Goal: Task Accomplishment & Management: Use online tool/utility

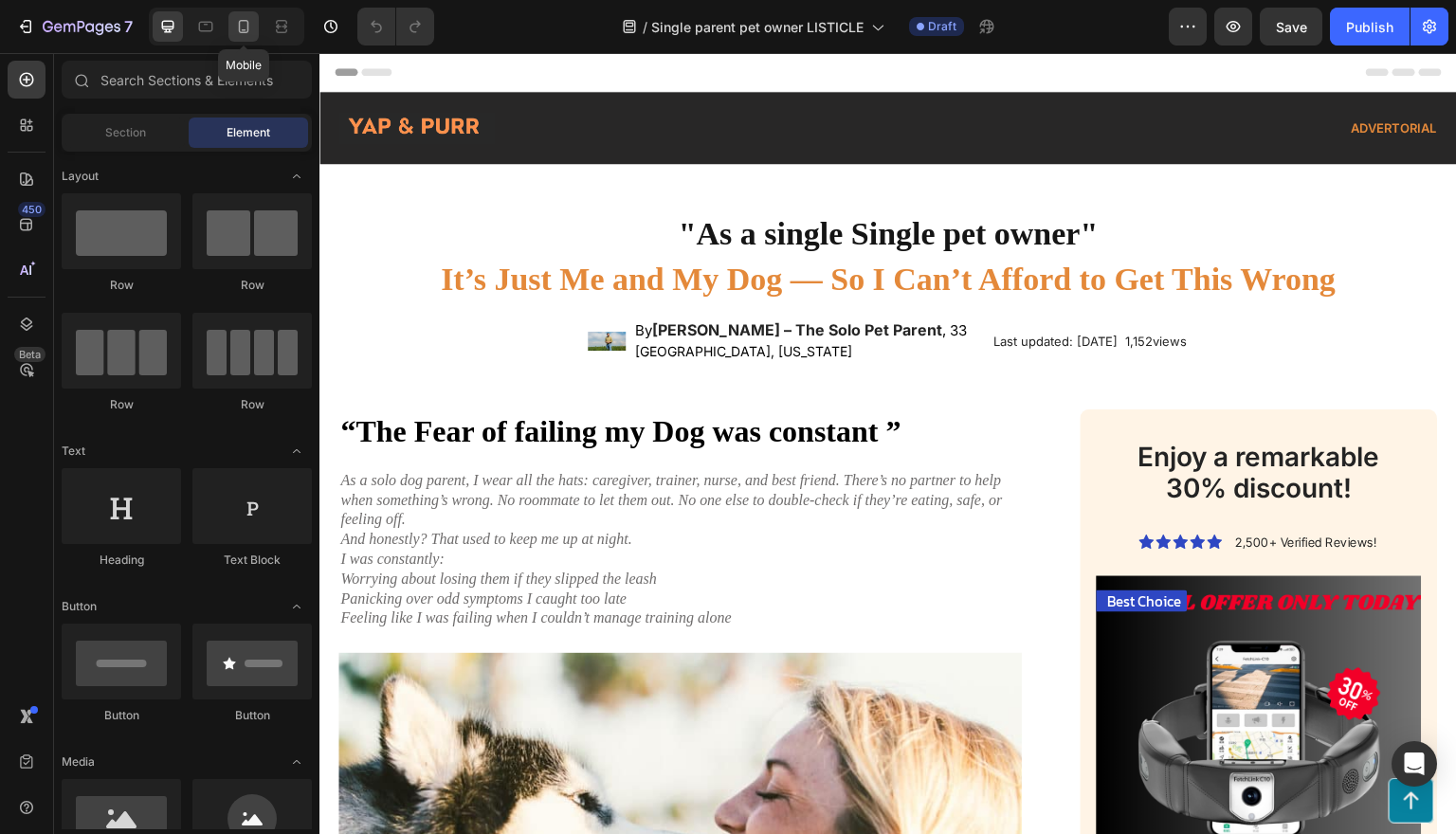
click at [252, 24] on icon at bounding box center [243, 27] width 19 height 19
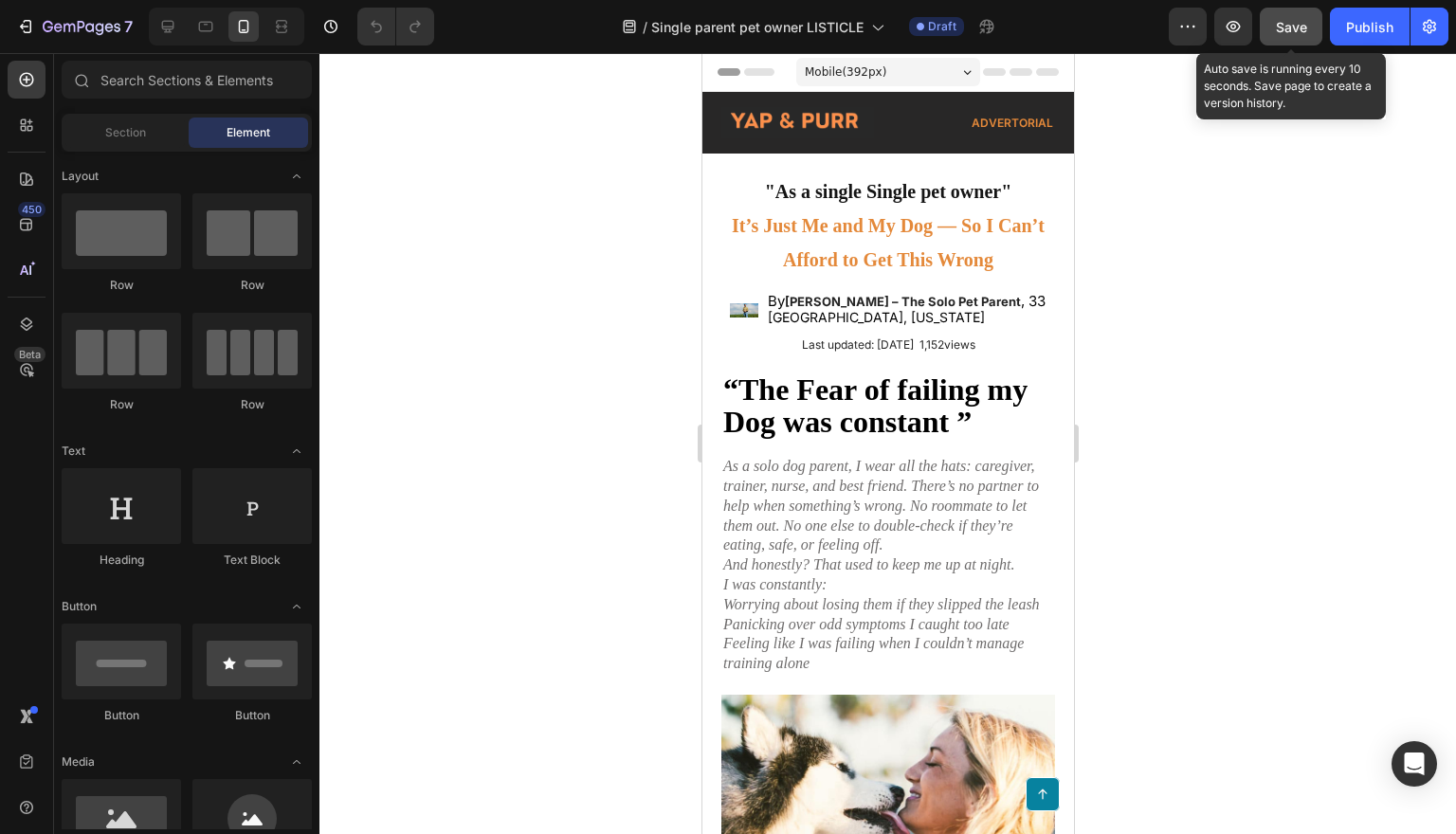
click at [1302, 33] on span "Save" at bounding box center [1291, 27] width 32 height 16
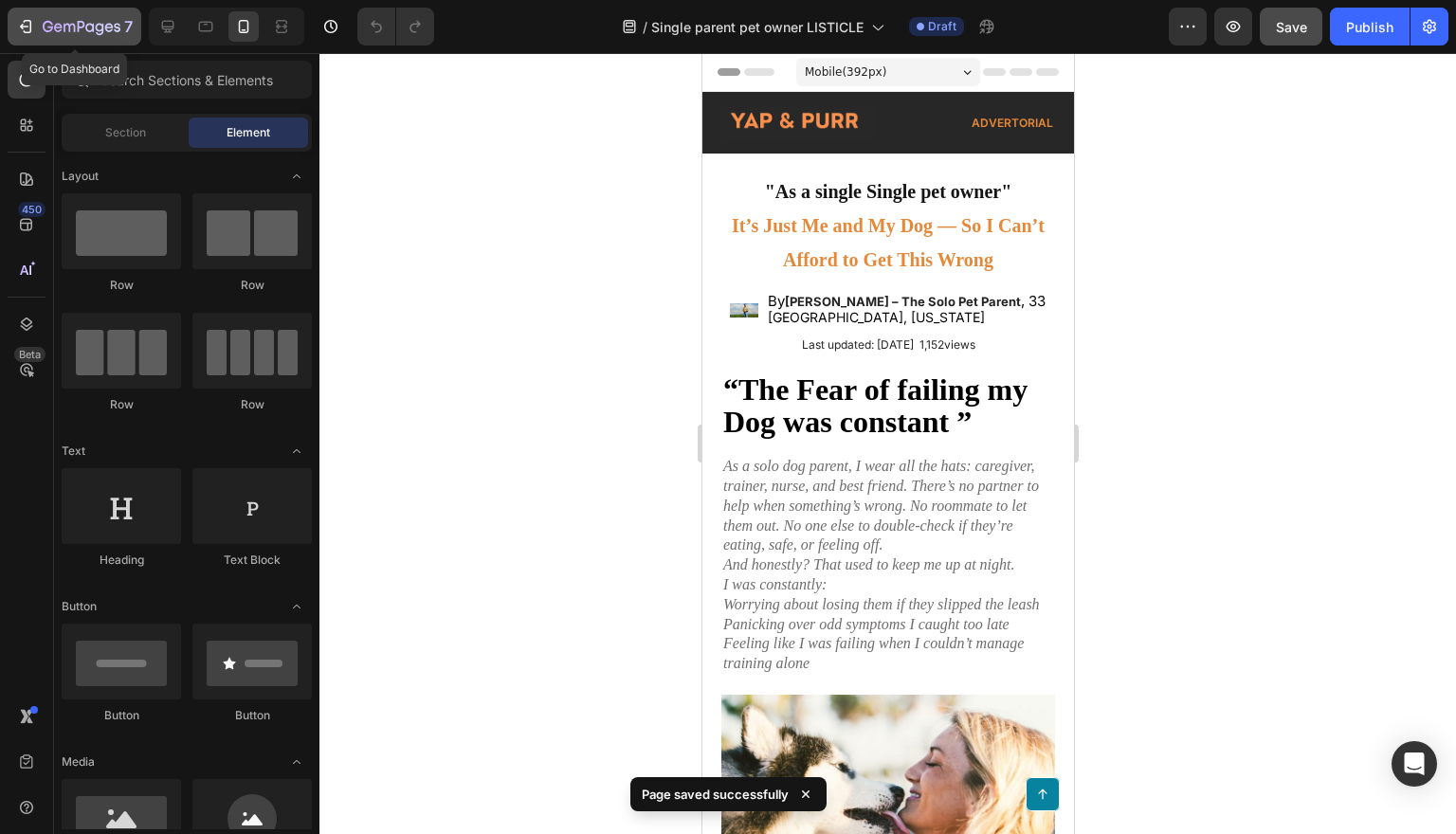
click at [34, 26] on icon "button" at bounding box center [26, 27] width 19 height 19
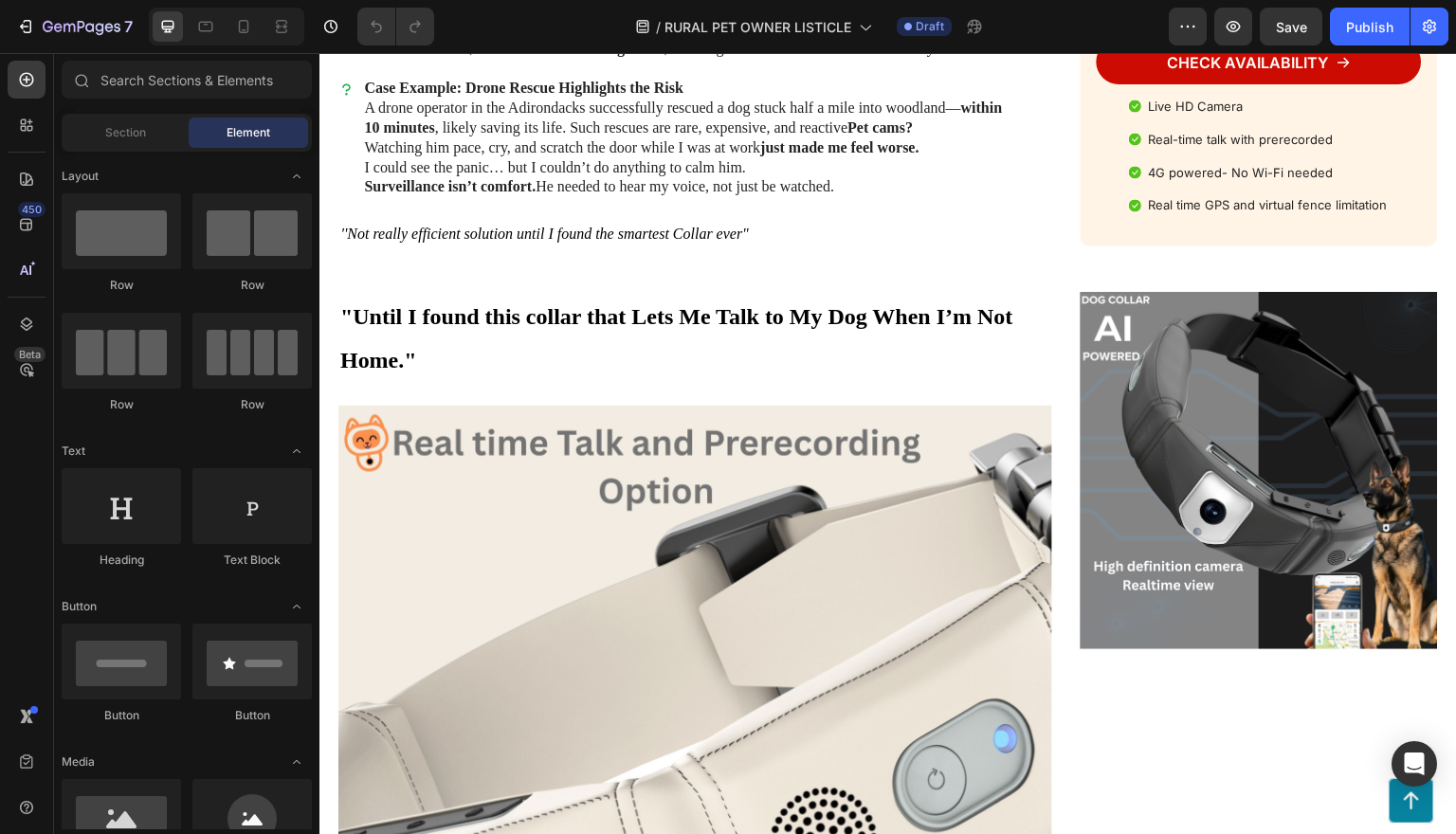
scroll to position [2188, 0]
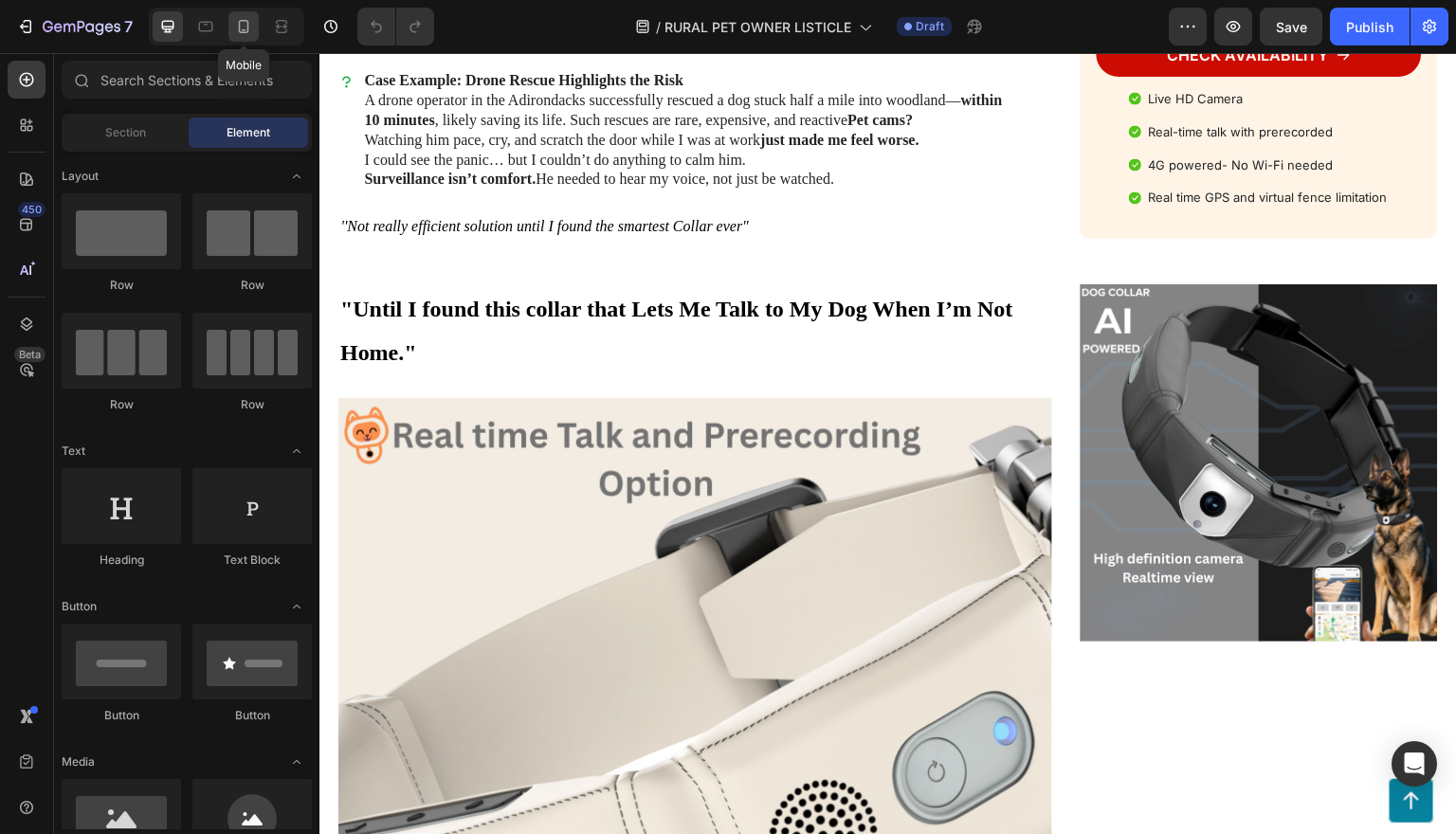
click at [250, 28] on icon at bounding box center [243, 27] width 19 height 19
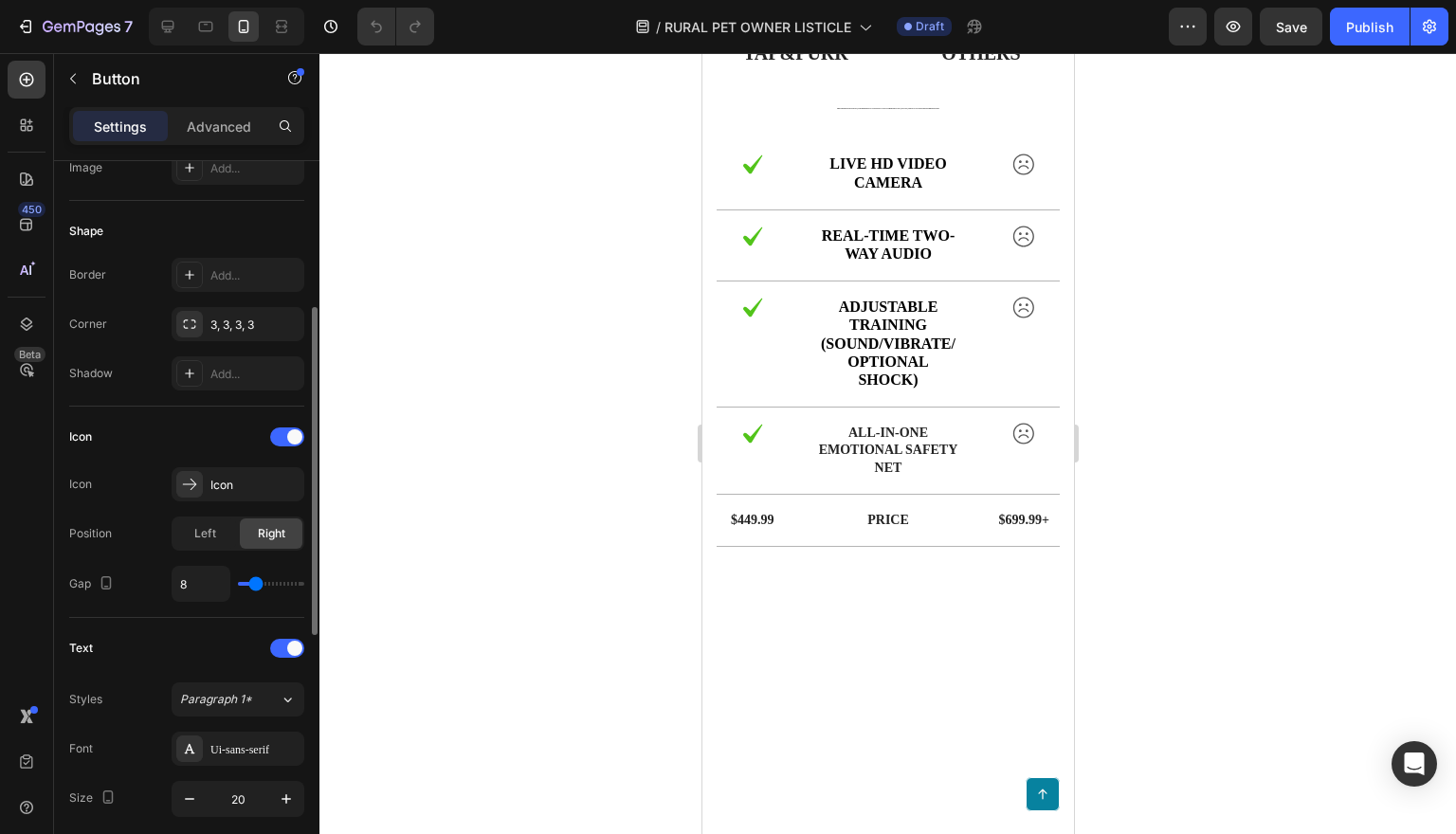
scroll to position [327, 0]
click at [203, 127] on p "Advanced" at bounding box center [219, 127] width 64 height 20
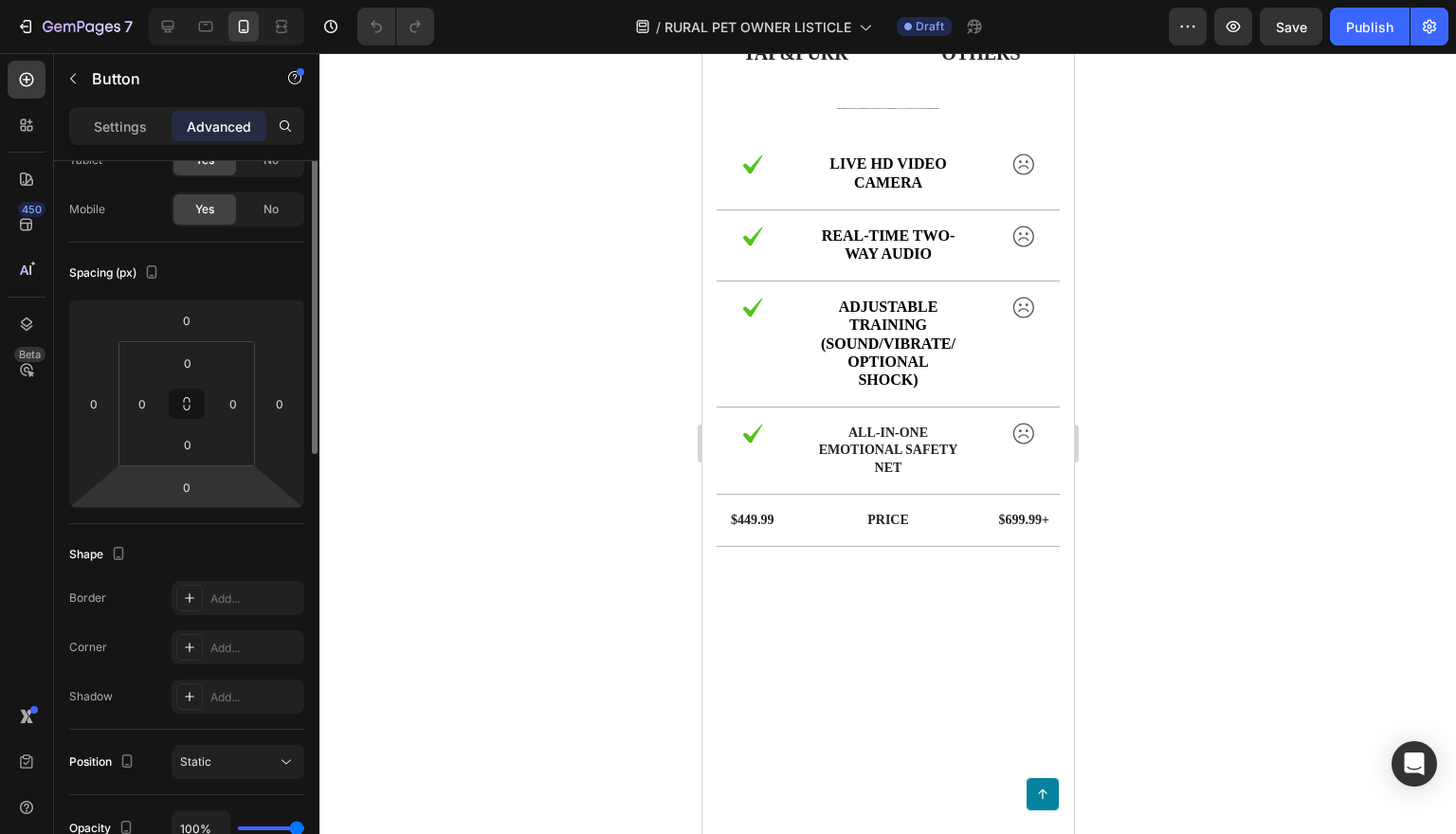
scroll to position [0, 0]
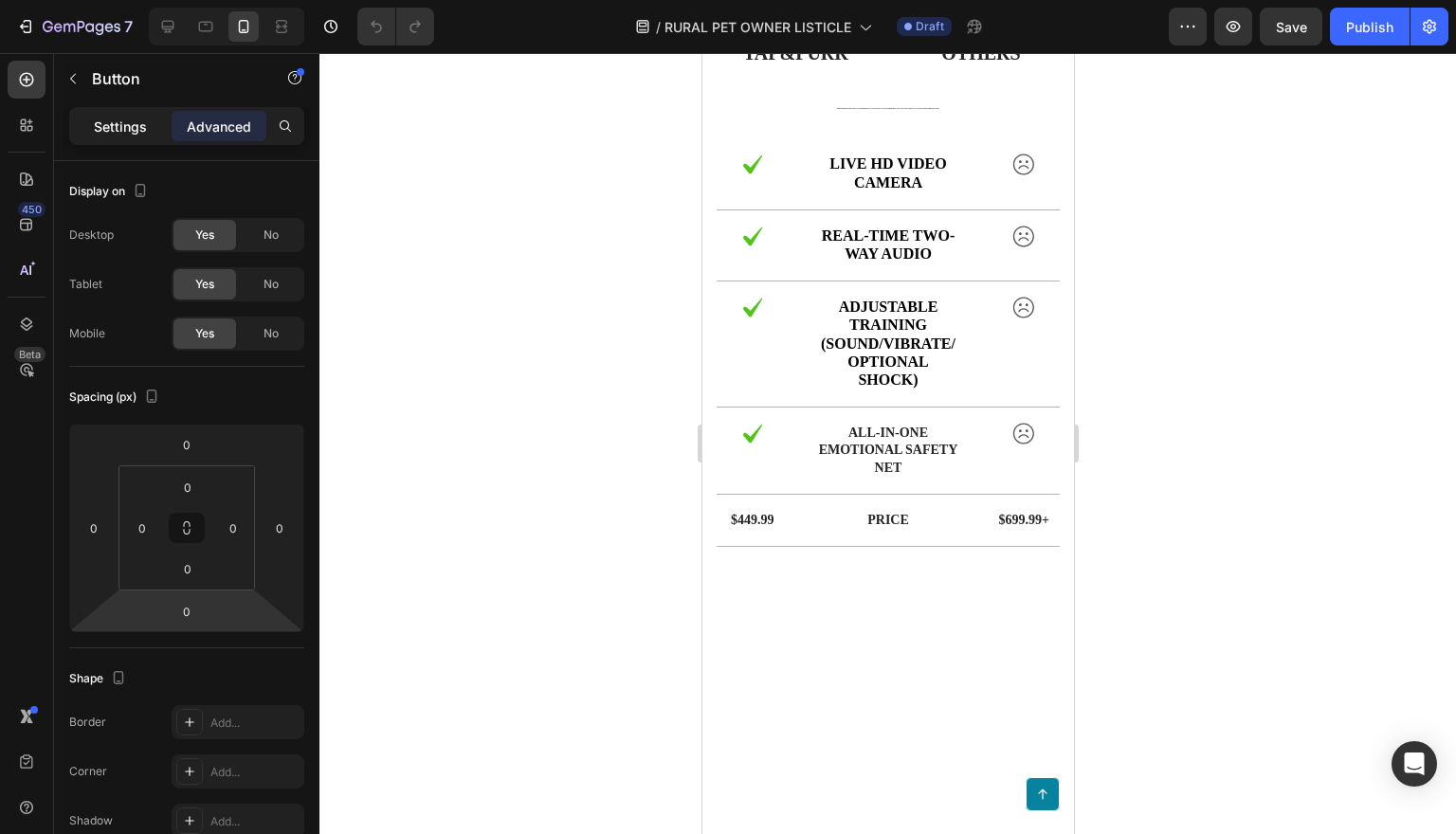
click at [120, 130] on p "Settings" at bounding box center [120, 127] width 53 height 20
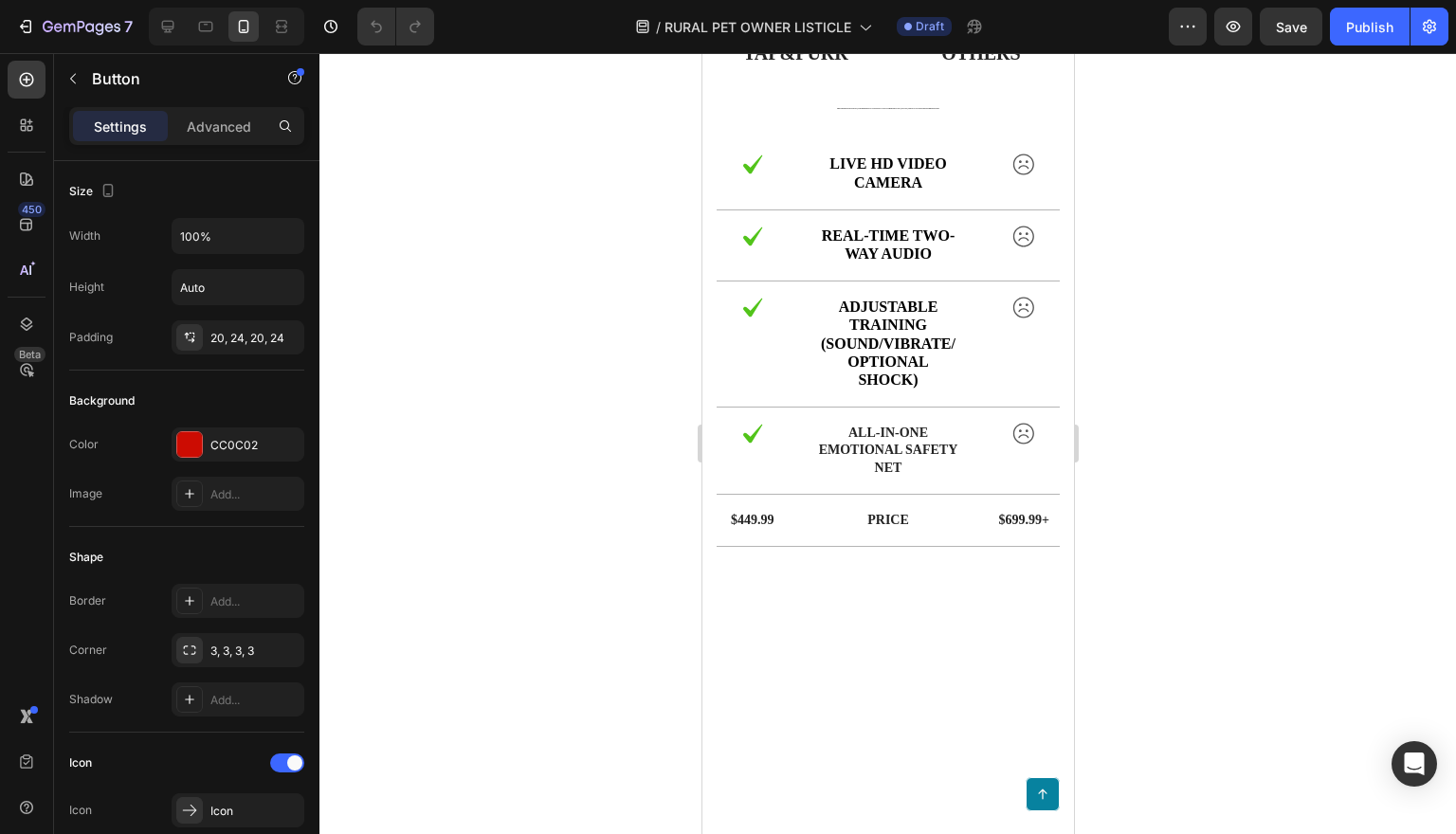
click at [220, 120] on p "Advanced" at bounding box center [219, 127] width 64 height 20
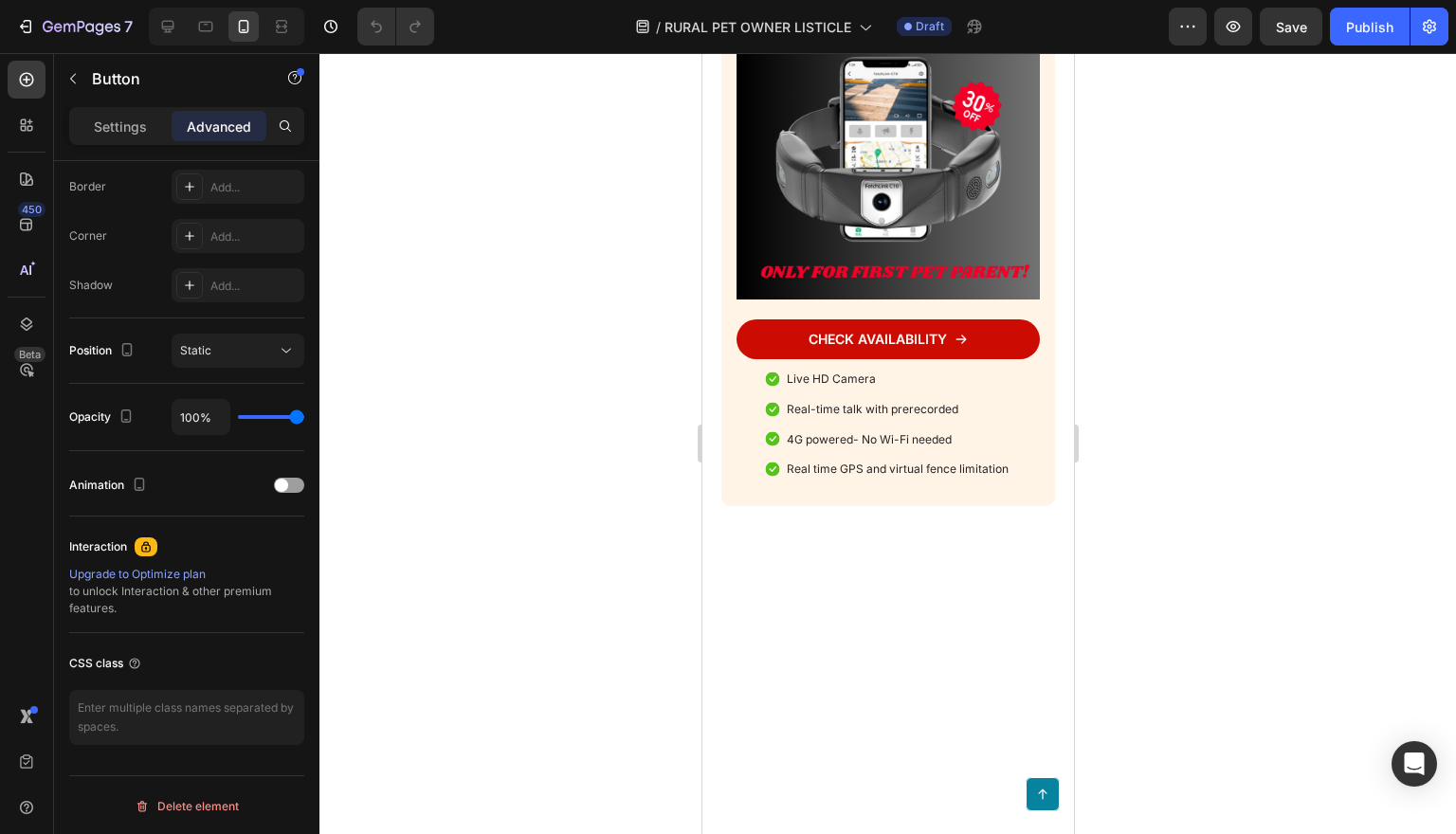
scroll to position [2820, 0]
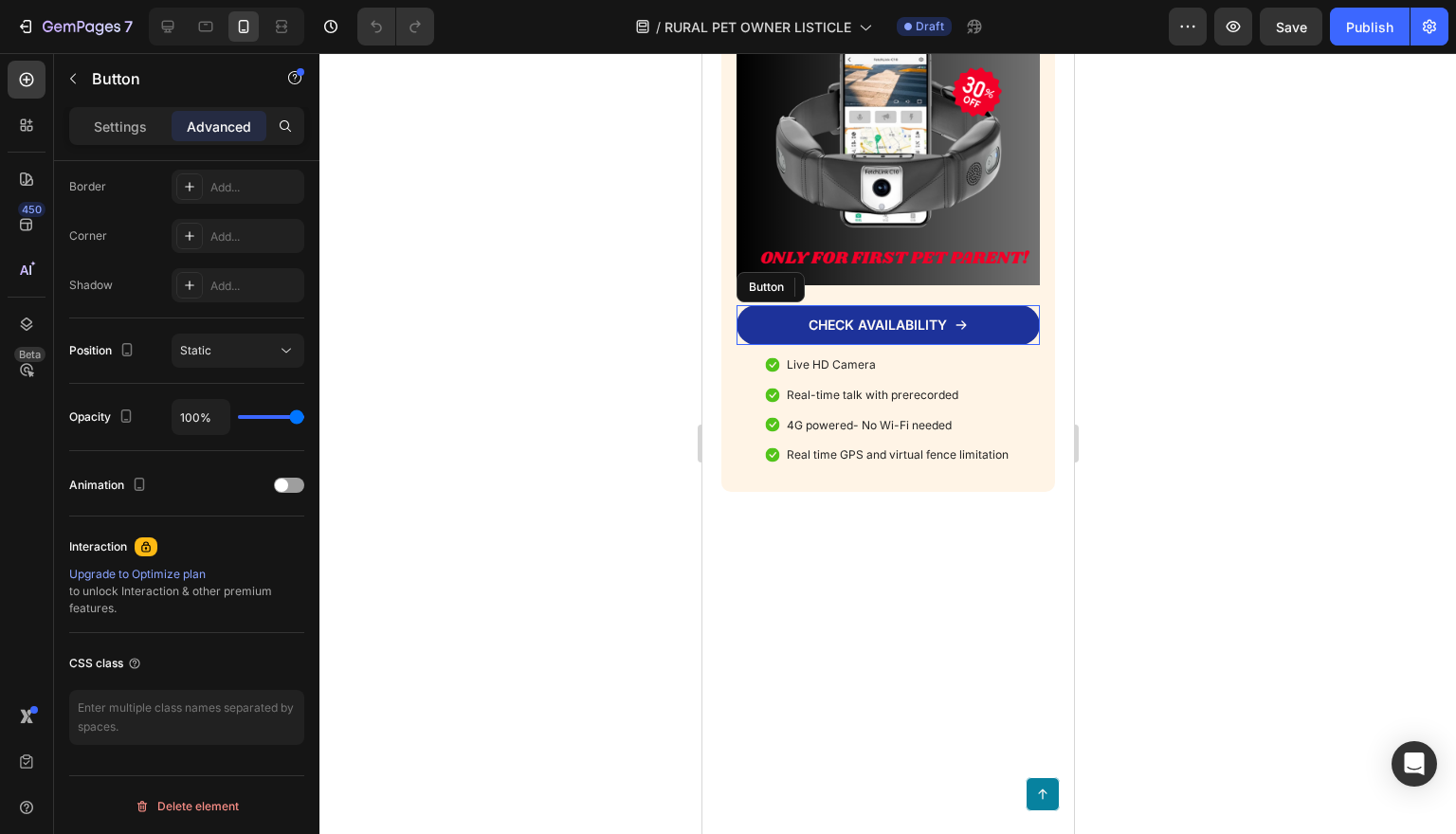
click at [1002, 345] on link "CHECK AVAILABILITY" at bounding box center [887, 325] width 303 height 40
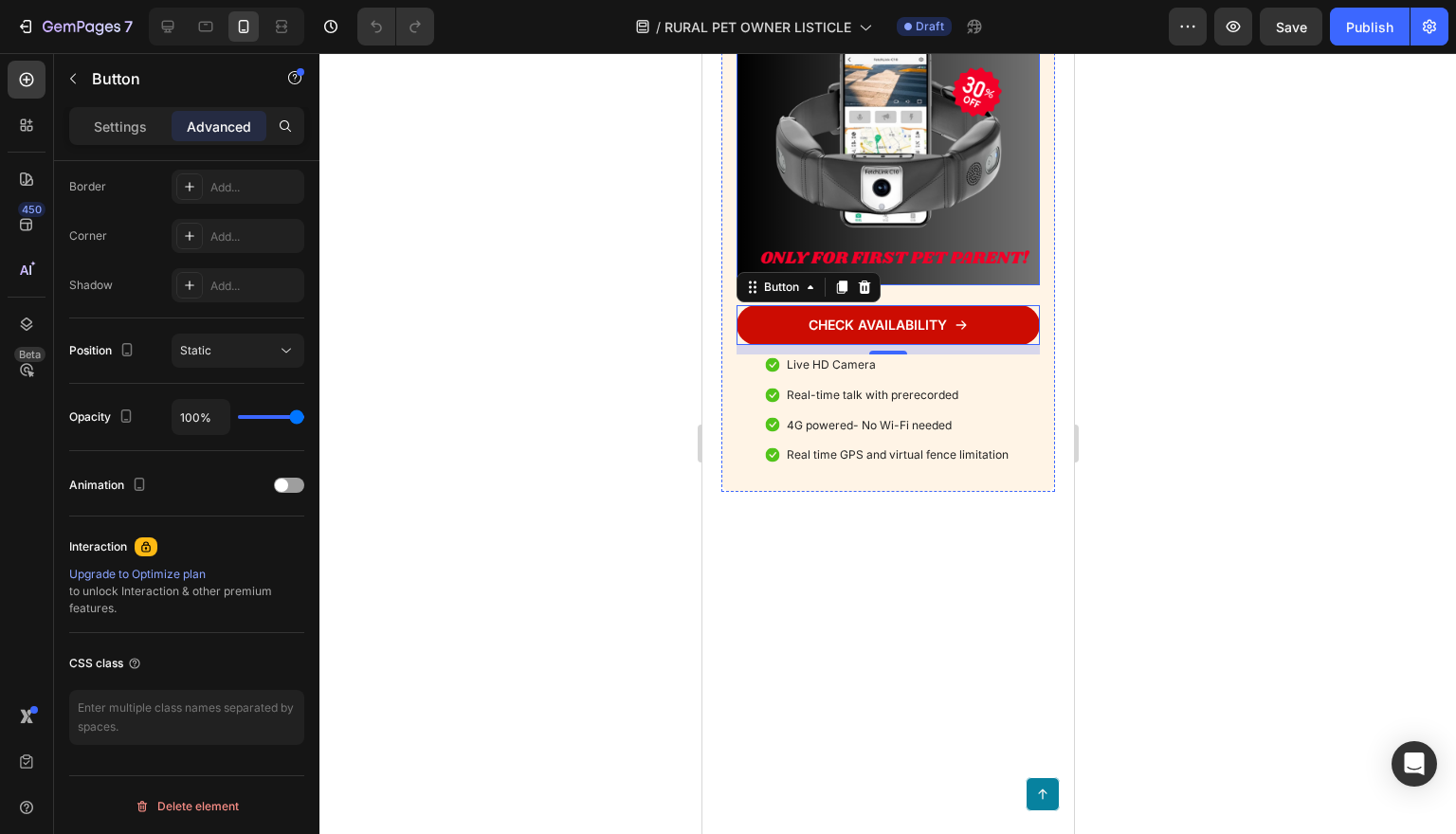
click at [877, 286] on img at bounding box center [887, 133] width 303 height 303
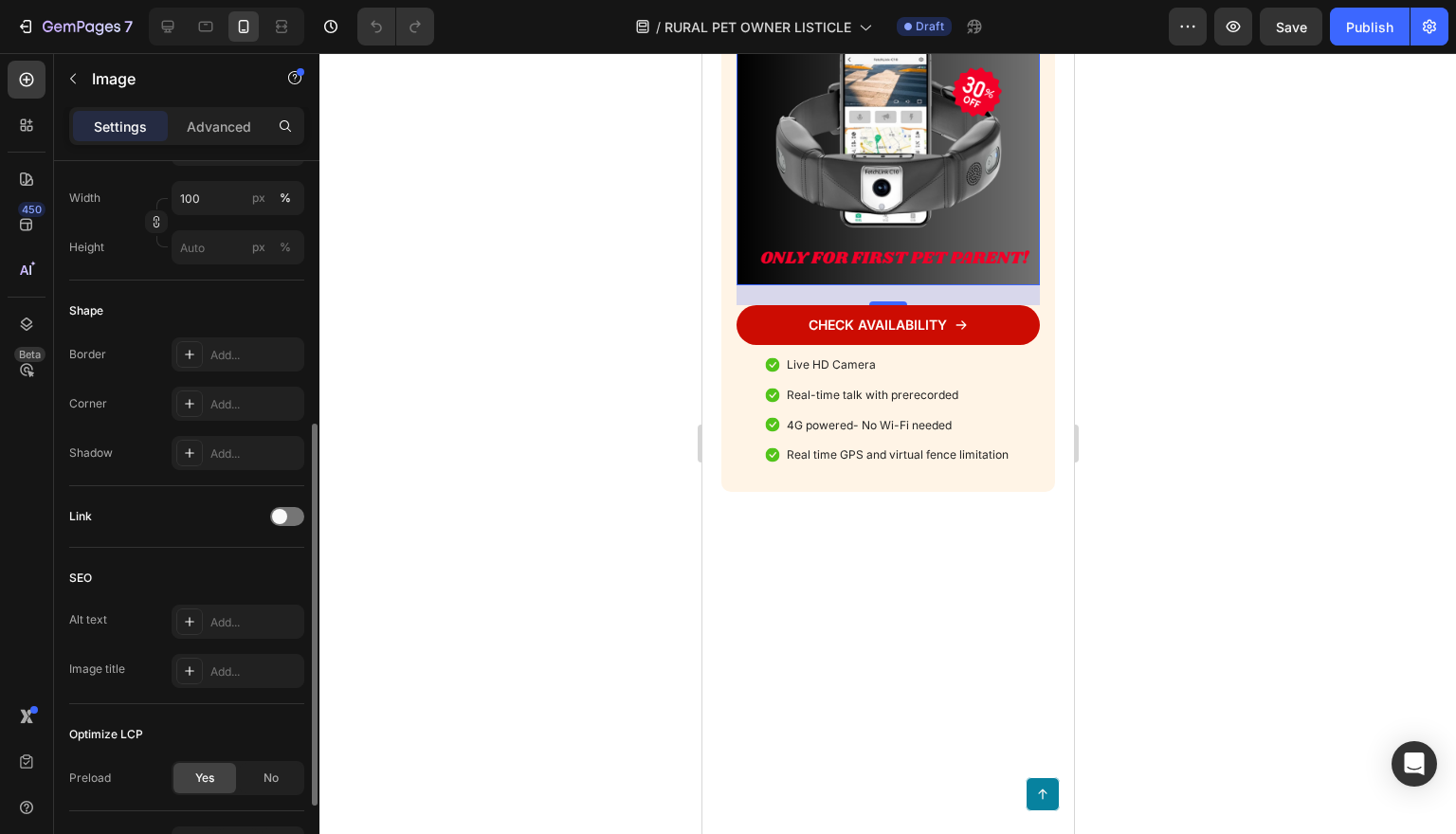
scroll to position [585, 0]
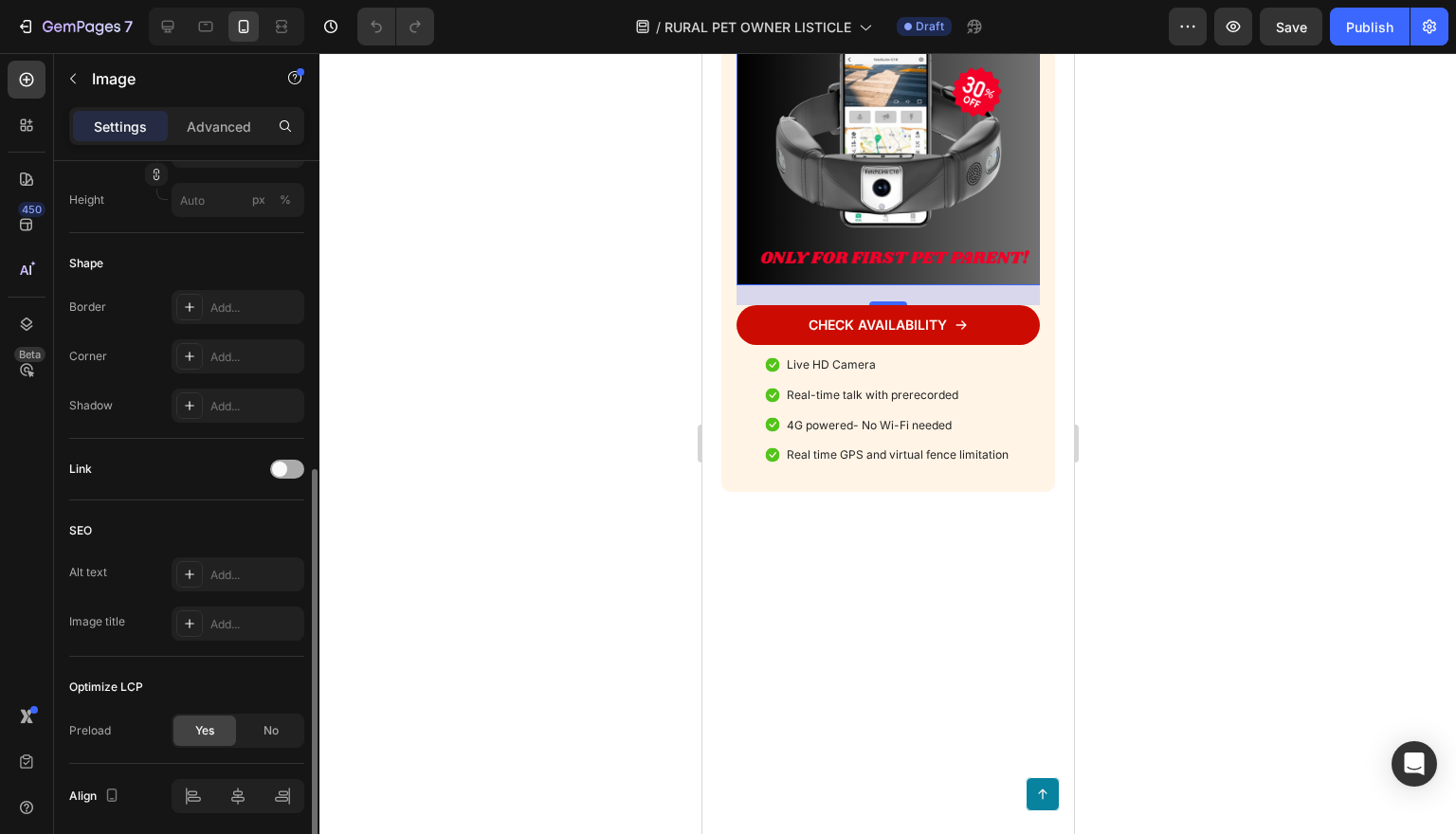
click at [285, 468] on span at bounding box center [280, 470] width 15 height 15
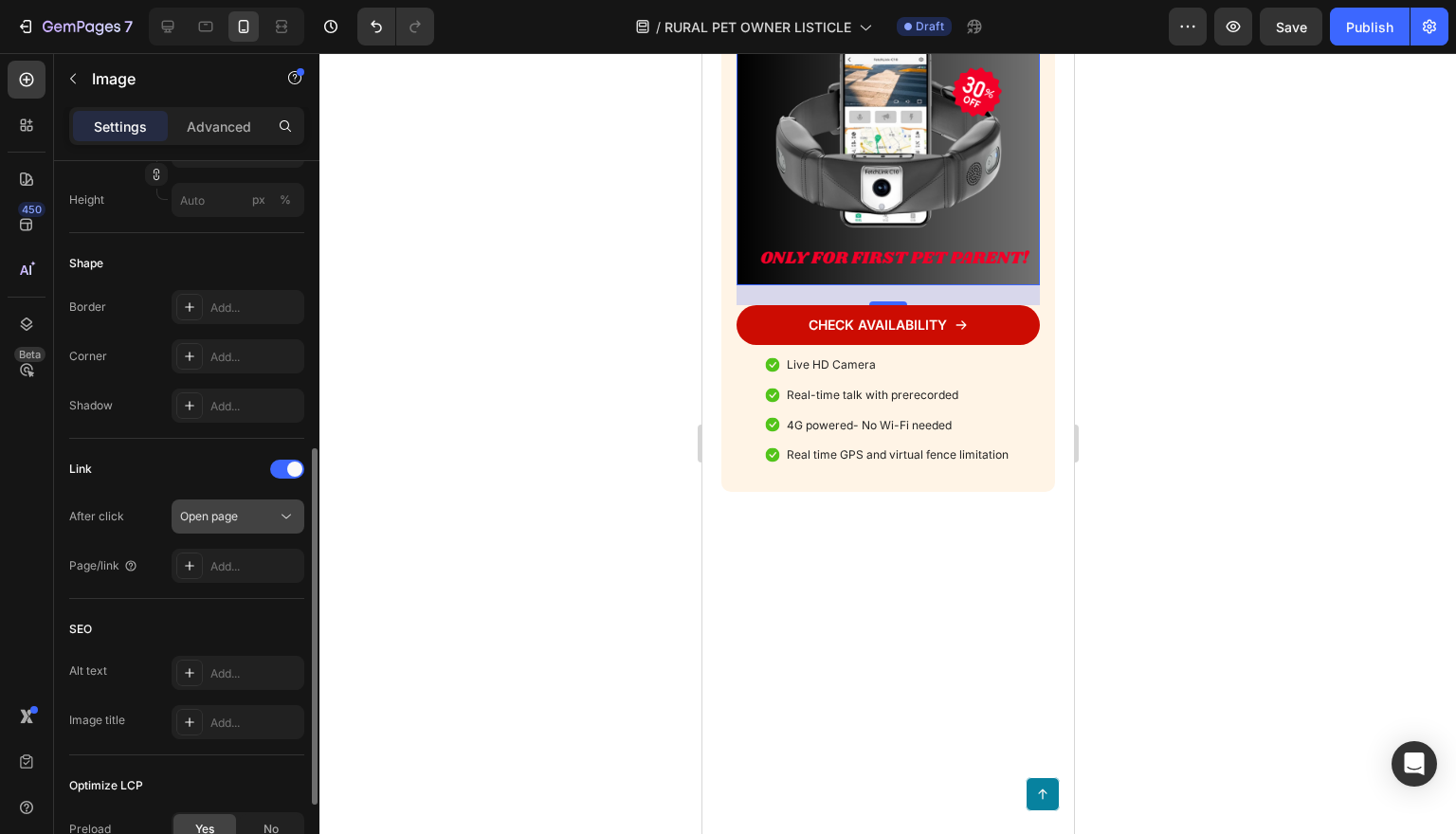
click at [275, 516] on div "Open page" at bounding box center [228, 517] width 97 height 17
click at [359, 516] on div at bounding box center [888, 443] width 1137 height 781
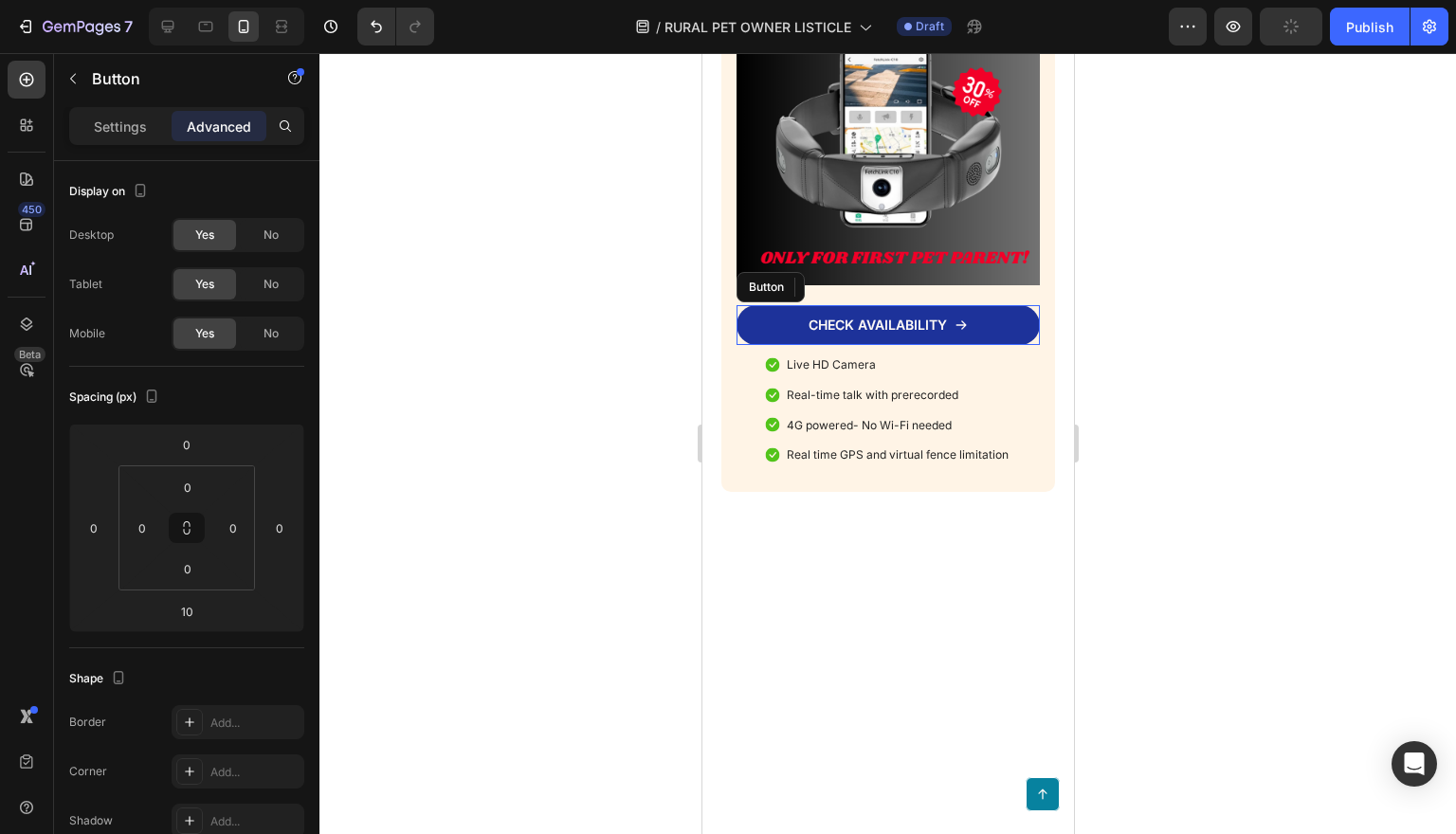
drag, startPoint x: 776, startPoint y: 692, endPoint x: 1240, endPoint y: 715, distance: 464.6
click at [776, 345] on link "CHECK AVAILABILITY" at bounding box center [887, 325] width 303 height 40
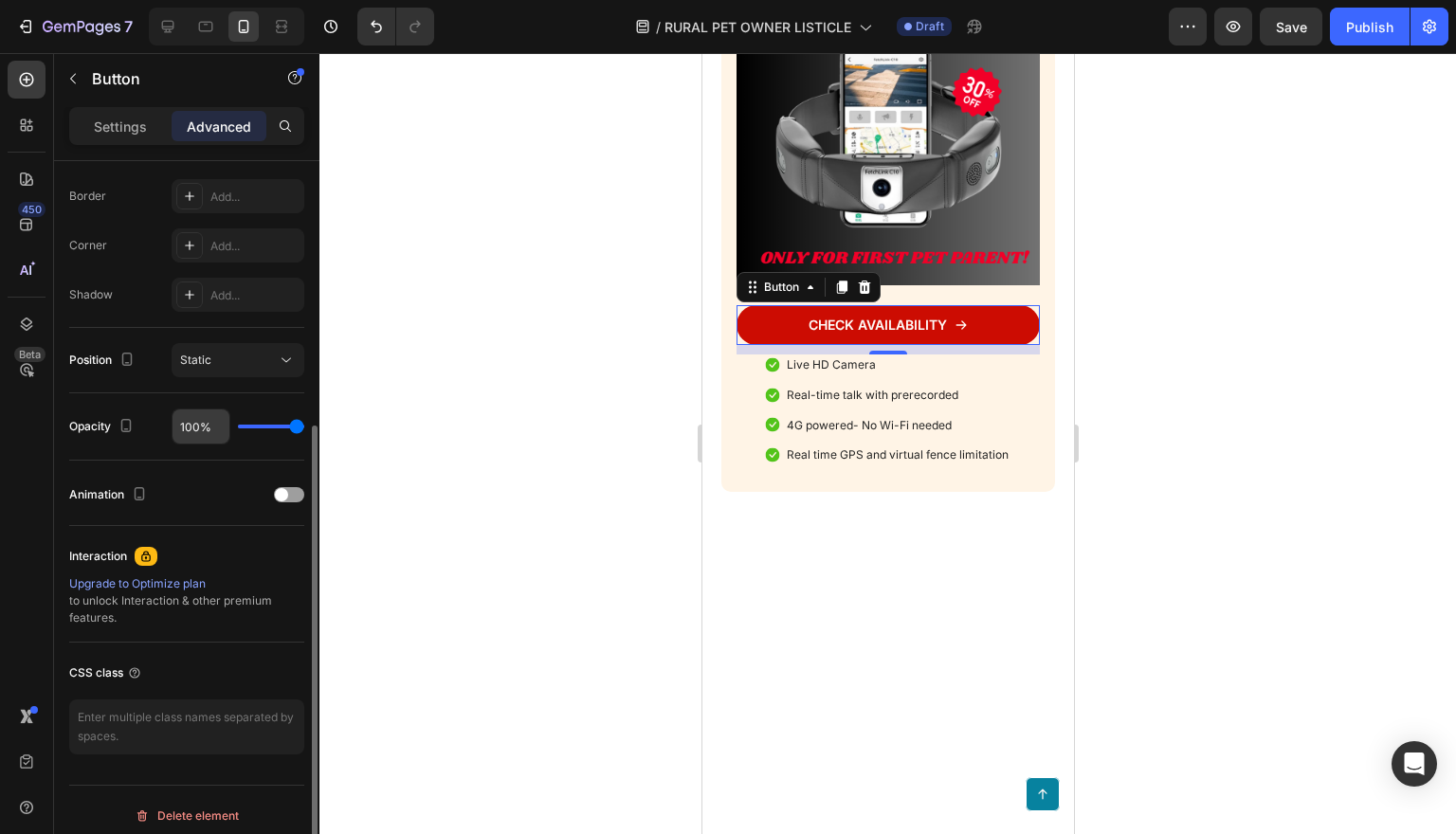
scroll to position [536, 0]
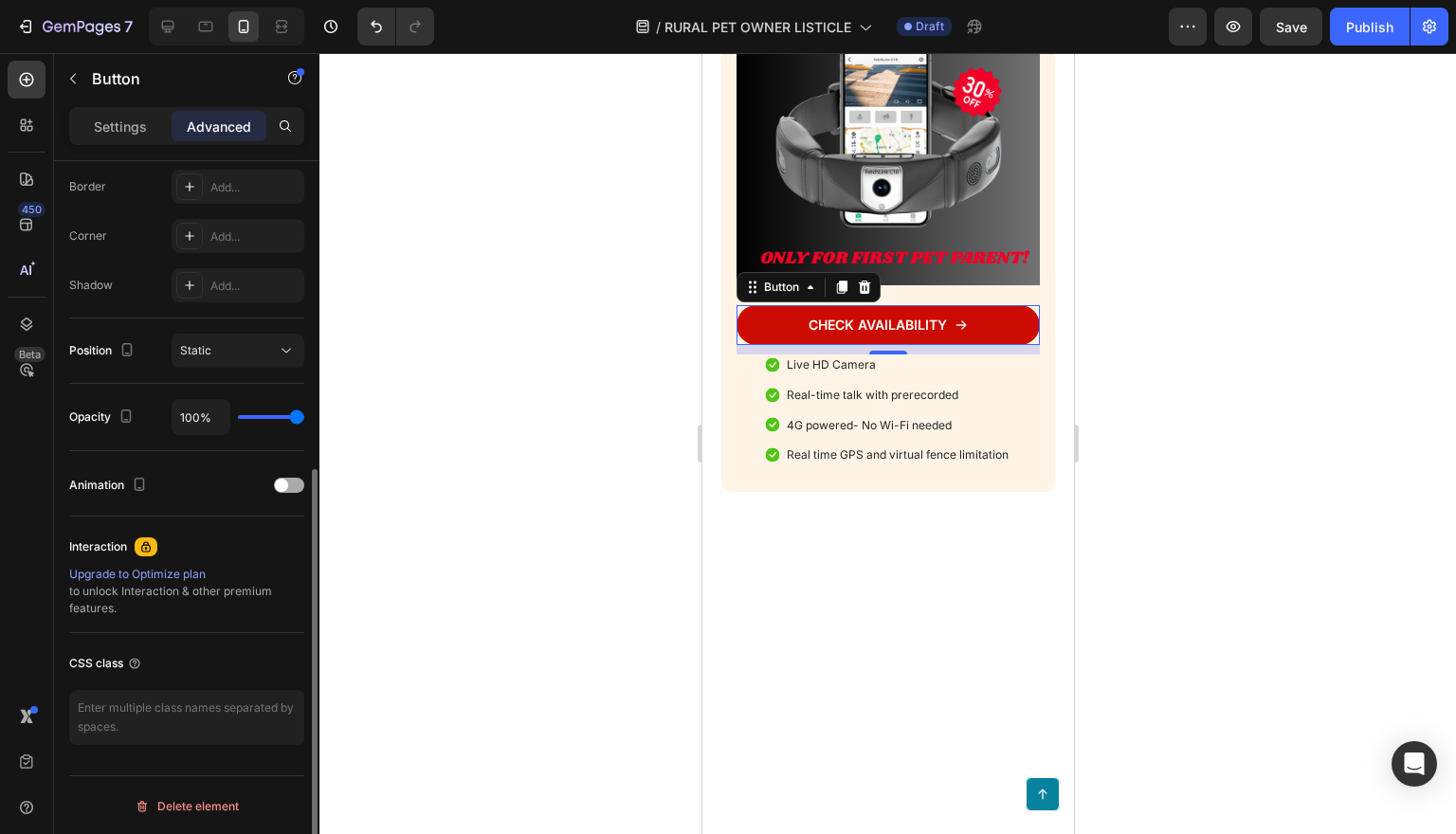
click at [284, 486] on span at bounding box center [282, 485] width 13 height 13
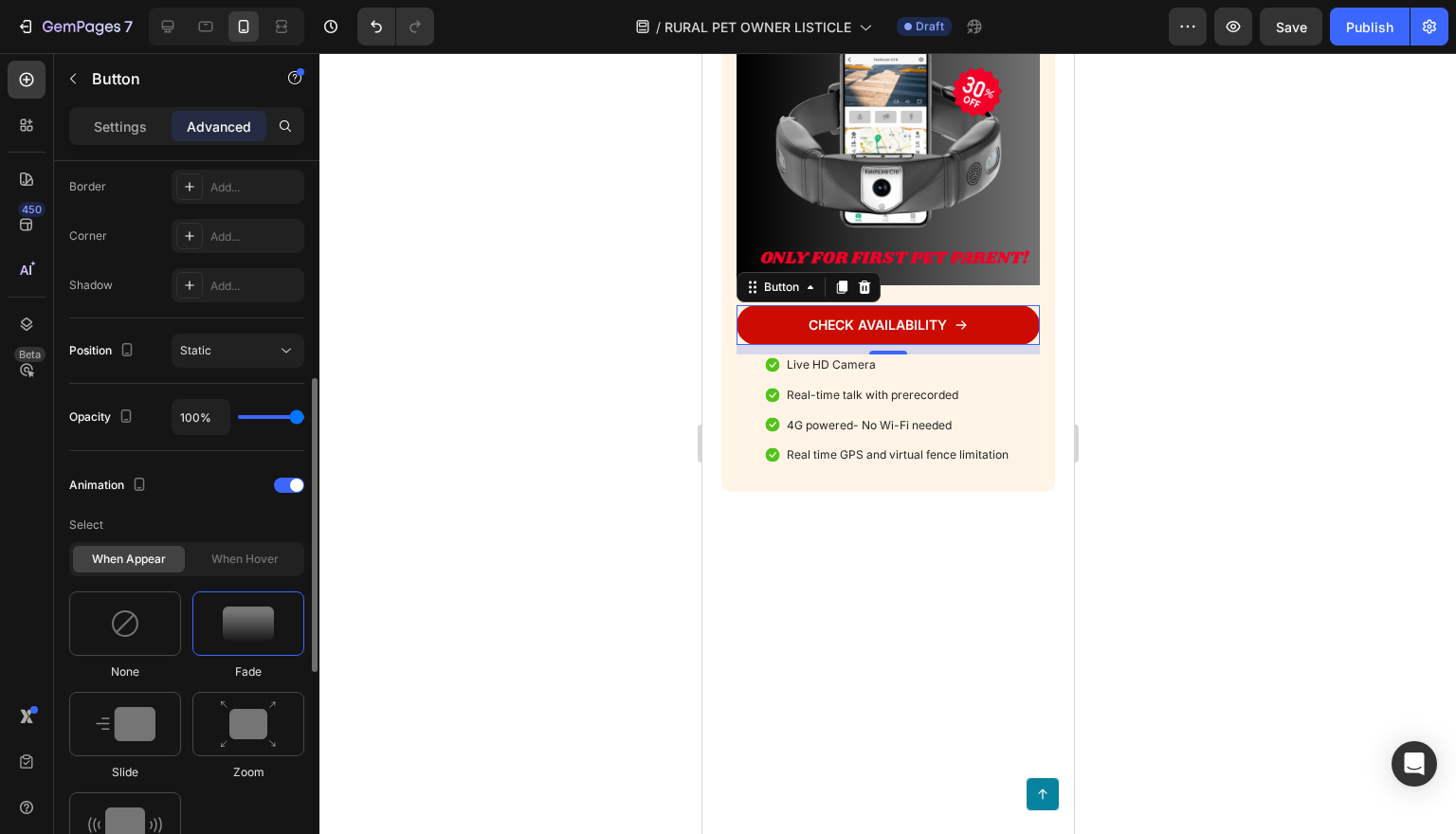
click at [242, 622] on img at bounding box center [247, 624] width 51 height 35
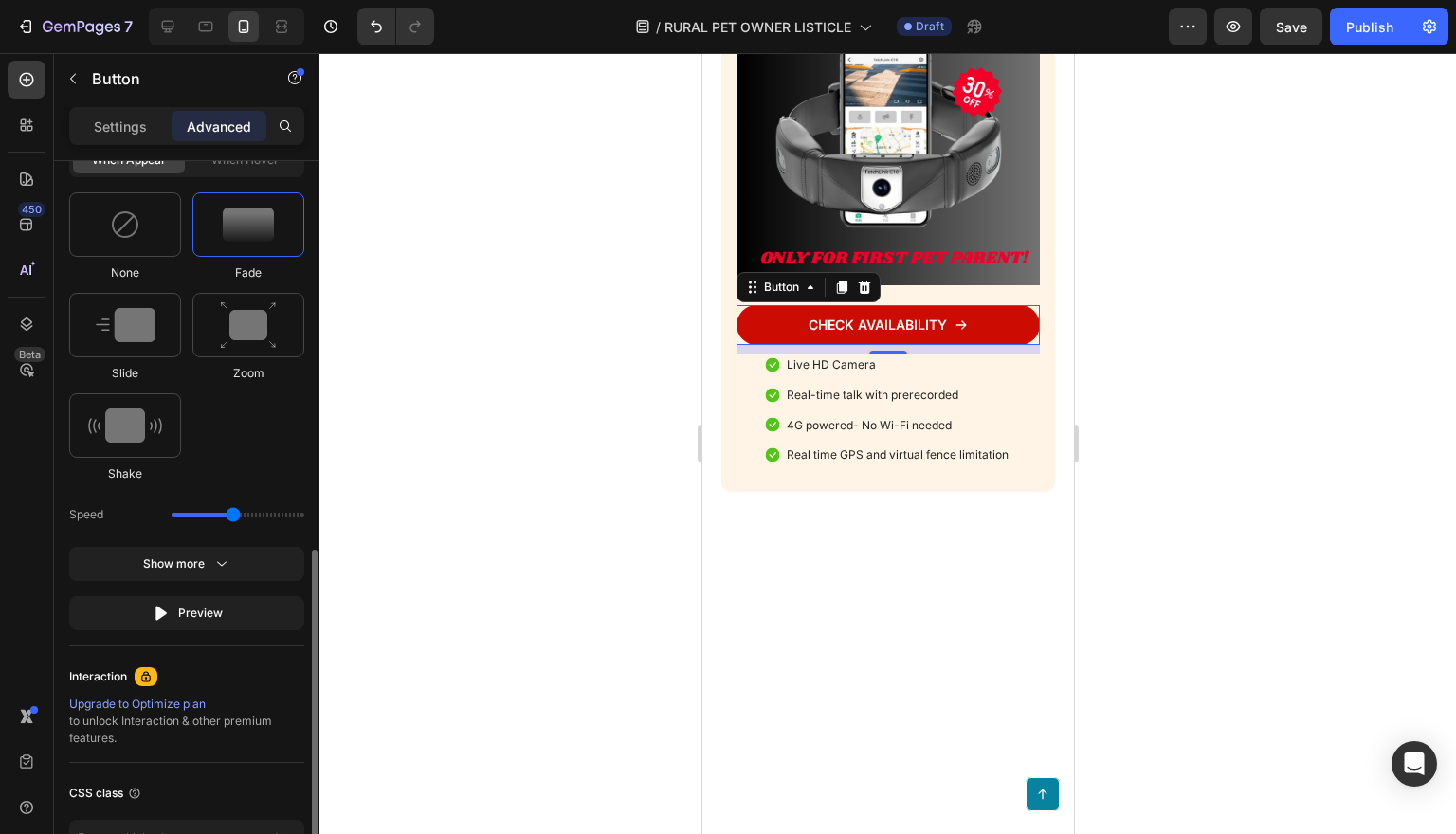
scroll to position [1066, 0]
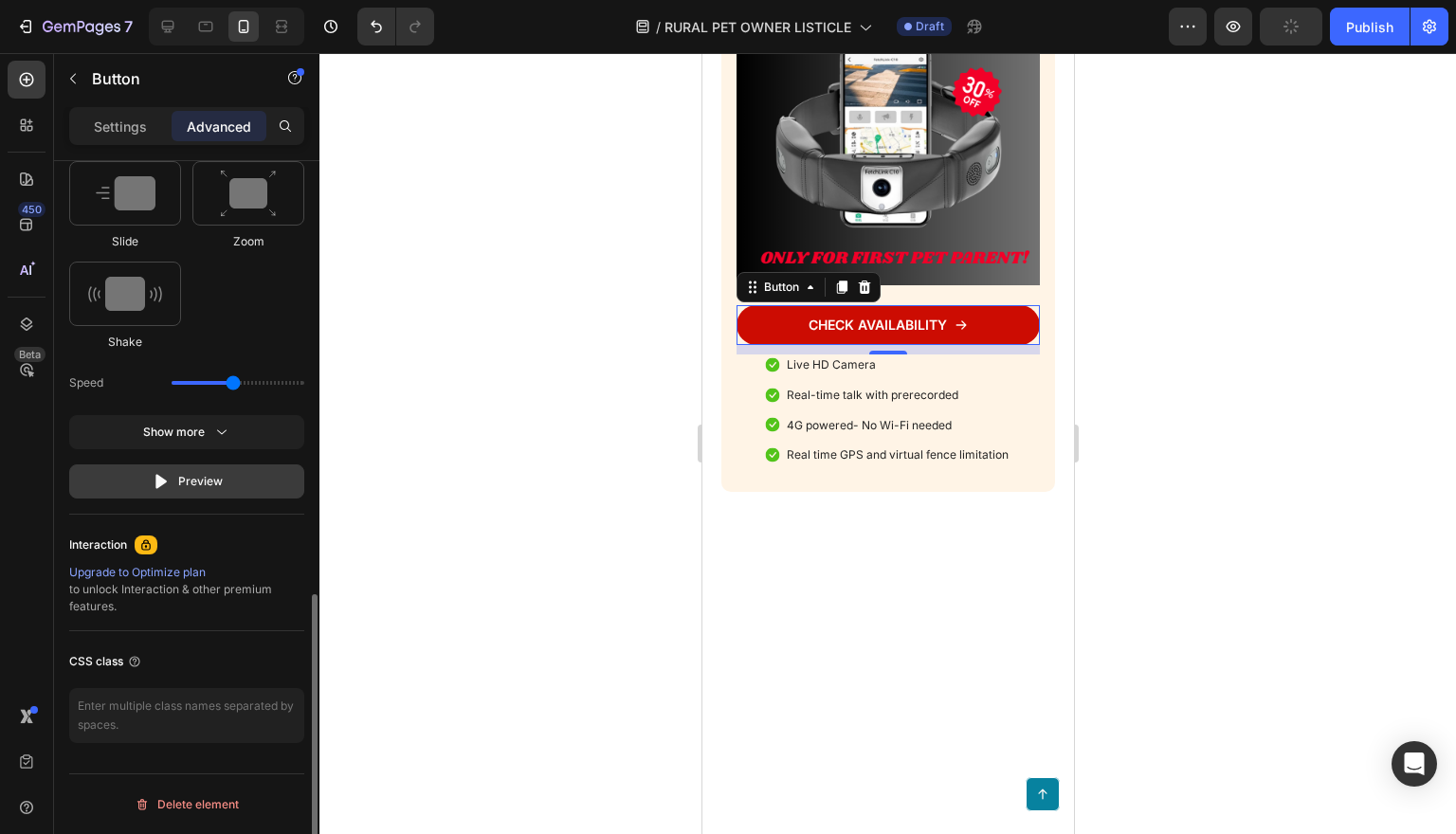
click at [206, 483] on div "Preview" at bounding box center [187, 481] width 71 height 19
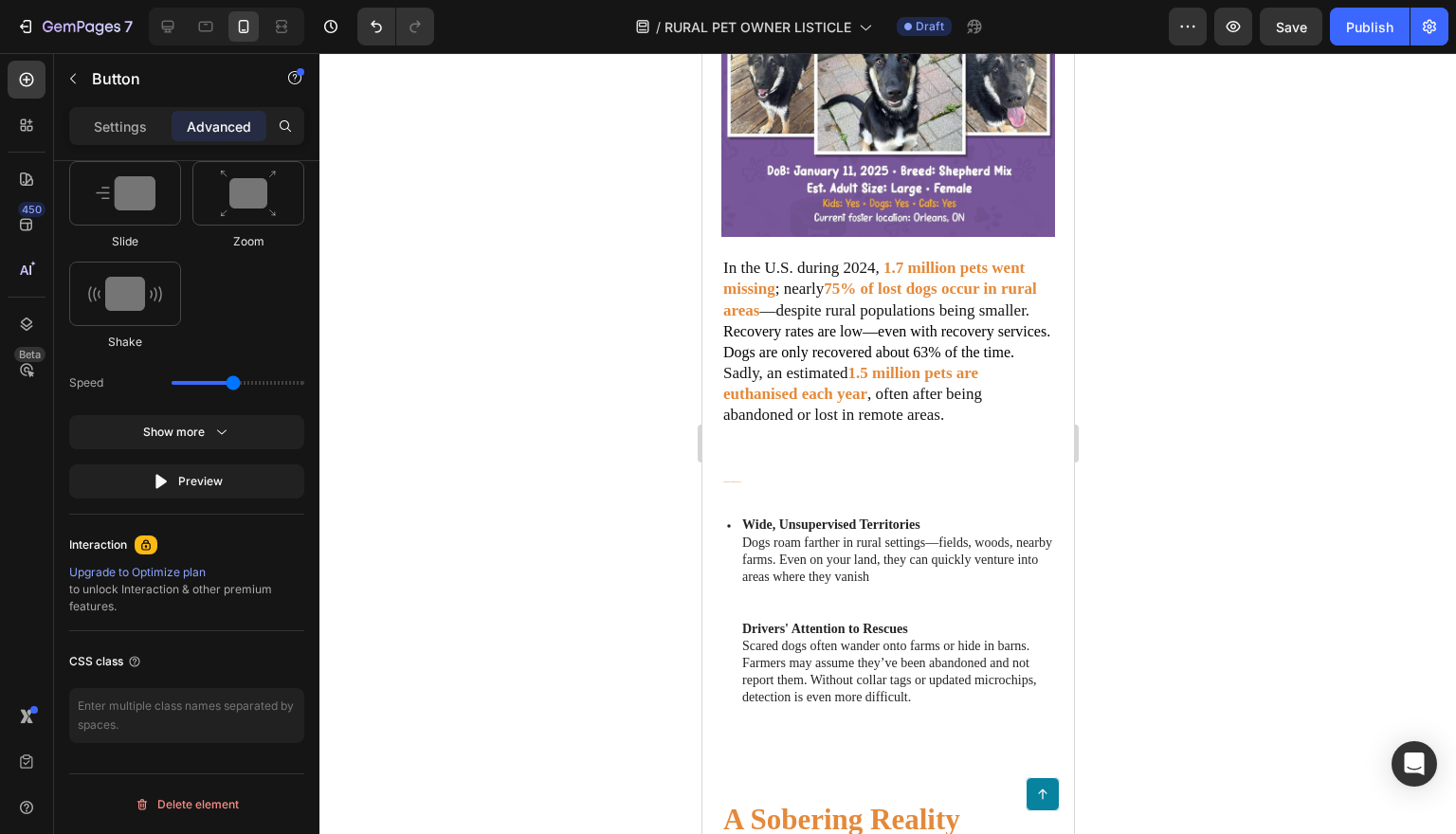
scroll to position [1129, 0]
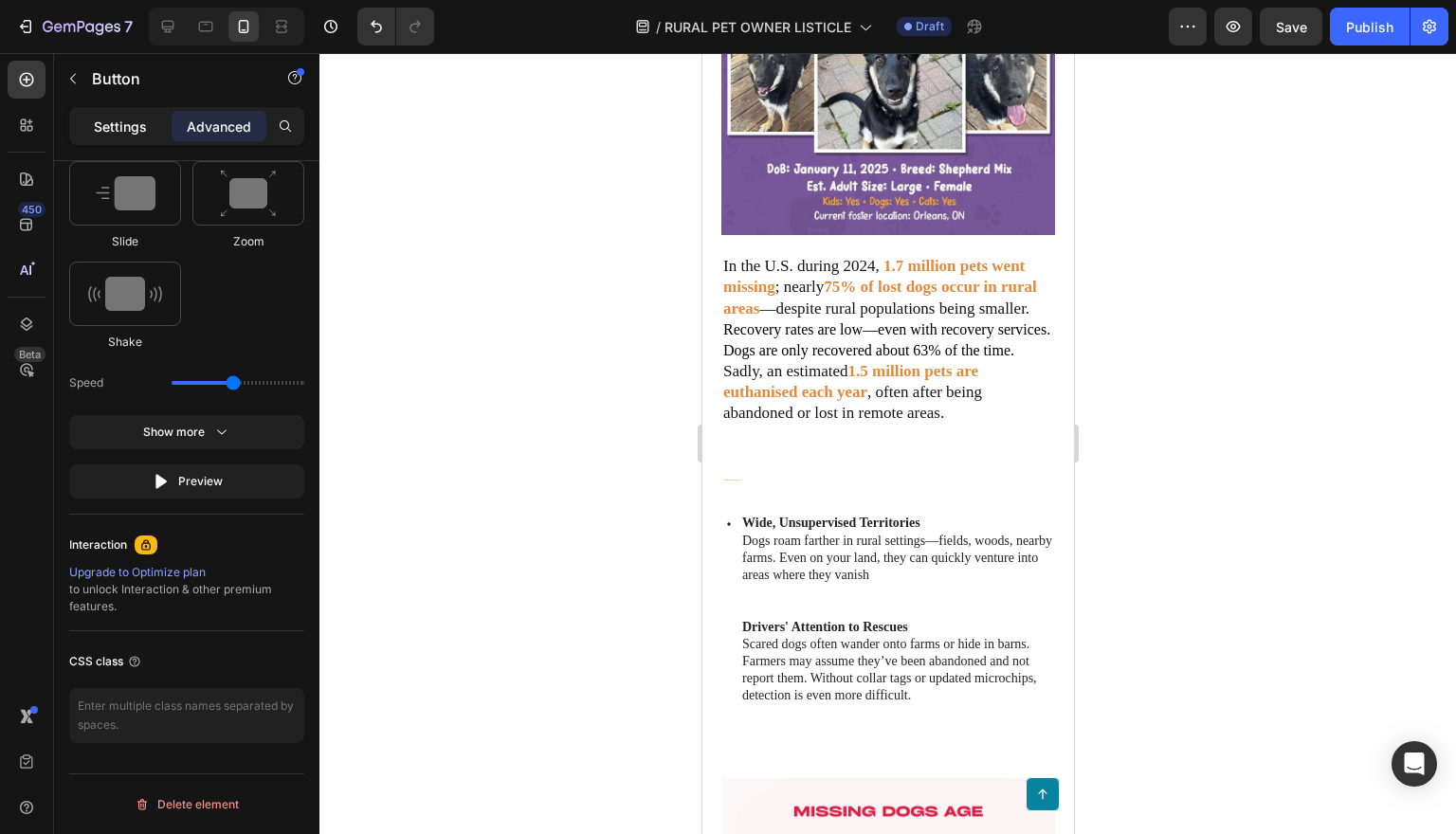
click at [127, 127] on p "Settings" at bounding box center [120, 127] width 53 height 20
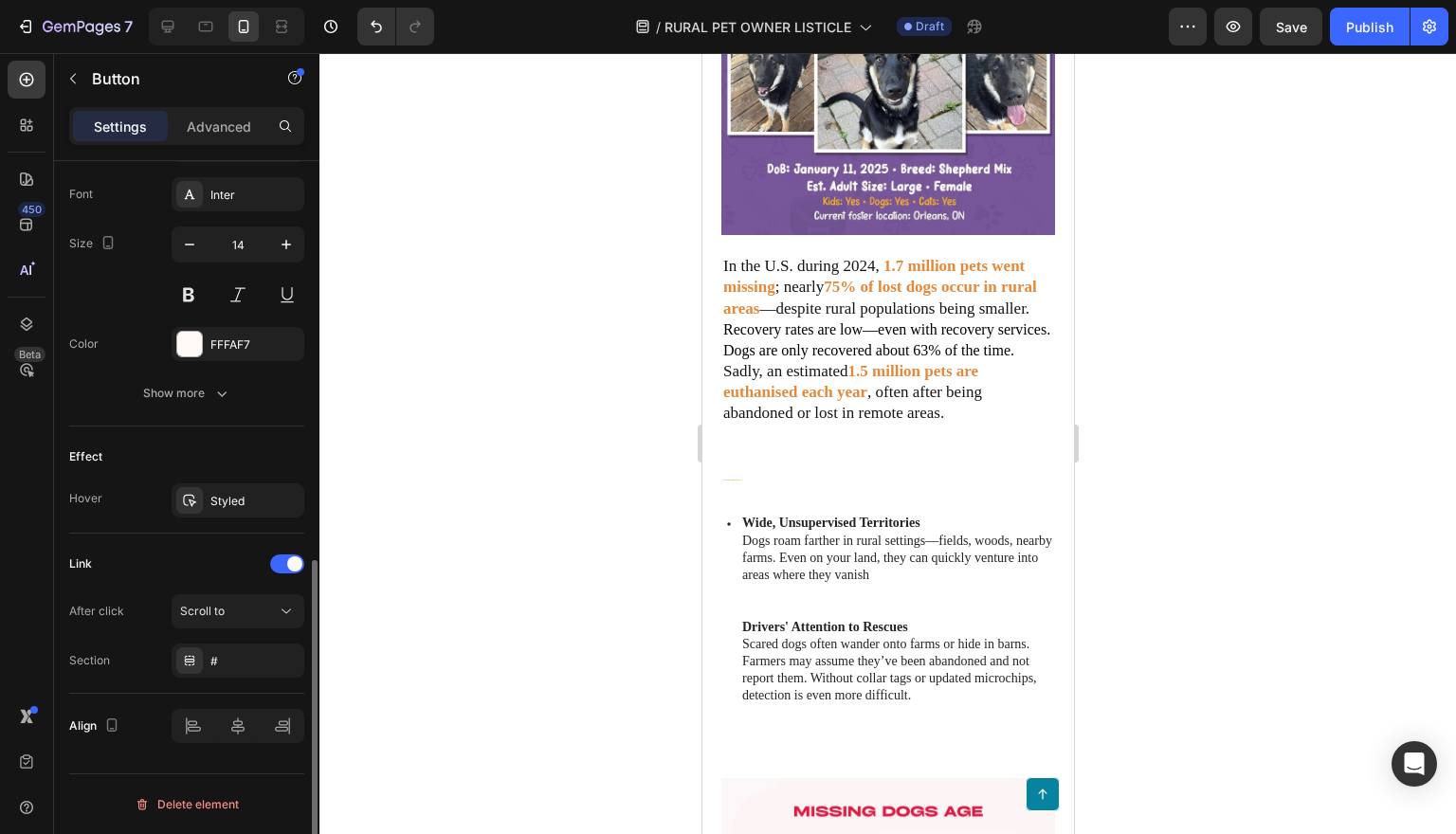
scroll to position [881, 0]
click at [224, 390] on icon "button" at bounding box center [221, 393] width 19 height 19
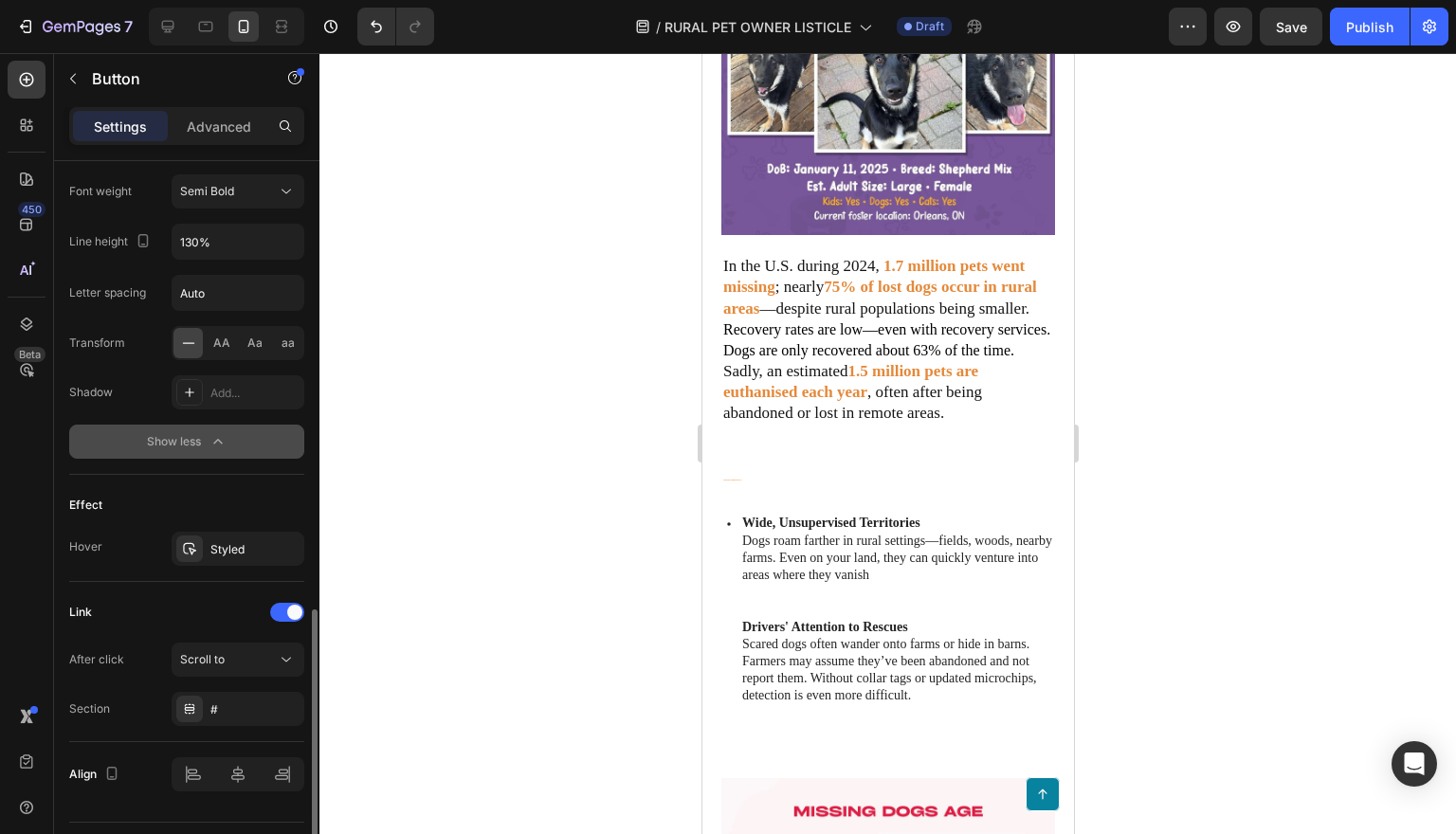
scroll to position [1131, 0]
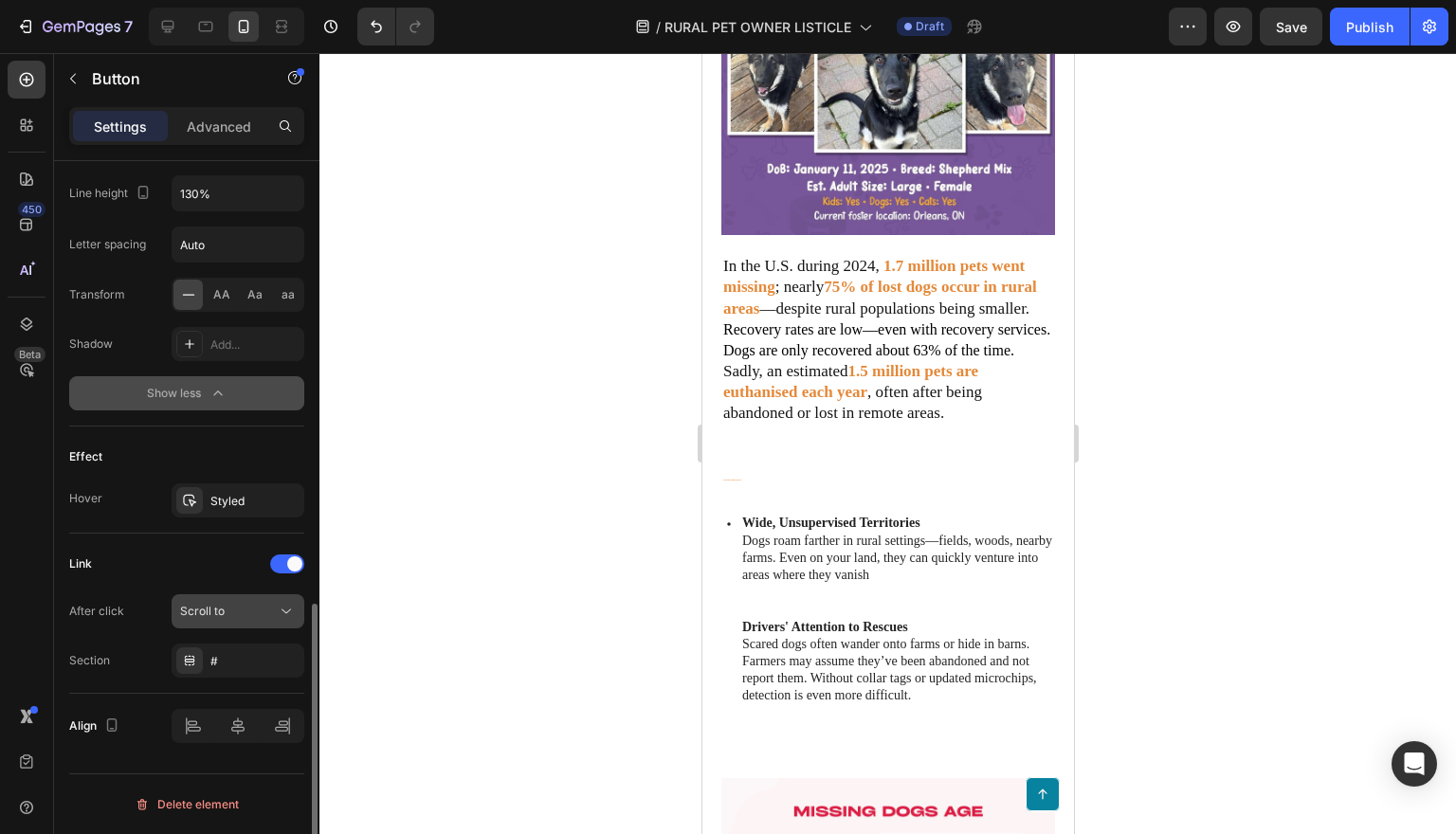
click at [286, 607] on icon at bounding box center [287, 612] width 19 height 19
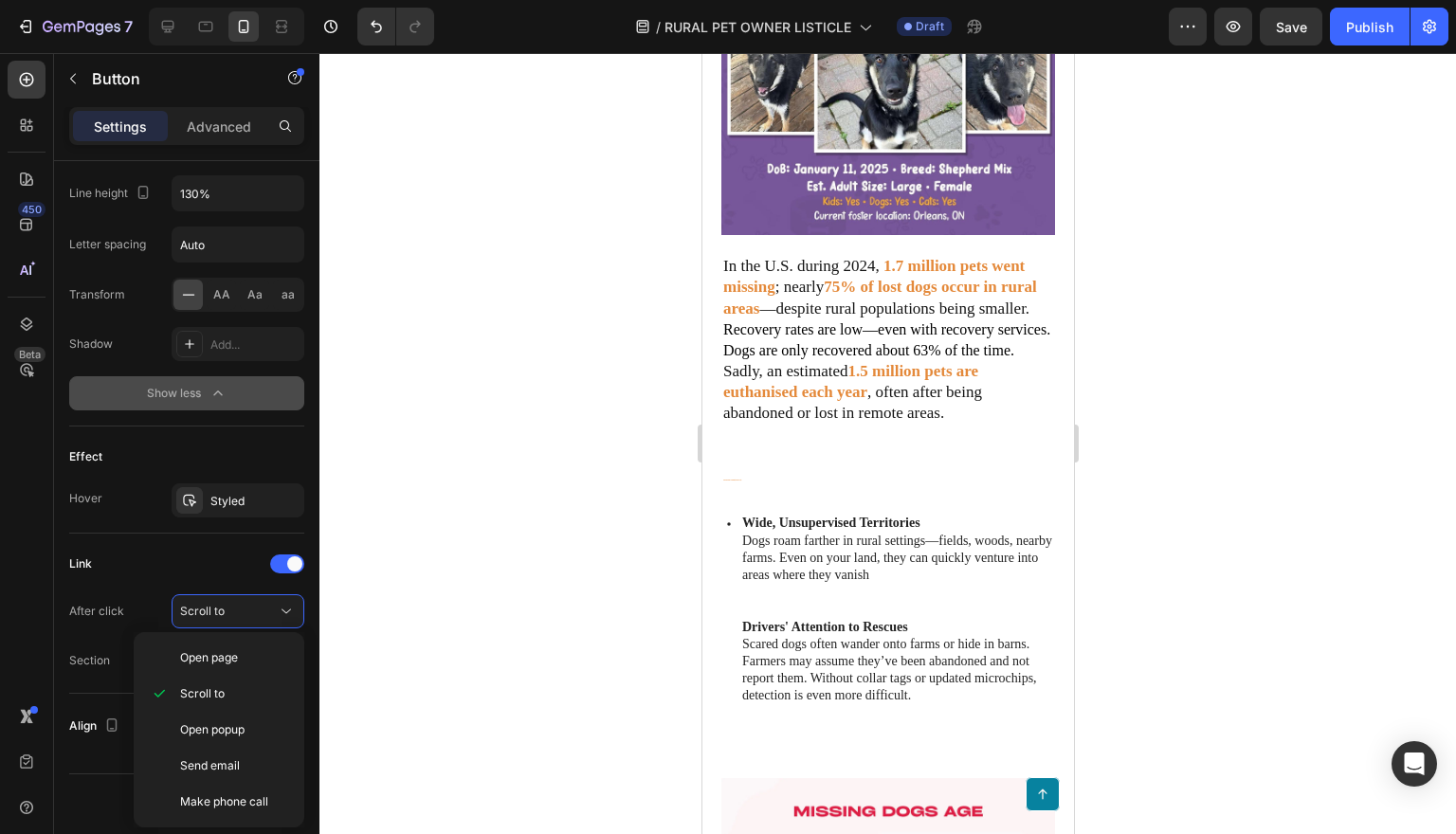
click at [376, 603] on div at bounding box center [888, 443] width 1137 height 781
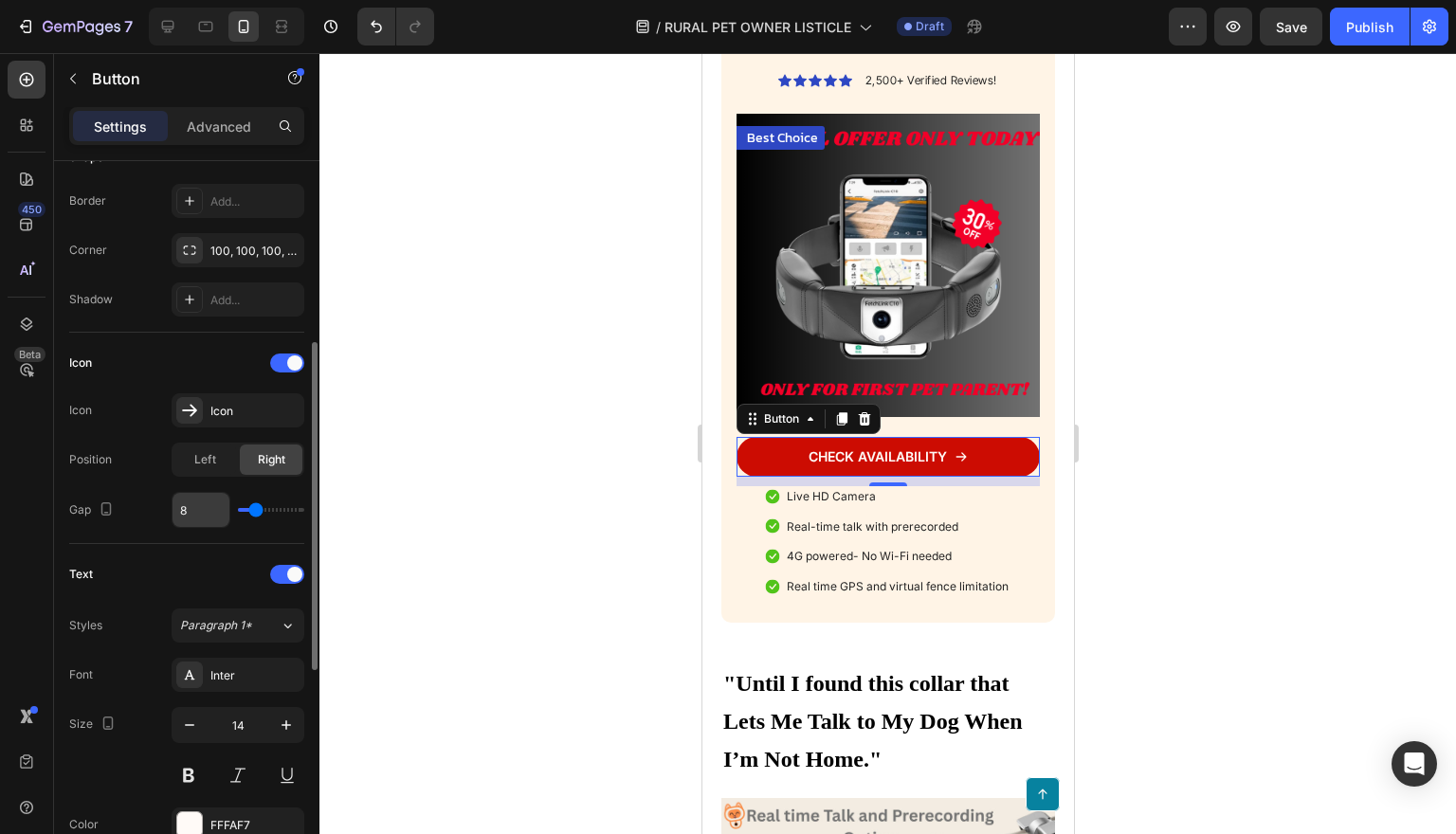
scroll to position [402, 0]
click at [188, 413] on icon at bounding box center [190, 408] width 19 height 19
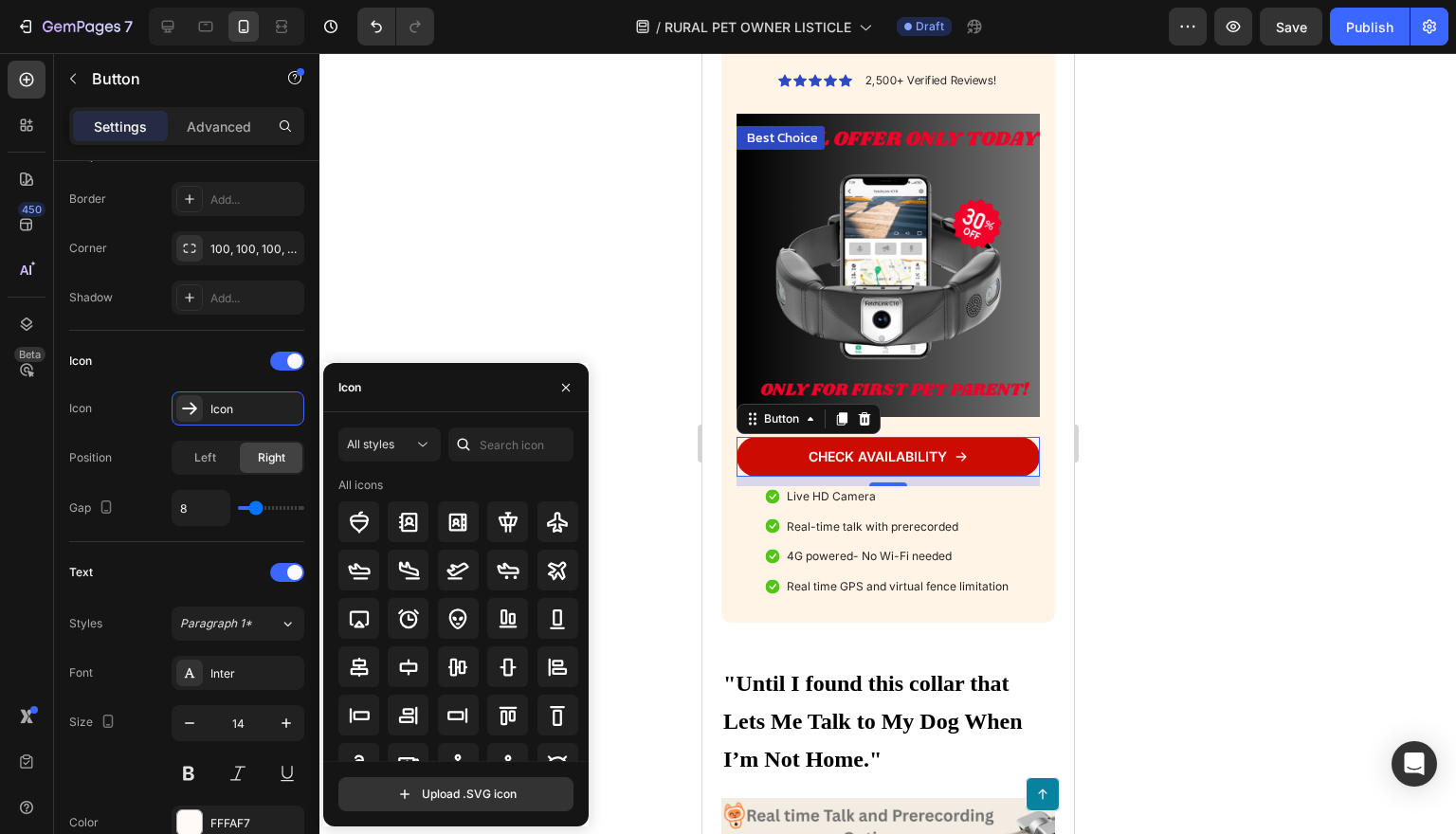
click at [471, 260] on div at bounding box center [888, 443] width 1137 height 781
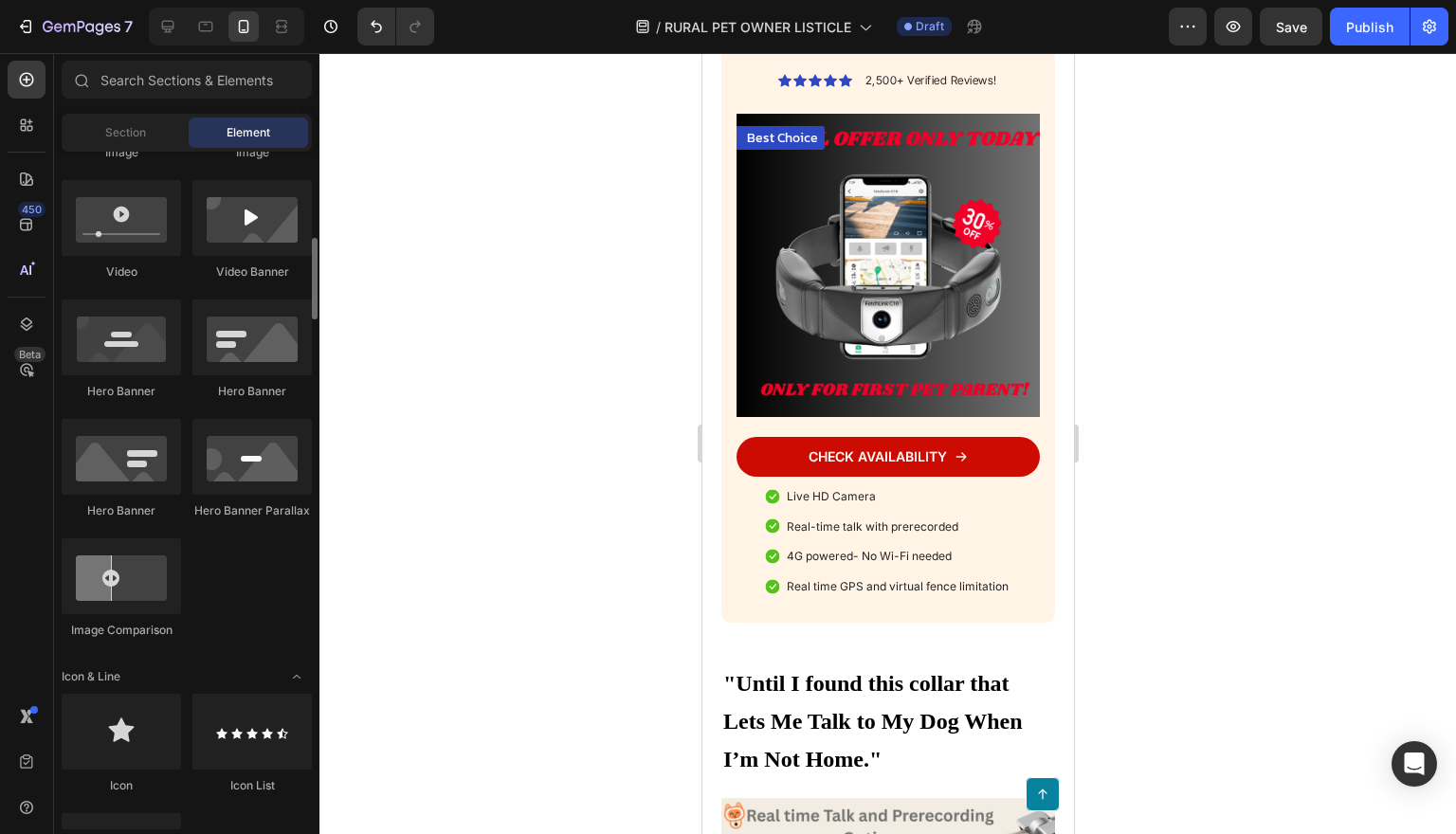
scroll to position [0, 0]
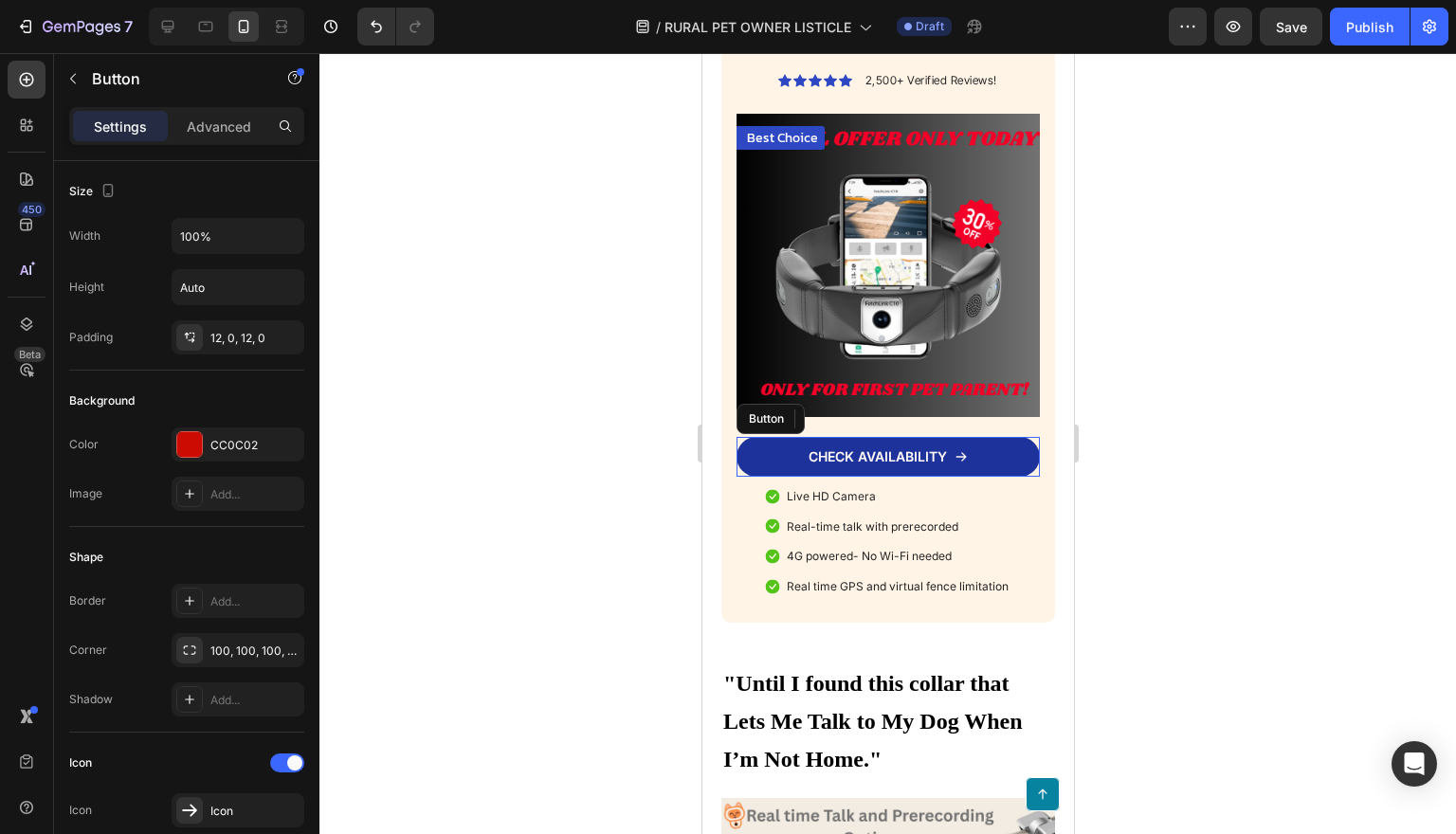
click at [992, 476] on link "CHECK AVAILABILITY" at bounding box center [887, 457] width 303 height 40
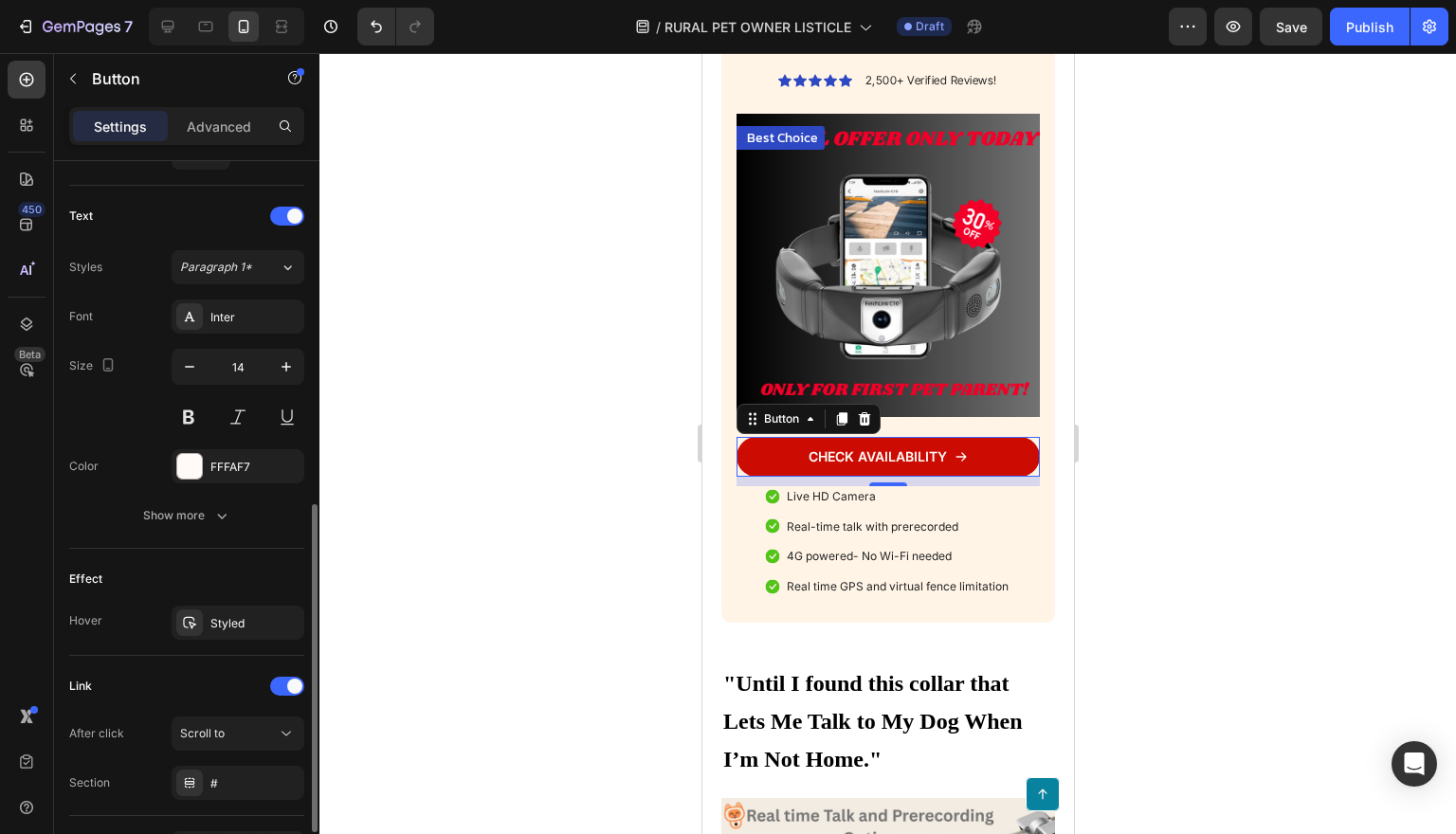
scroll to position [759, 0]
click at [224, 514] on icon "button" at bounding box center [221, 516] width 10 height 6
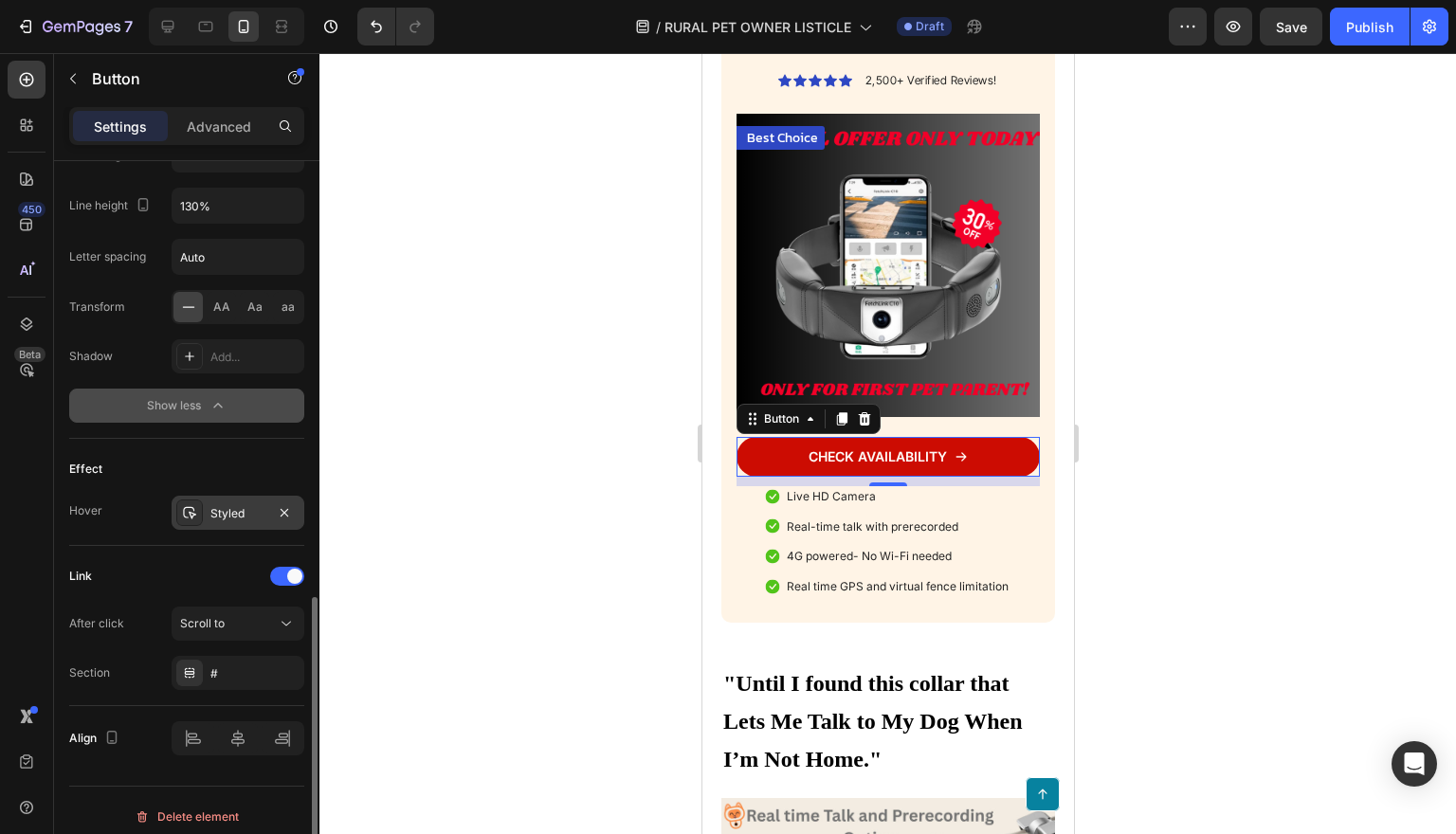
scroll to position [1116, 0]
click at [239, 517] on div "Styled" at bounding box center [238, 517] width 55 height 17
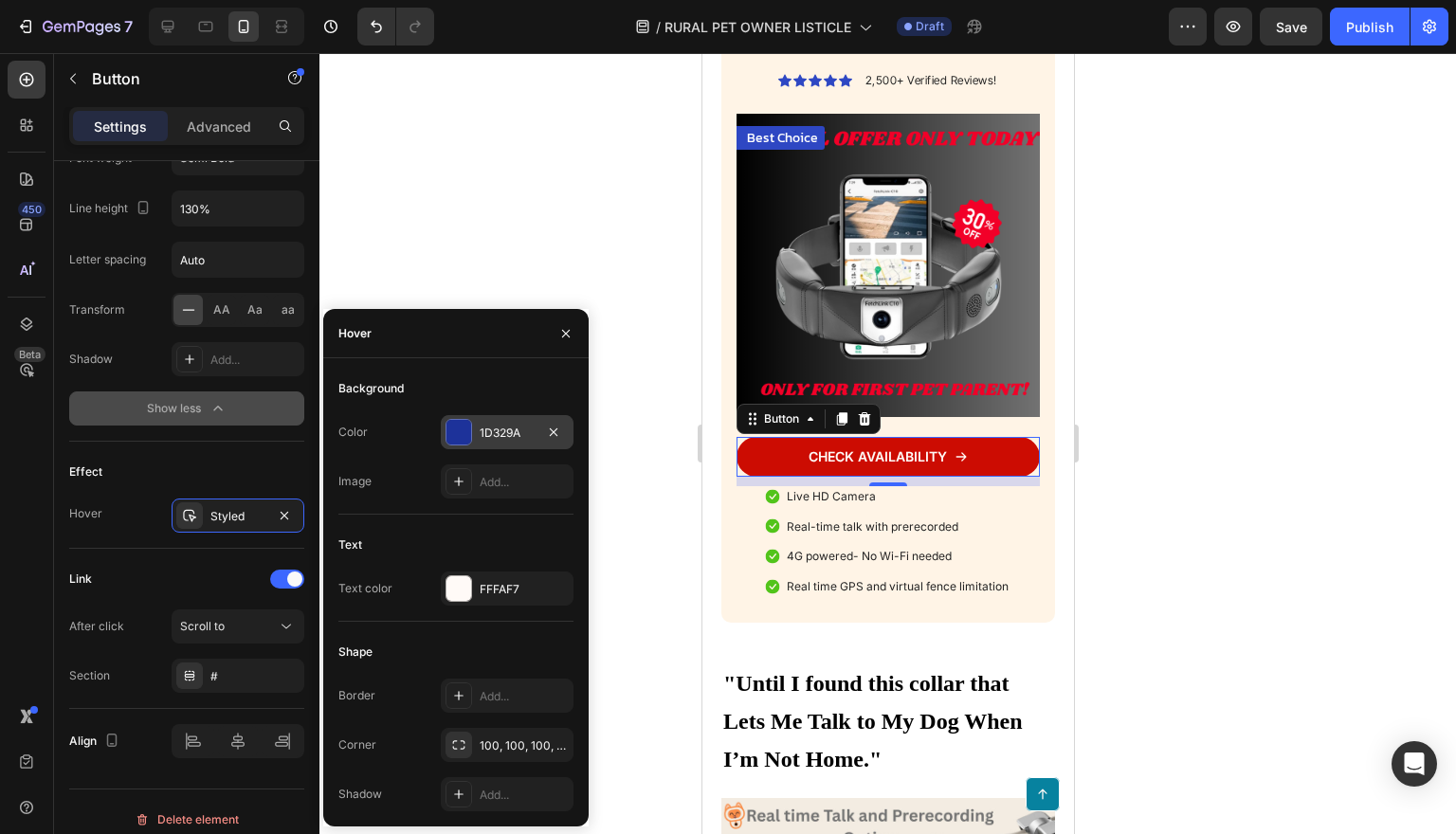
click at [466, 440] on div at bounding box center [459, 432] width 25 height 25
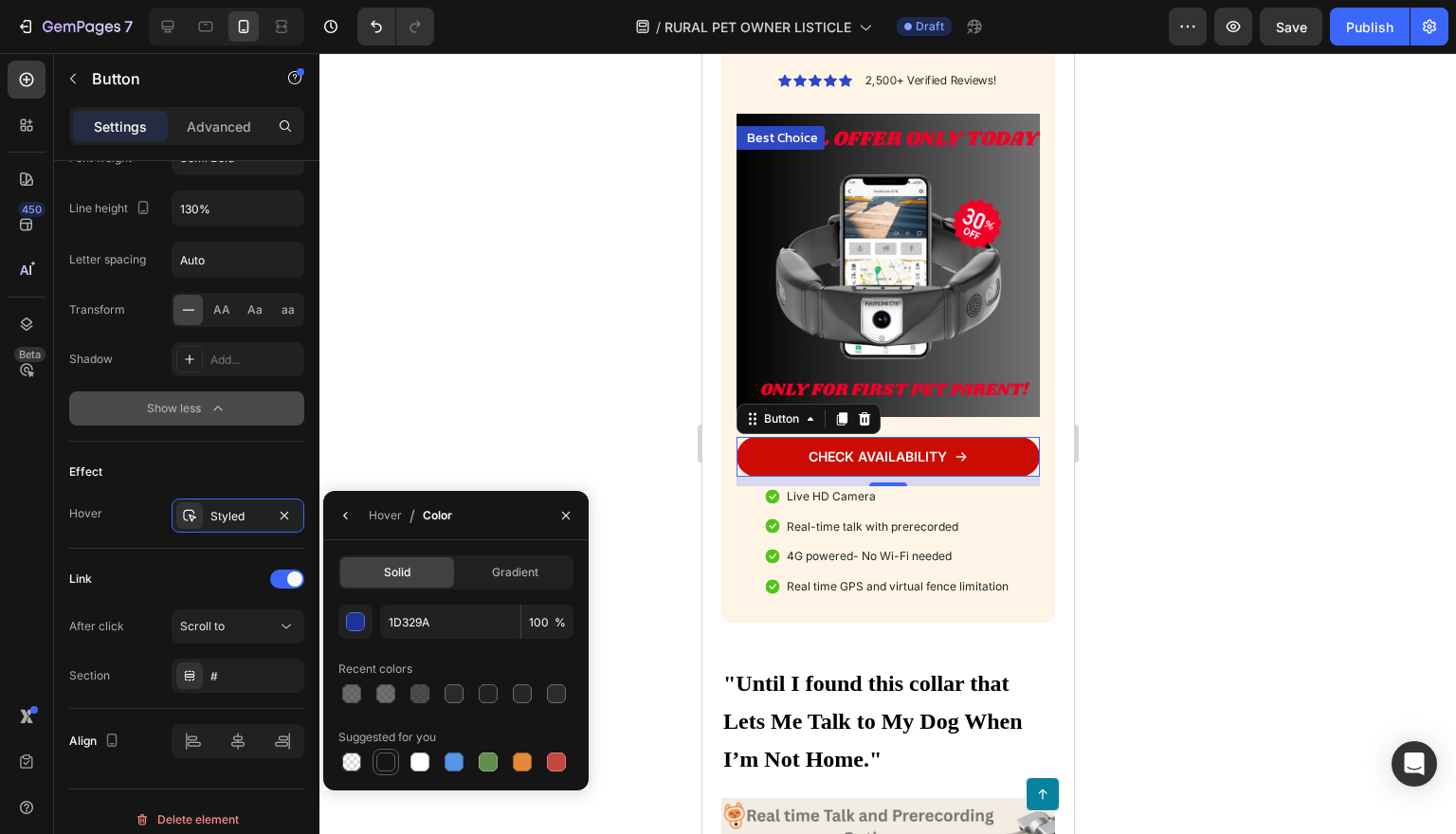
click at [390, 760] on div at bounding box center [386, 762] width 19 height 19
type input "151515"
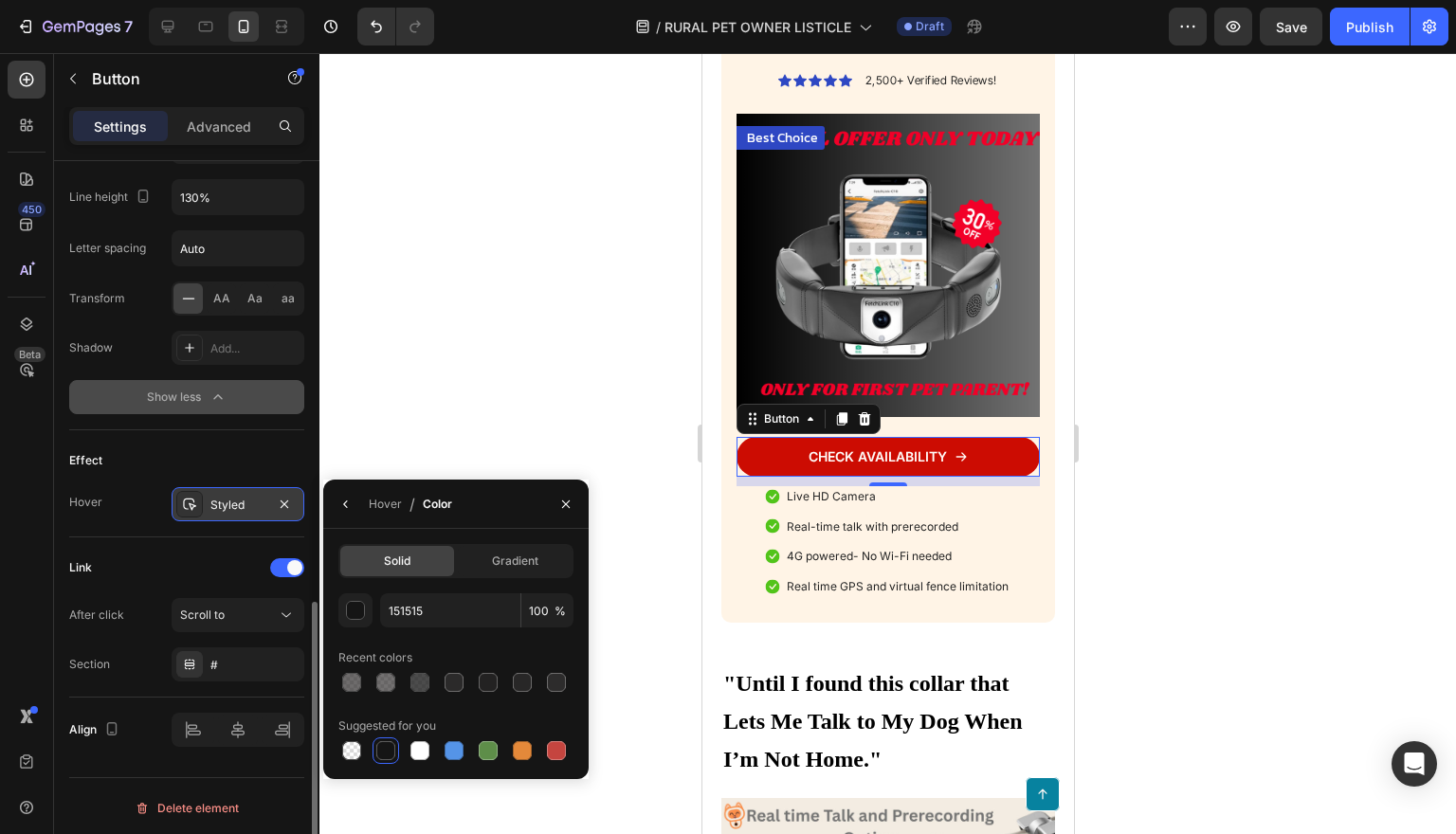
scroll to position [1128, 0]
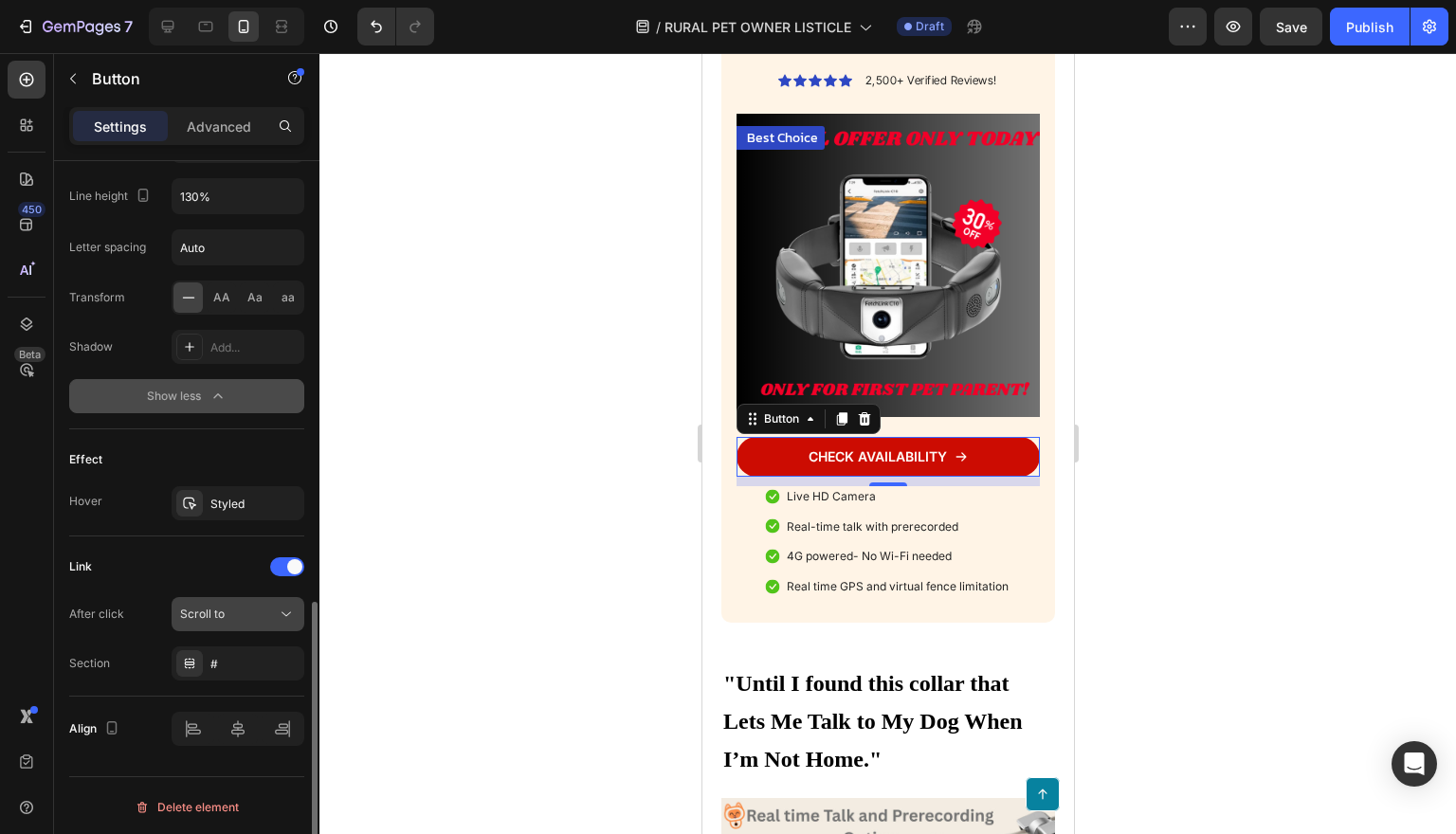
click at [286, 617] on icon at bounding box center [287, 614] width 19 height 19
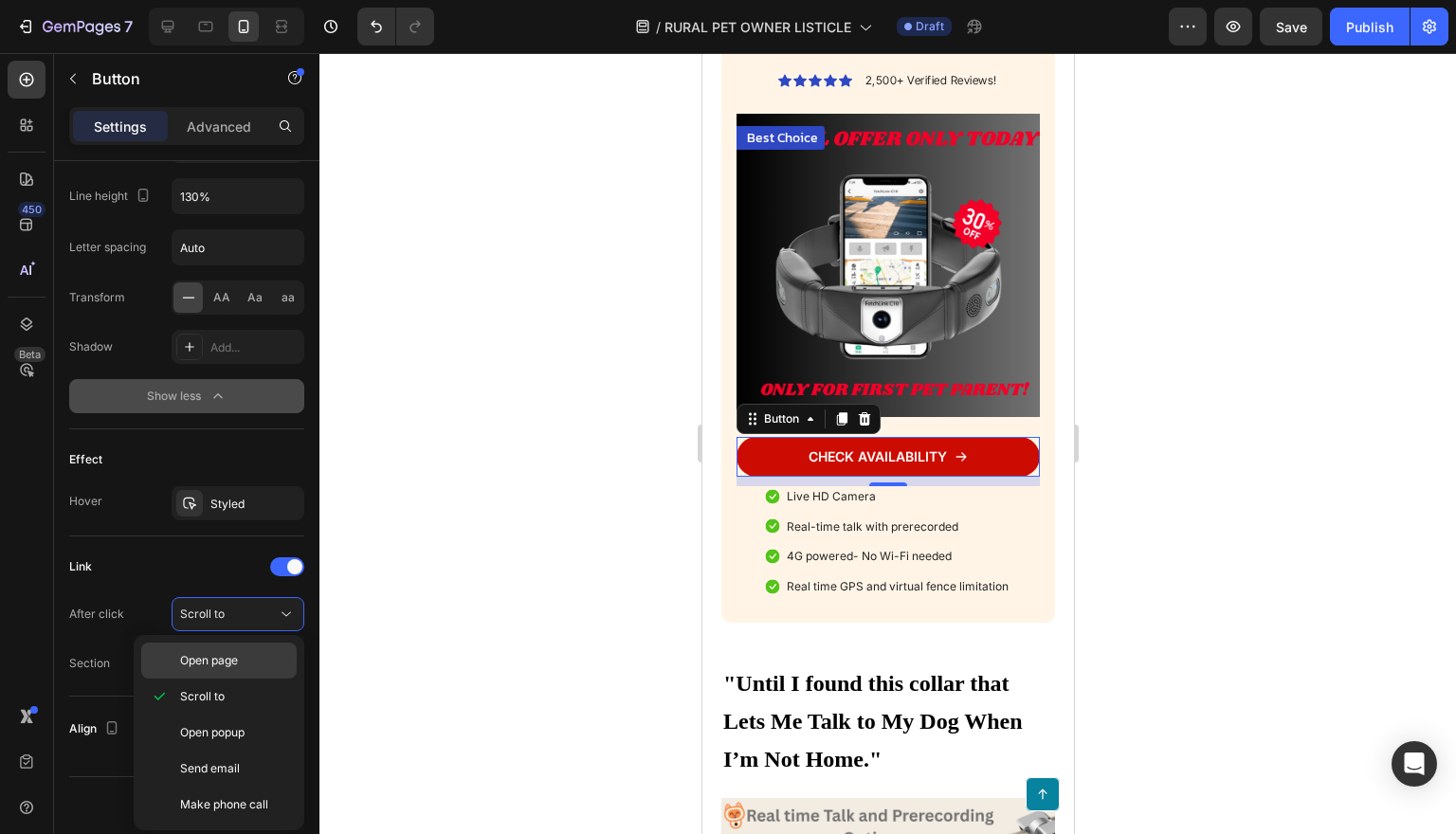
click at [230, 665] on span "Open page" at bounding box center [209, 660] width 58 height 17
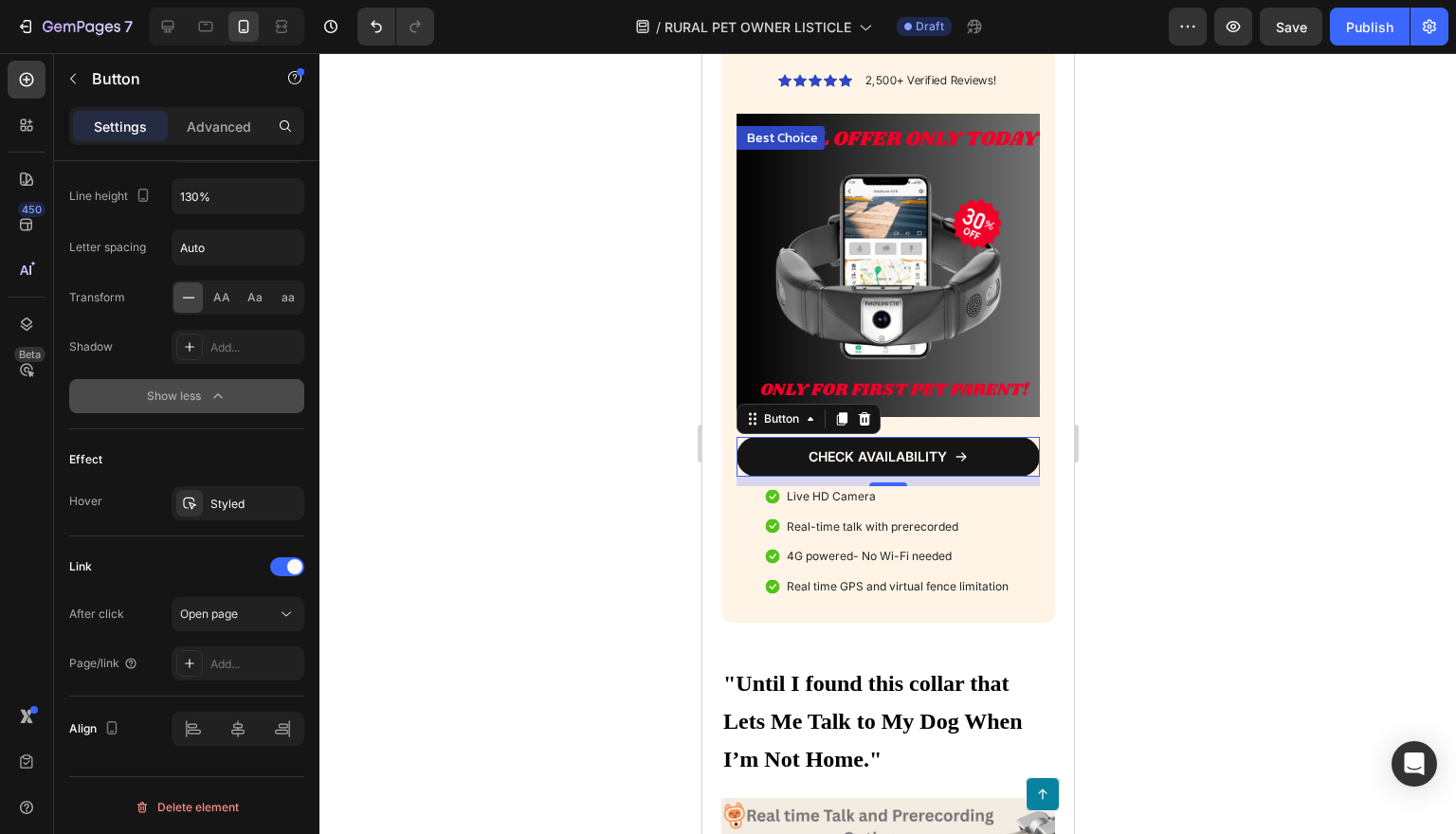
click at [1010, 476] on button "CHECK AVAILABILITY" at bounding box center [887, 457] width 303 height 40
click at [982, 476] on button "CHECK AVAILABILITY" at bounding box center [887, 457] width 303 height 40
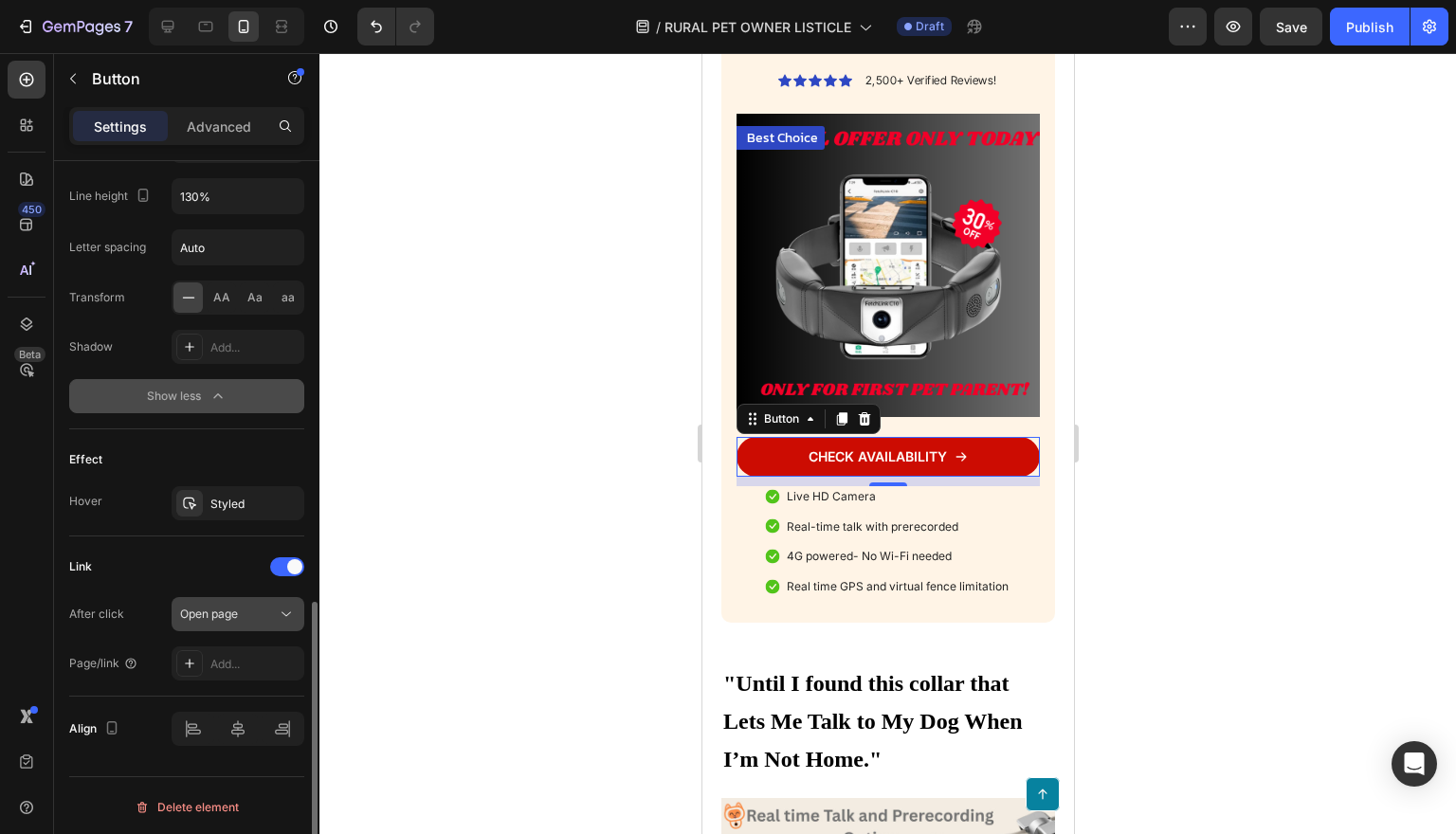
click at [286, 614] on icon at bounding box center [287, 614] width 19 height 19
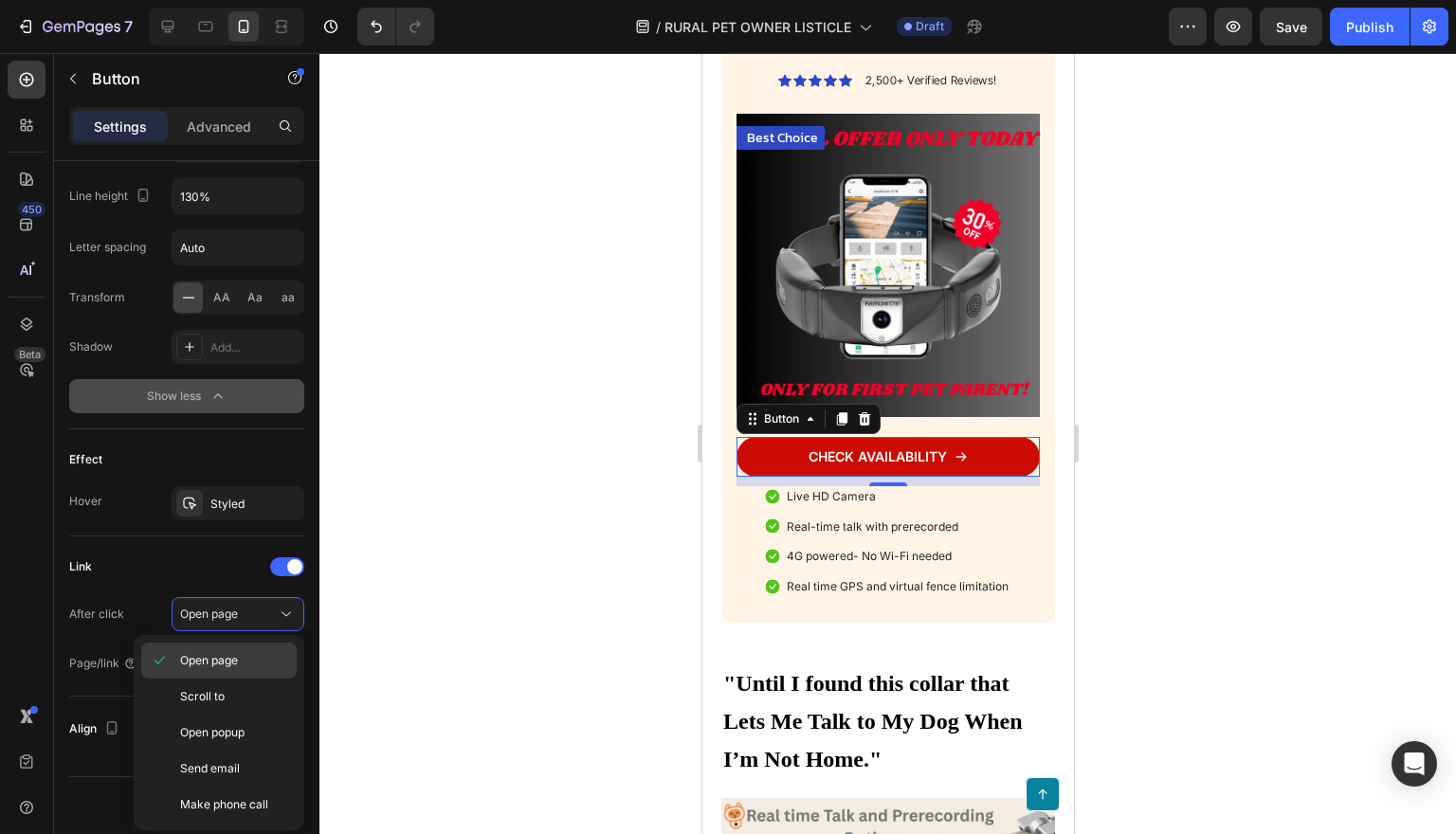
click at [225, 657] on span "Open page" at bounding box center [209, 660] width 58 height 17
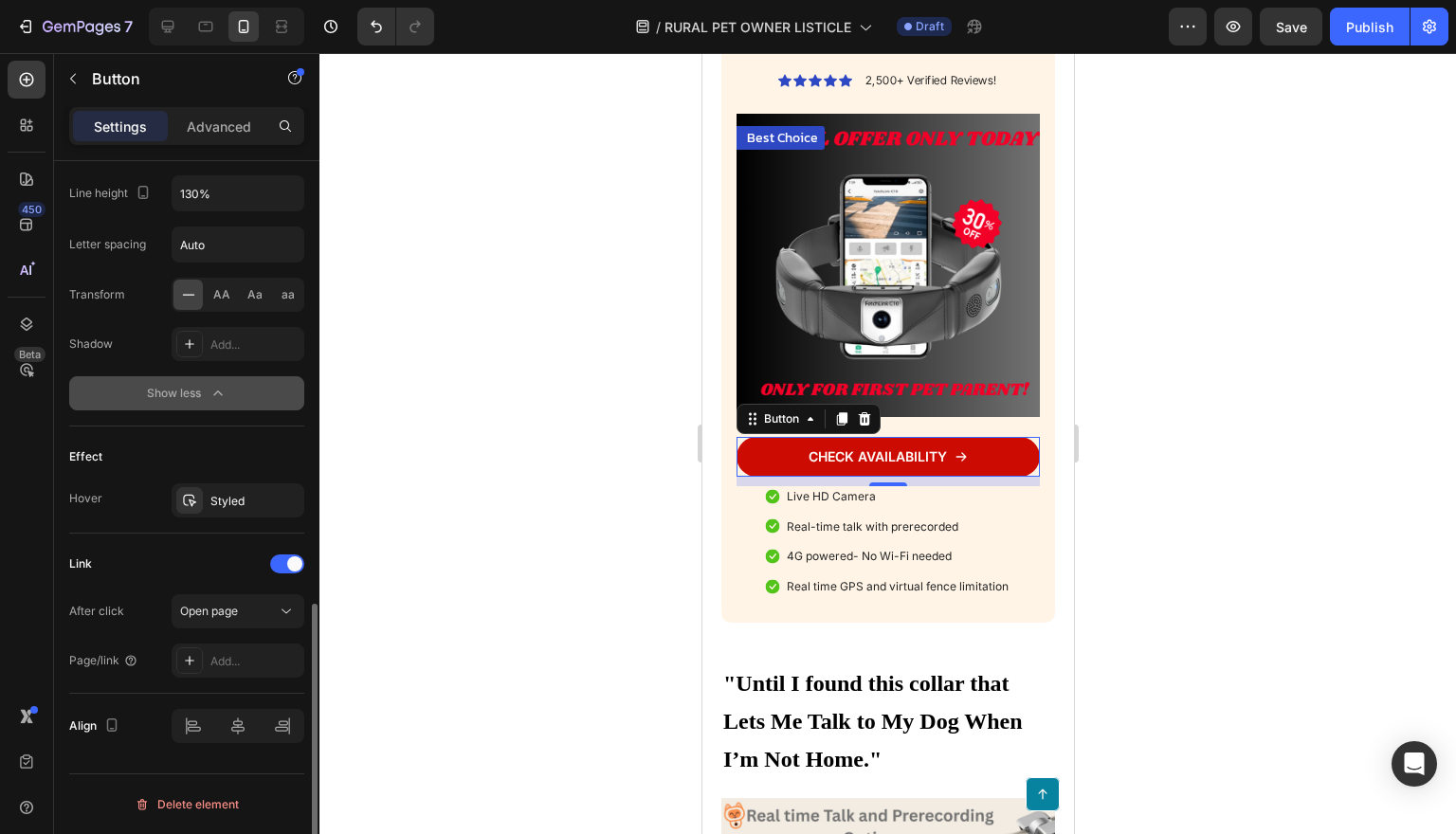
scroll to position [1131, 0]
click at [241, 670] on div "Add..." at bounding box center [238, 660] width 132 height 35
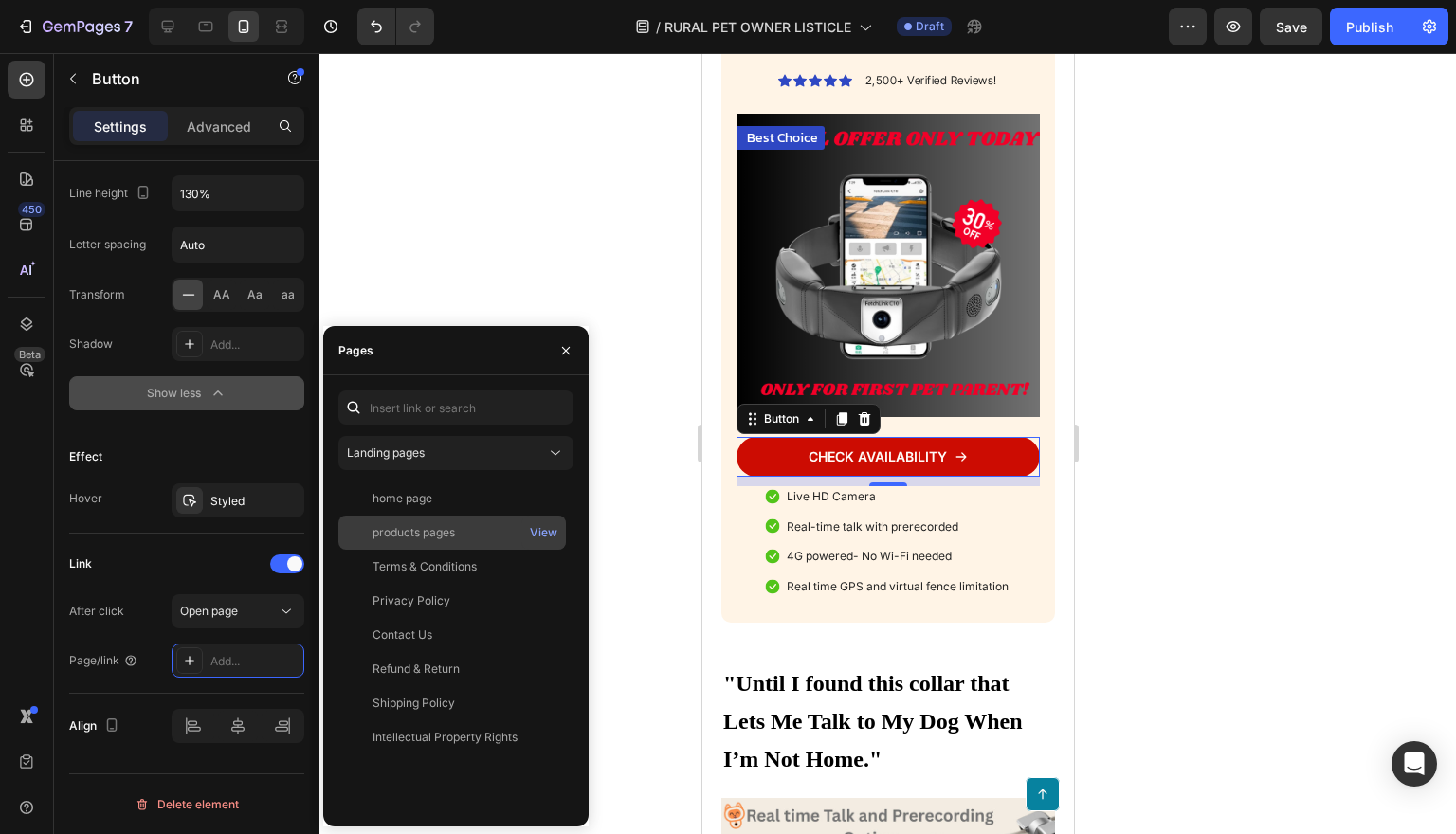
click at [415, 527] on div "products pages" at bounding box center [414, 533] width 82 height 17
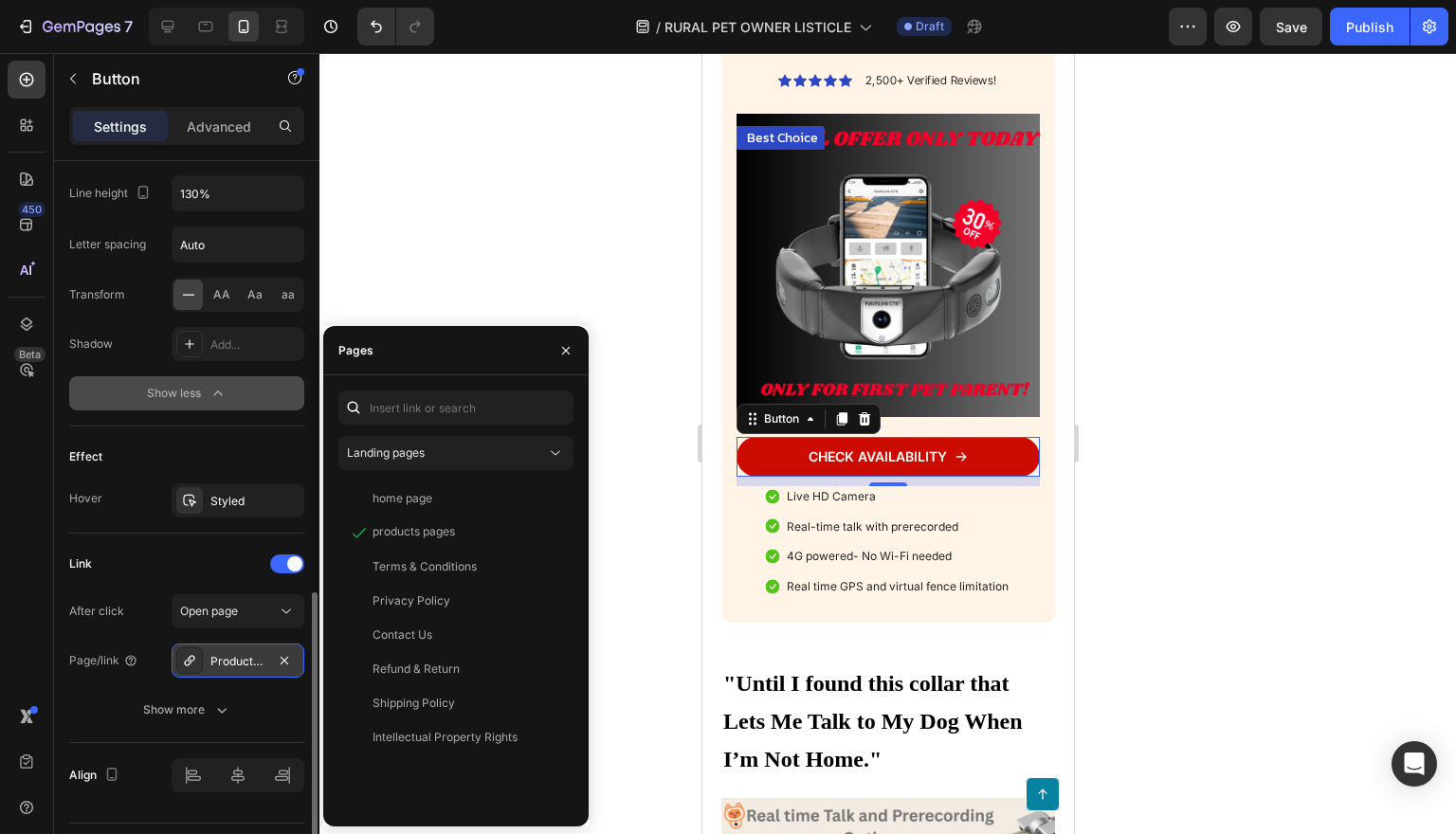
click at [193, 661] on icon at bounding box center [190, 660] width 15 height 15
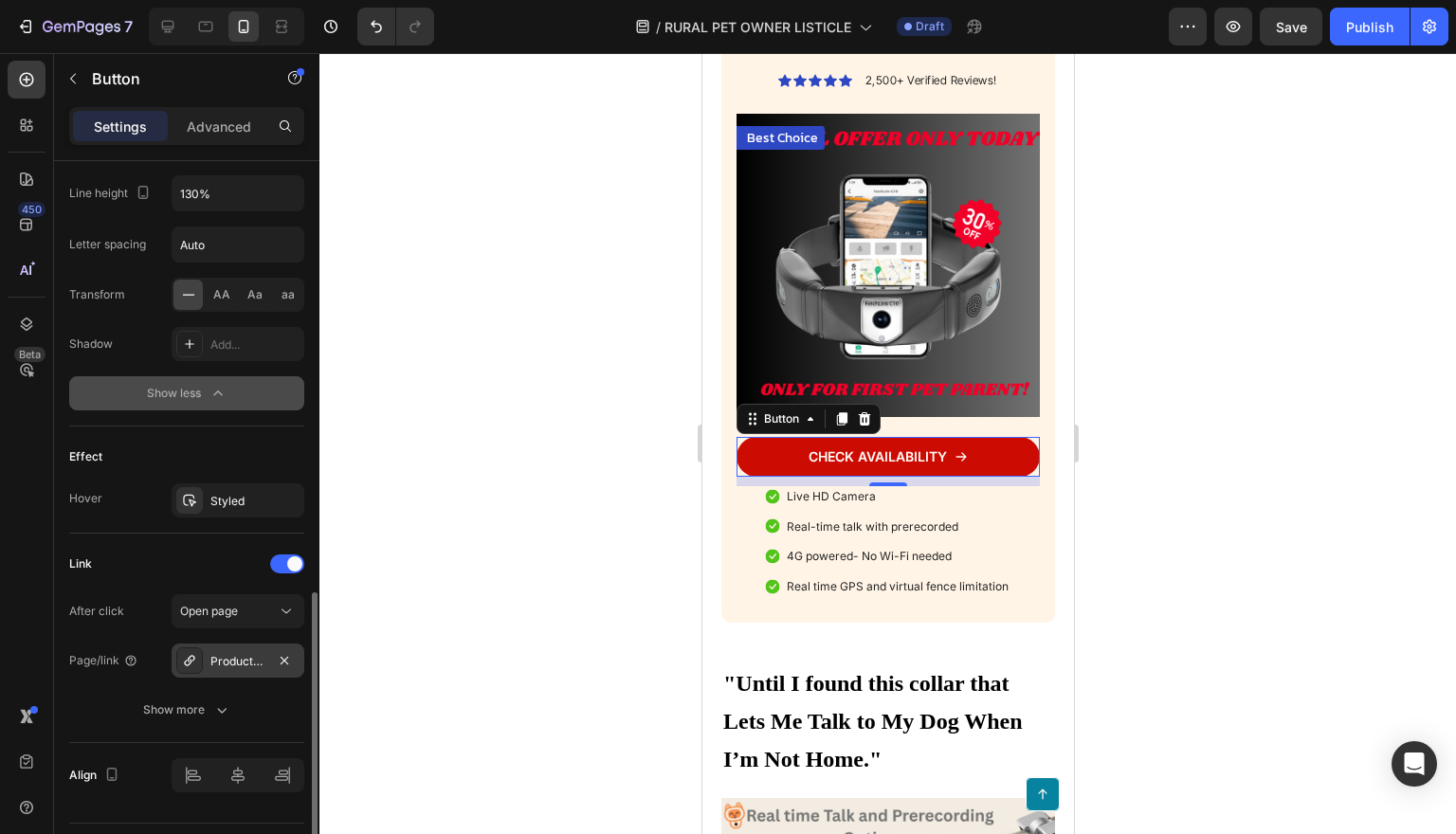
click at [190, 668] on div at bounding box center [190, 660] width 27 height 27
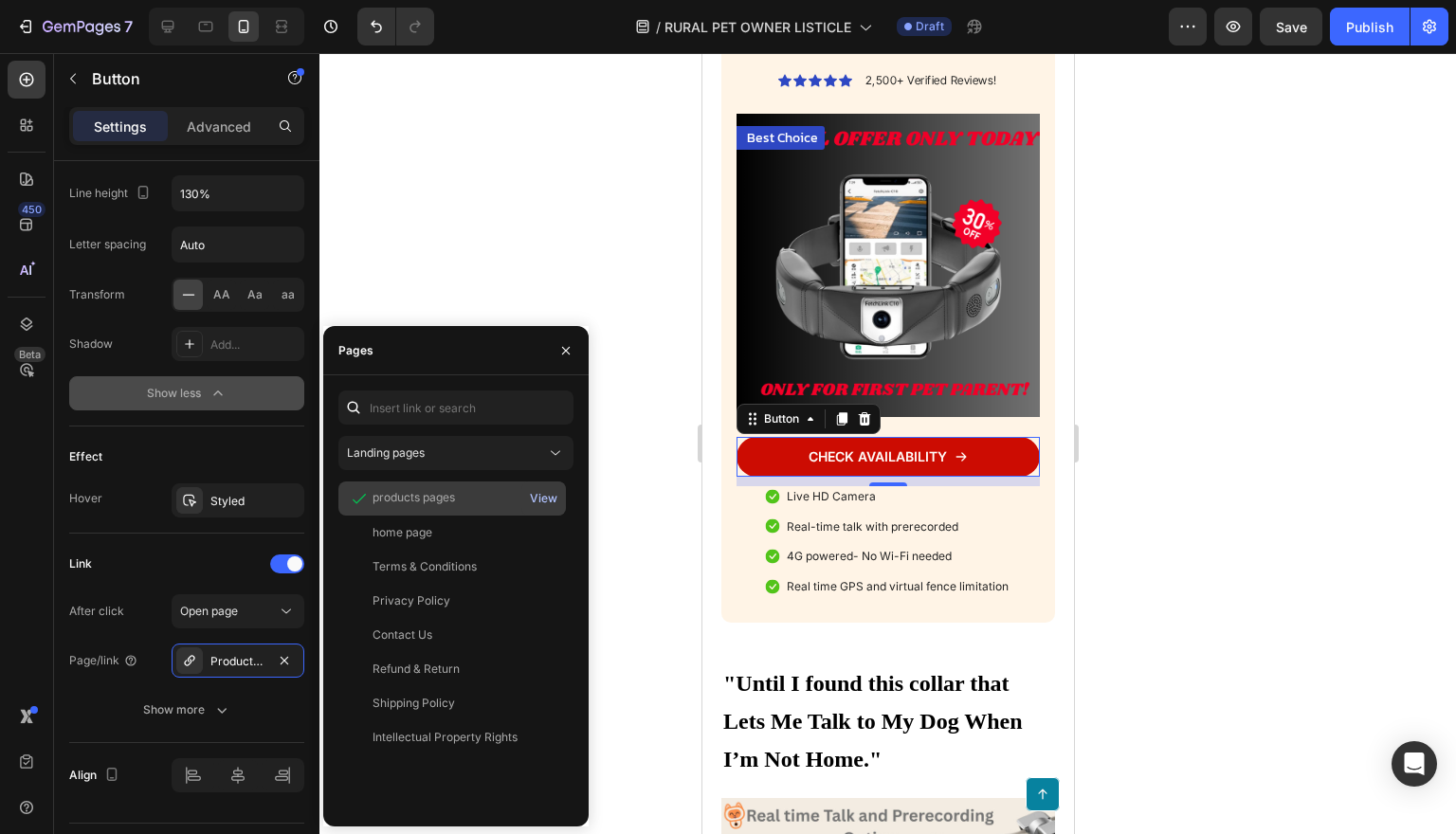
click at [542, 497] on div "View" at bounding box center [543, 498] width 28 height 17
click at [469, 213] on div at bounding box center [888, 443] width 1137 height 781
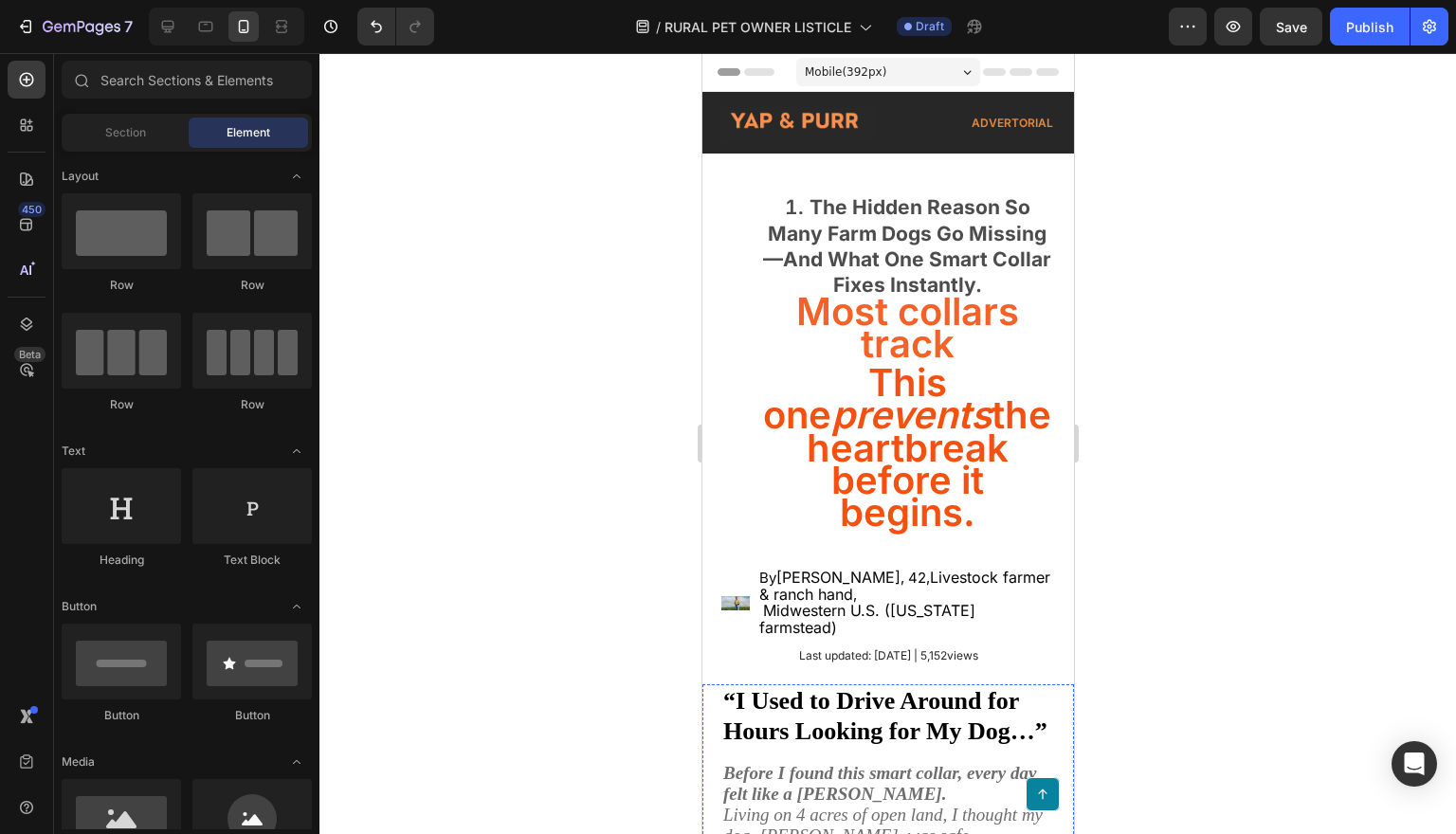
scroll to position [0, 0]
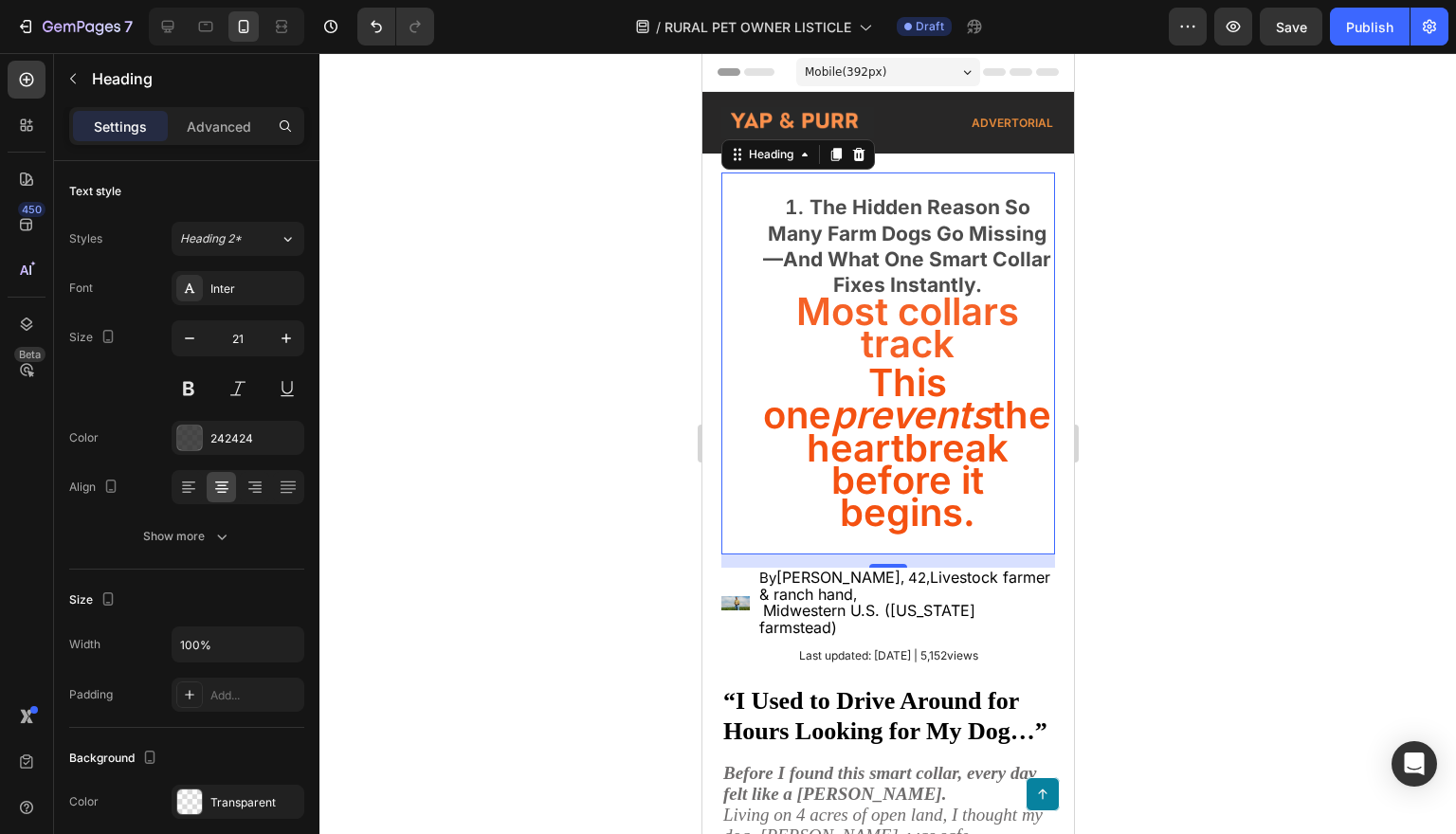
click at [777, 306] on li "The Hidden Reason So Many Farm Dogs Go Missing—And What One Smart Collar Fixes …" at bounding box center [906, 363] width 292 height 337
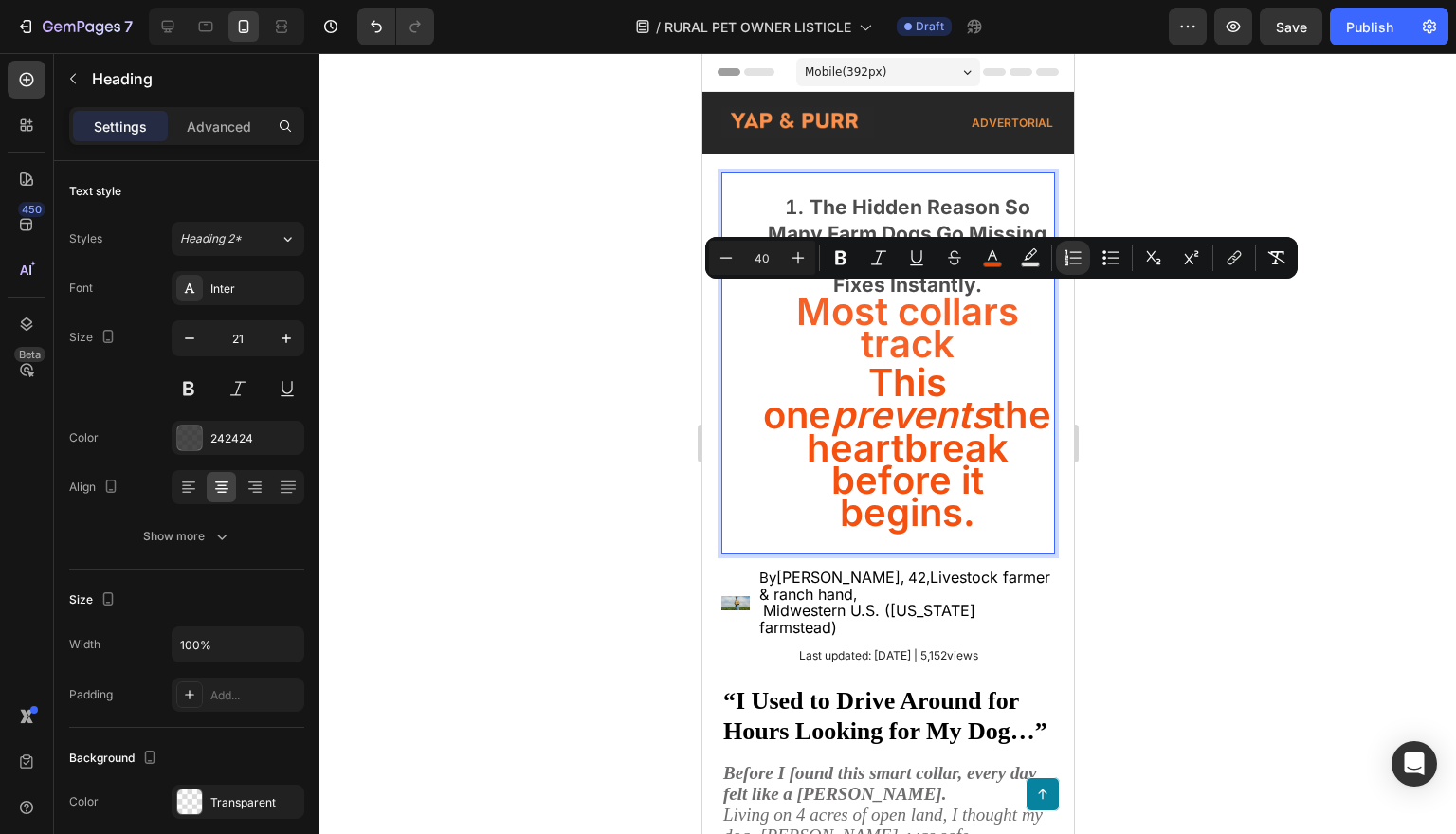
drag, startPoint x: 779, startPoint y: 305, endPoint x: 981, endPoint y: 514, distance: 290.7
click at [981, 514] on li "The Hidden Reason So Many Farm Dogs Go Missing—And What One Smart Collar Fixes …" at bounding box center [906, 363] width 292 height 337
click at [191, 391] on button at bounding box center [189, 389] width 35 height 35
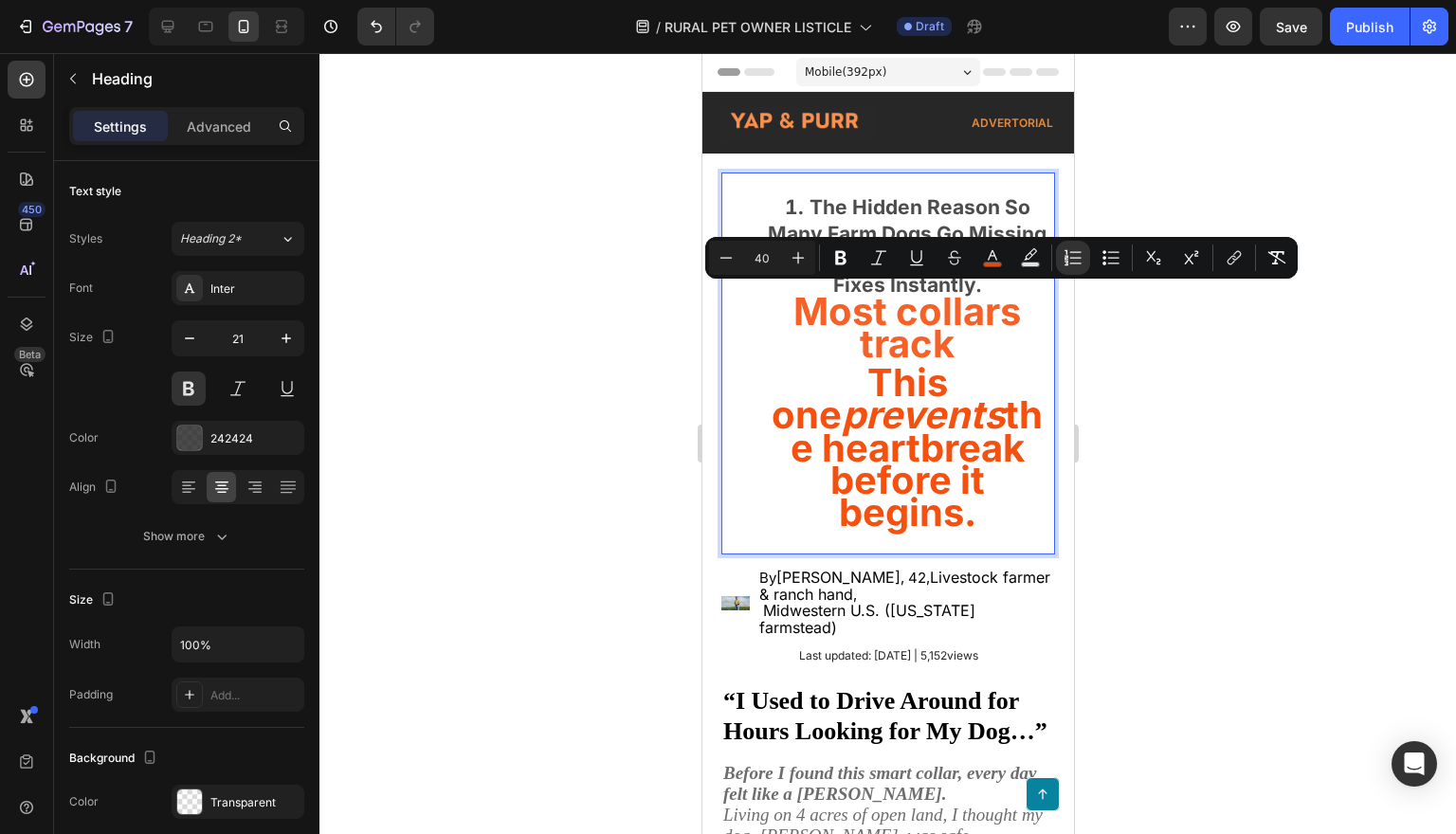
drag, startPoint x: 774, startPoint y: 296, endPoint x: 974, endPoint y: 505, distance: 289.3
click at [974, 505] on li "The Hidden Reason So Many Farm Dogs Go Missing—And What One Smart Collar Fixes …" at bounding box center [906, 363] width 292 height 337
click at [183, 339] on icon "button" at bounding box center [190, 338] width 19 height 19
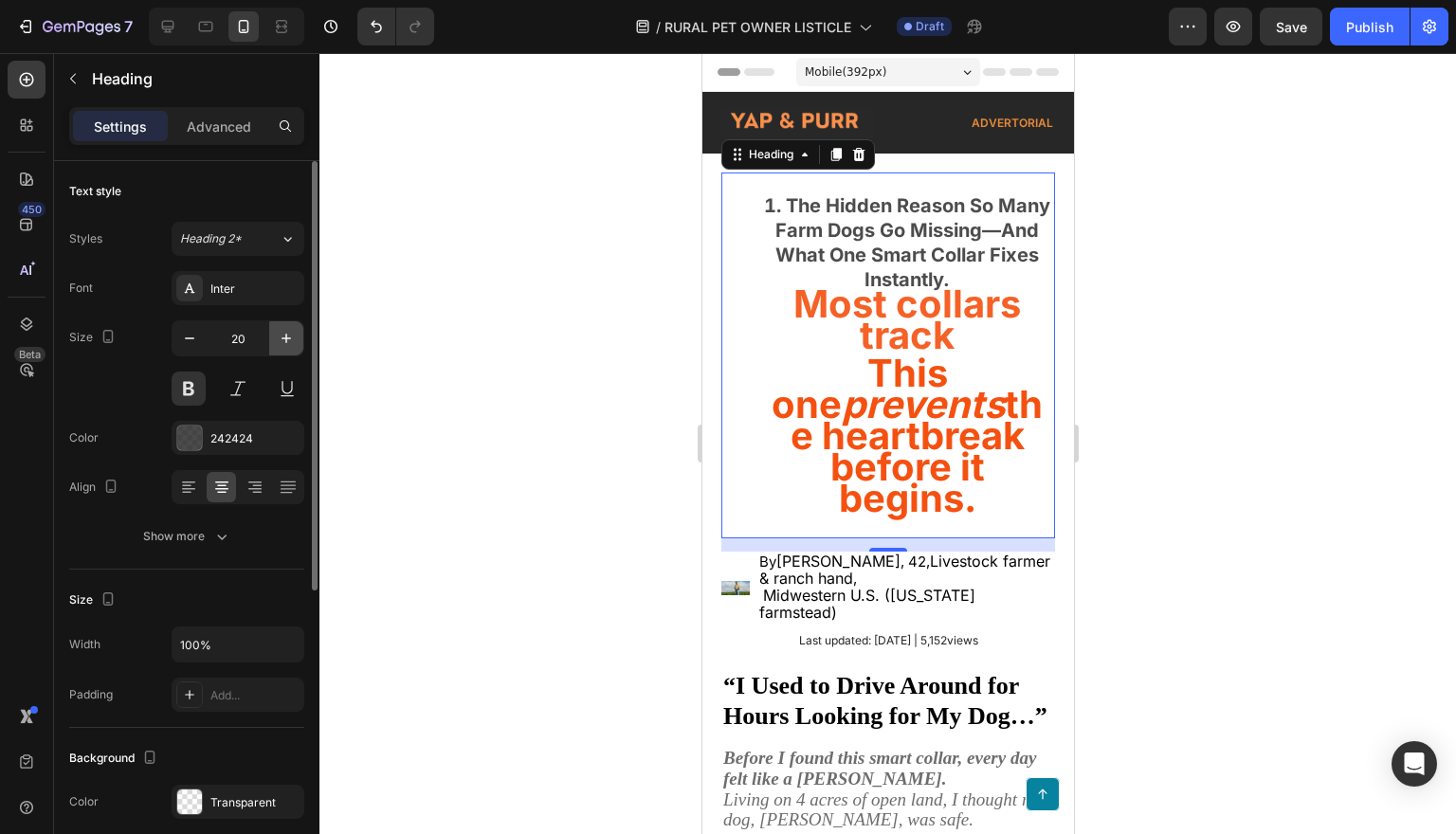
click at [289, 339] on icon "button" at bounding box center [287, 338] width 19 height 19
type input "21"
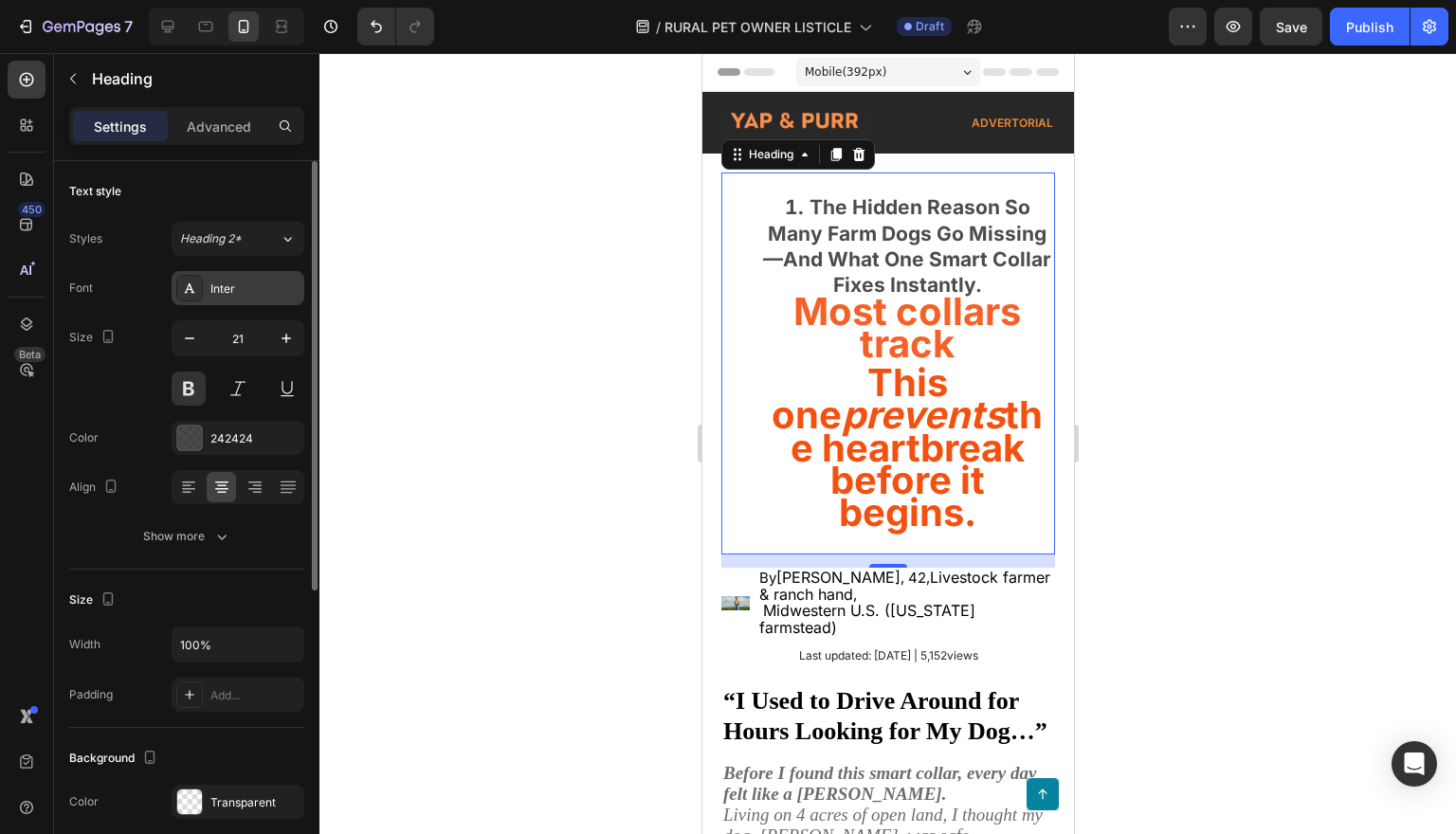
click at [239, 286] on div "Inter" at bounding box center [255, 290] width 89 height 17
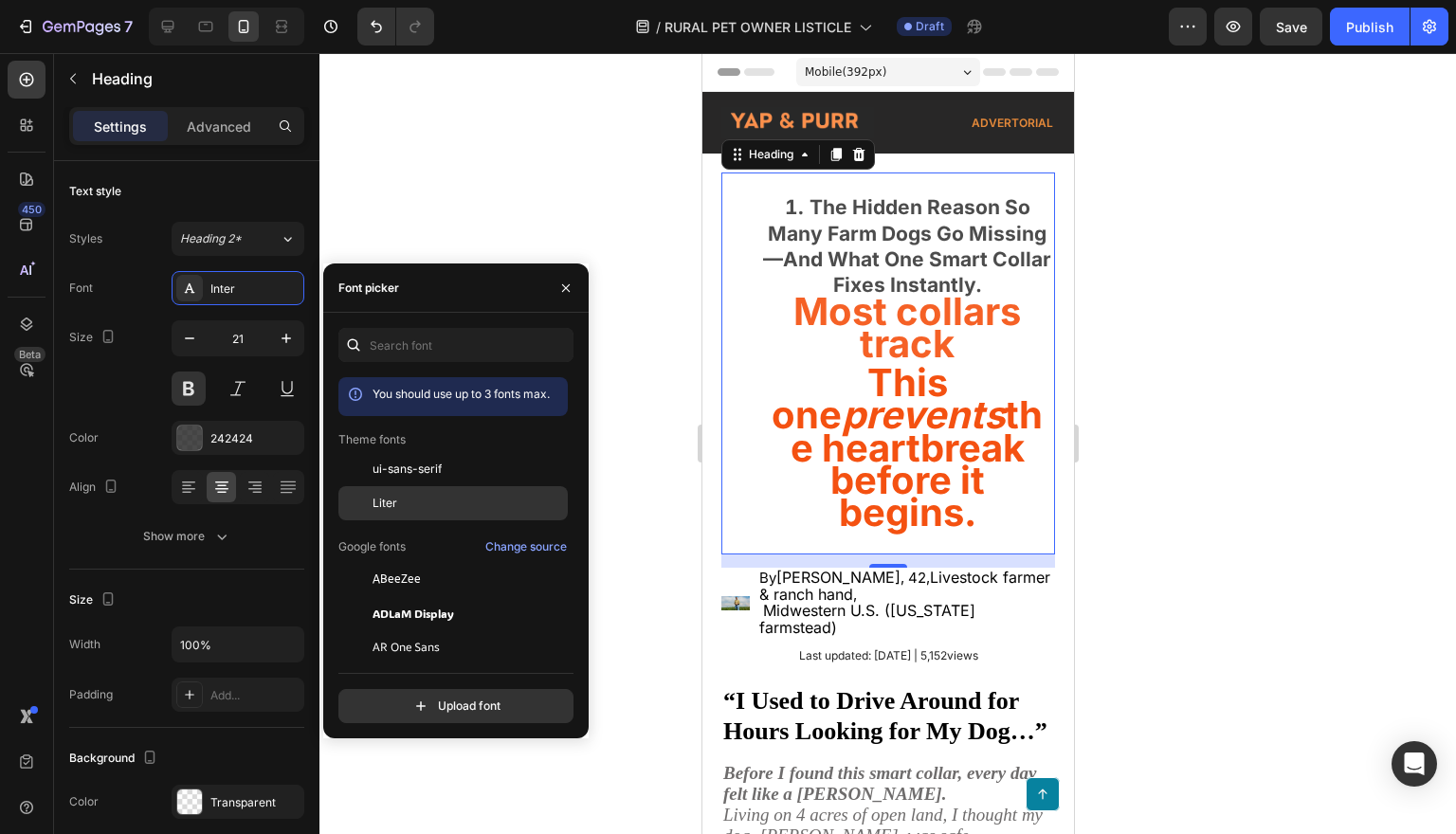
click at [404, 497] on div "Liter" at bounding box center [469, 503] width 192 height 17
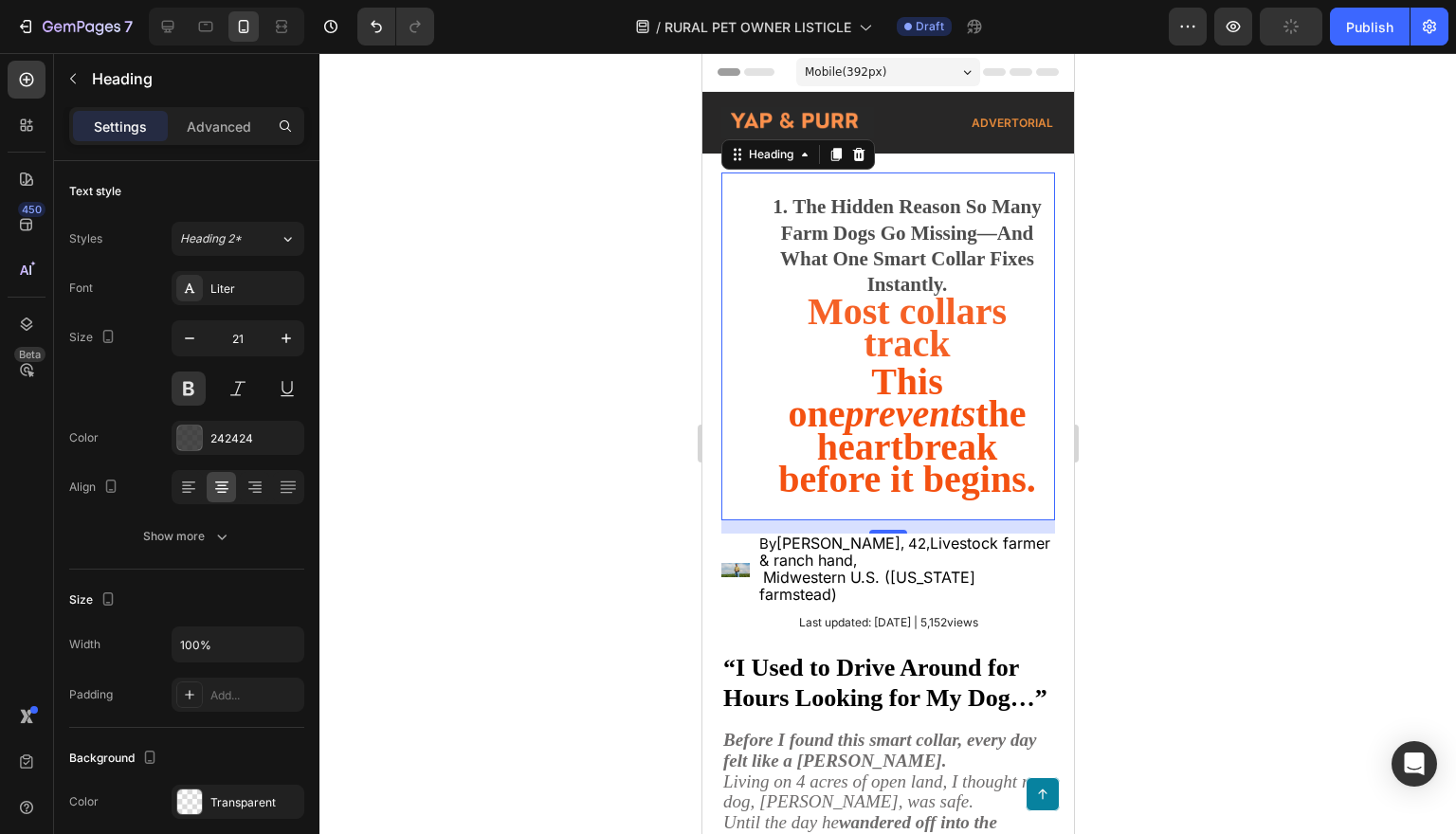
click at [1211, 316] on div at bounding box center [888, 443] width 1137 height 781
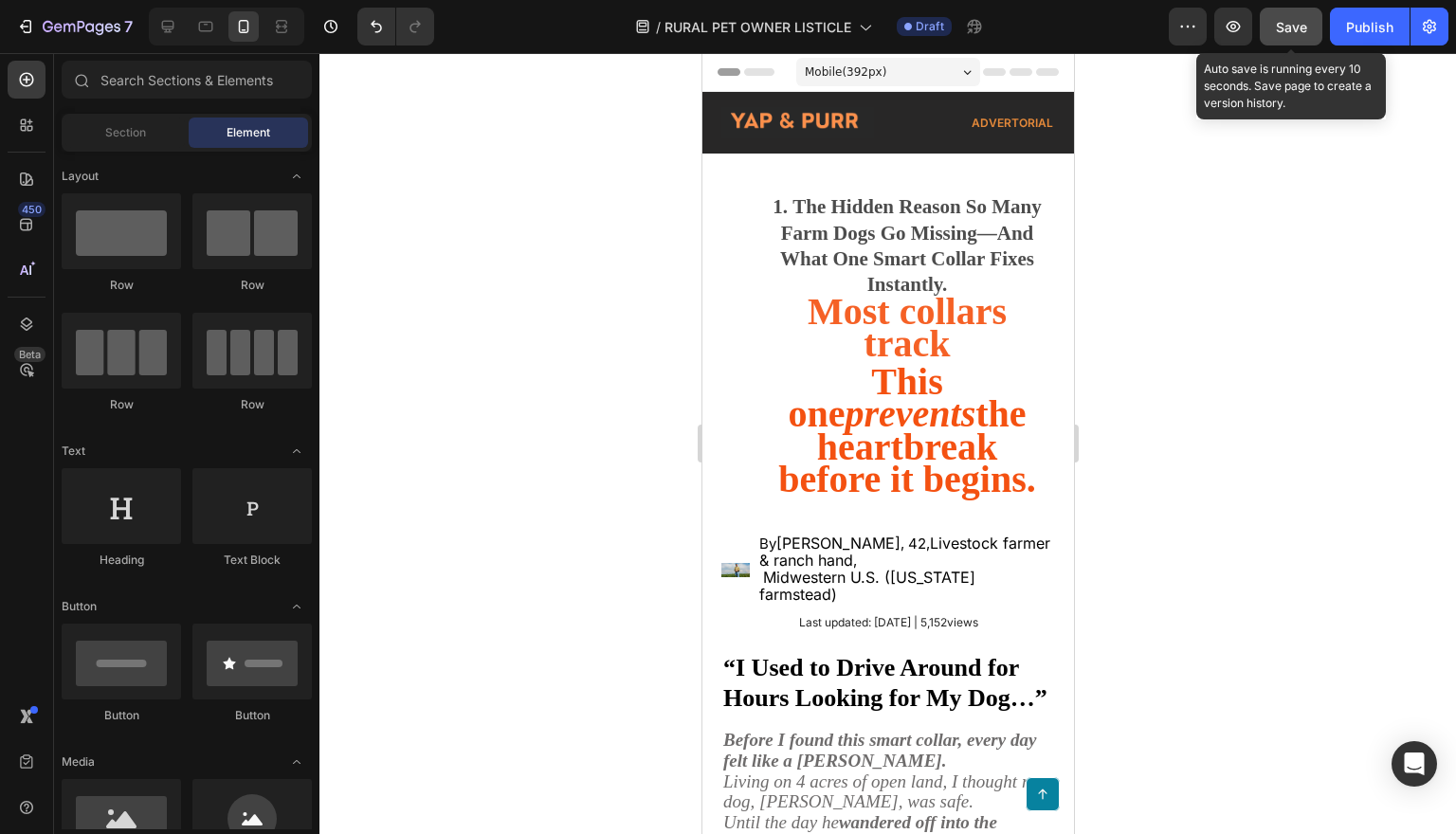
click at [1290, 28] on span "Save" at bounding box center [1291, 27] width 32 height 16
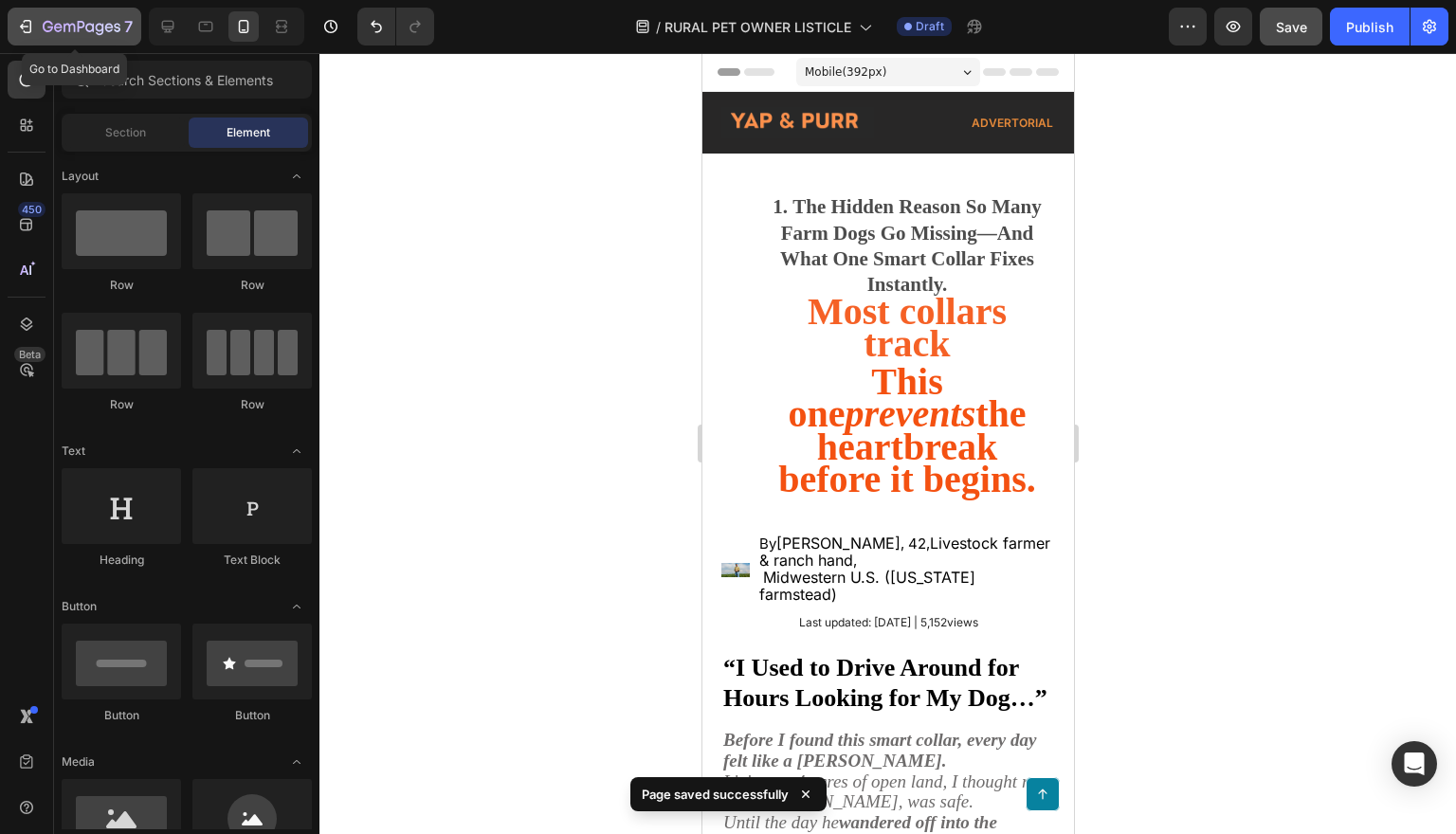
click at [23, 23] on icon "button" at bounding box center [26, 27] width 19 height 19
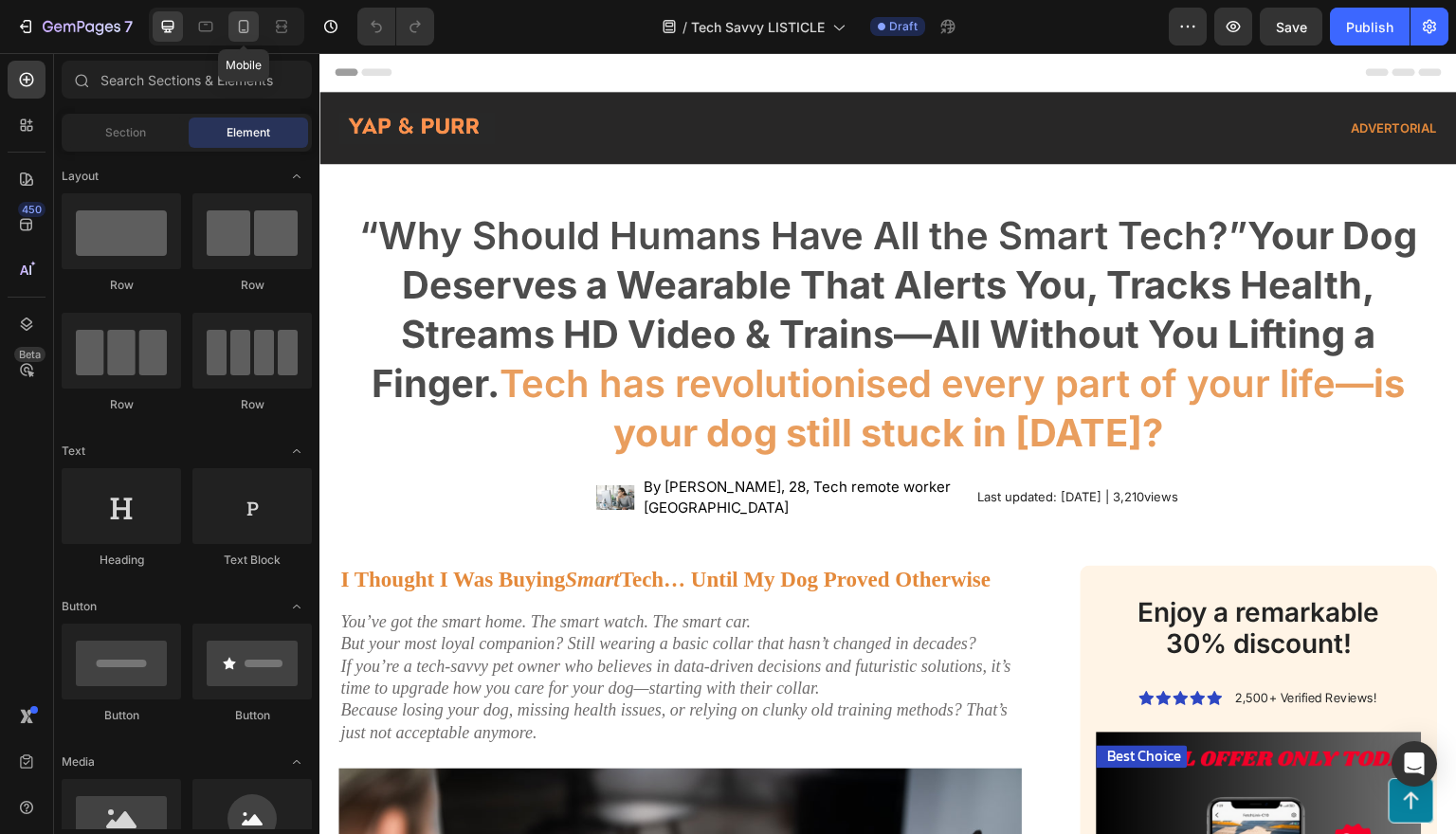
click at [239, 29] on icon at bounding box center [243, 27] width 11 height 13
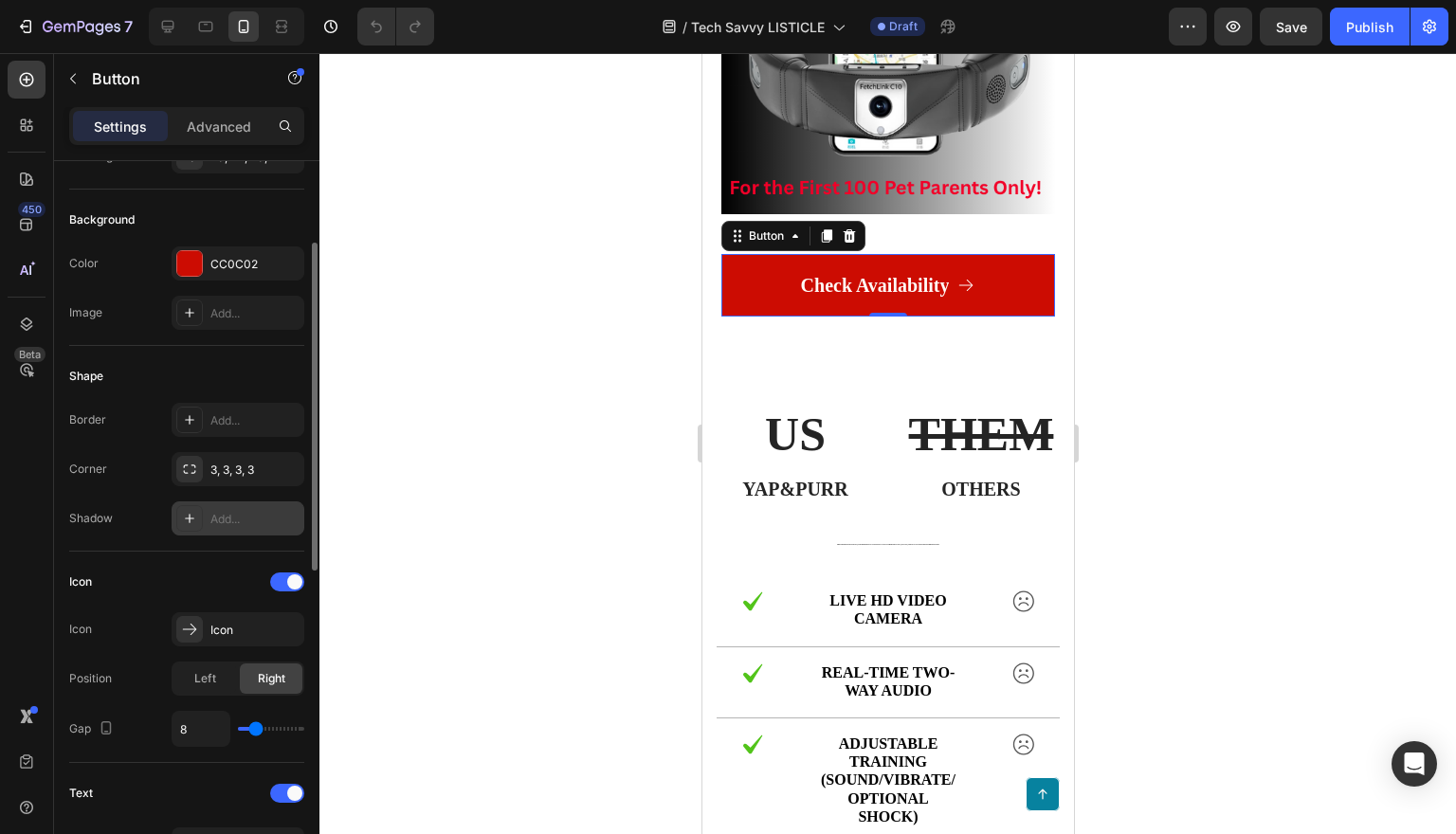
scroll to position [183, 0]
click at [231, 123] on p "Advanced" at bounding box center [219, 127] width 64 height 20
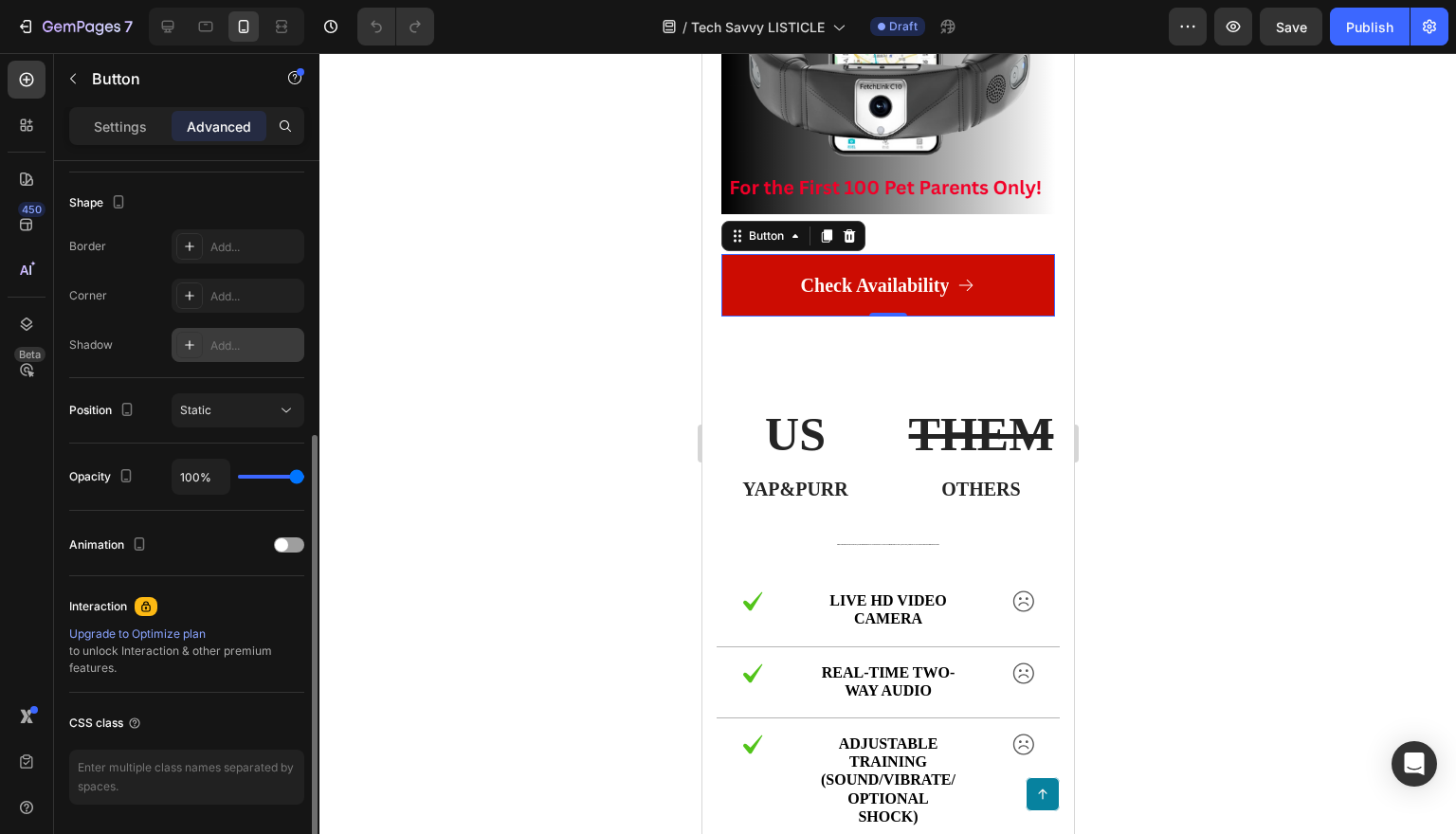
click at [213, 328] on div "Add..." at bounding box center [238, 345] width 132 height 35
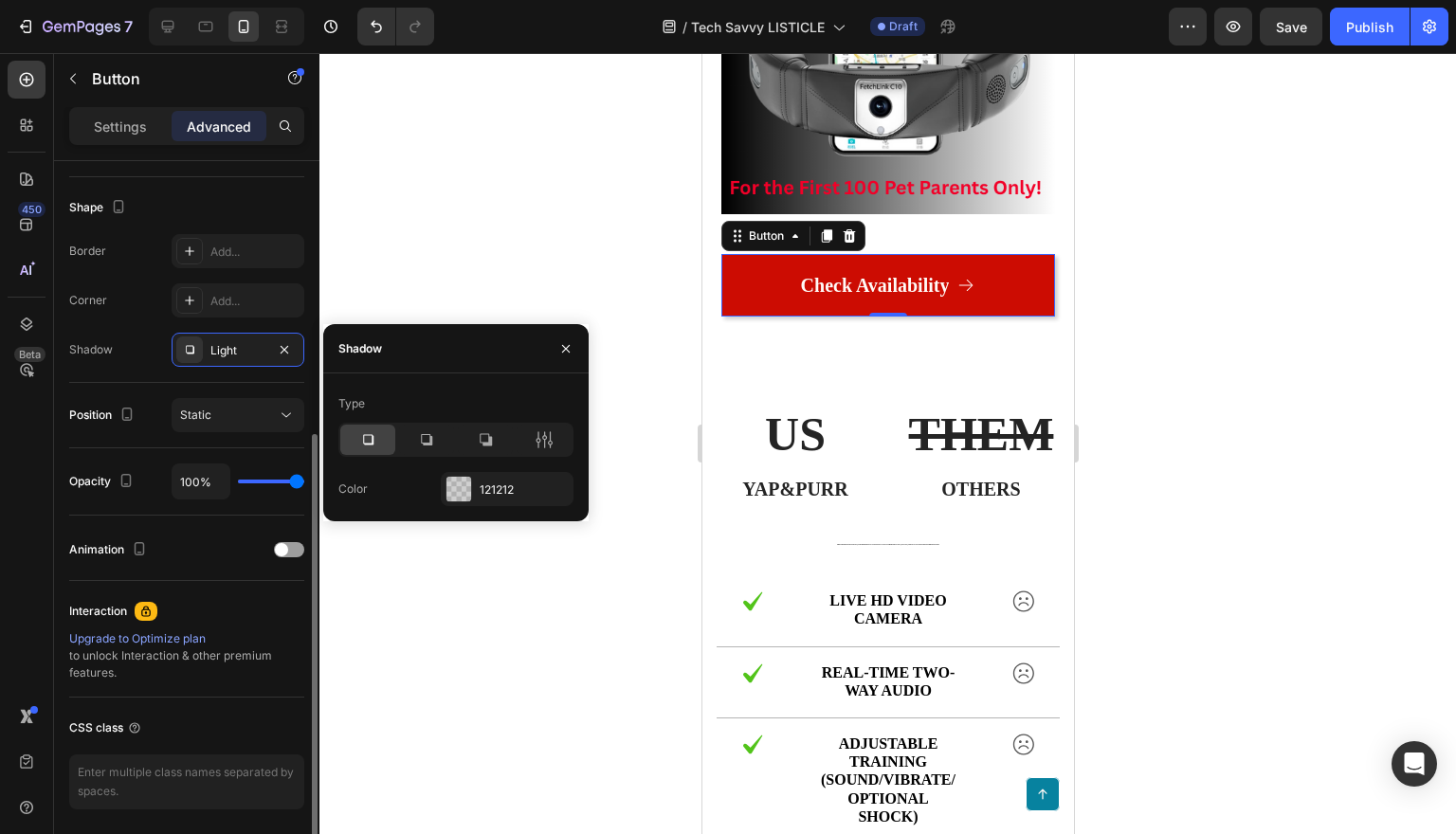
scroll to position [472, 0]
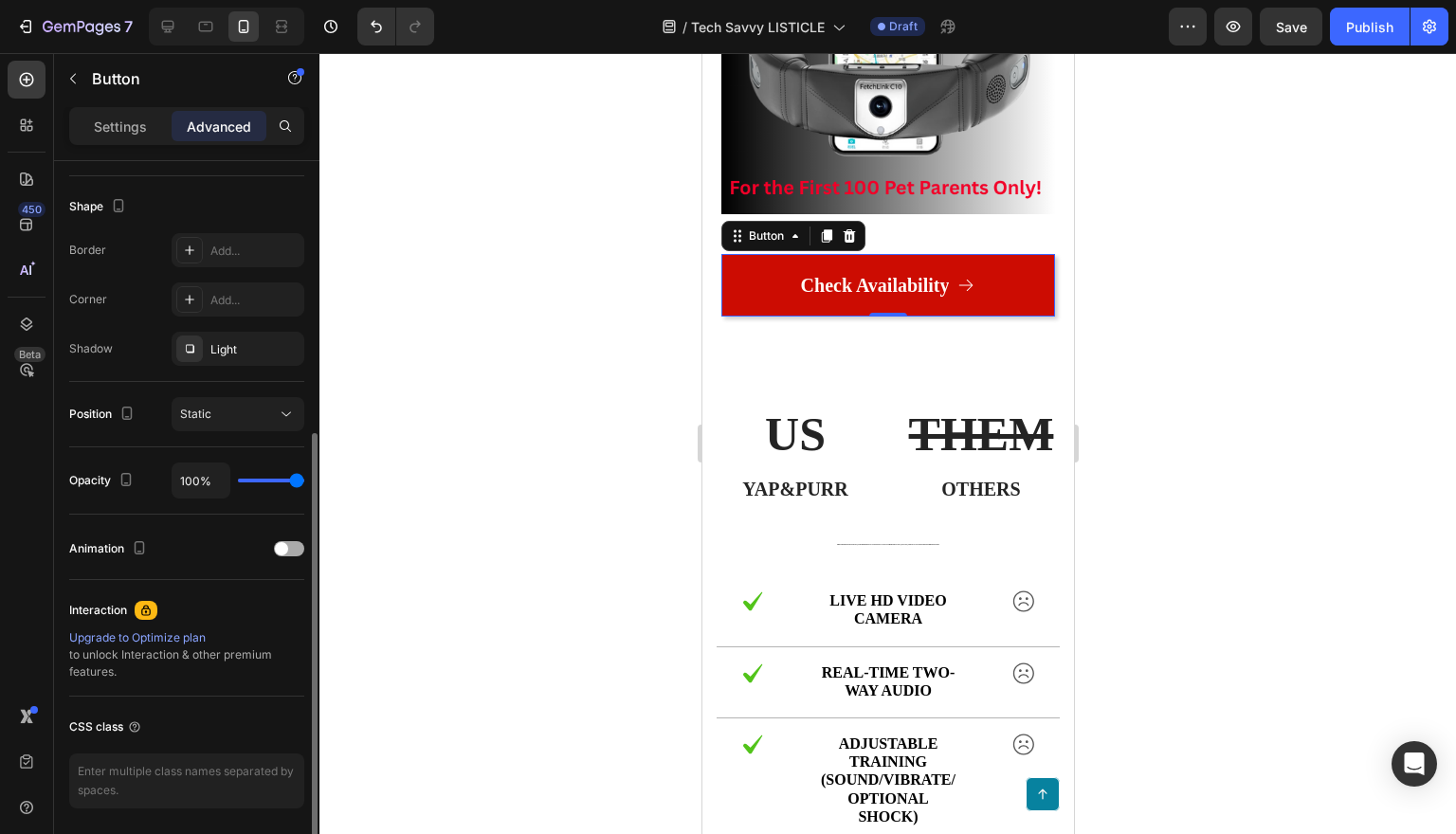
click at [279, 547] on span at bounding box center [282, 549] width 13 height 13
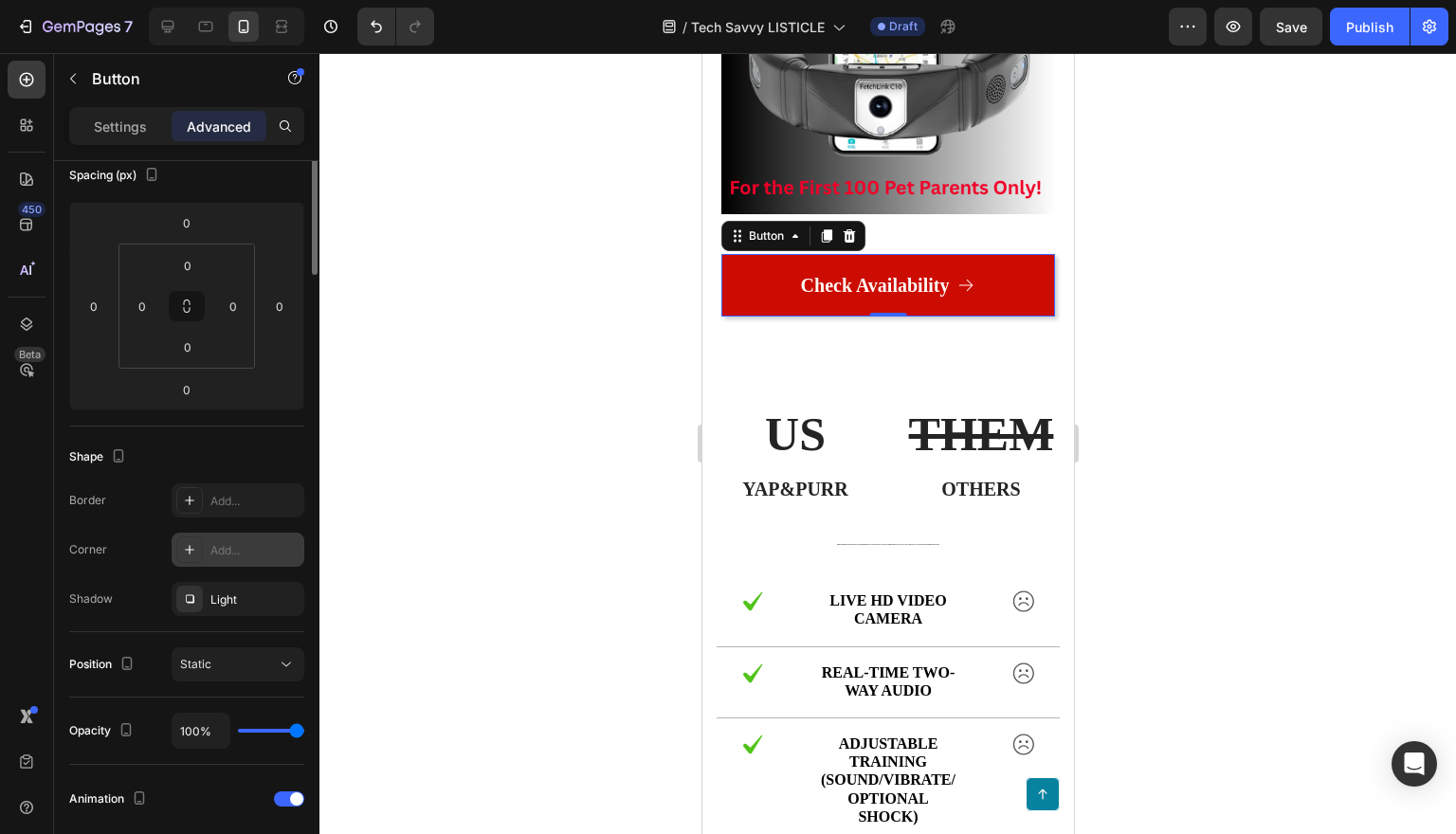
scroll to position [0, 0]
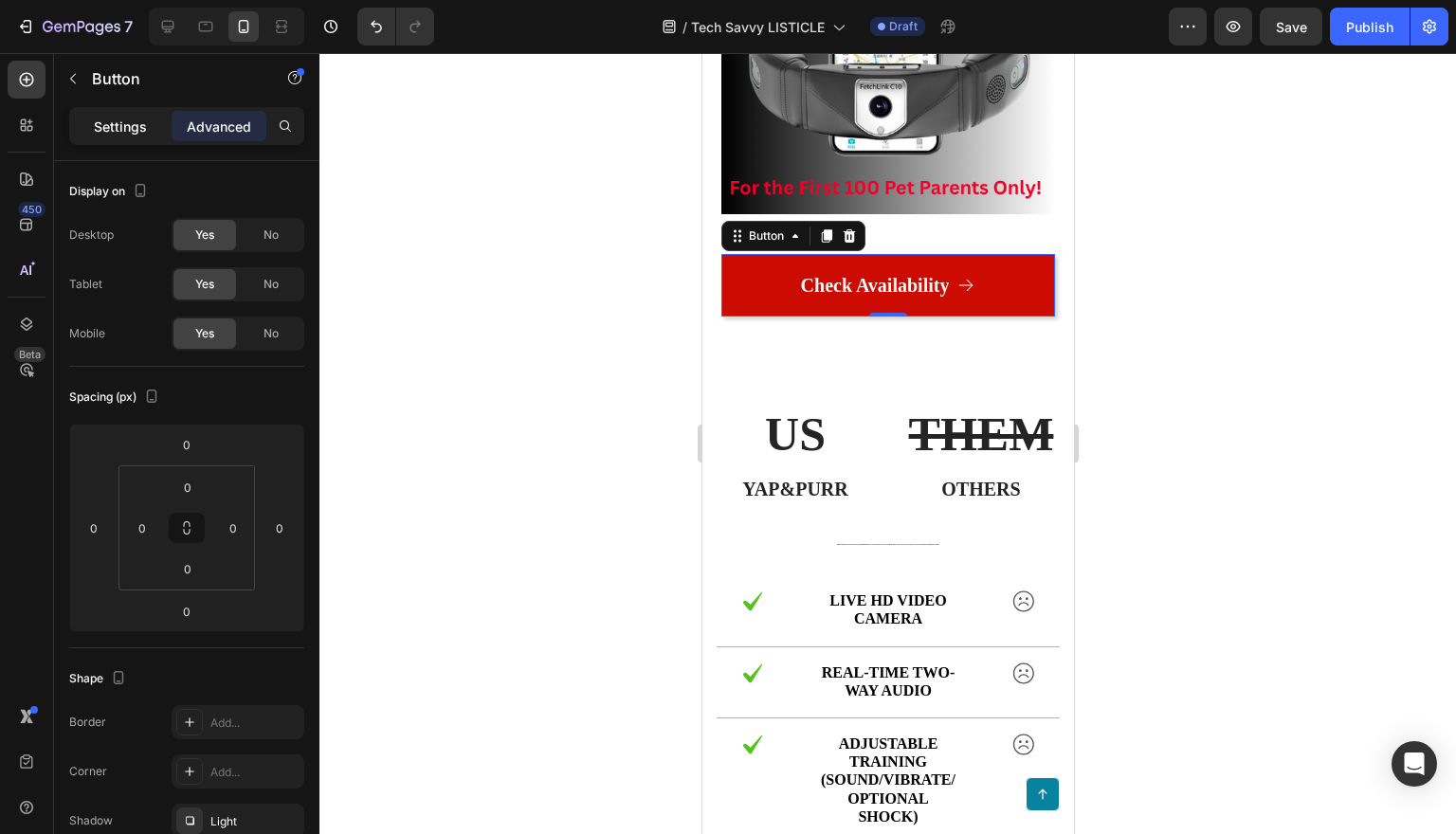
click at [127, 123] on p "Settings" at bounding box center [120, 127] width 53 height 20
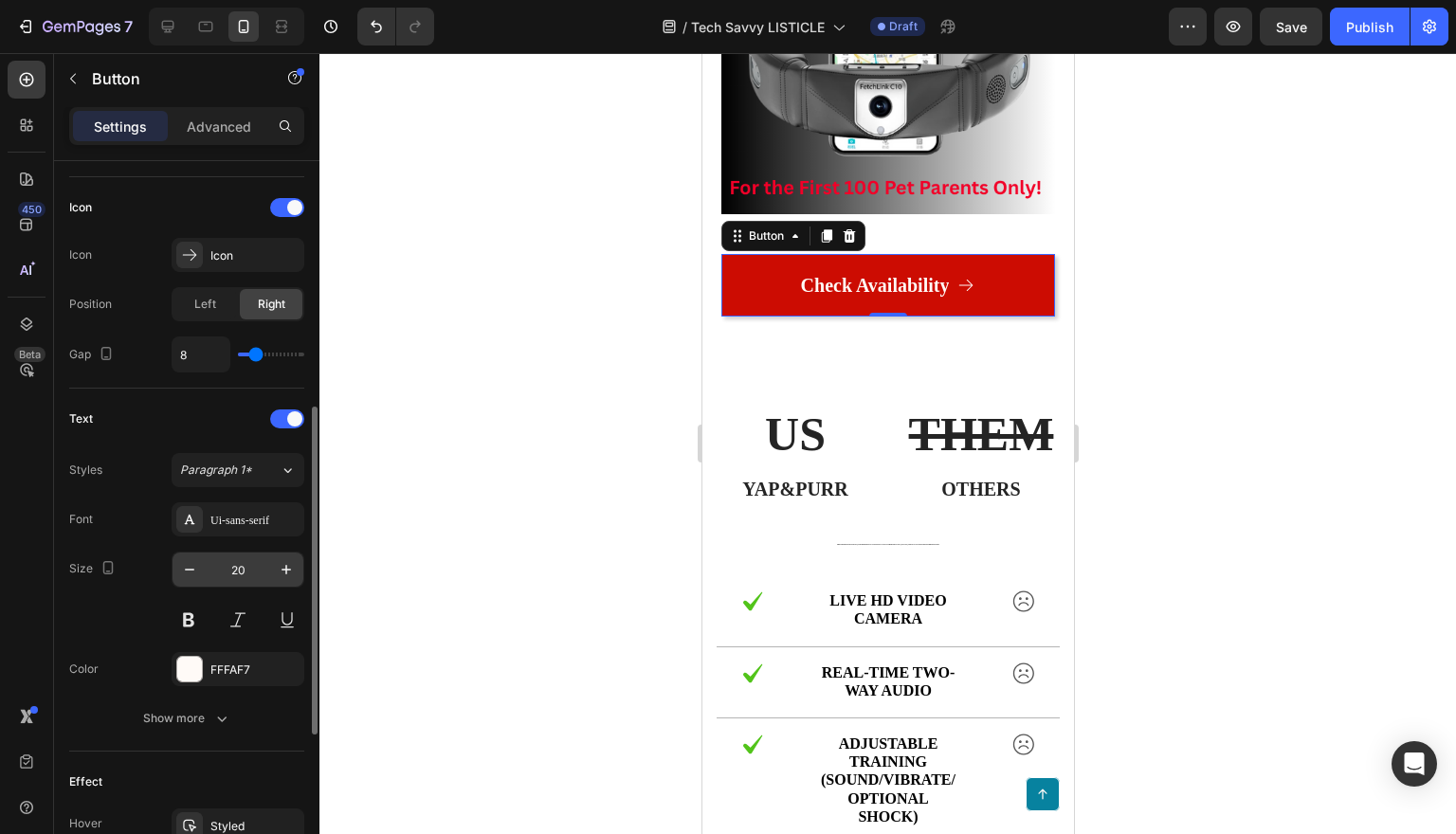
scroll to position [562, 0]
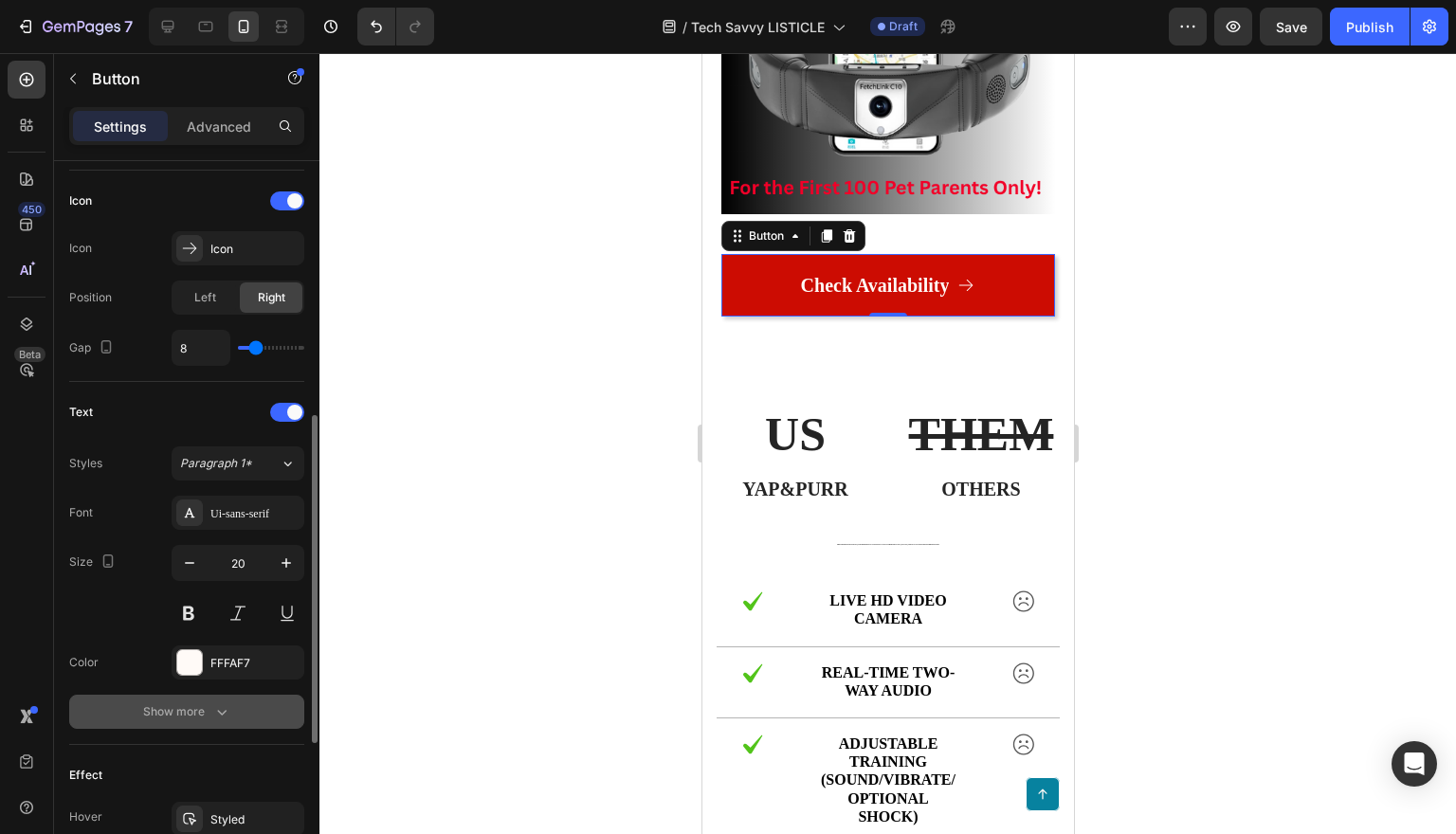
click at [219, 717] on icon "button" at bounding box center [221, 712] width 19 height 19
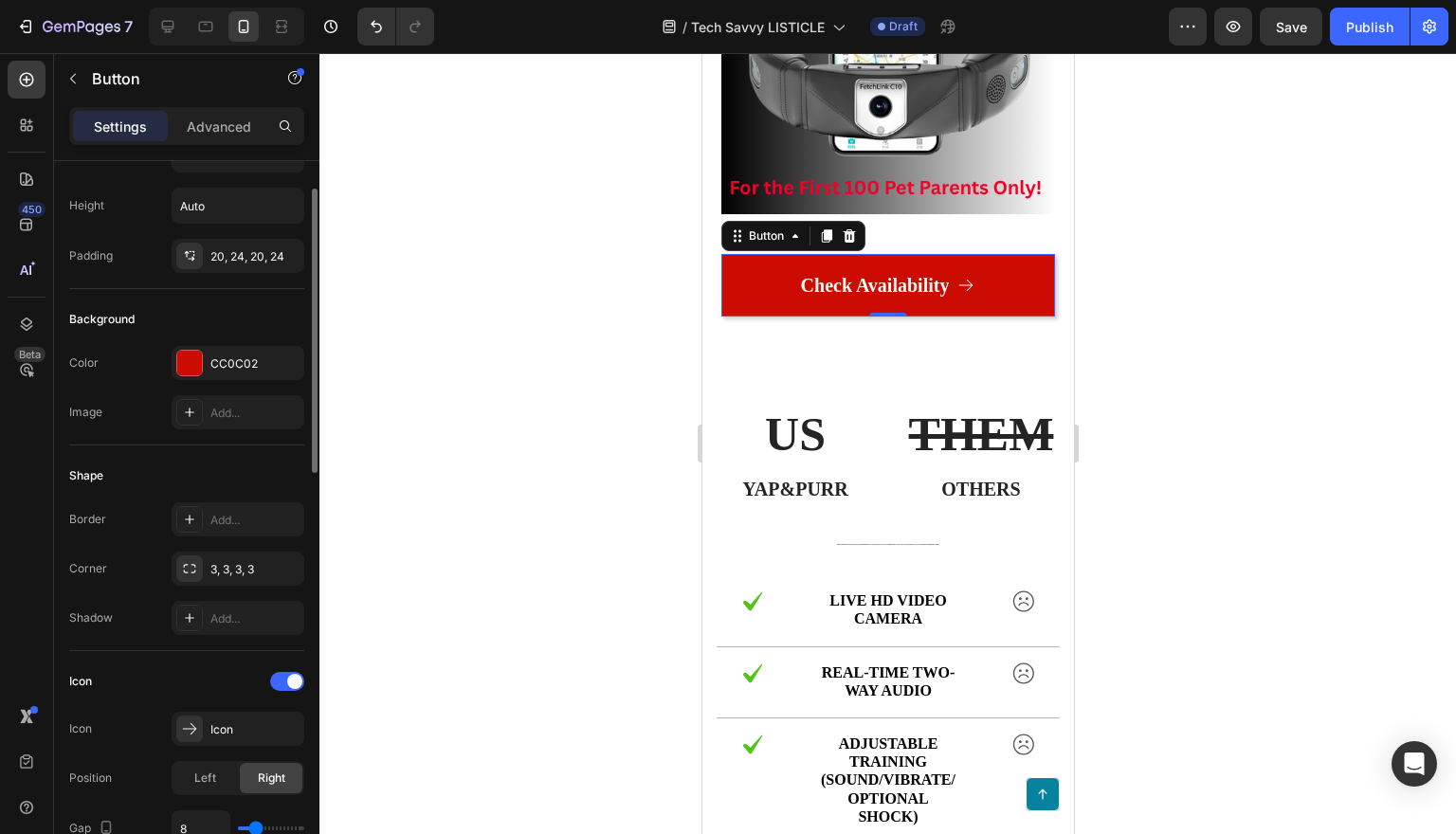
scroll to position [83, 0]
click at [248, 365] on div "CC0C02" at bounding box center [238, 362] width 55 height 17
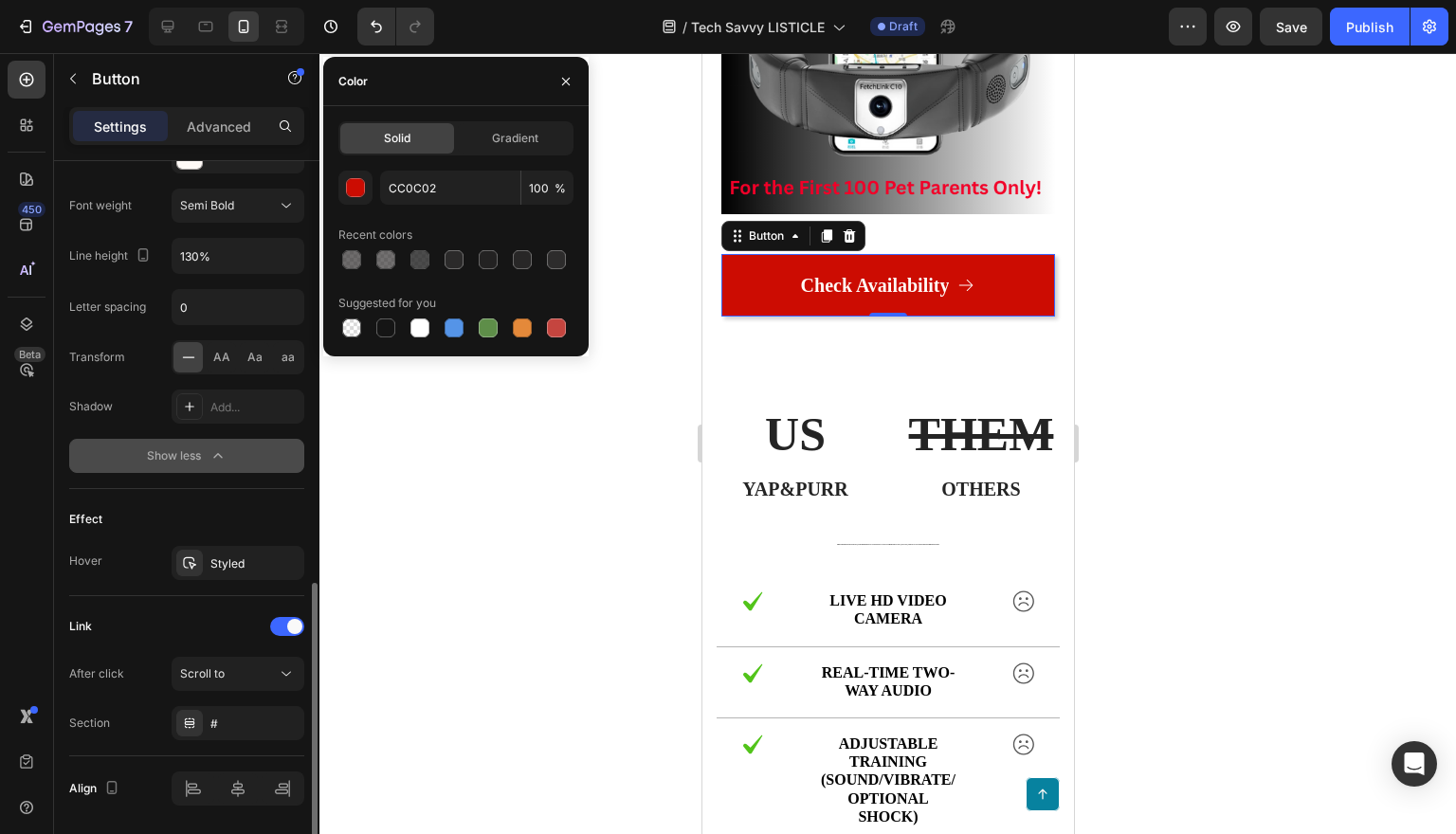
scroll to position [1071, 0]
click at [225, 567] on div "Styled" at bounding box center [238, 561] width 55 height 17
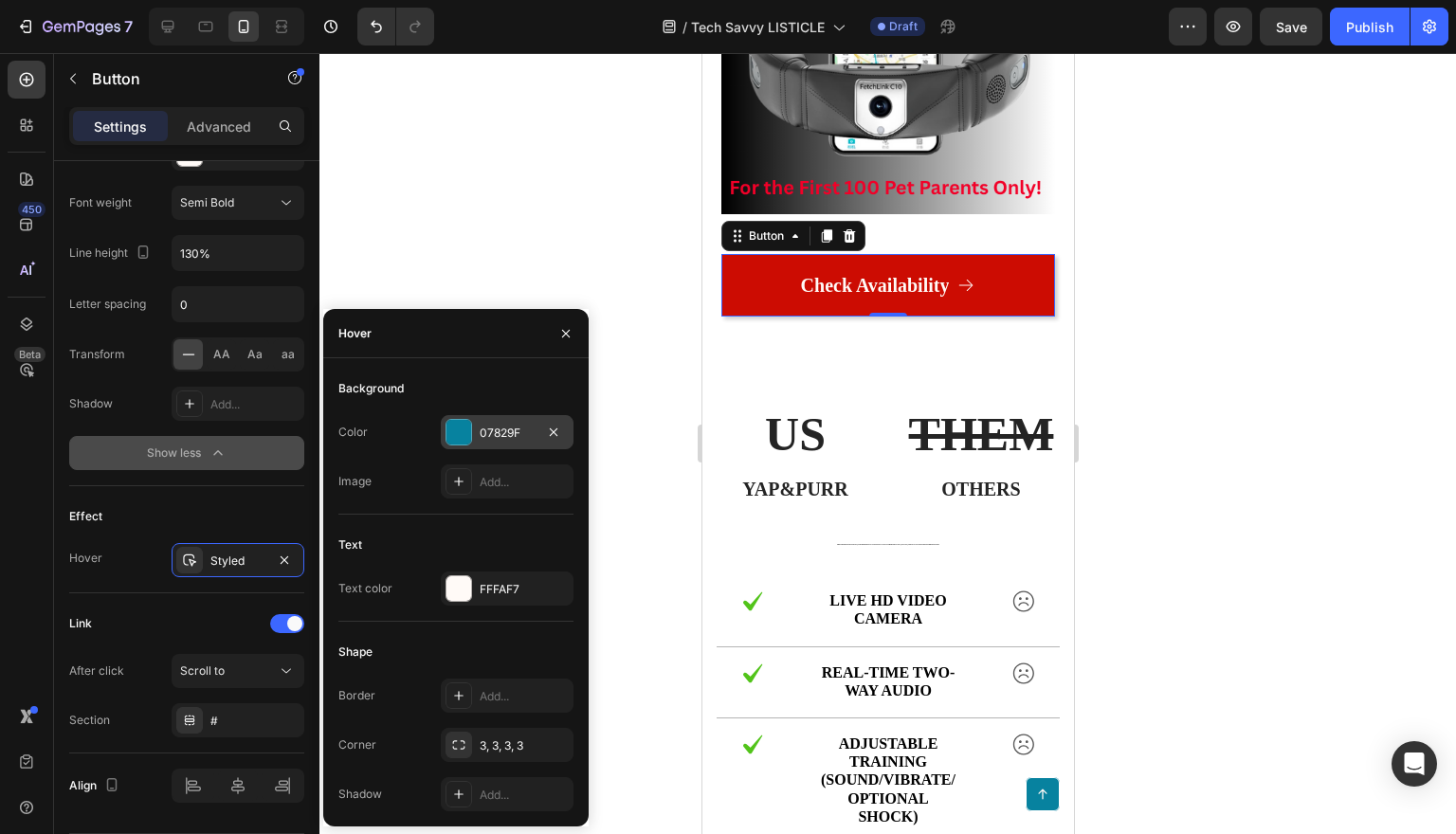
click at [458, 430] on div at bounding box center [459, 432] width 25 height 25
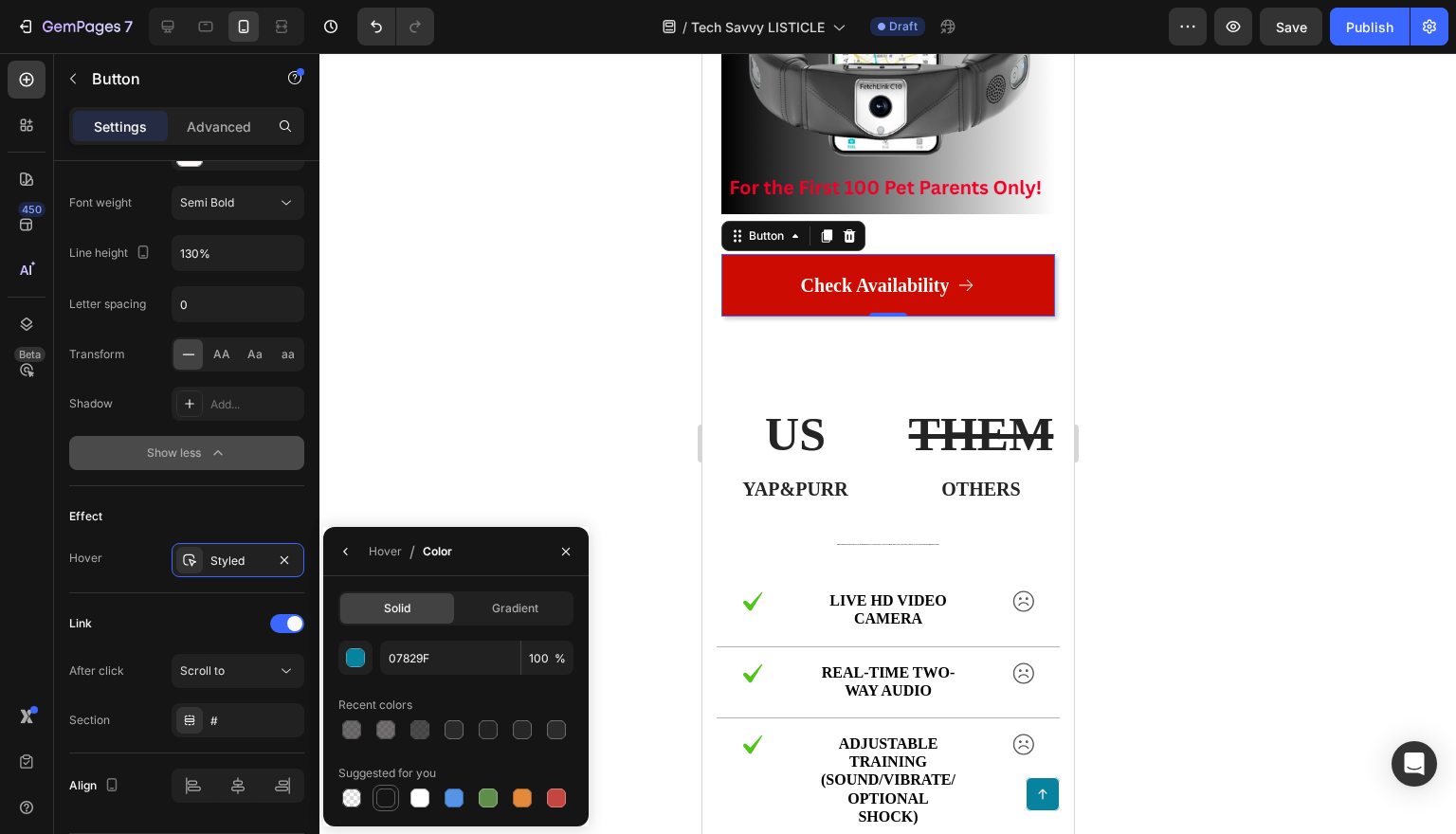
click at [381, 797] on div at bounding box center [386, 799] width 19 height 19
type input "151515"
click at [276, 672] on div "Scroll to" at bounding box center [228, 671] width 97 height 17
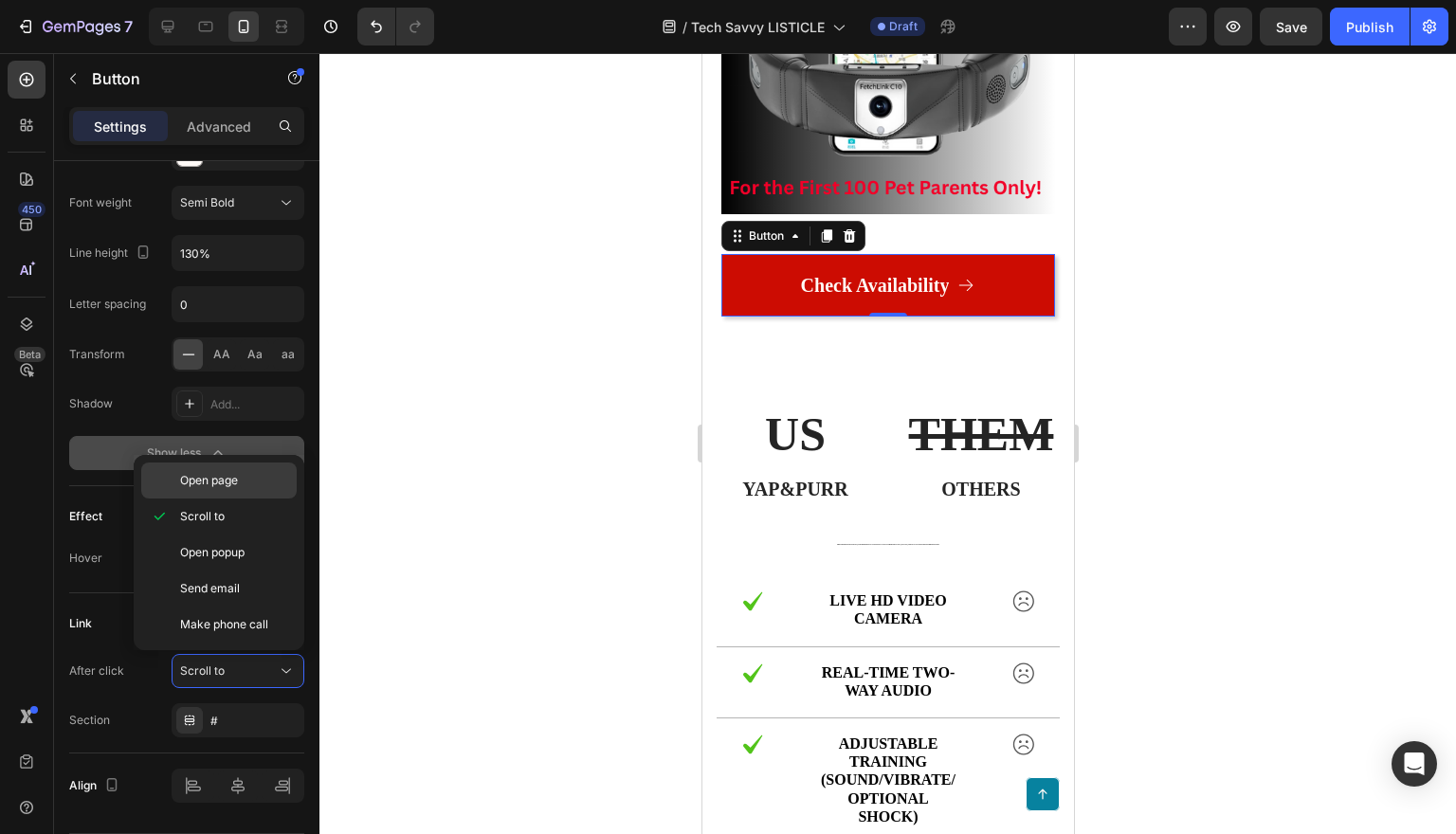
click at [246, 484] on p "Open page" at bounding box center [234, 480] width 108 height 17
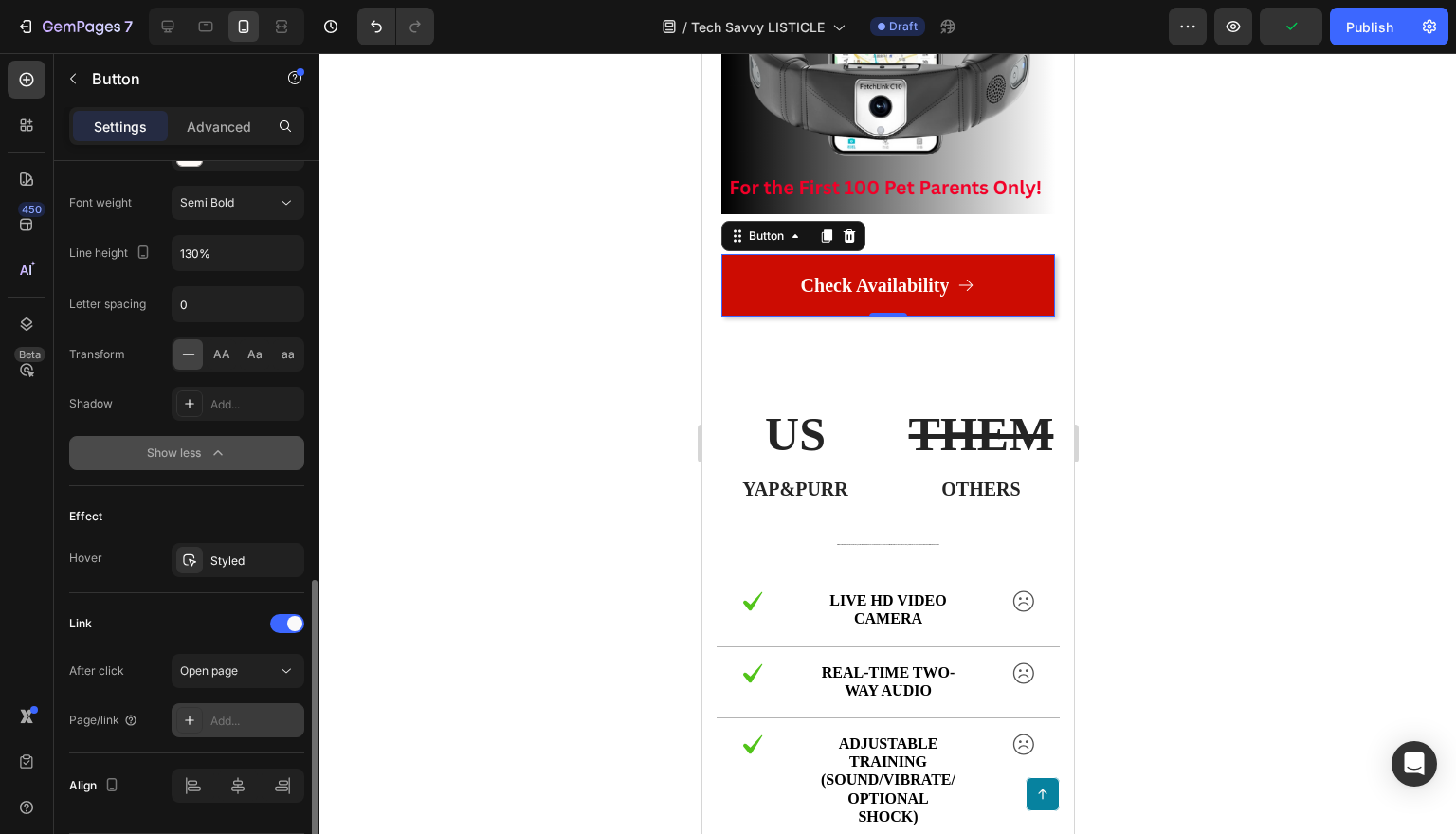
click at [222, 709] on div "Add..." at bounding box center [238, 721] width 132 height 35
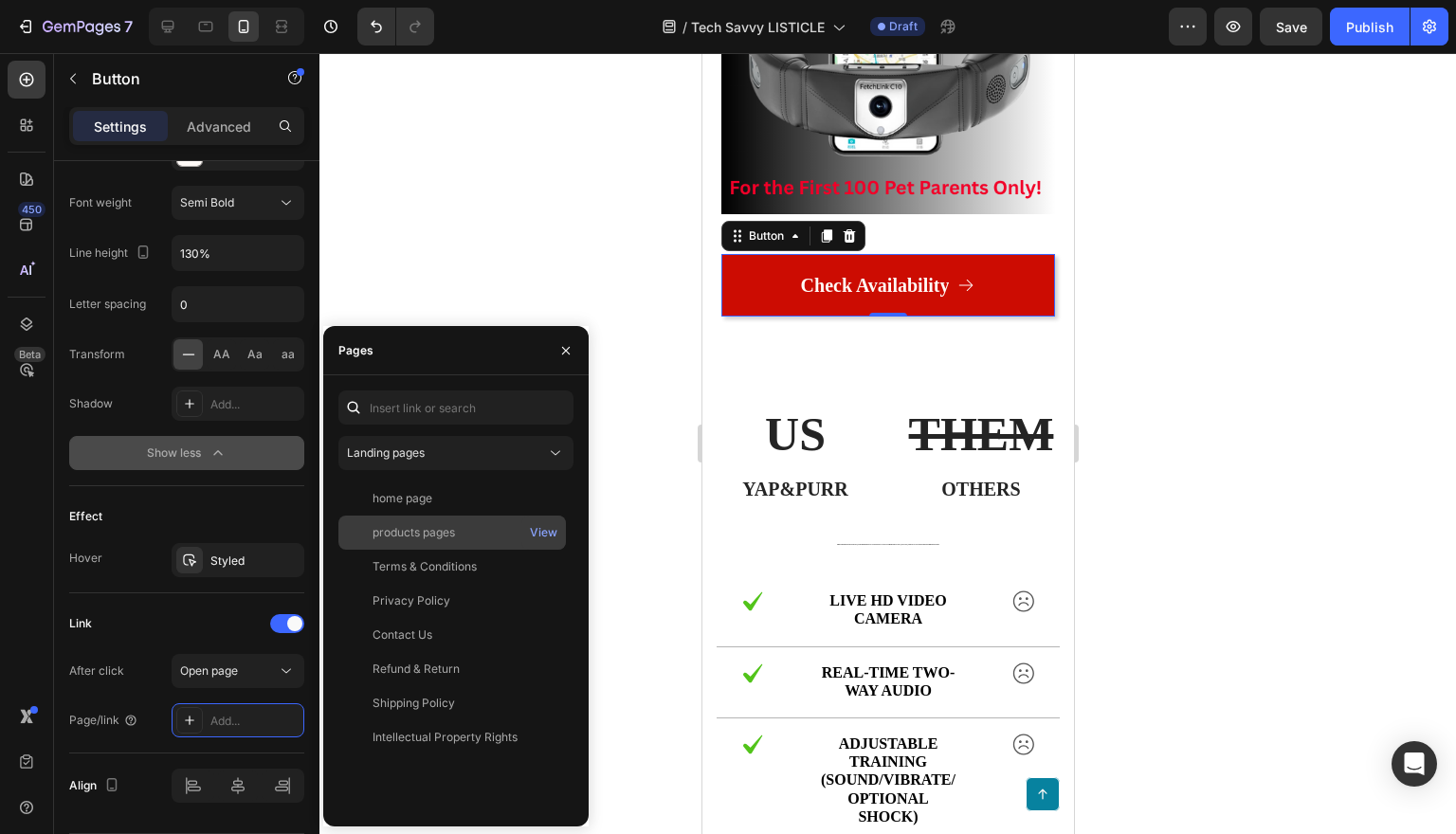
click at [402, 538] on div "products pages" at bounding box center [414, 533] width 82 height 17
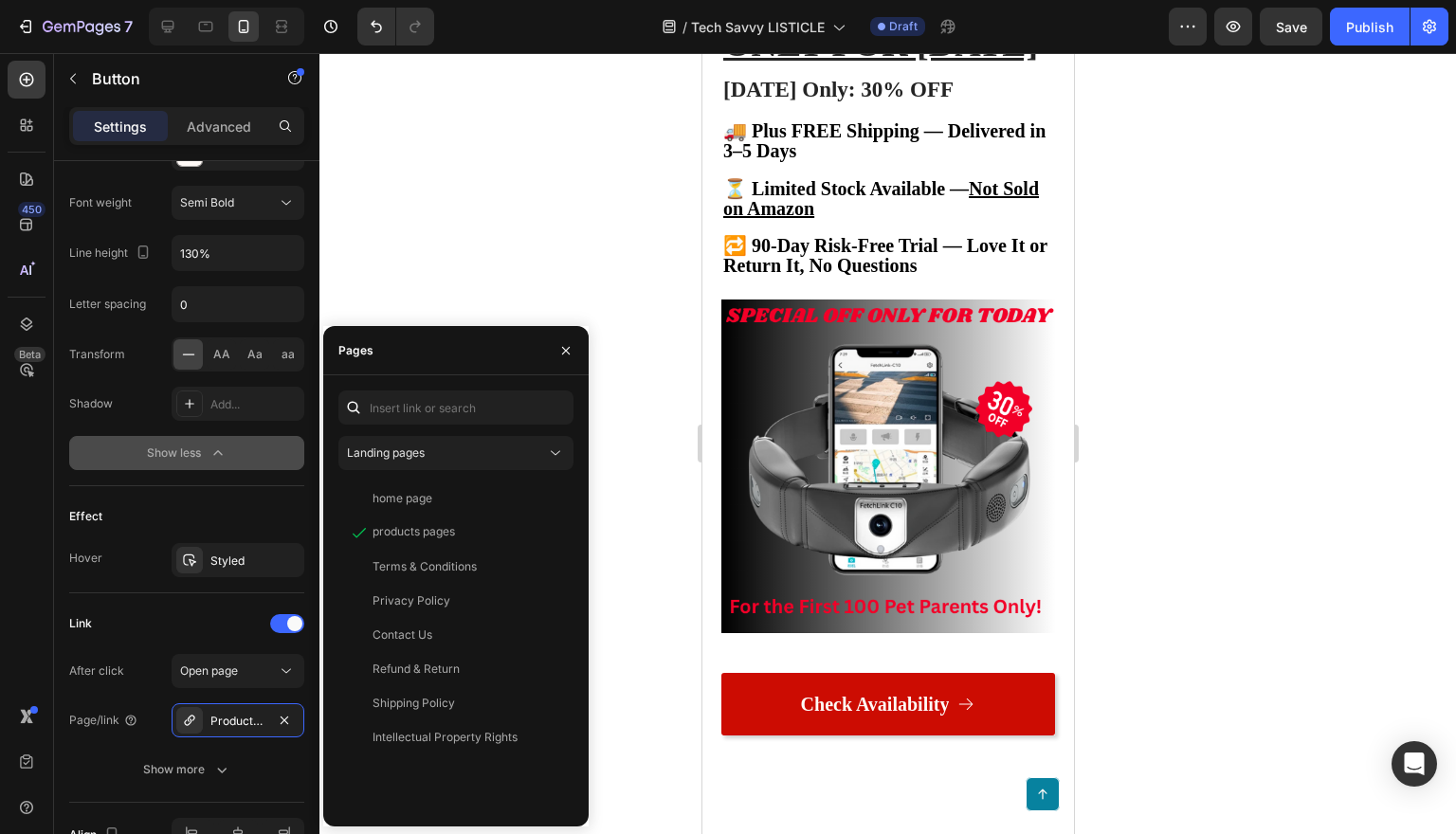
scroll to position [7534, 0]
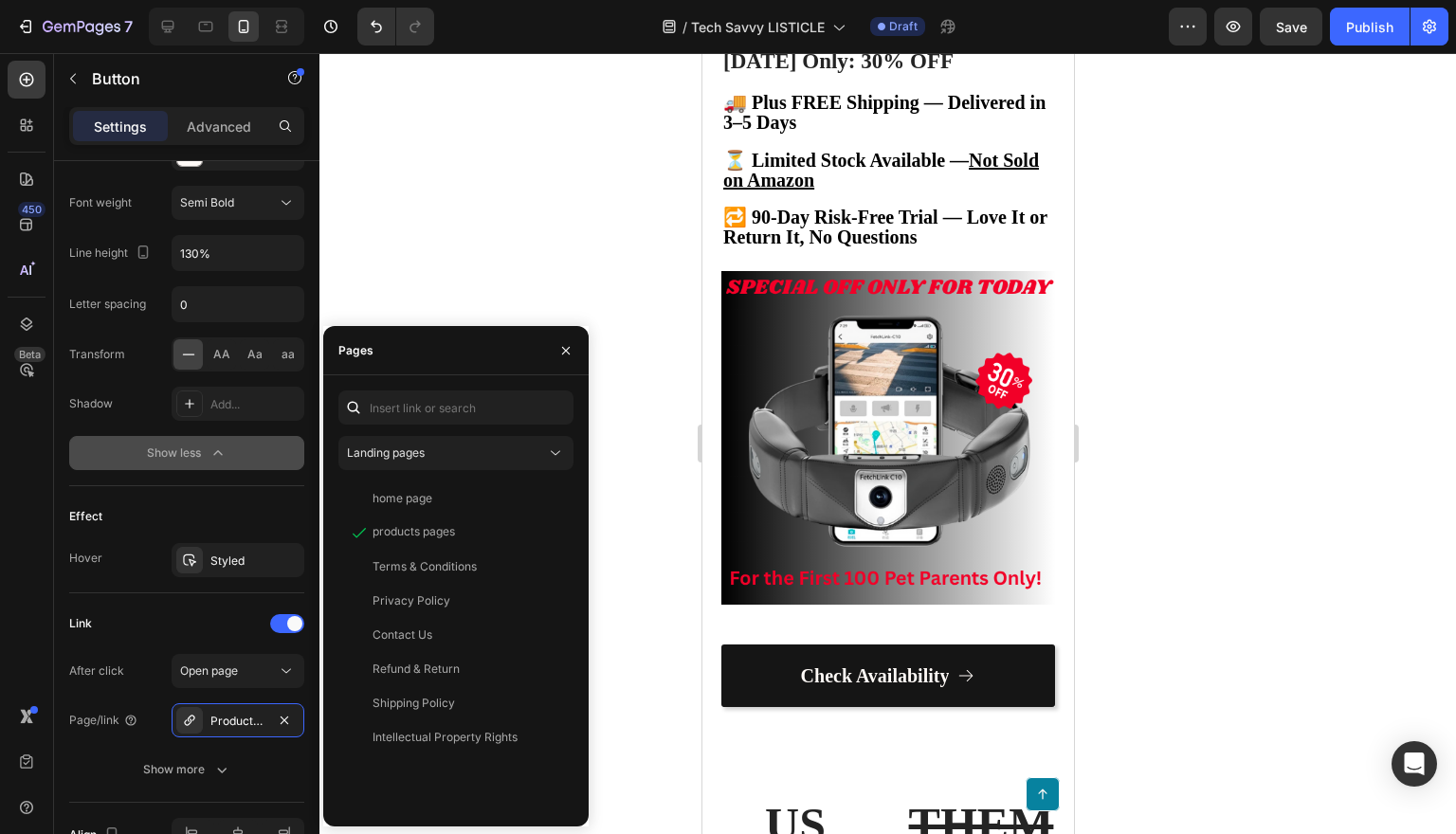
click at [1007, 676] on link "Check Availability" at bounding box center [887, 675] width 334 height 62
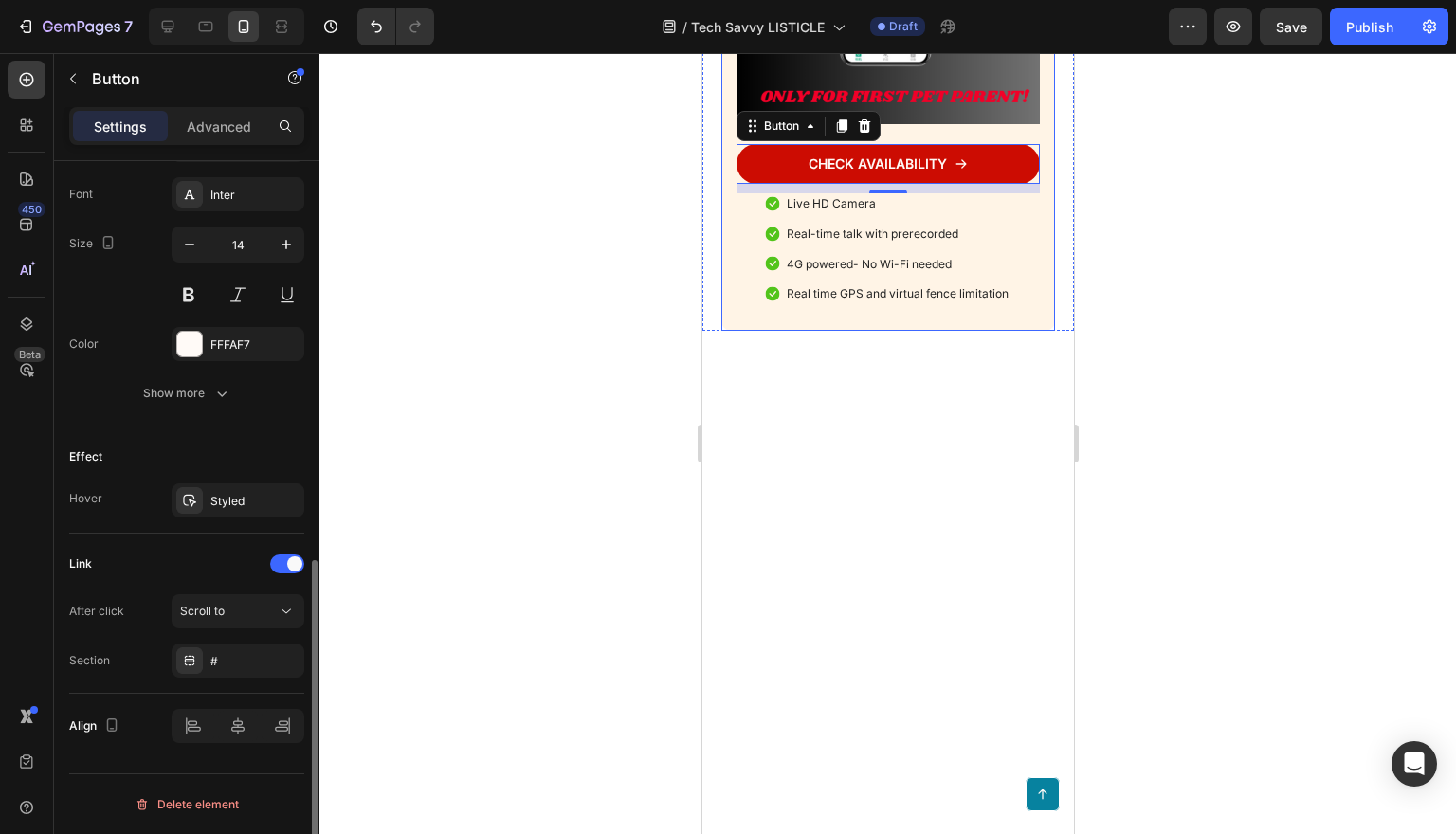
scroll to position [881, 0]
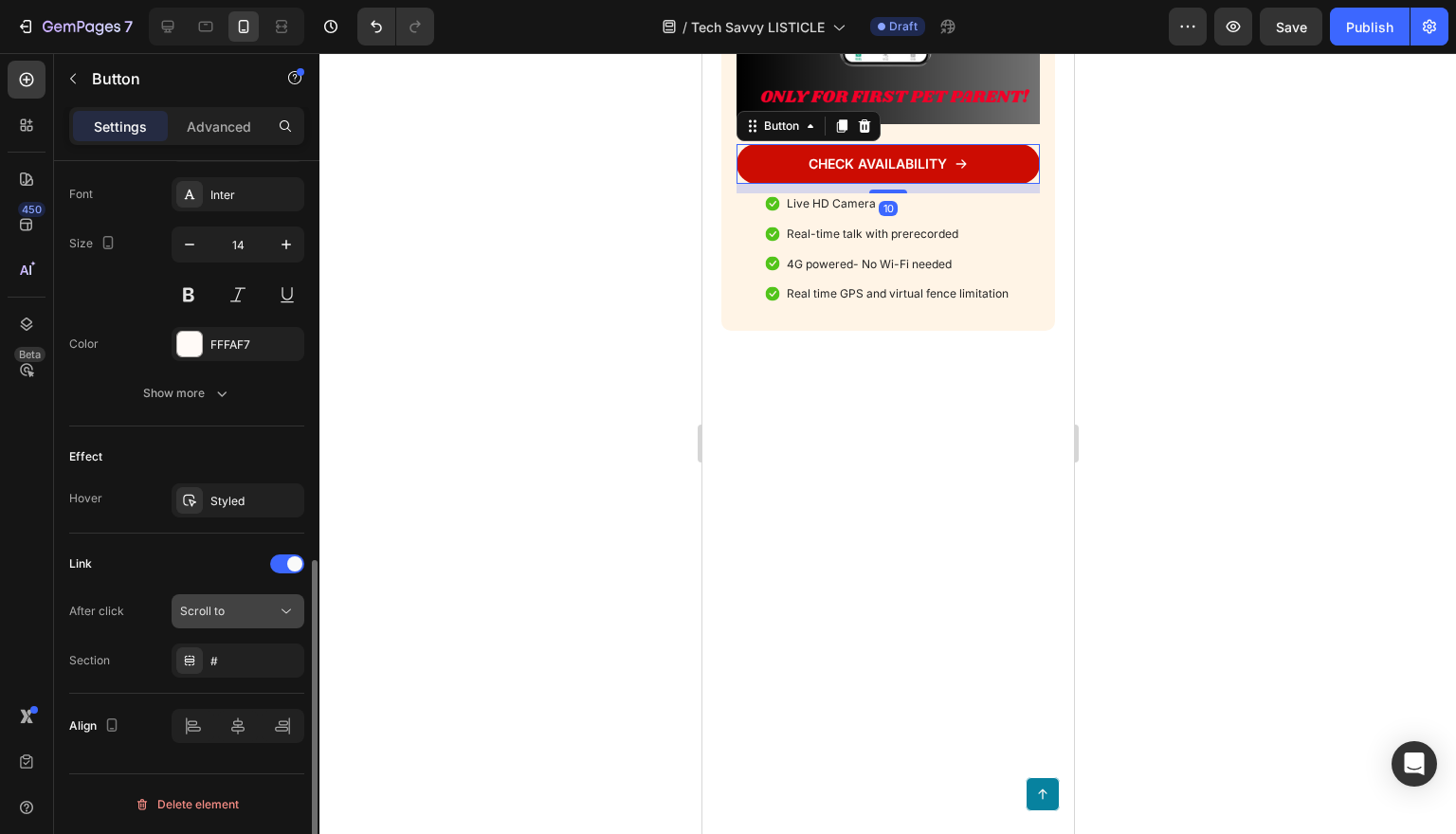
click at [286, 607] on icon at bounding box center [287, 612] width 19 height 19
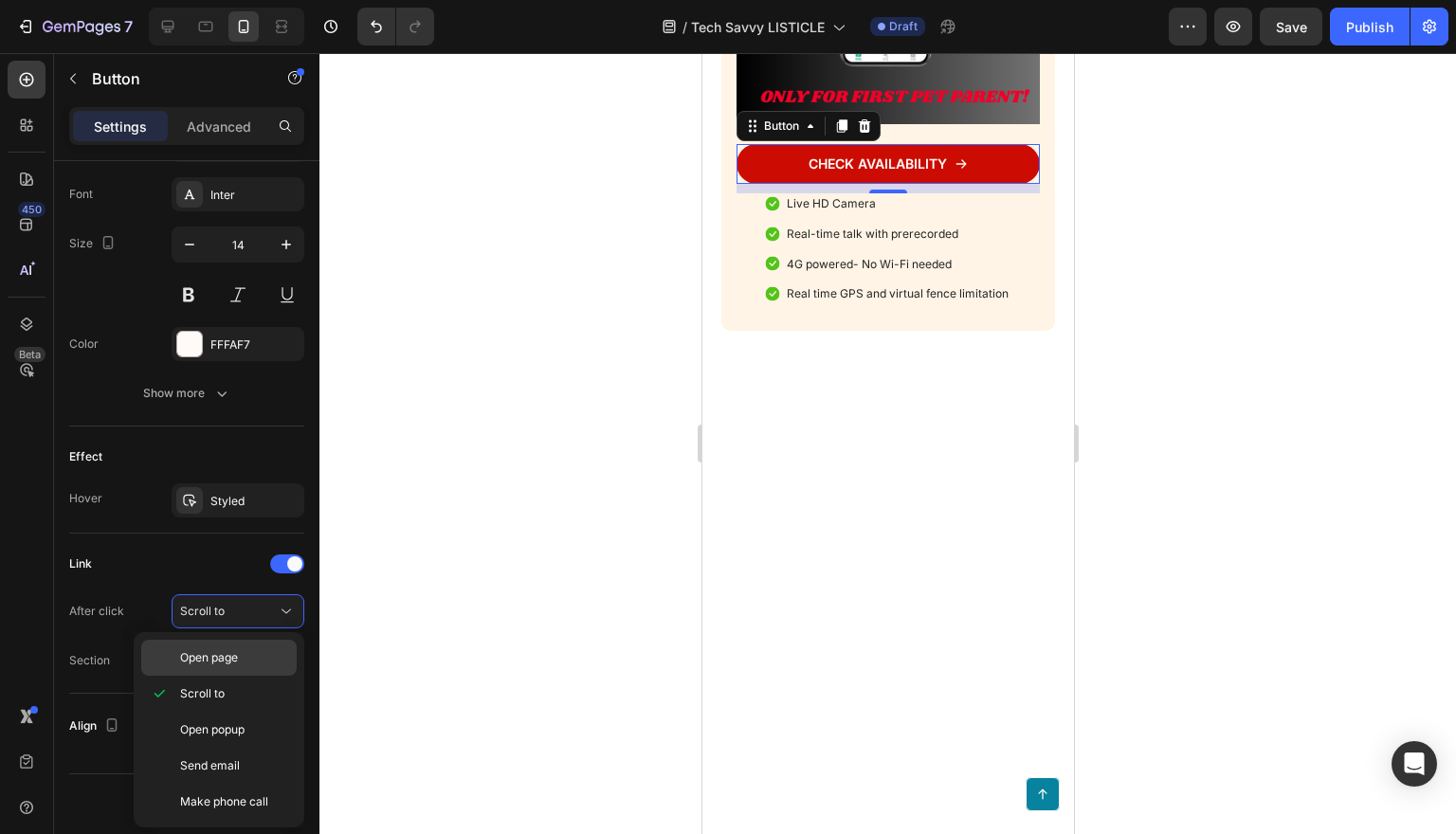
click at [254, 663] on p "Open page" at bounding box center [234, 658] width 108 height 17
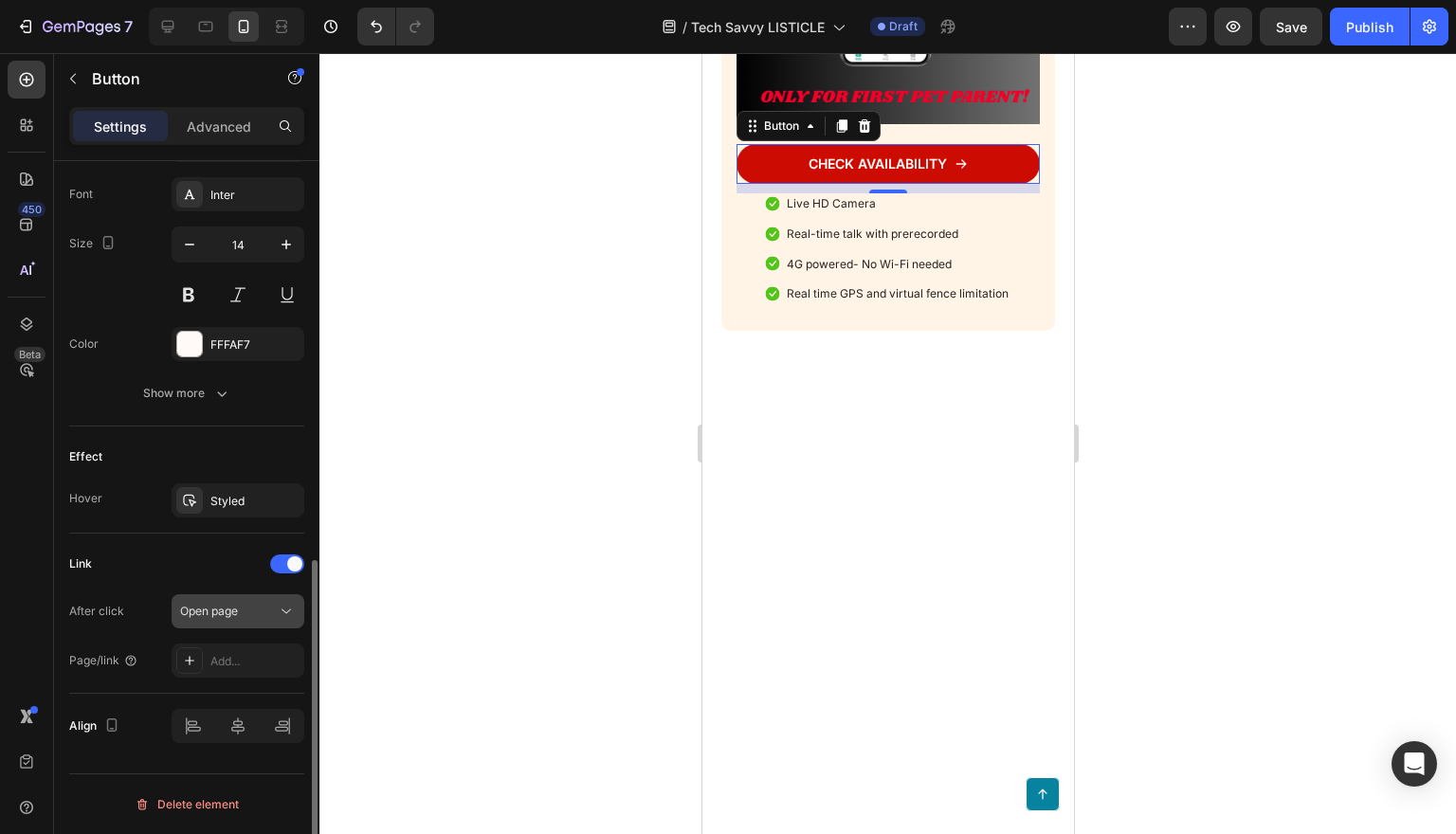
click at [278, 617] on icon at bounding box center [287, 612] width 19 height 19
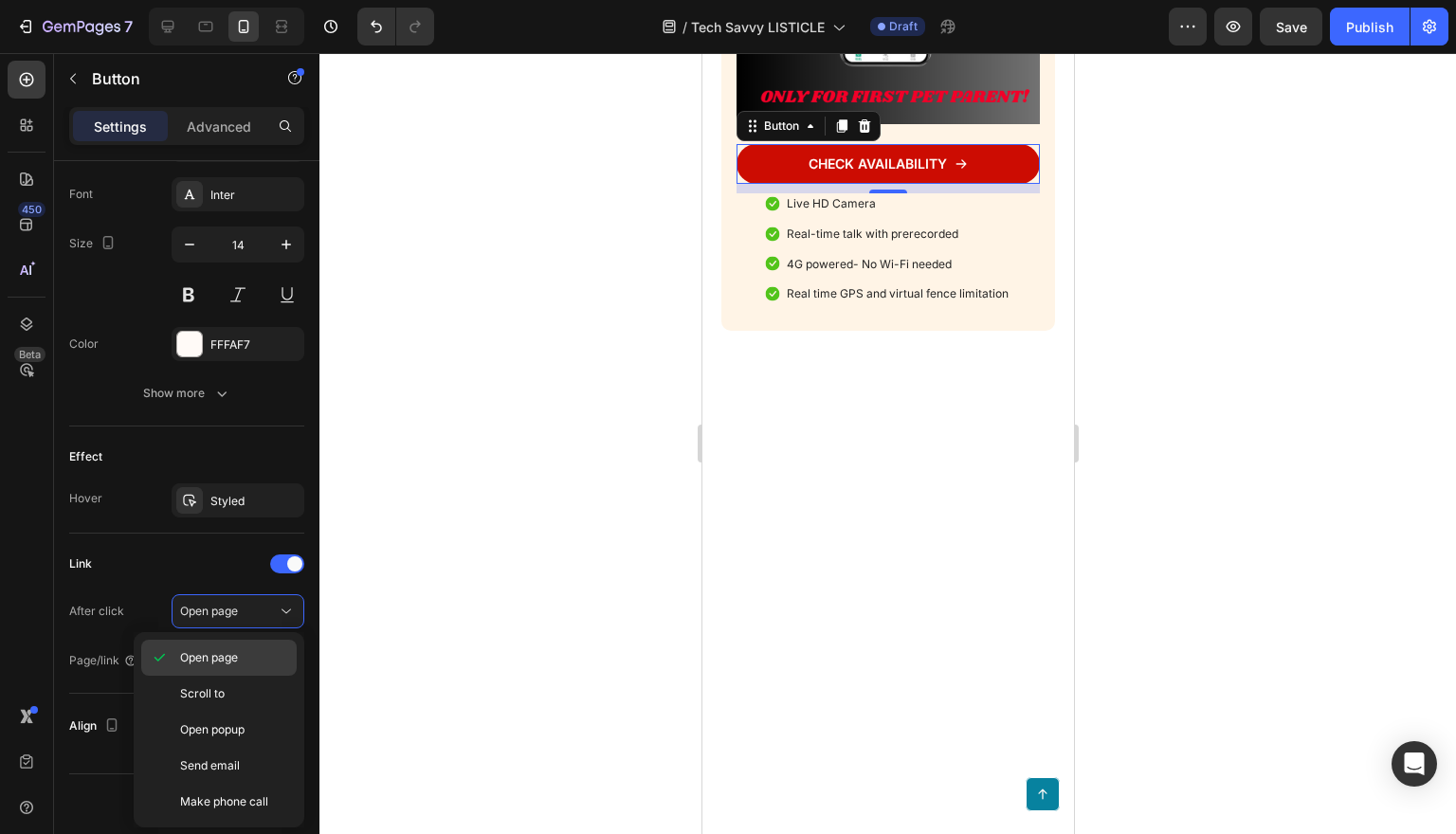
click at [257, 655] on p "Open page" at bounding box center [234, 658] width 108 height 17
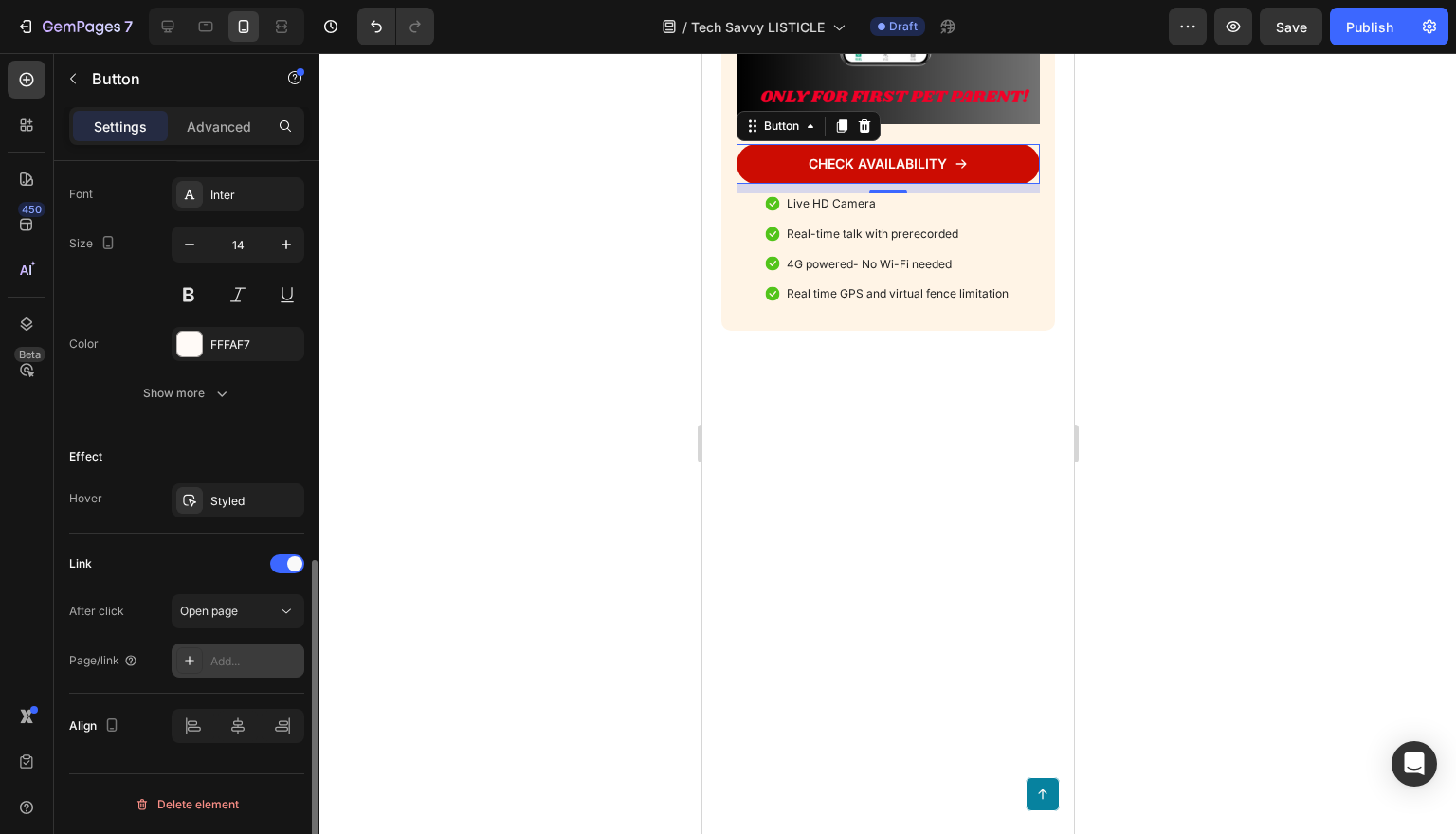
click at [255, 660] on div "Add..." at bounding box center [255, 661] width 89 height 17
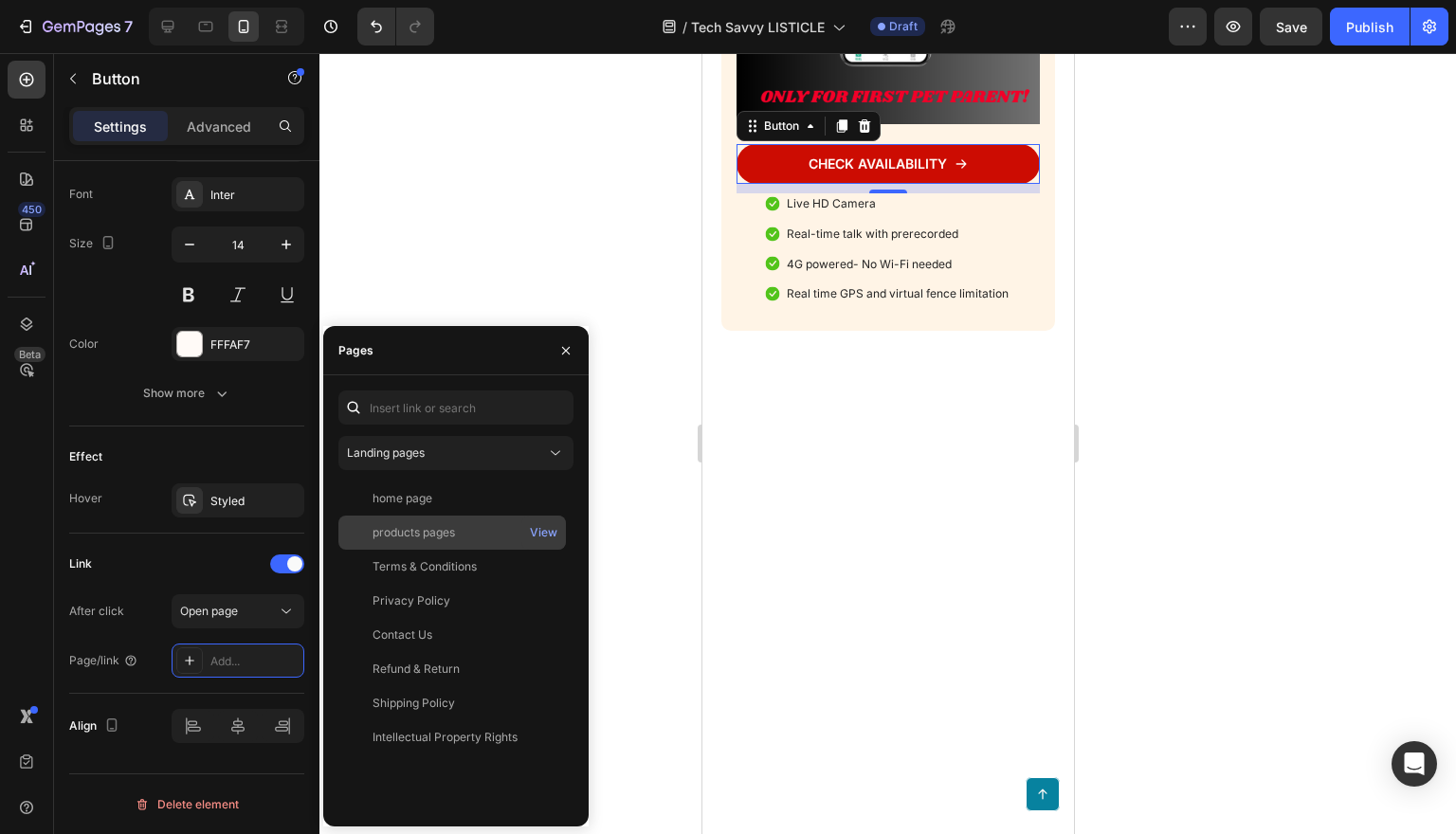
click at [441, 539] on div "products pages" at bounding box center [414, 533] width 82 height 17
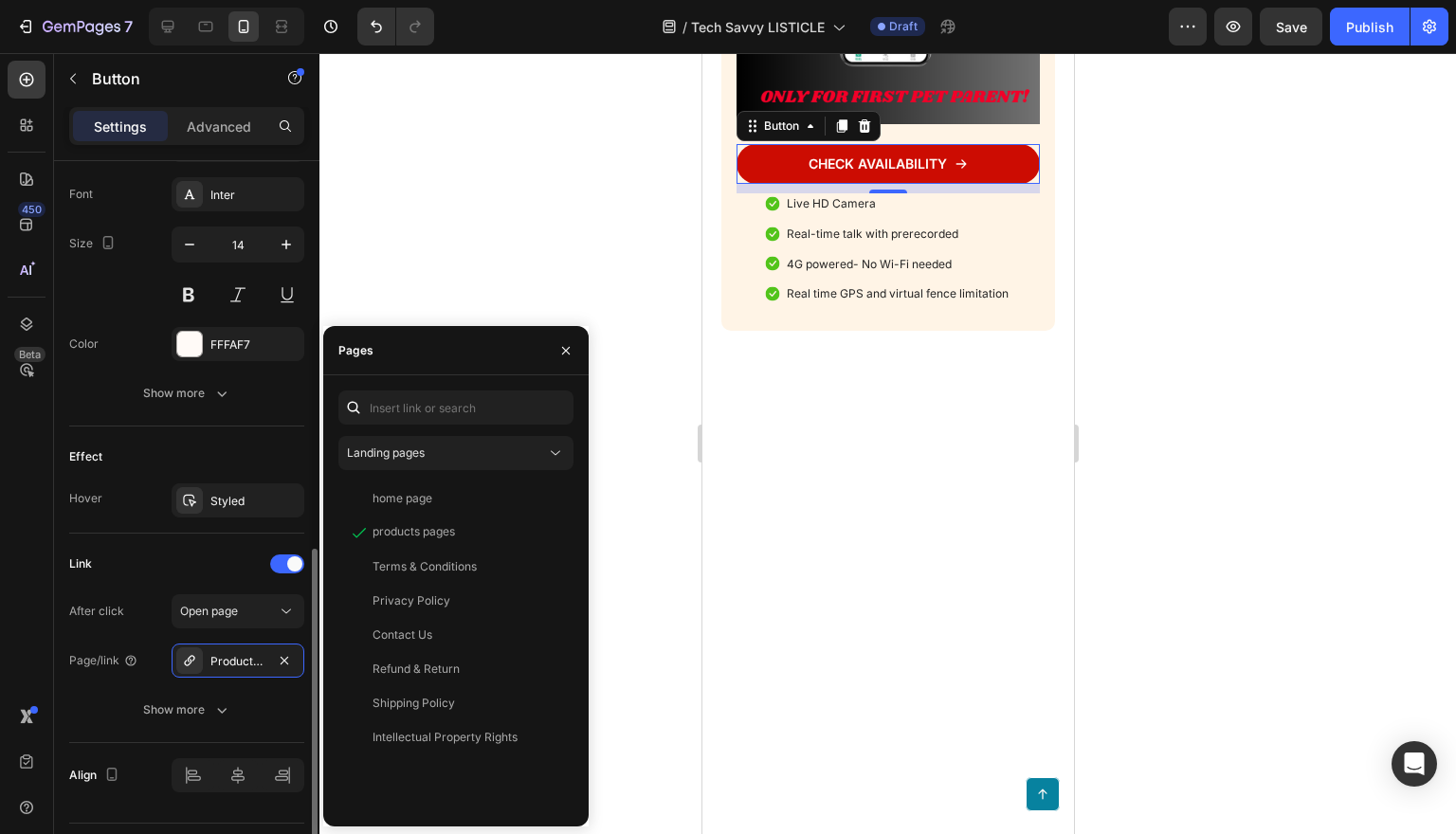
scroll to position [930, 0]
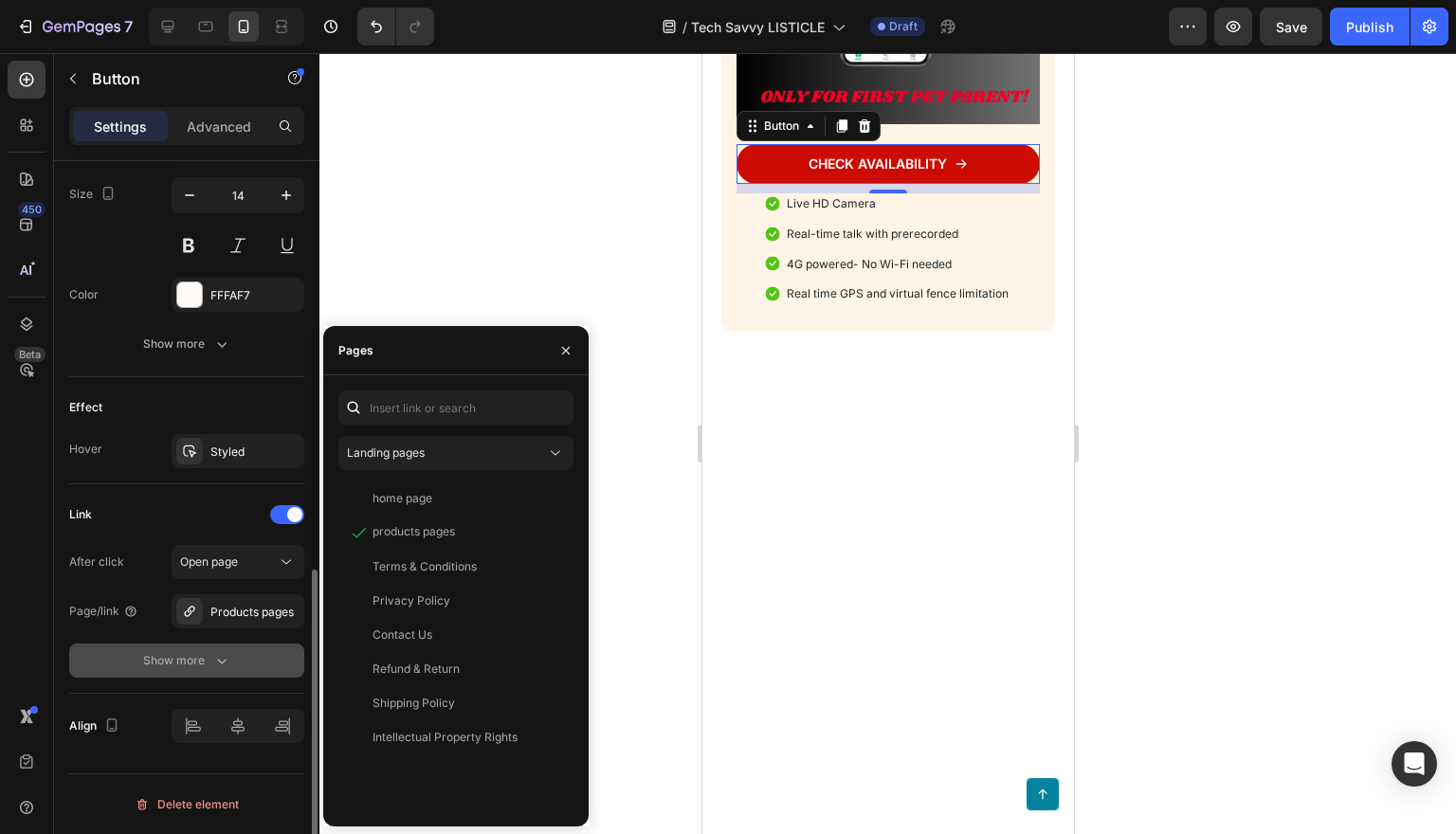
click at [218, 660] on icon "button" at bounding box center [221, 661] width 10 height 6
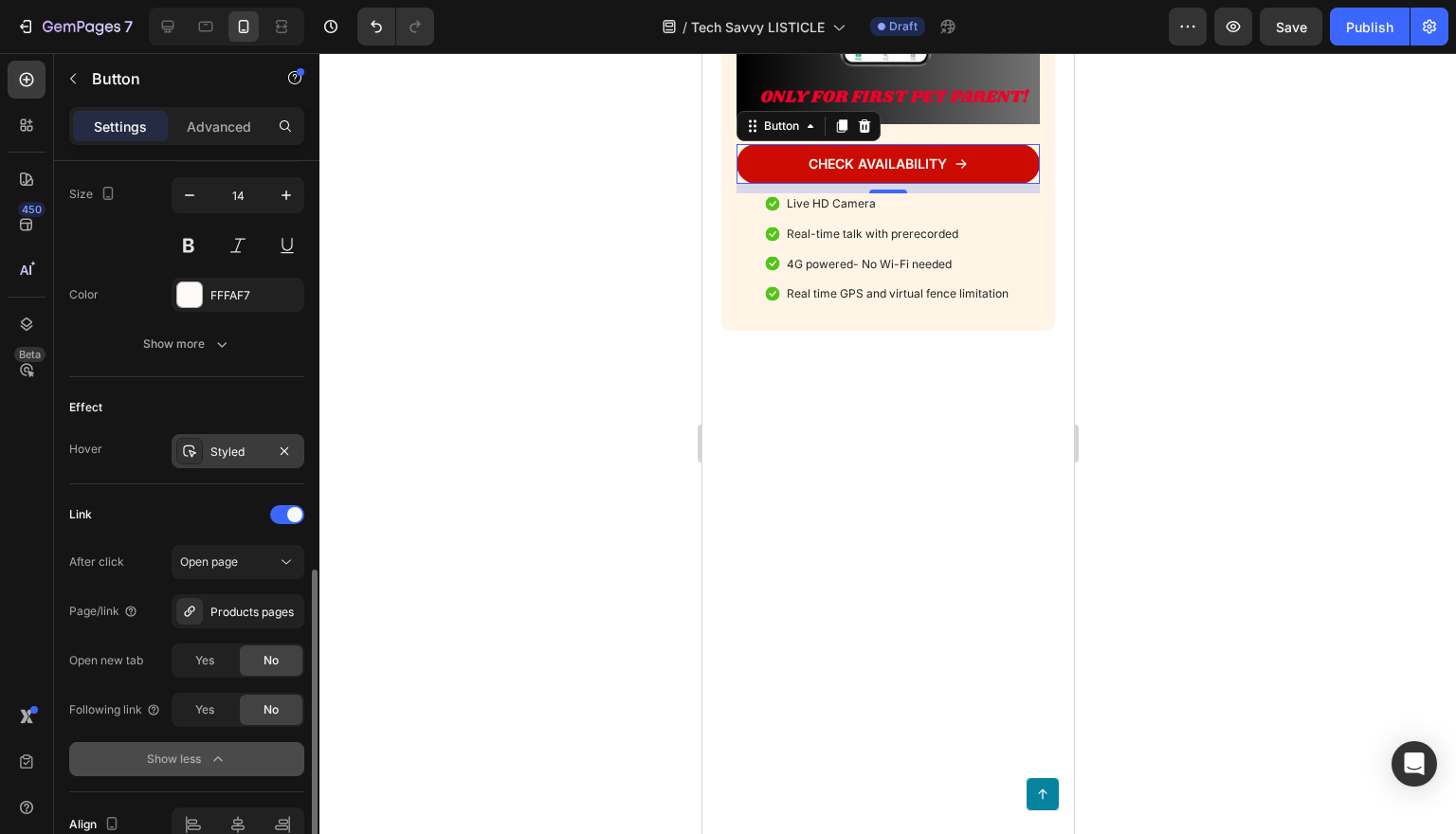
click at [244, 455] on div "Styled" at bounding box center [238, 452] width 55 height 17
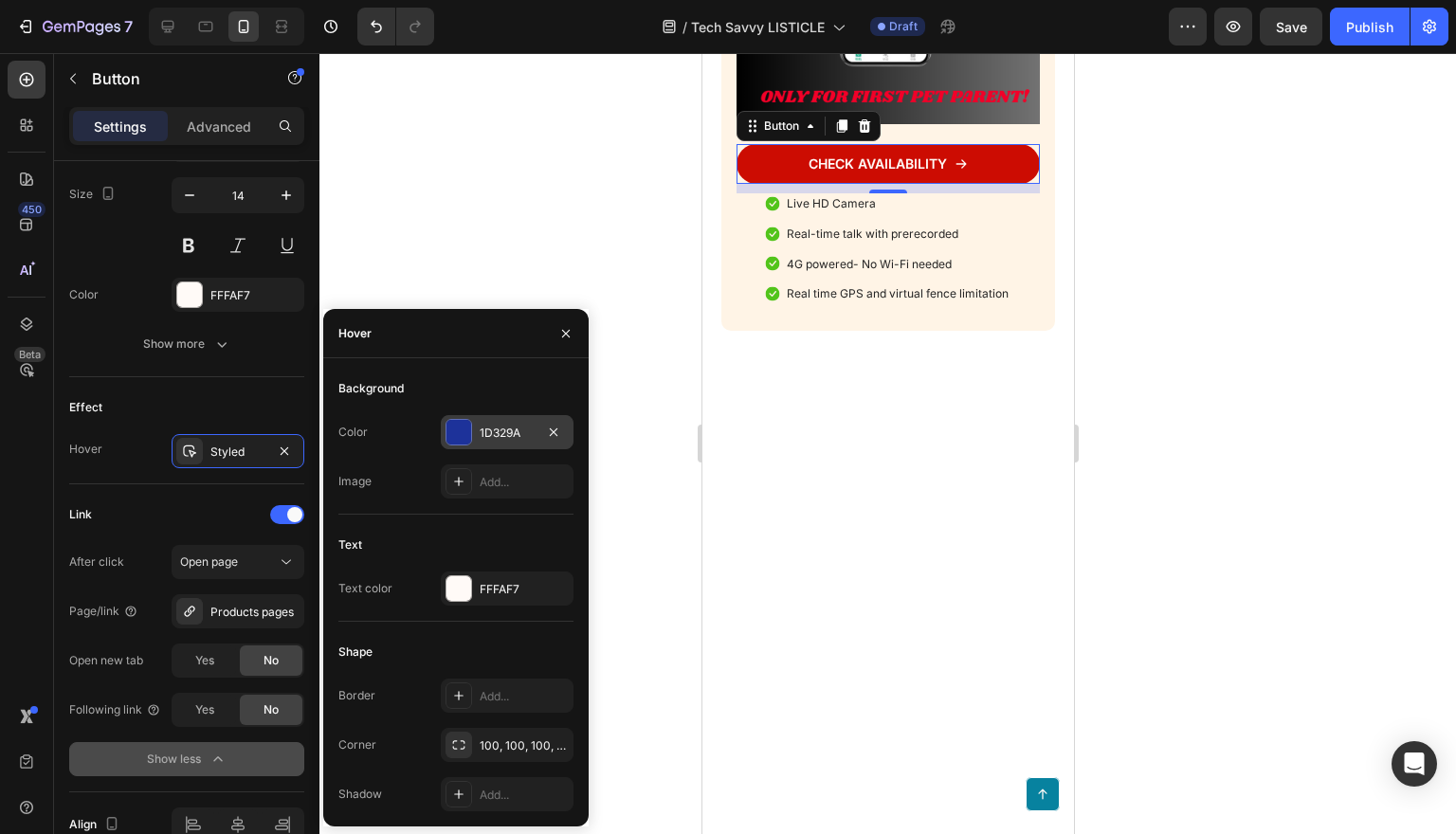
click at [452, 436] on div at bounding box center [459, 432] width 25 height 25
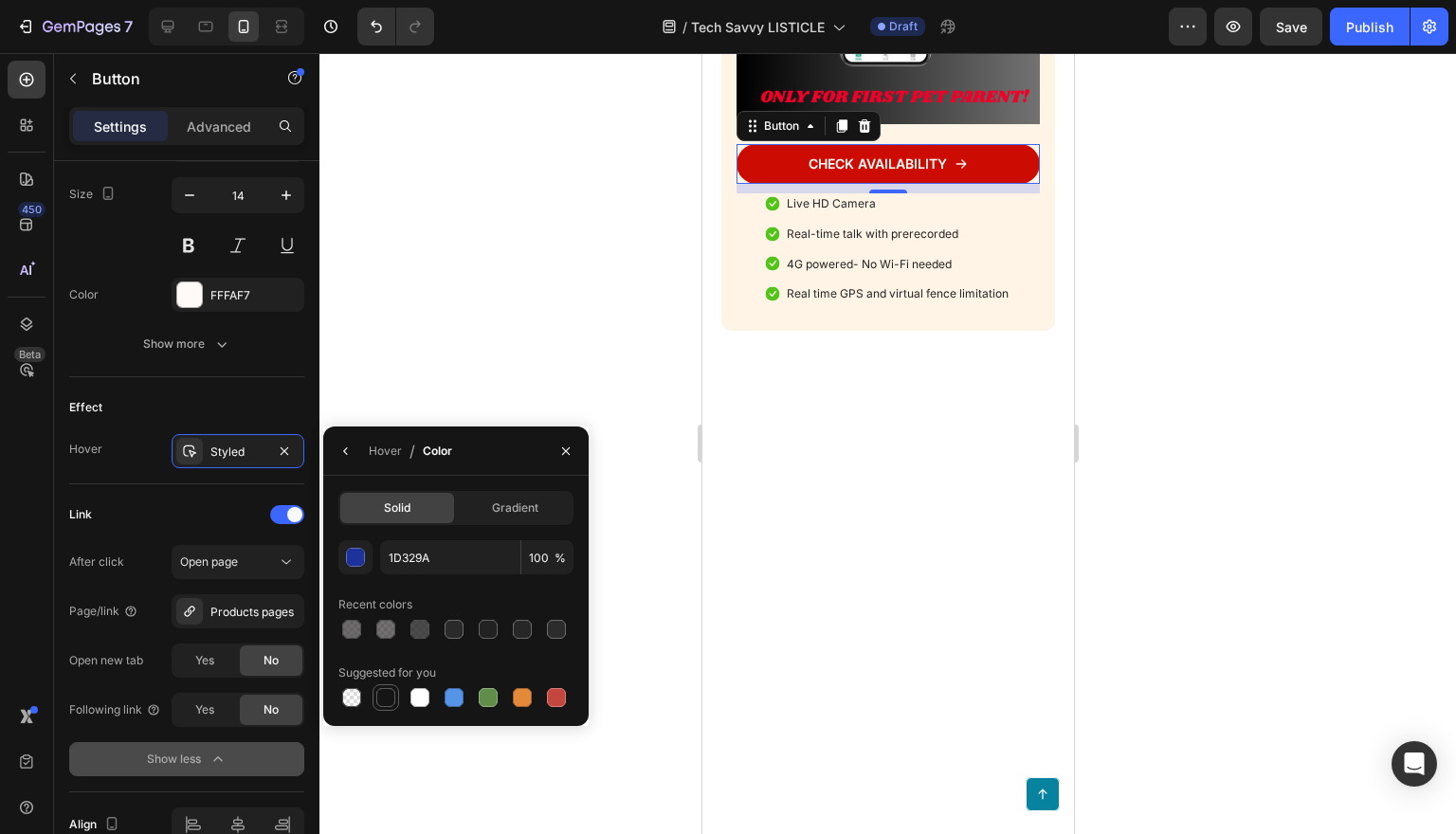
click at [381, 697] on div at bounding box center [386, 698] width 19 height 19
type input "151515"
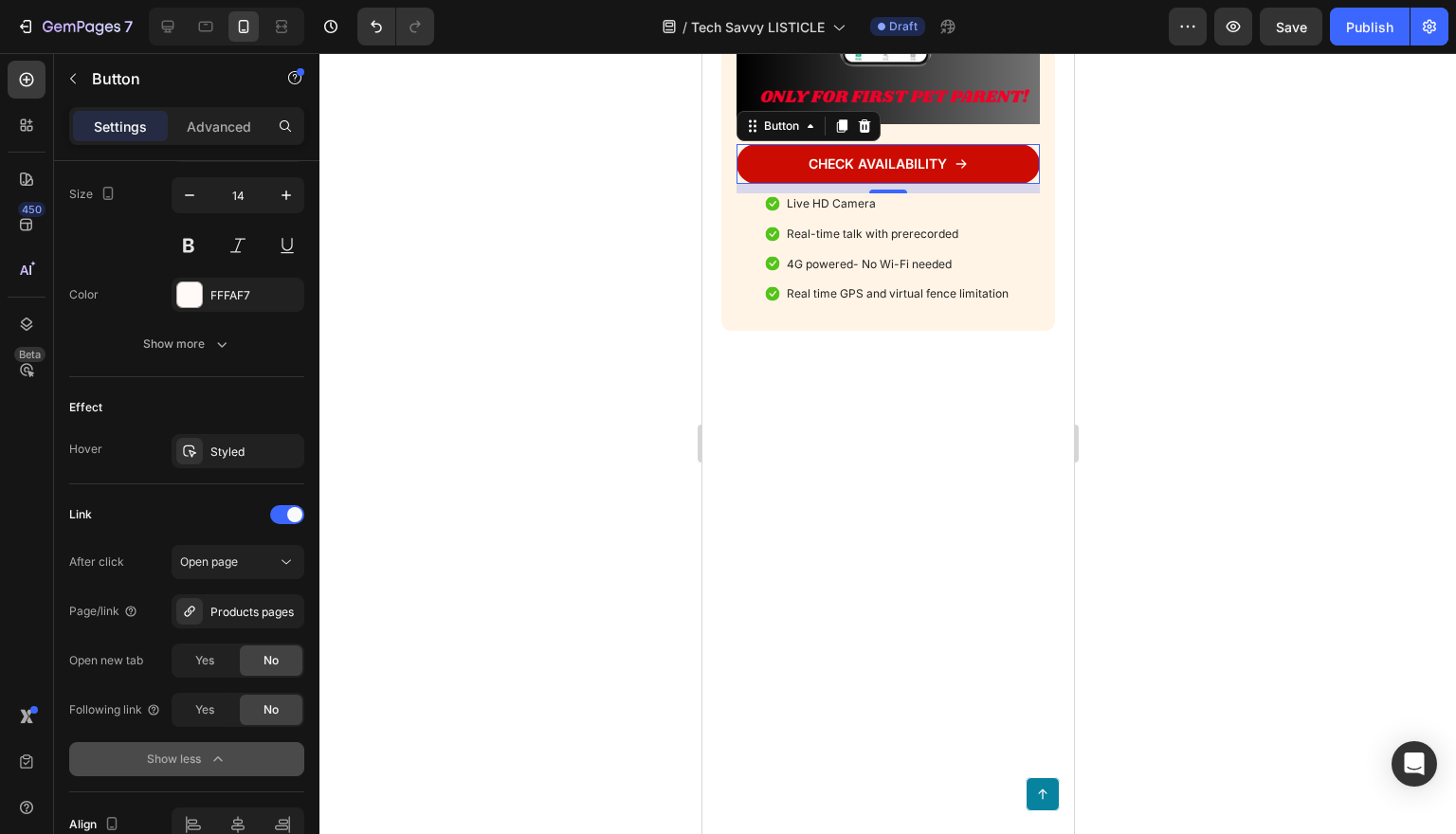
click at [1128, 601] on div at bounding box center [888, 443] width 1137 height 781
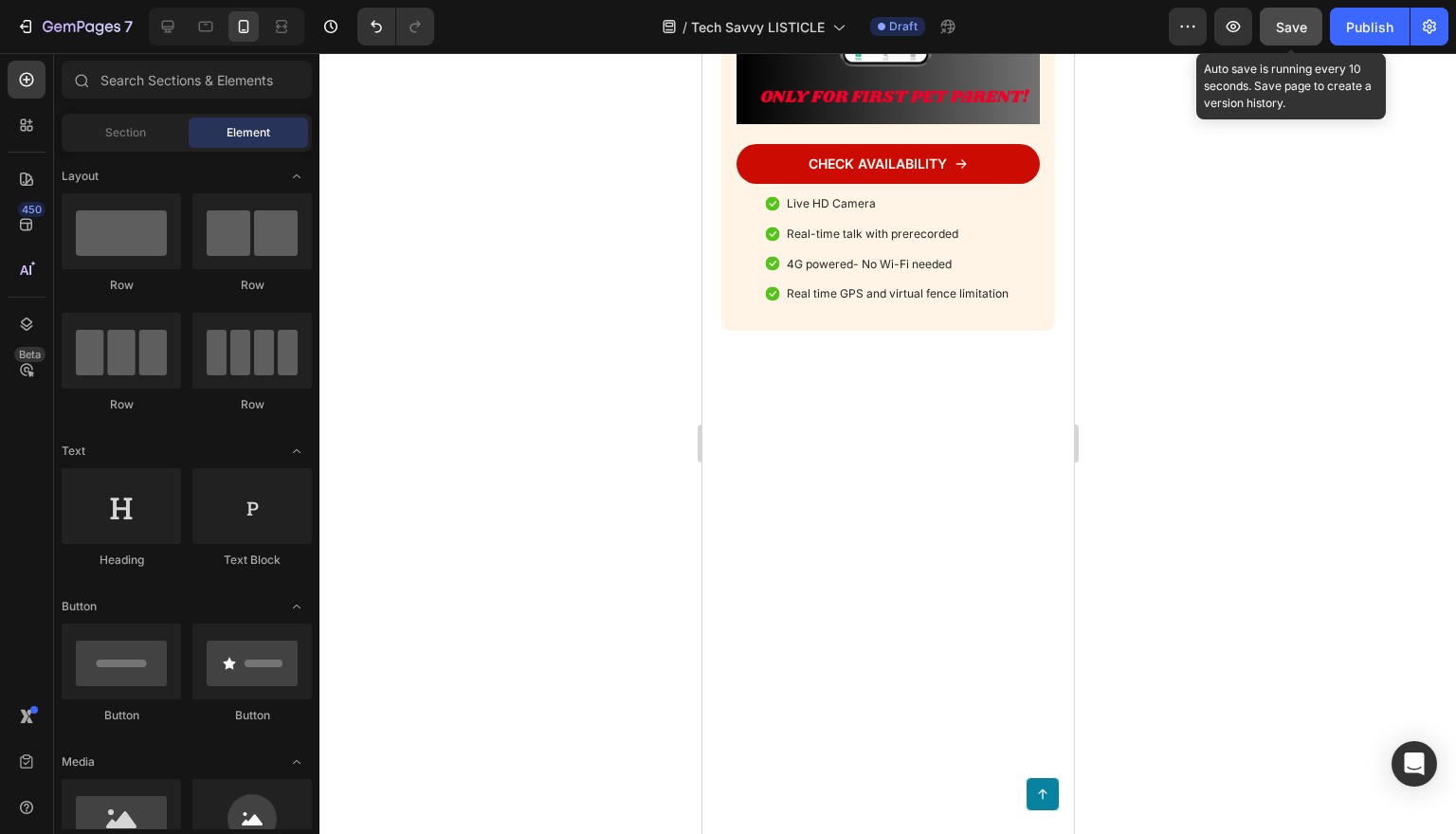
click at [1301, 27] on span "Save" at bounding box center [1291, 27] width 32 height 16
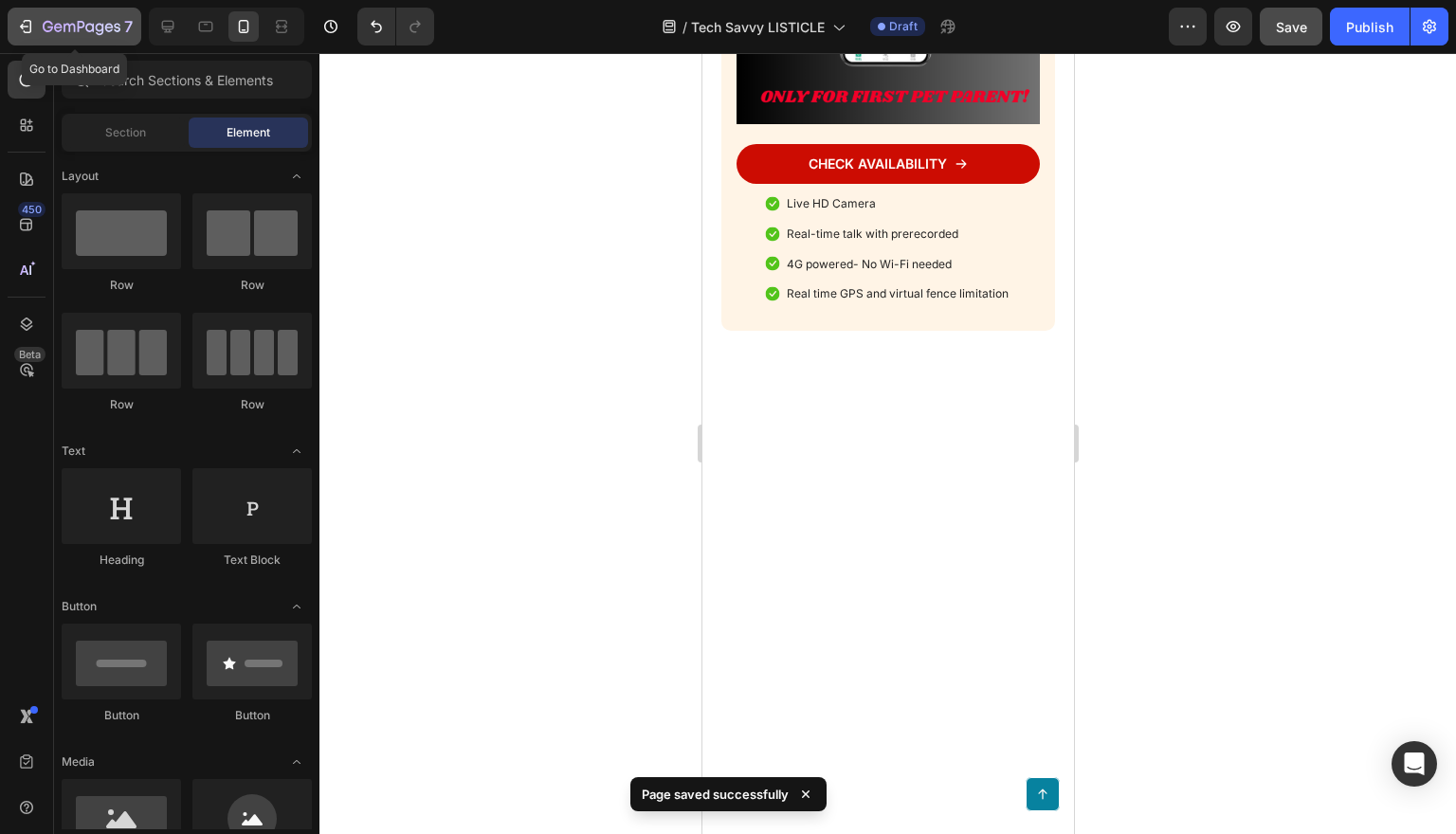
click at [31, 24] on icon "button" at bounding box center [28, 27] width 9 height 13
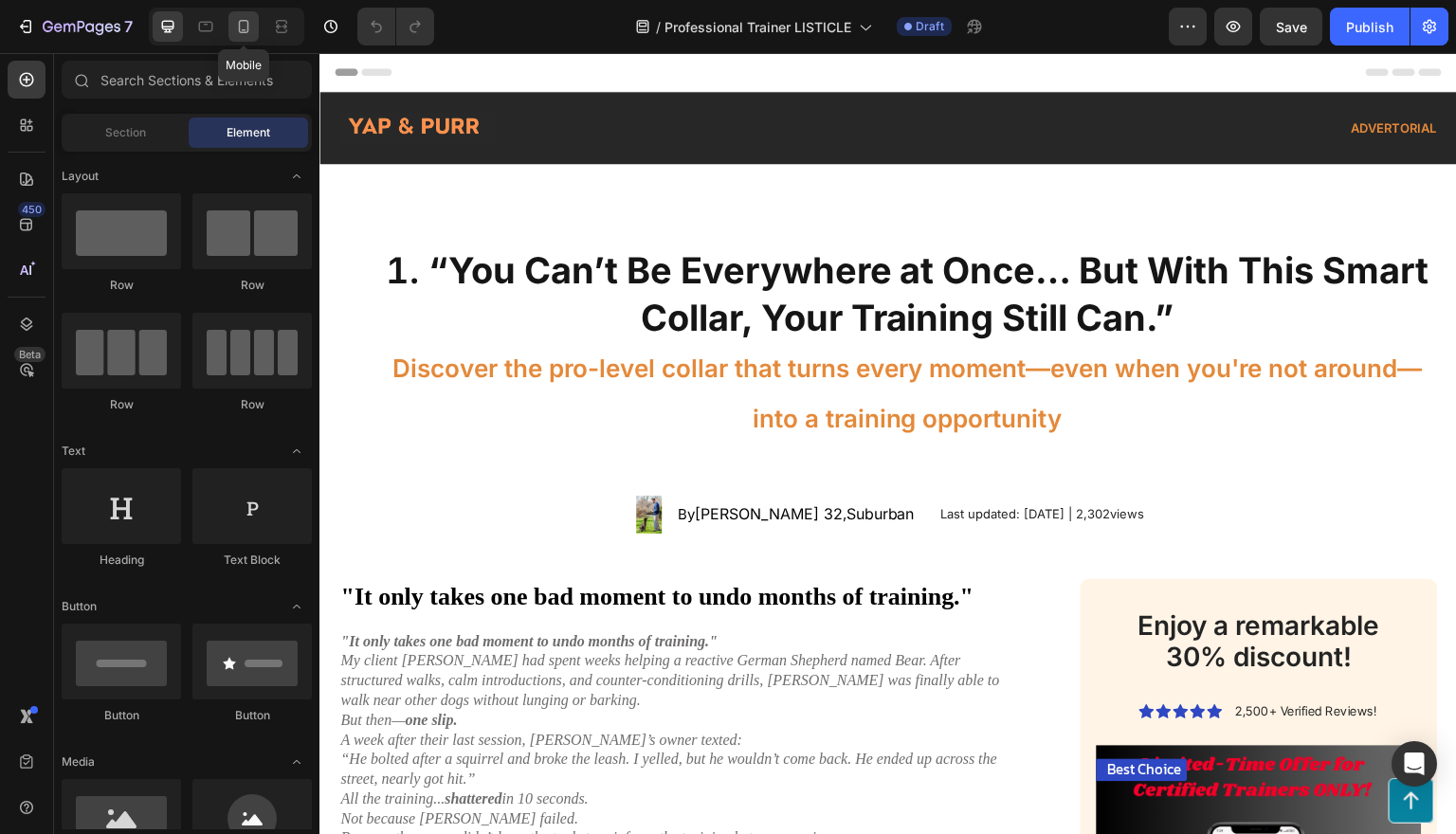
click at [245, 34] on icon at bounding box center [243, 27] width 11 height 13
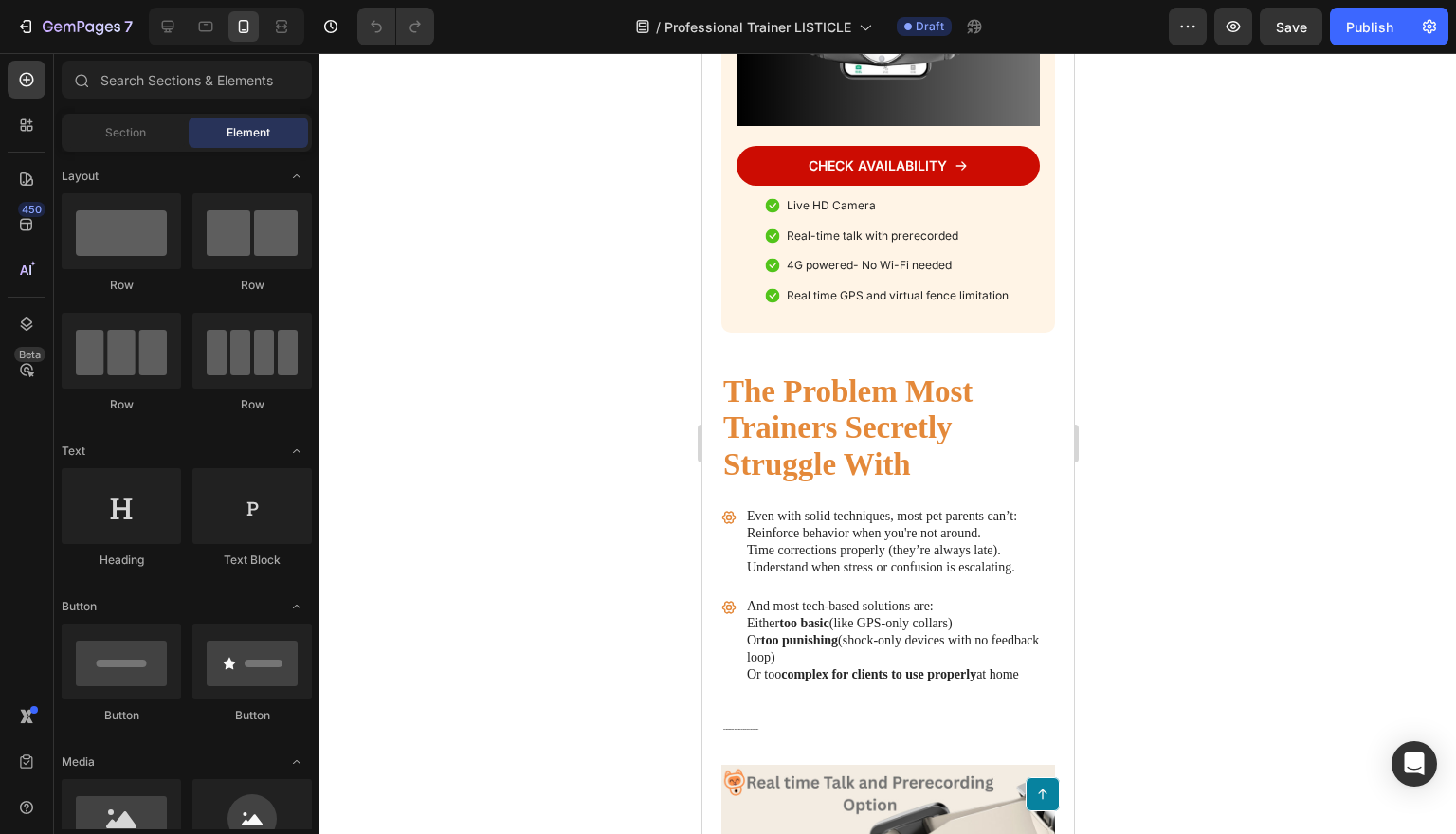
scroll to position [3079, 0]
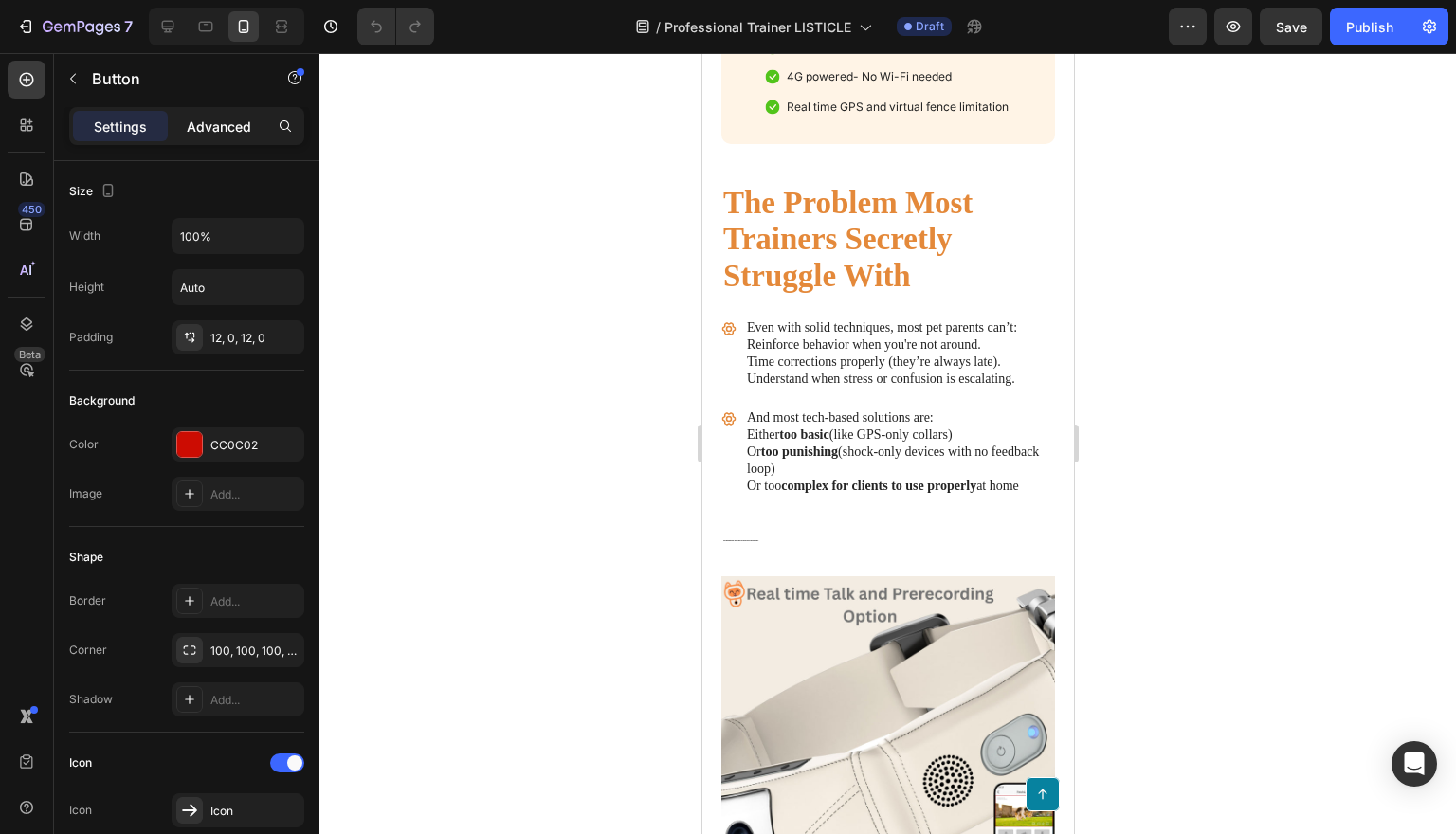
click at [233, 127] on p "Advanced" at bounding box center [219, 127] width 64 height 20
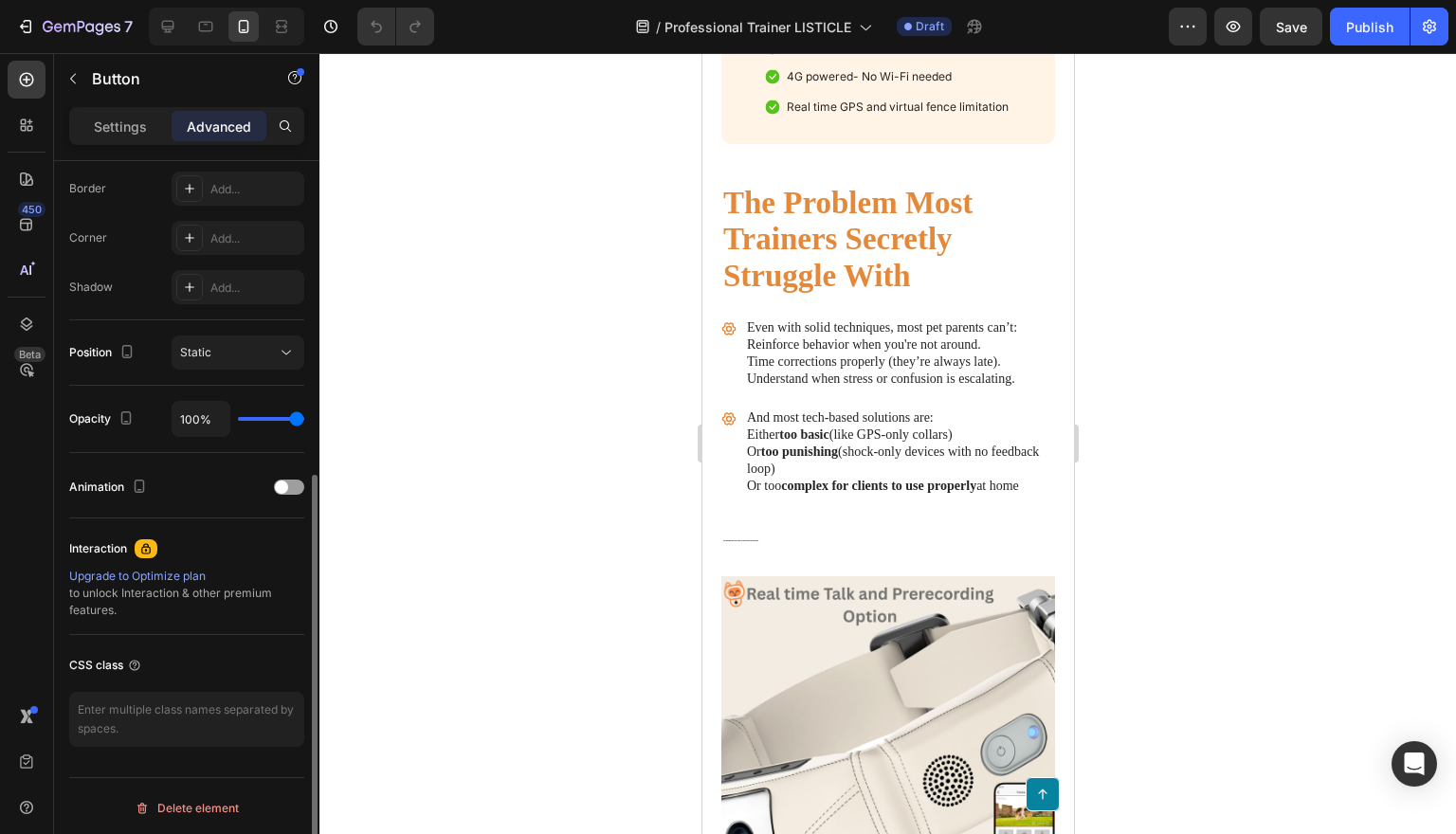
scroll to position [538, 0]
click at [283, 480] on span at bounding box center [282, 483] width 13 height 13
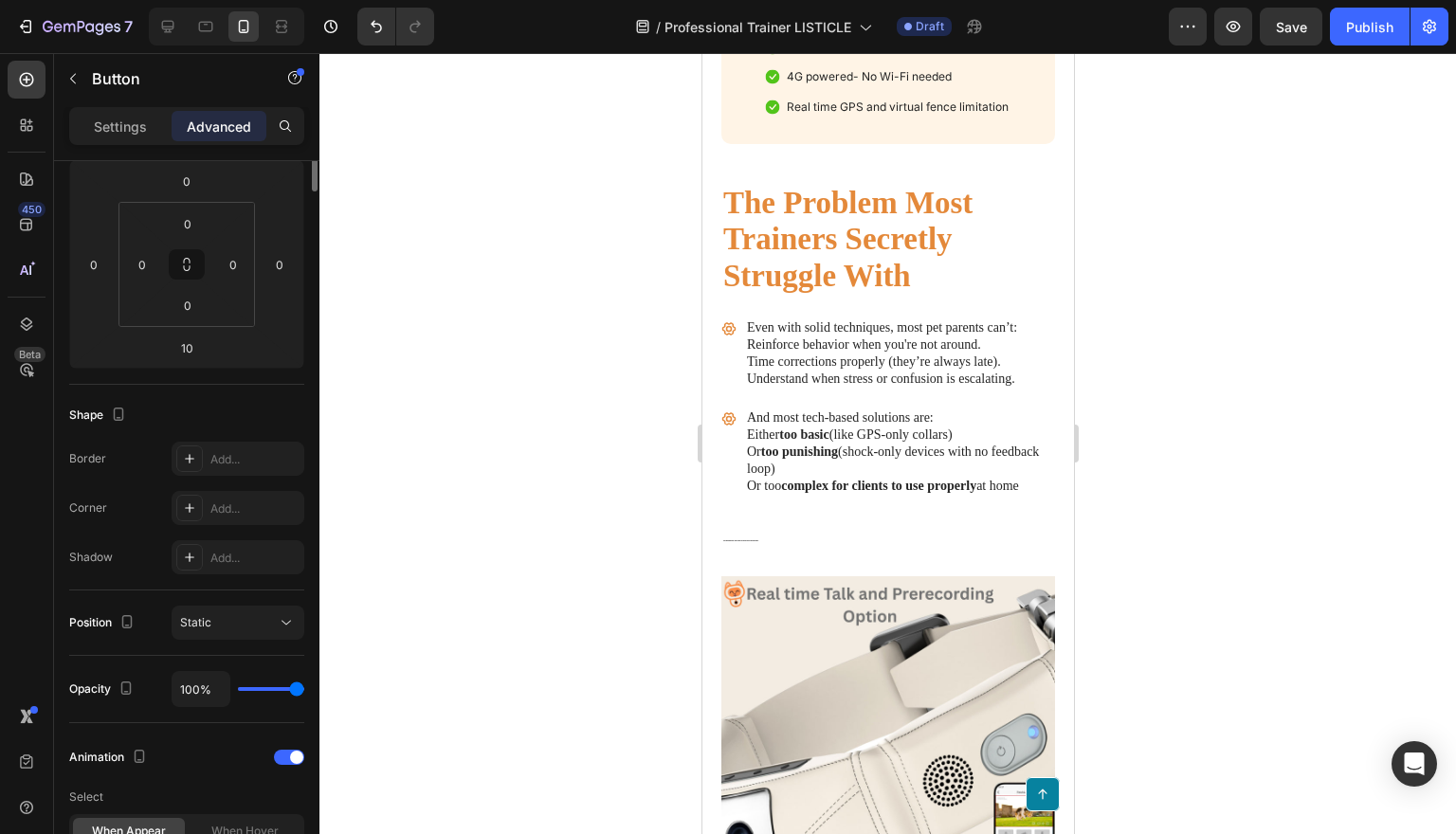
scroll to position [0, 0]
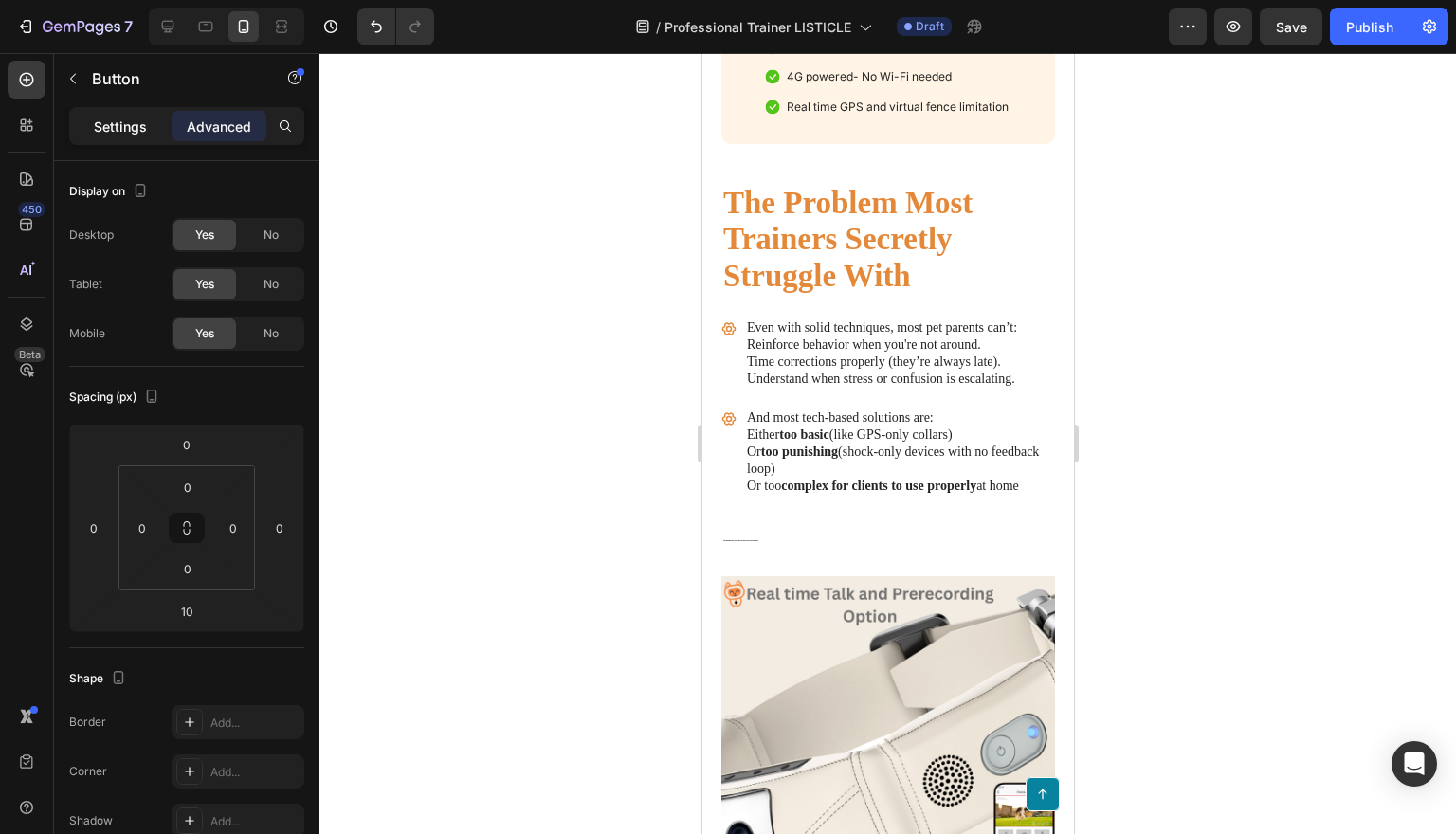
click at [127, 115] on div "Settings" at bounding box center [120, 127] width 95 height 31
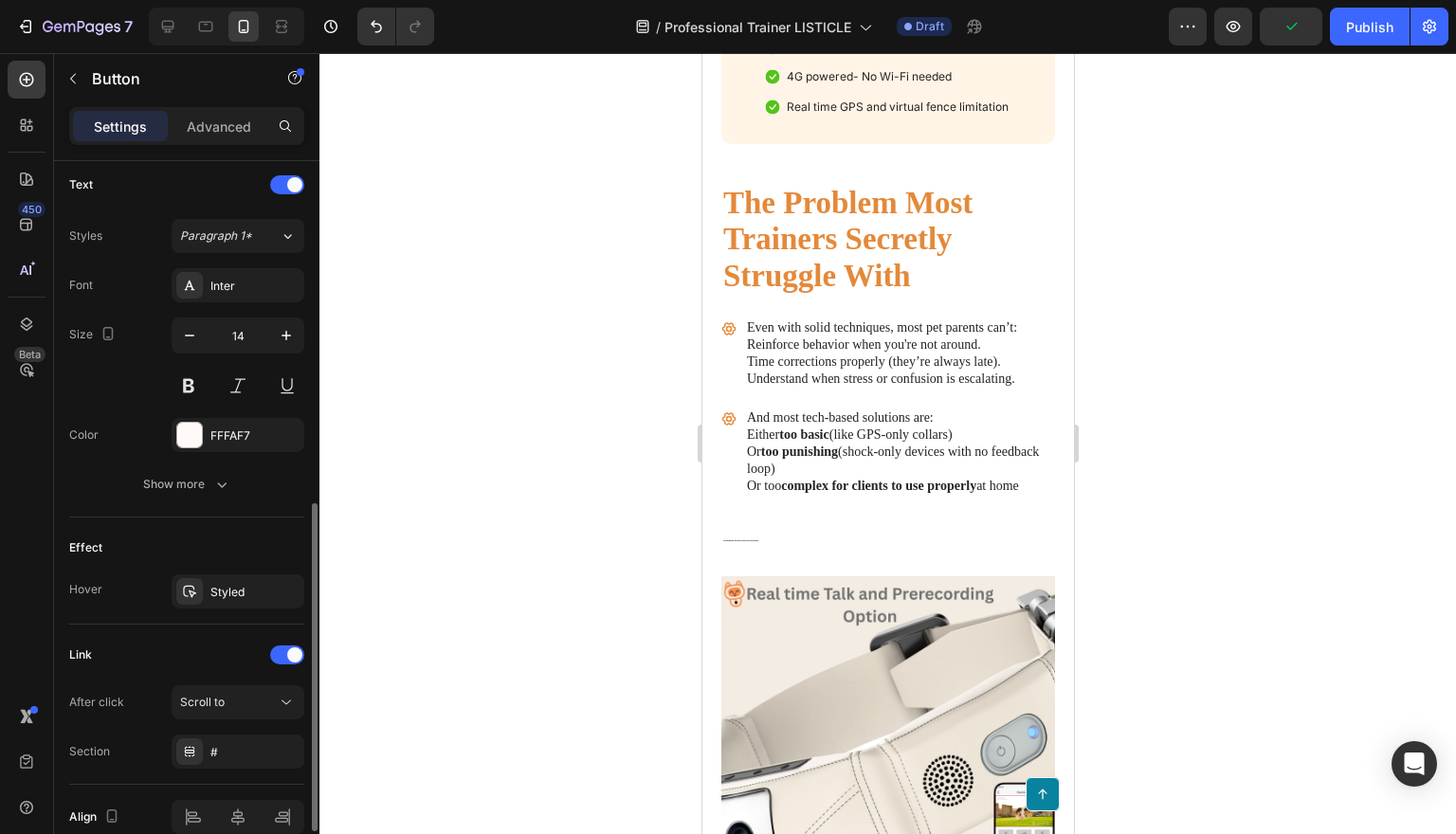
scroll to position [793, 0]
click at [233, 592] on div "Styled" at bounding box center [238, 590] width 55 height 17
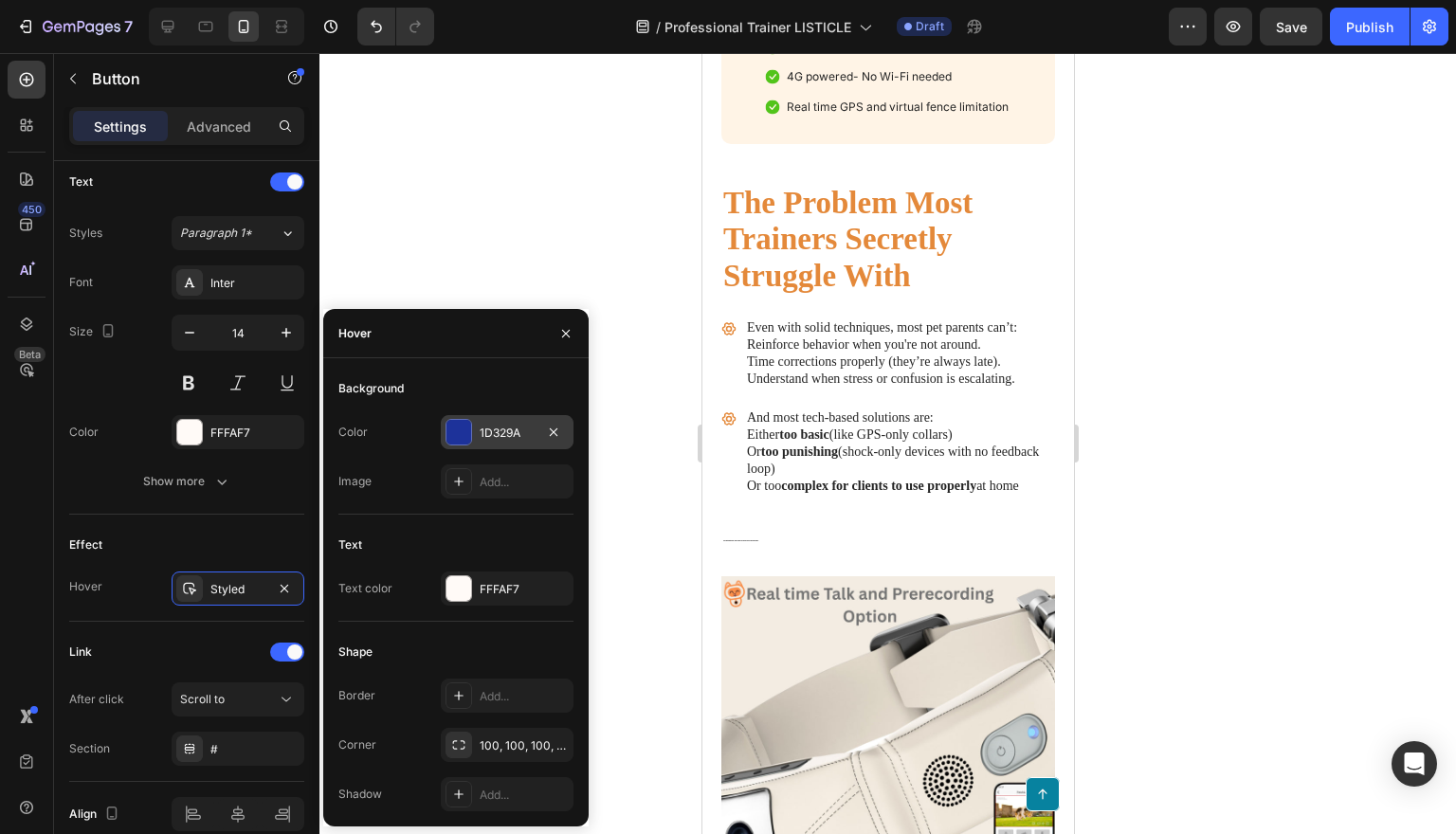
click at [462, 437] on div at bounding box center [459, 432] width 25 height 25
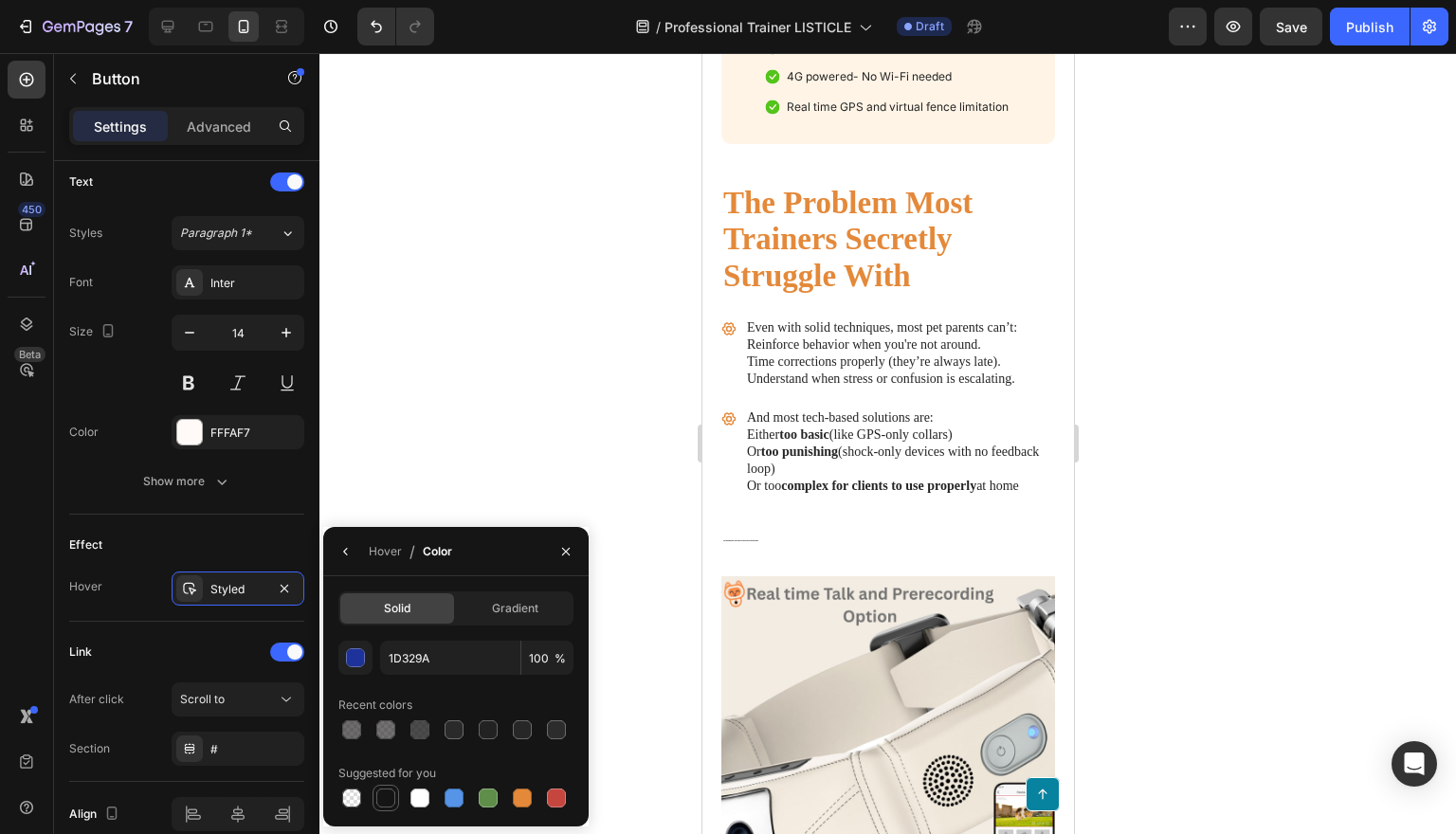
click at [386, 804] on div at bounding box center [386, 799] width 19 height 19
type input "151515"
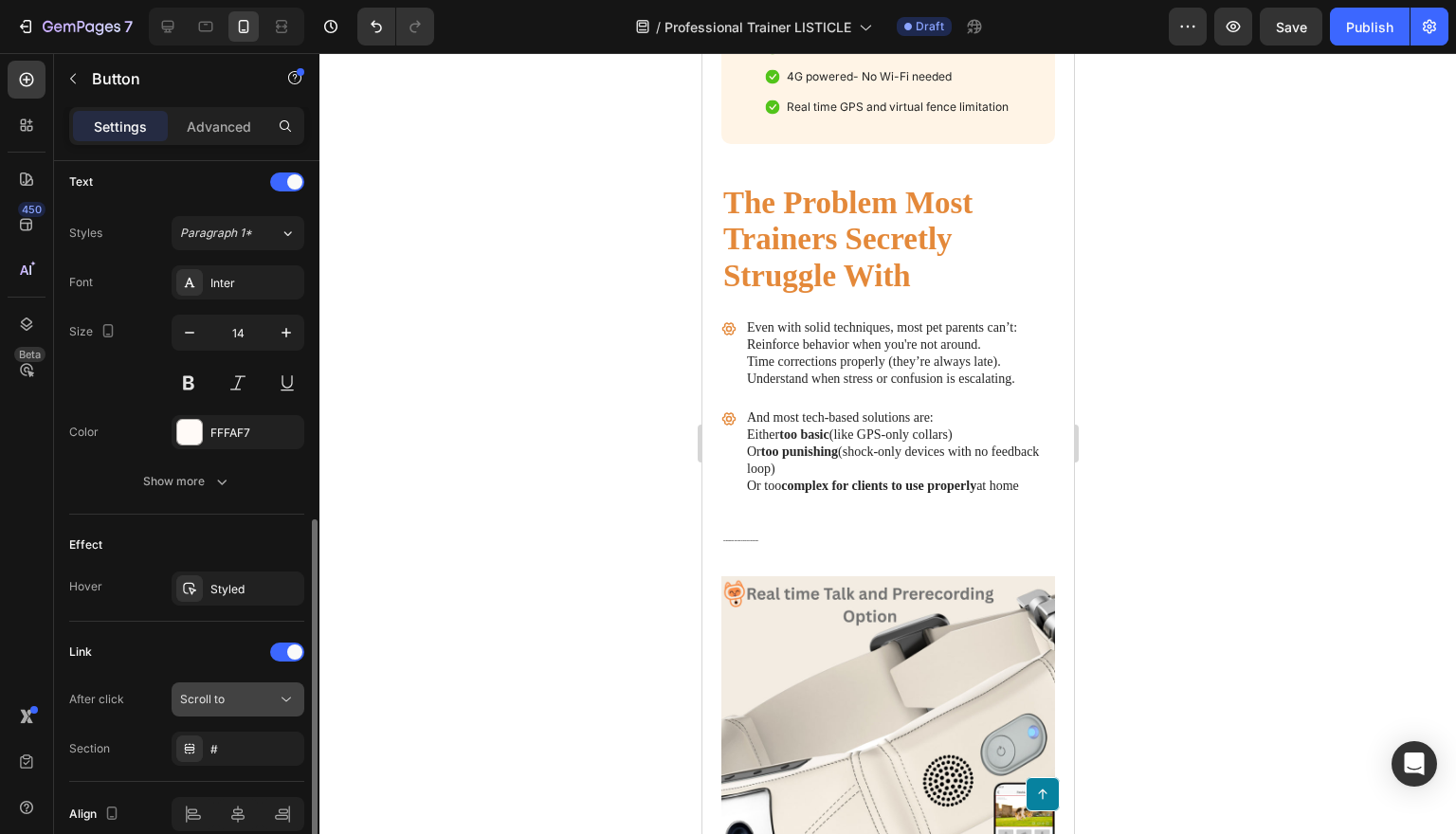
click at [277, 701] on icon at bounding box center [287, 700] width 19 height 19
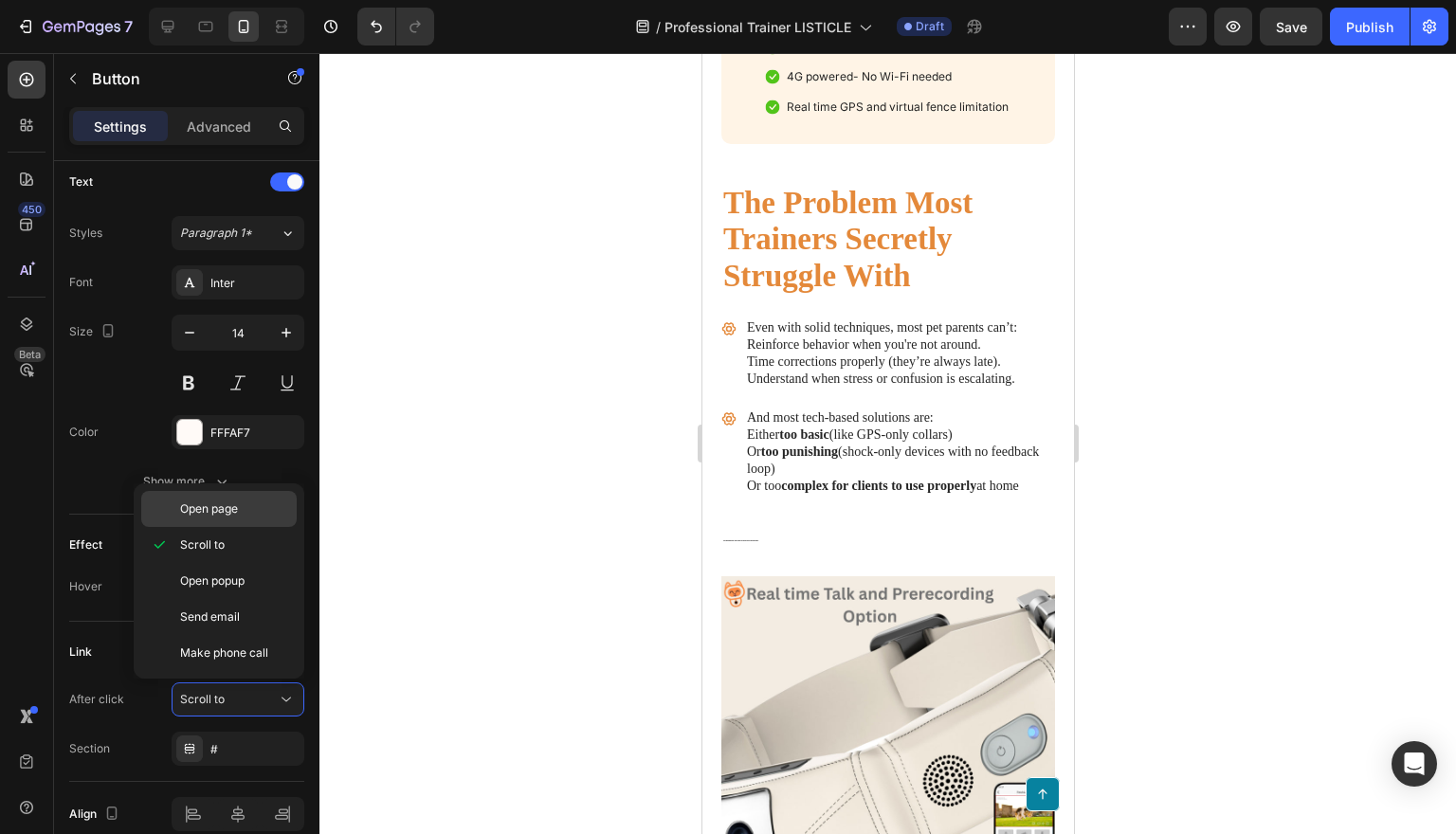
click at [265, 512] on p "Open page" at bounding box center [234, 509] width 108 height 17
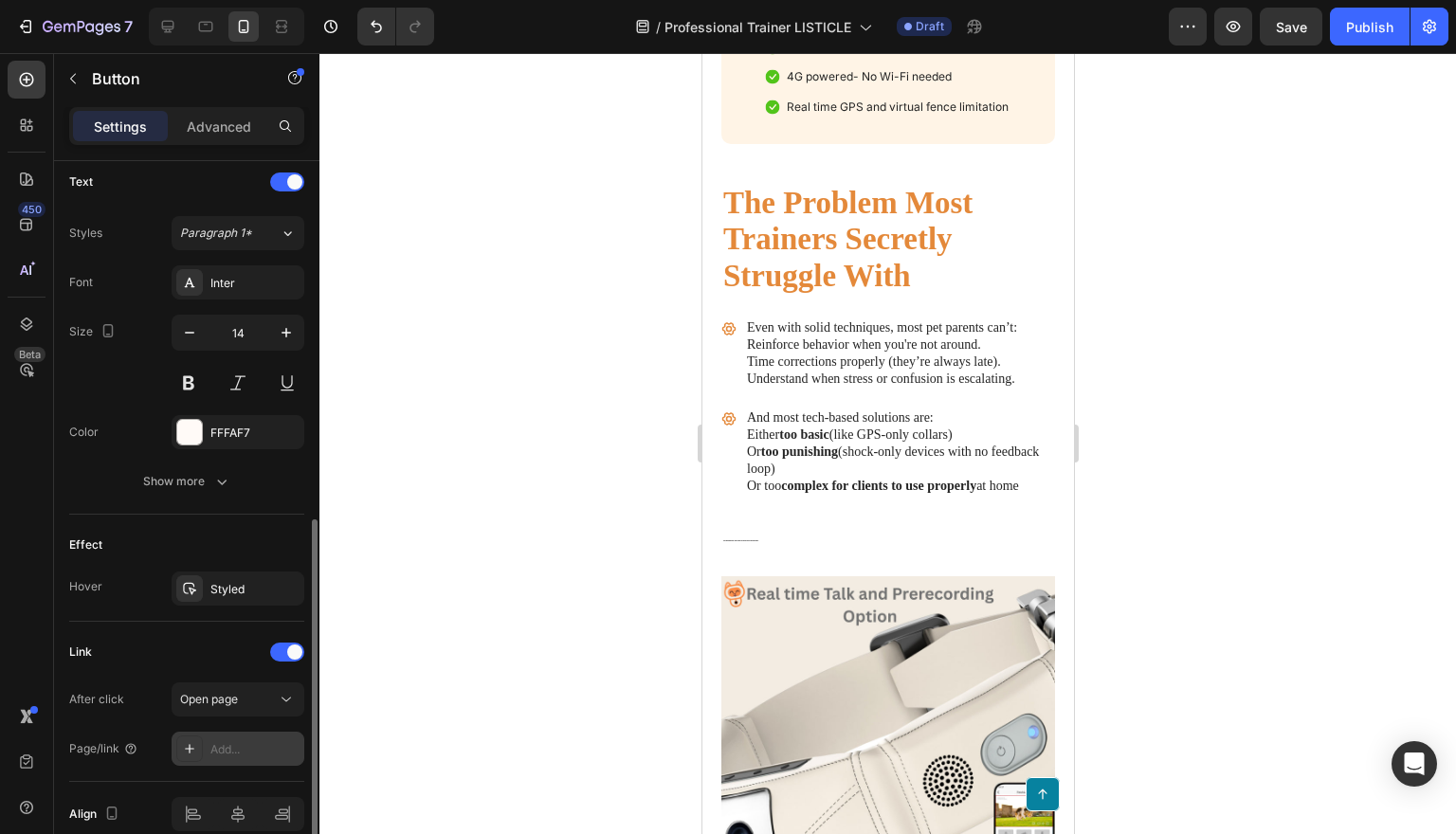
click at [266, 736] on div "Add..." at bounding box center [238, 749] width 132 height 35
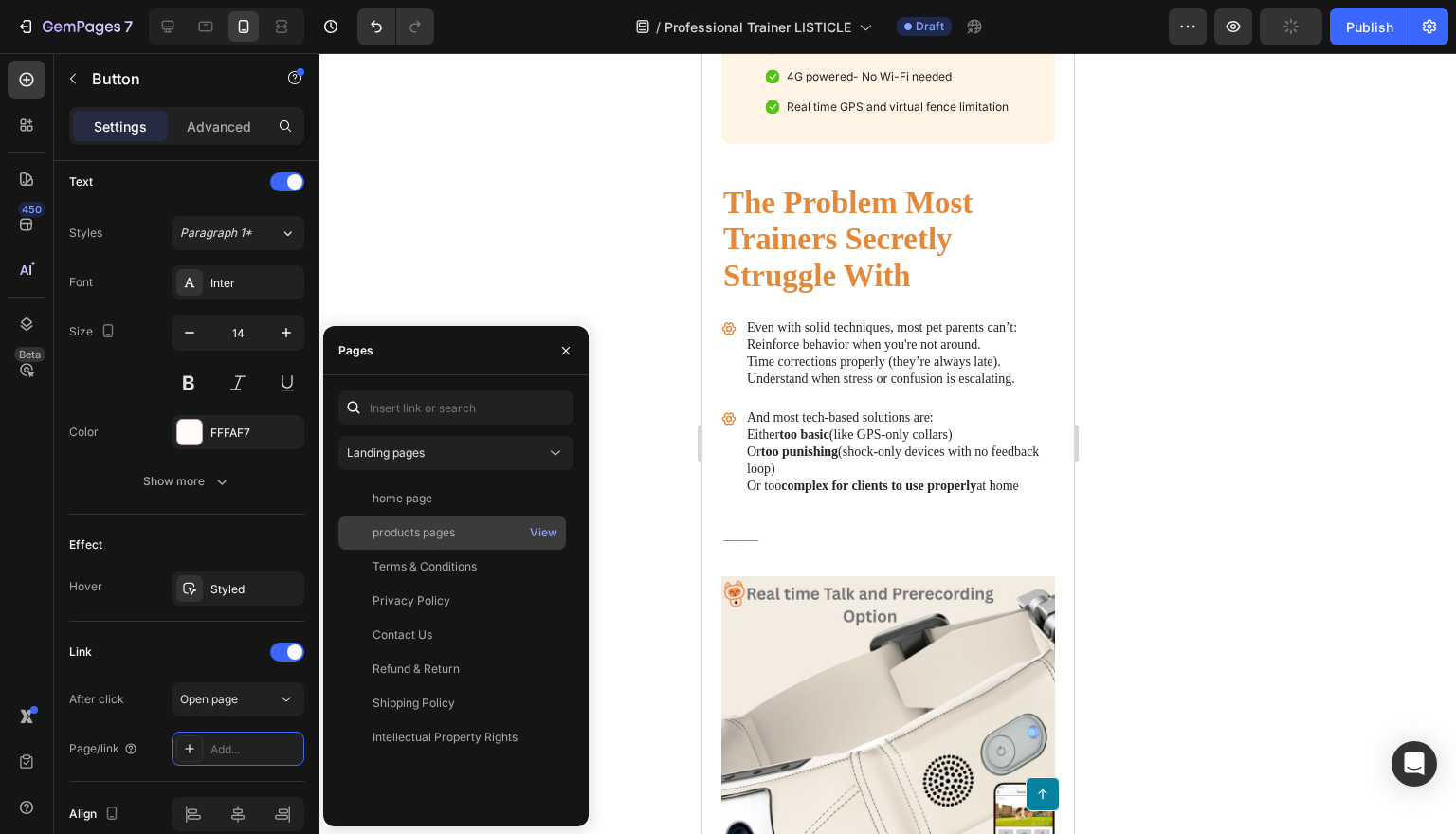
click at [435, 531] on div "products pages" at bounding box center [414, 533] width 82 height 17
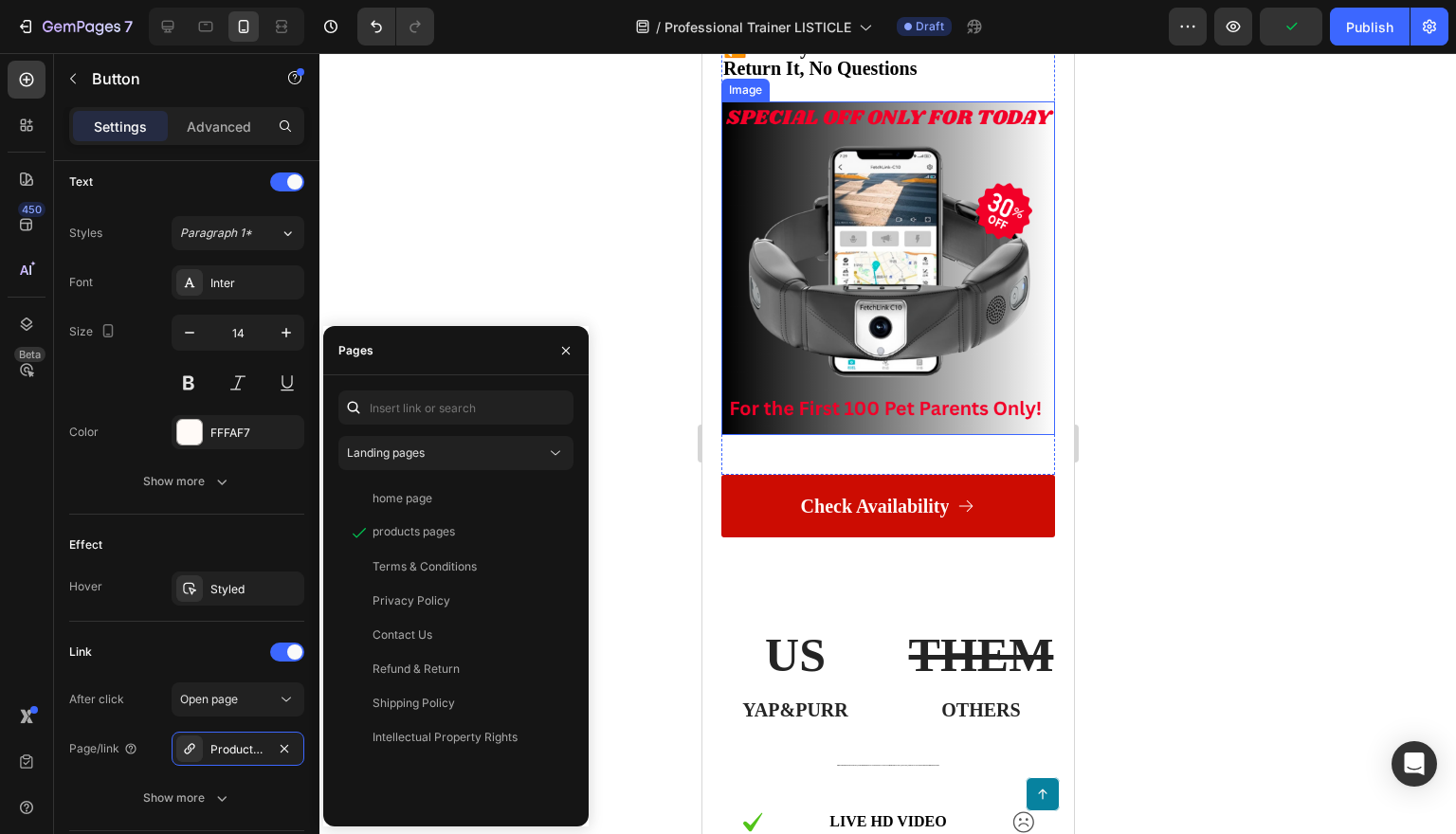
scroll to position [10524, 0]
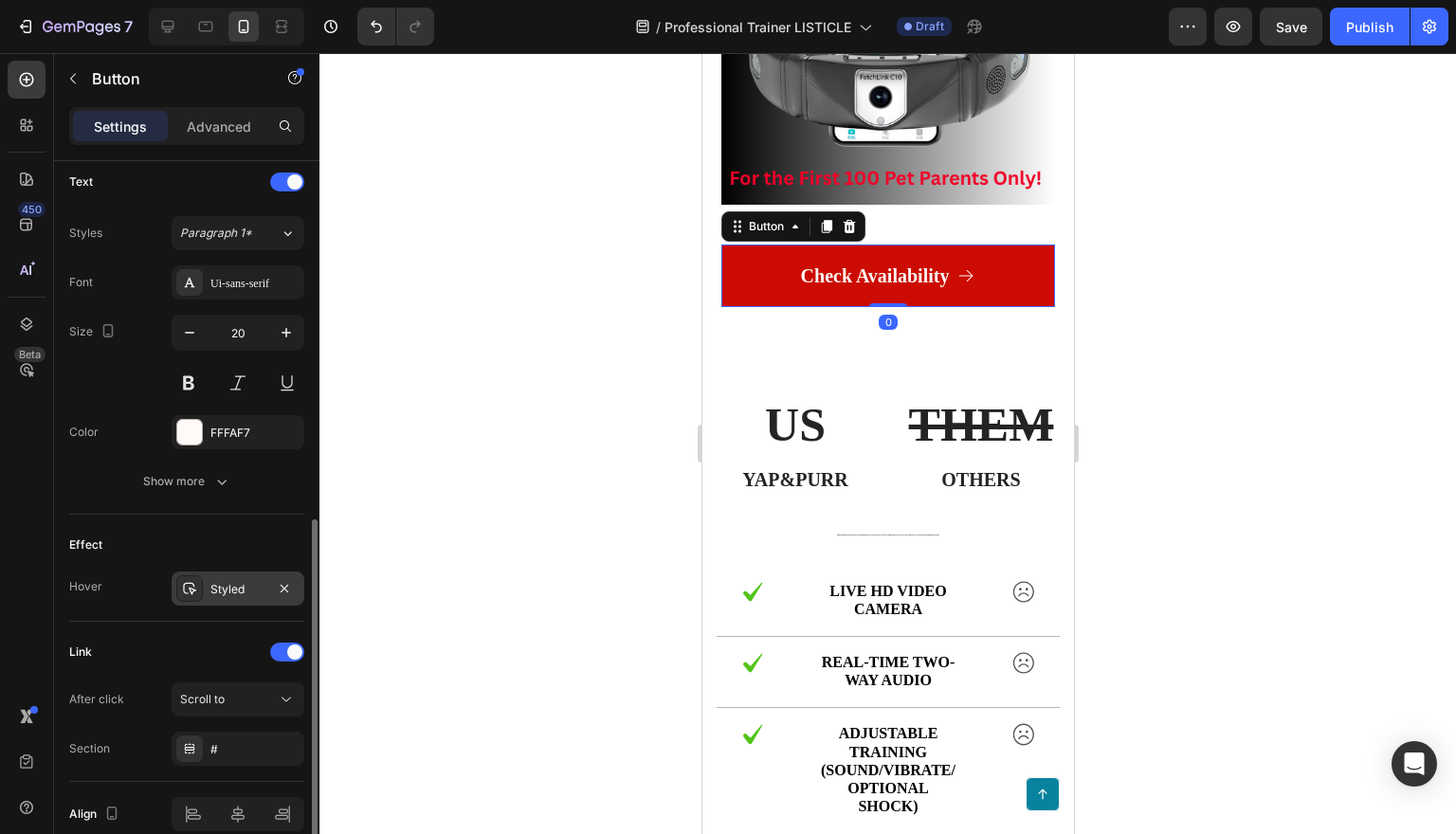
click at [230, 581] on div "Styled" at bounding box center [238, 590] width 55 height 17
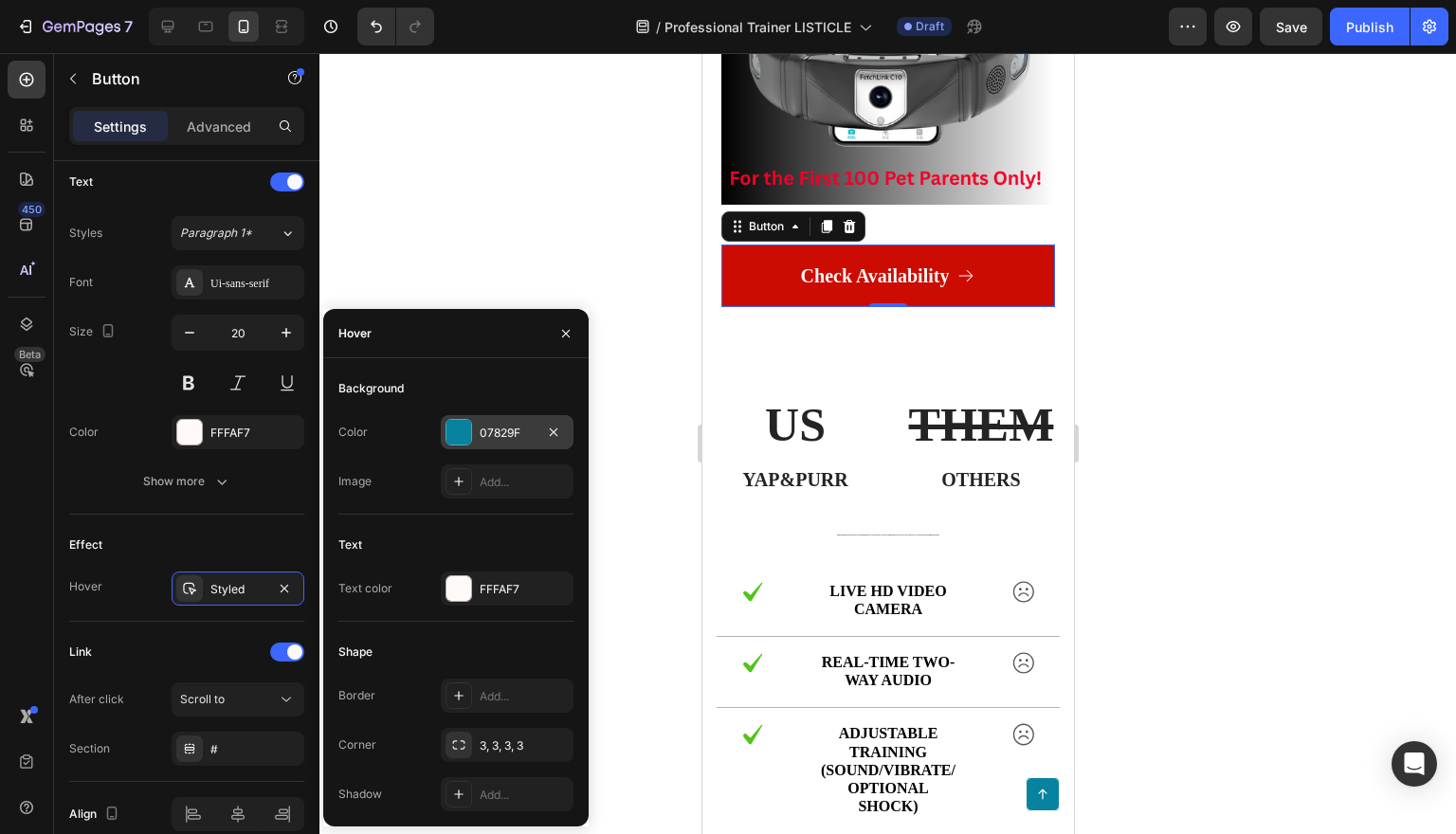
click at [500, 432] on div "07829F" at bounding box center [506, 433] width 55 height 17
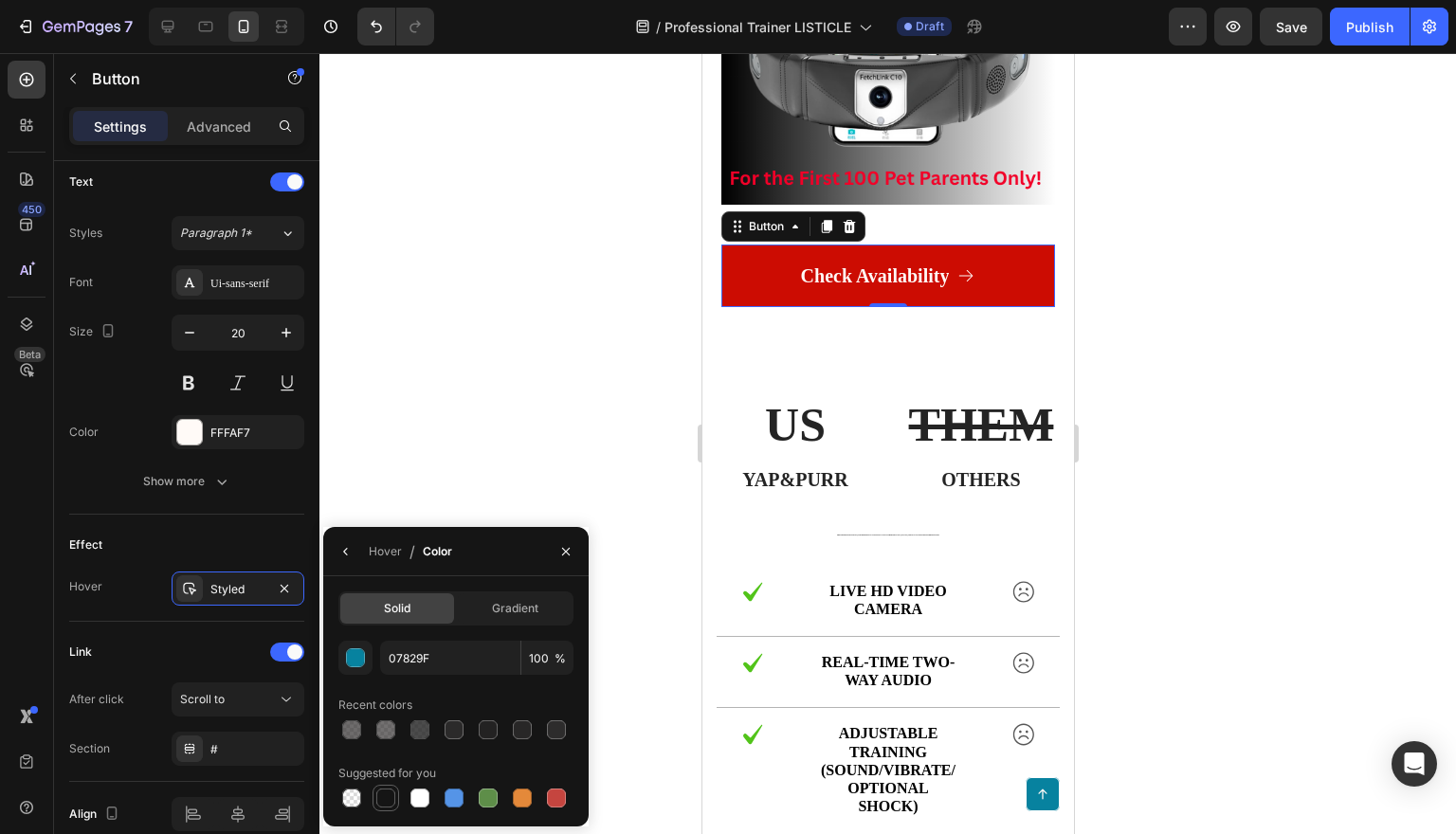
click at [389, 799] on div at bounding box center [386, 799] width 19 height 19
type input "151515"
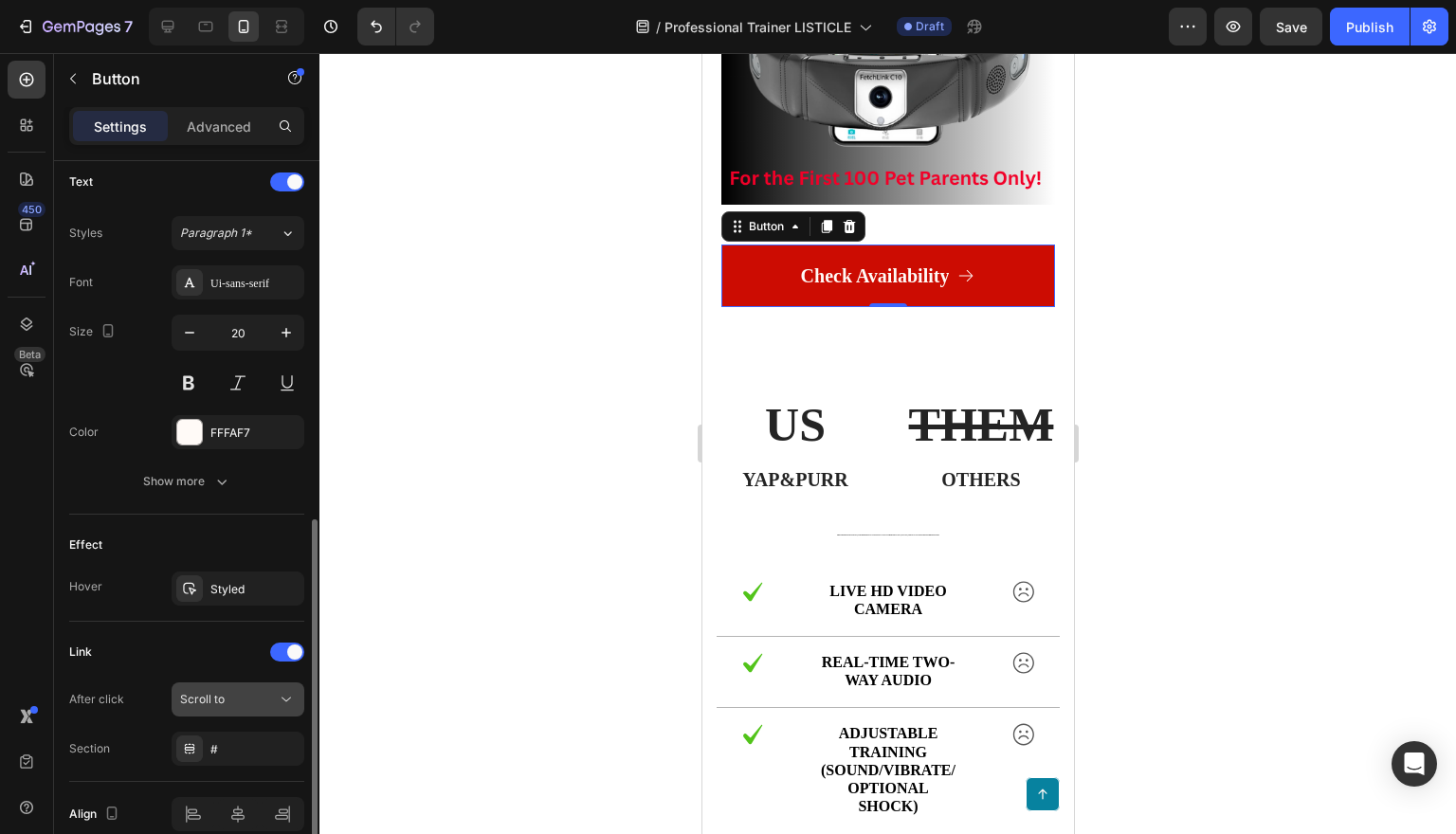
click at [278, 697] on icon at bounding box center [287, 700] width 19 height 19
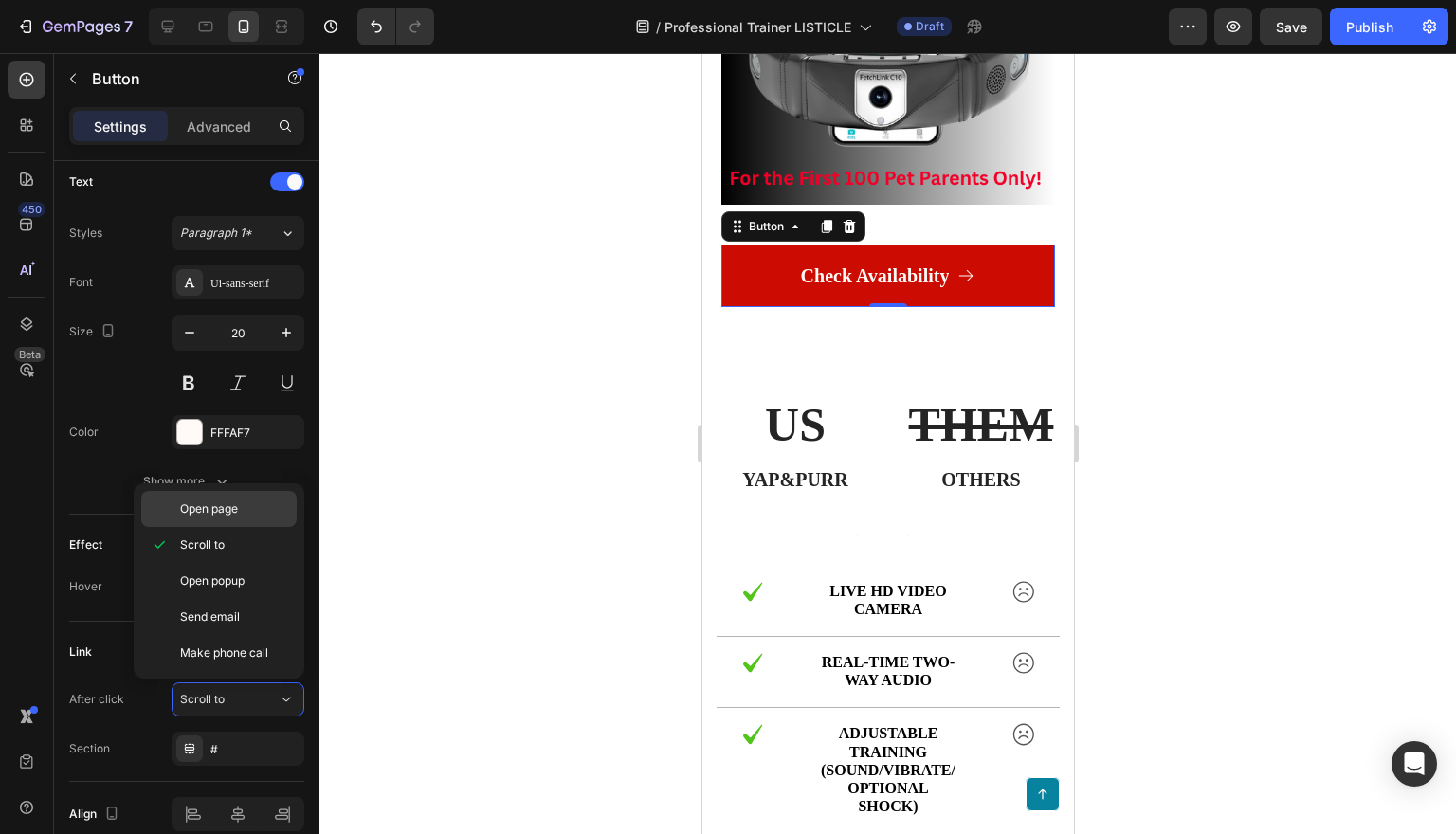
click at [264, 505] on p "Open page" at bounding box center [234, 509] width 108 height 17
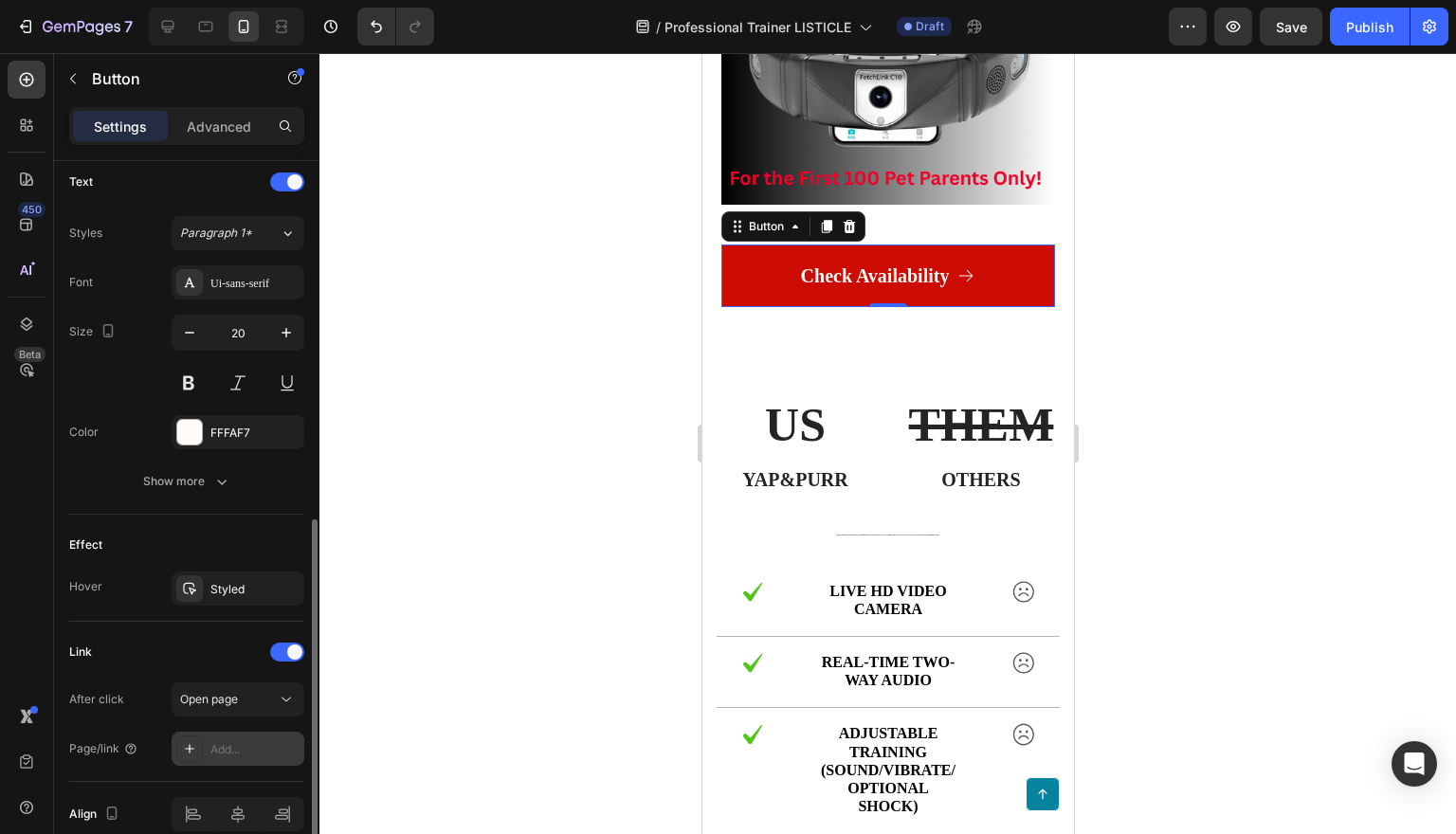
click at [262, 745] on div "Add..." at bounding box center [255, 750] width 89 height 17
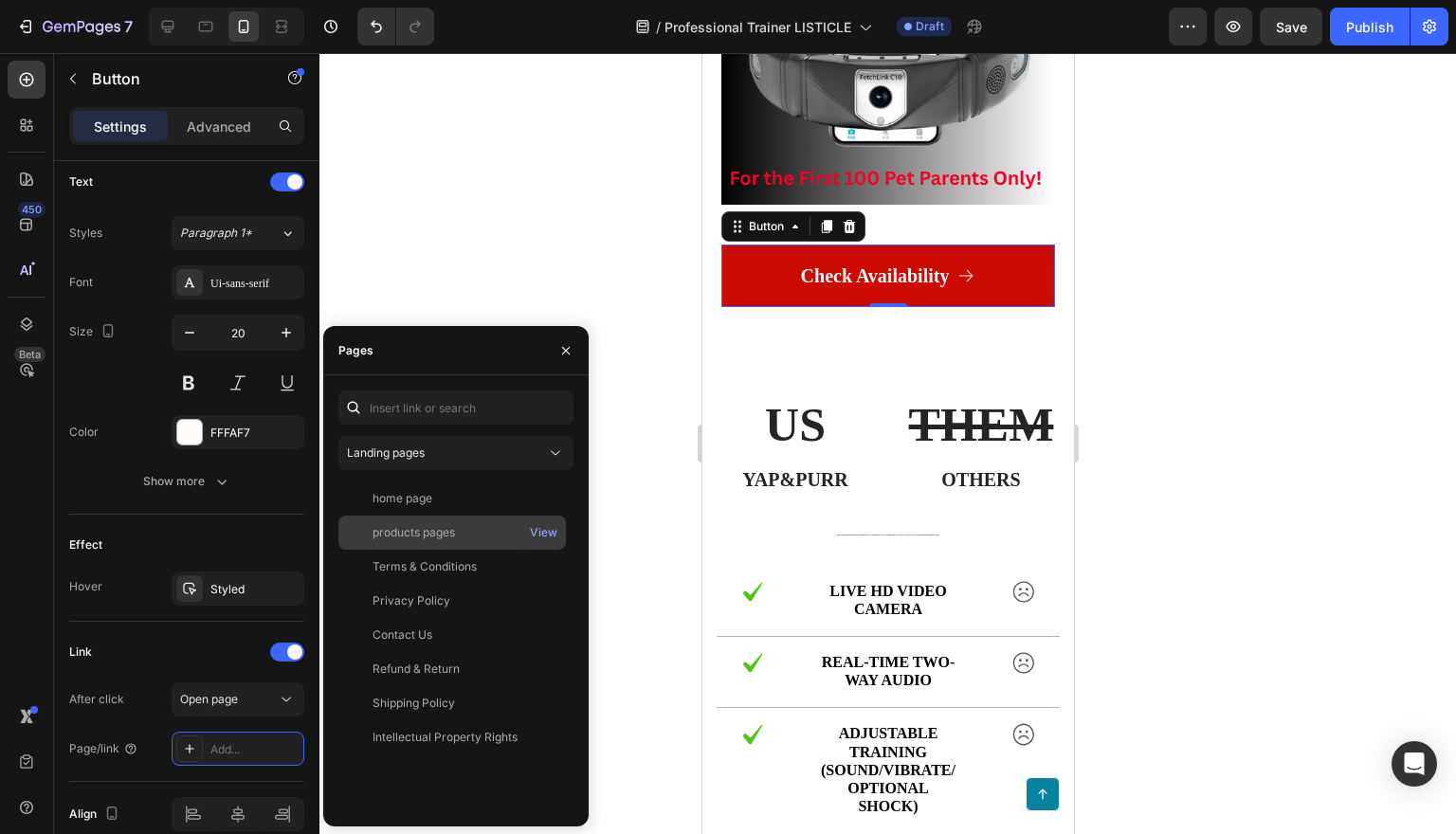
click at [426, 526] on div "products pages" at bounding box center [414, 533] width 82 height 17
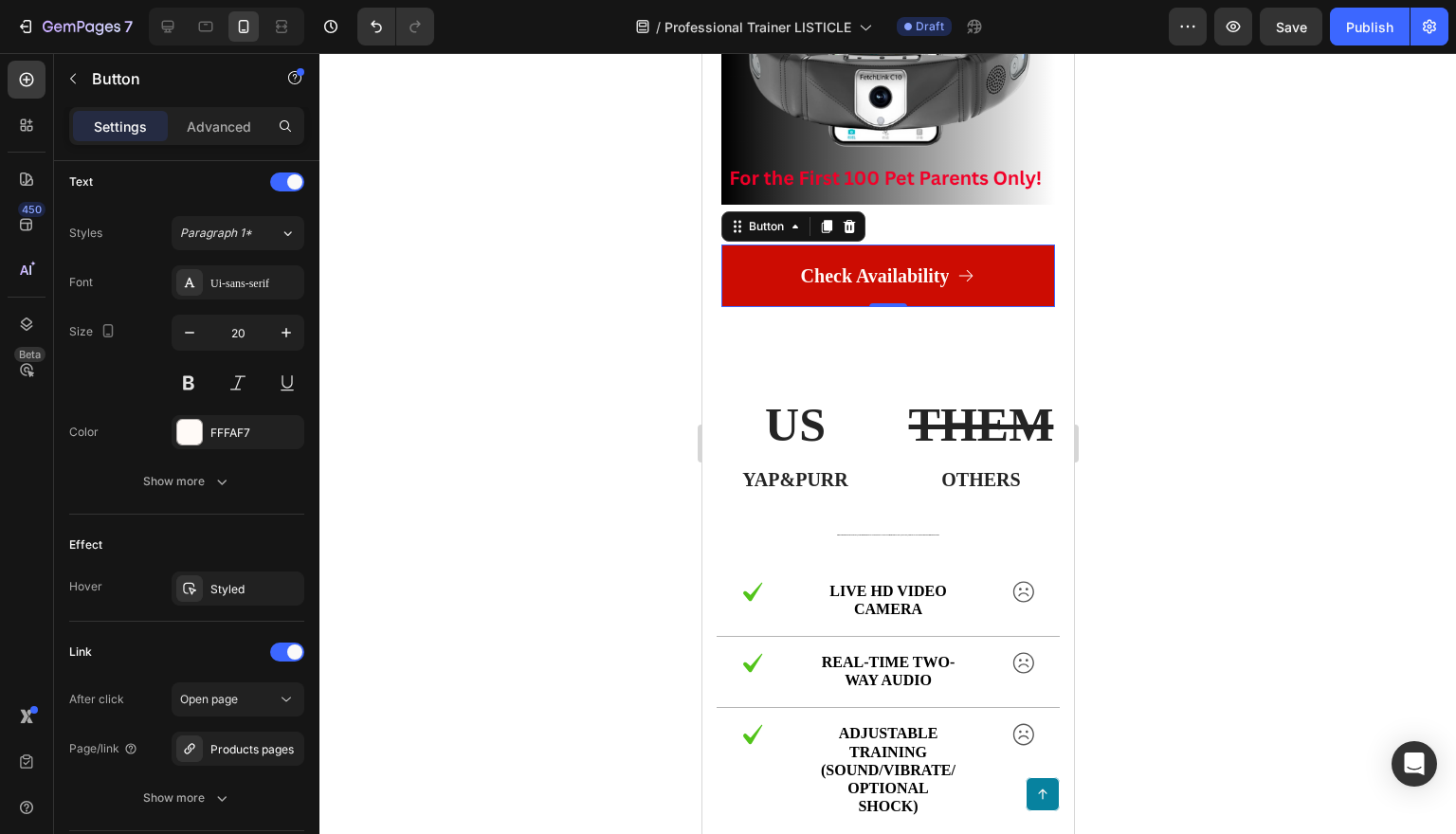
click at [659, 622] on div at bounding box center [888, 443] width 1137 height 781
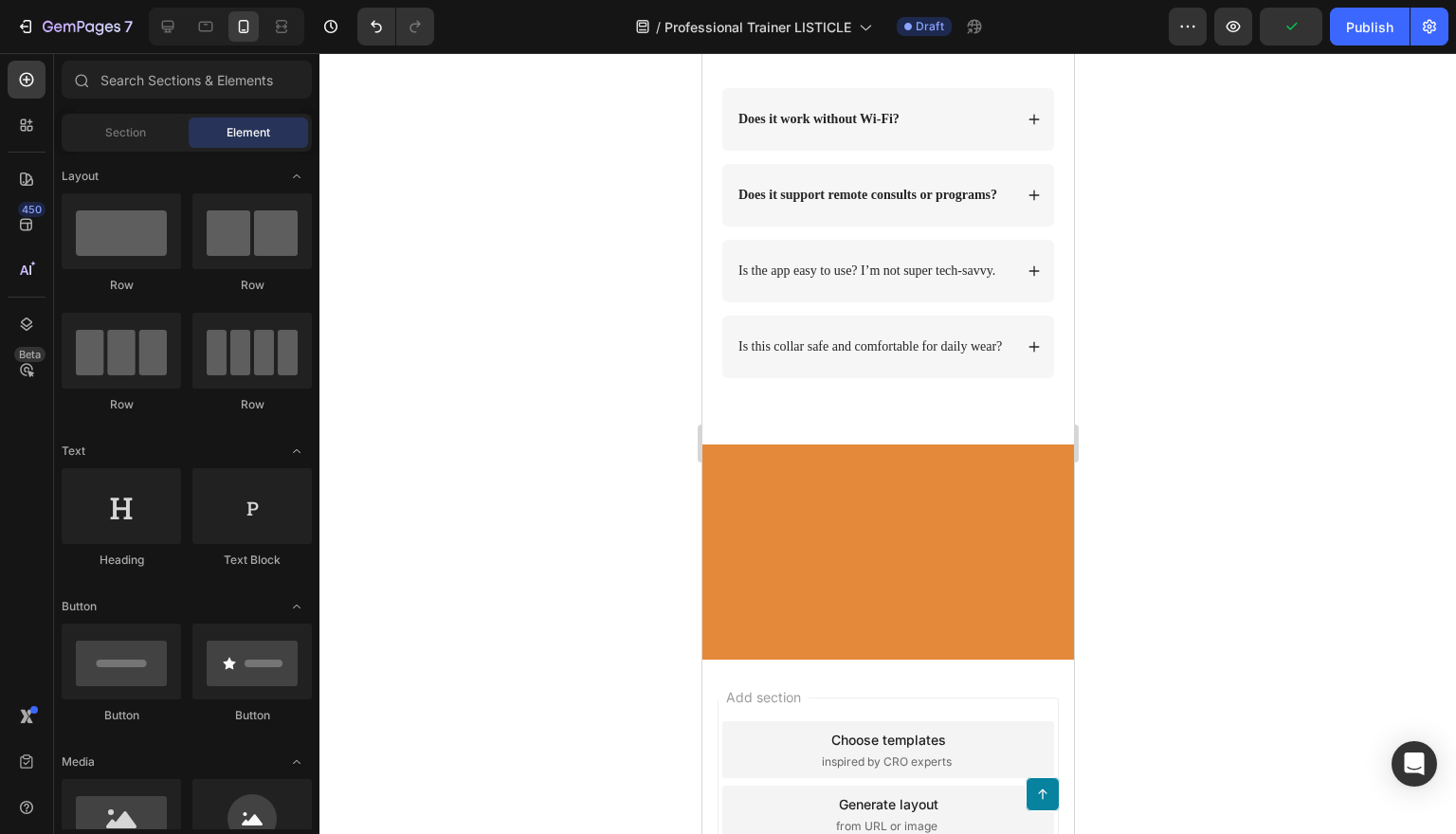
scroll to position [10246, 0]
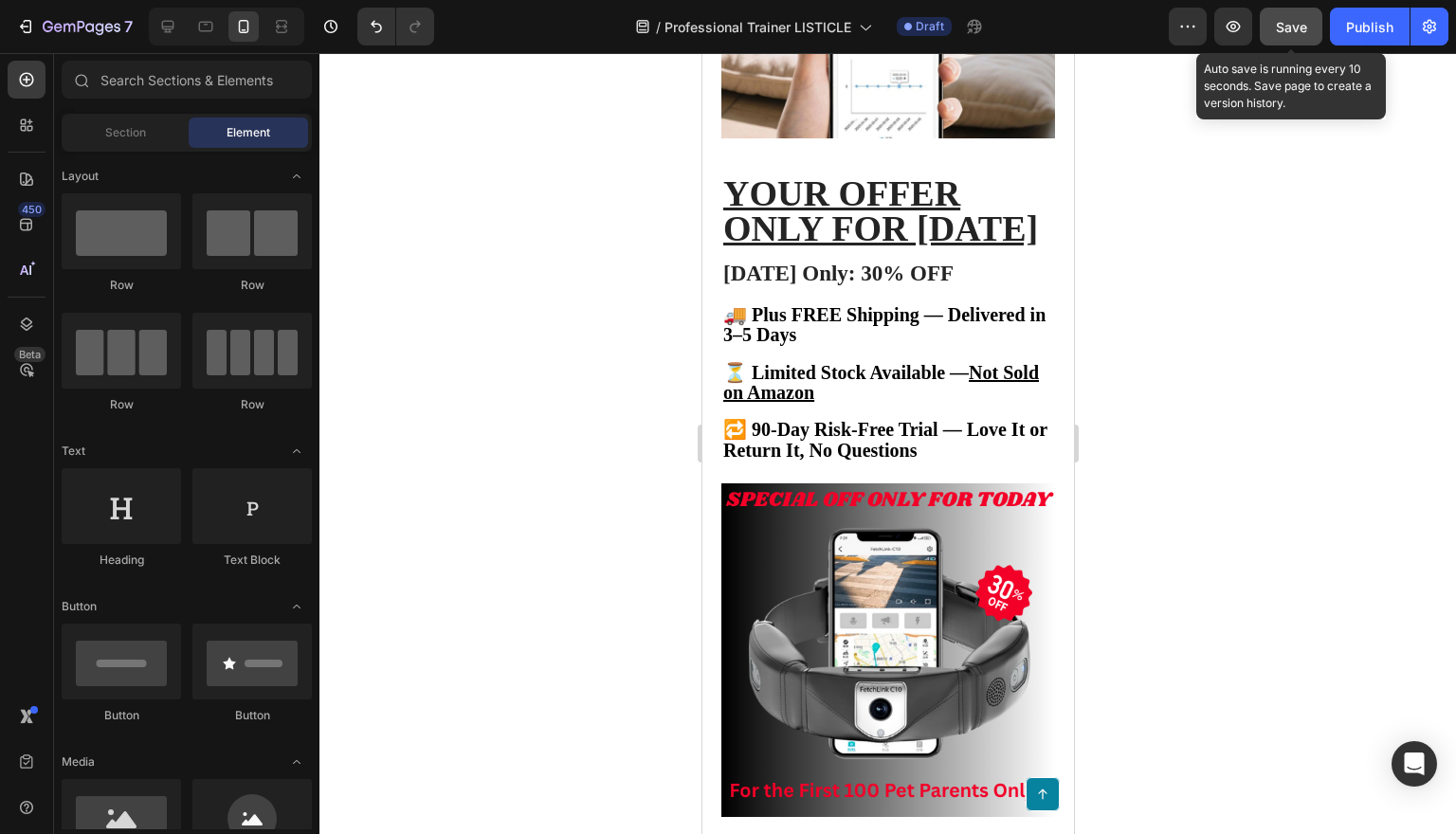
click at [1278, 17] on div "Save" at bounding box center [1291, 27] width 32 height 20
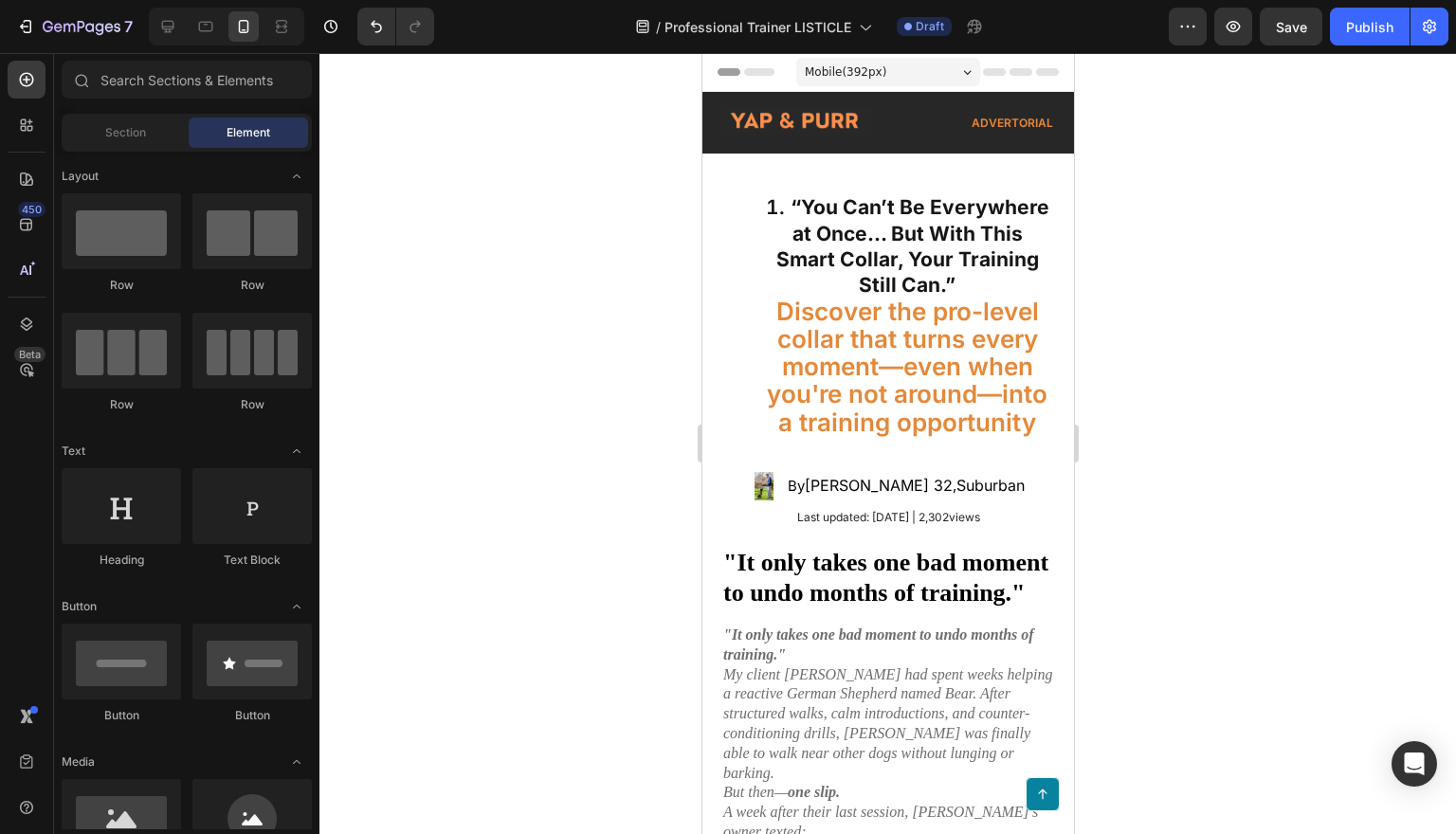
scroll to position [0, 0]
click at [36, 30] on div "7" at bounding box center [75, 27] width 117 height 23
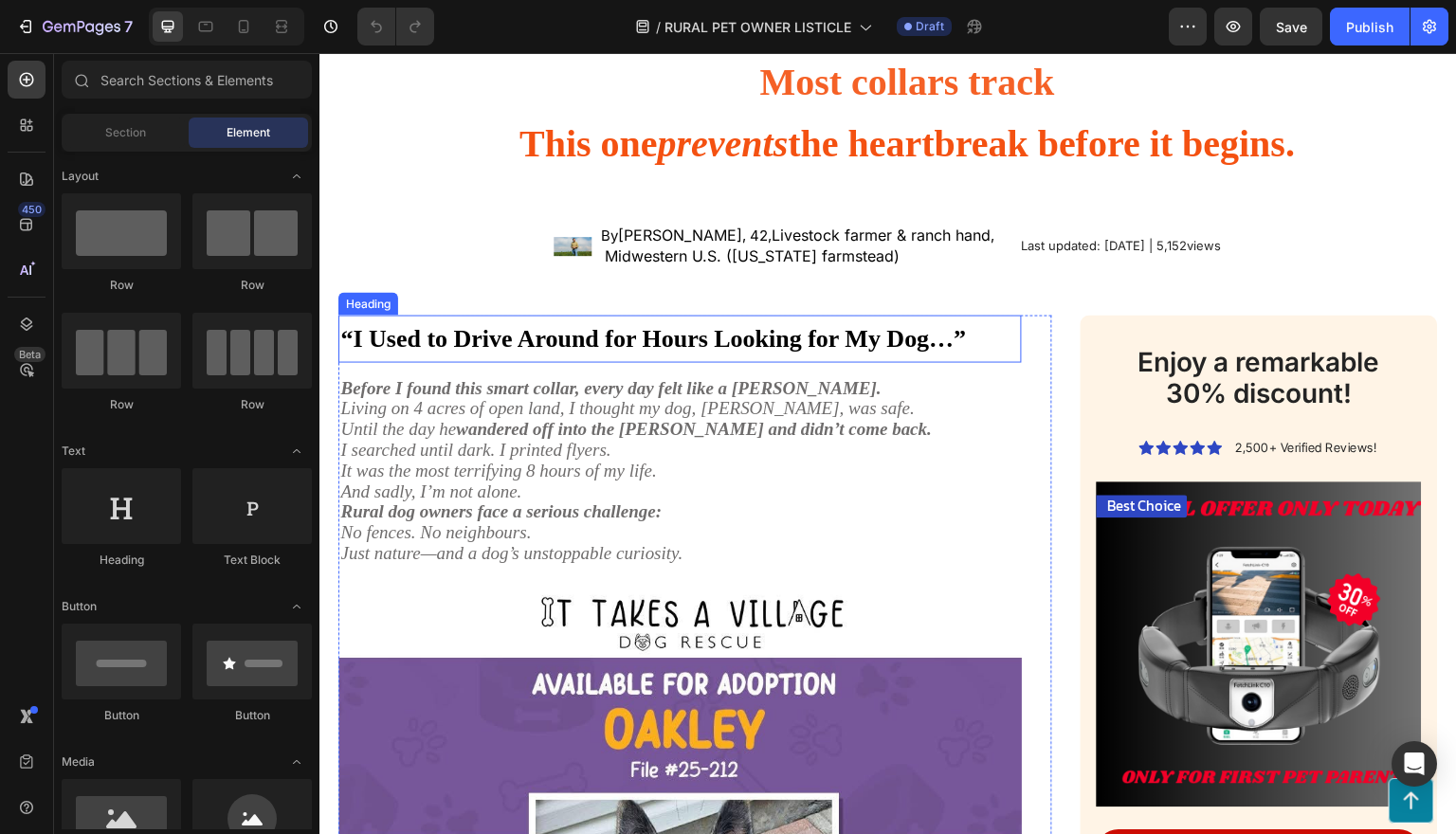
scroll to position [313, 0]
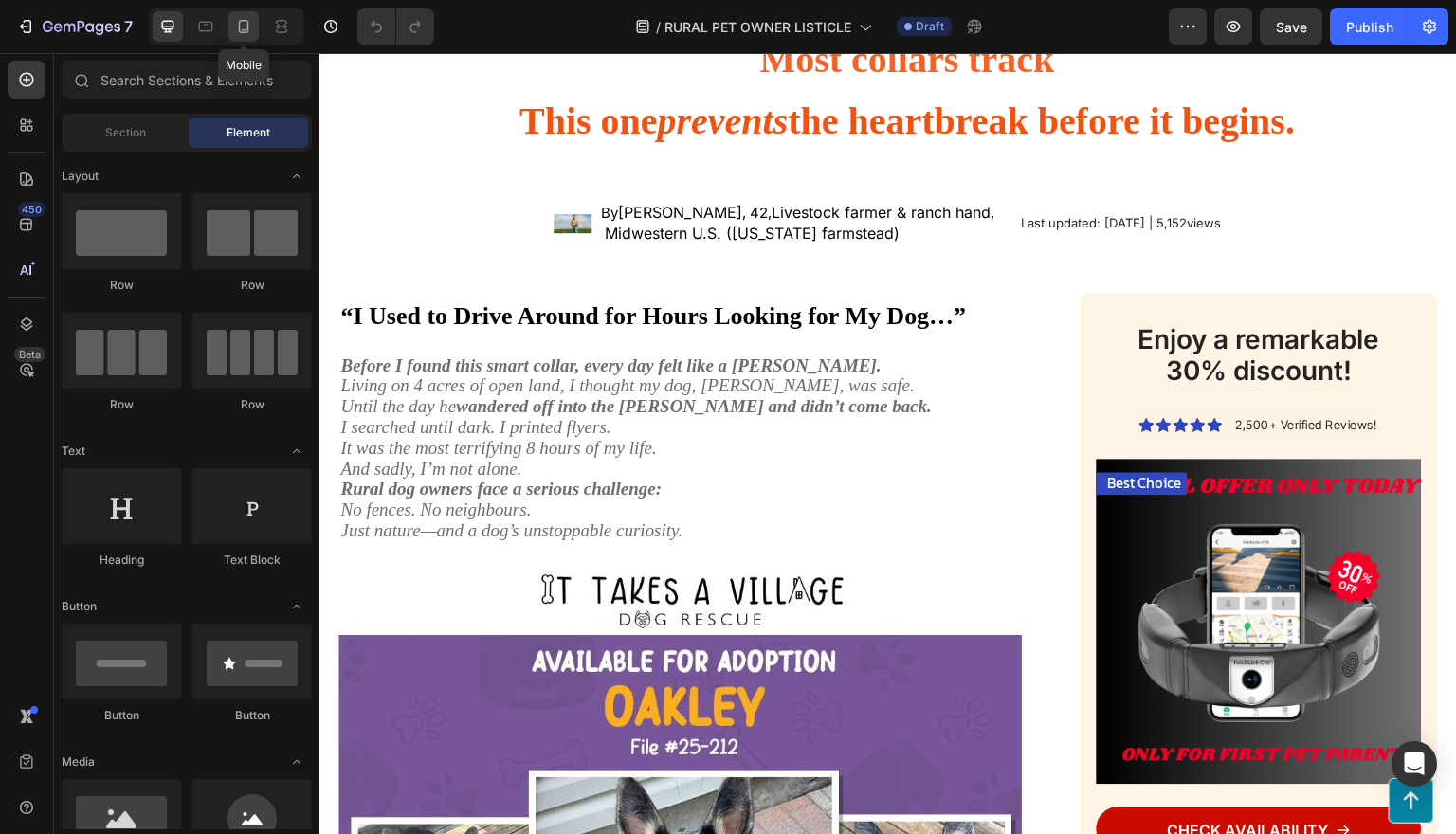
click at [251, 34] on icon at bounding box center [243, 27] width 19 height 19
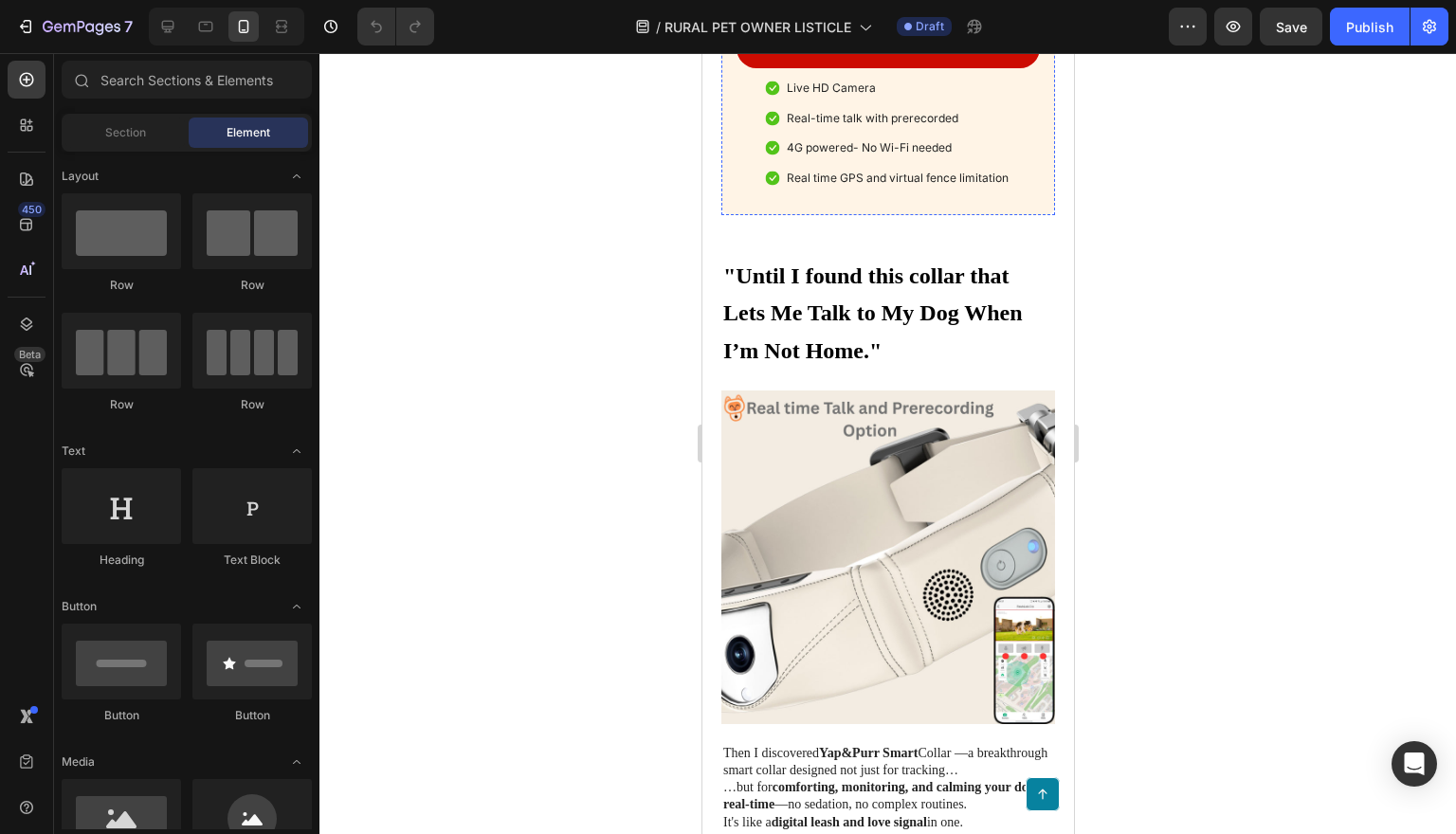
scroll to position [3142, 0]
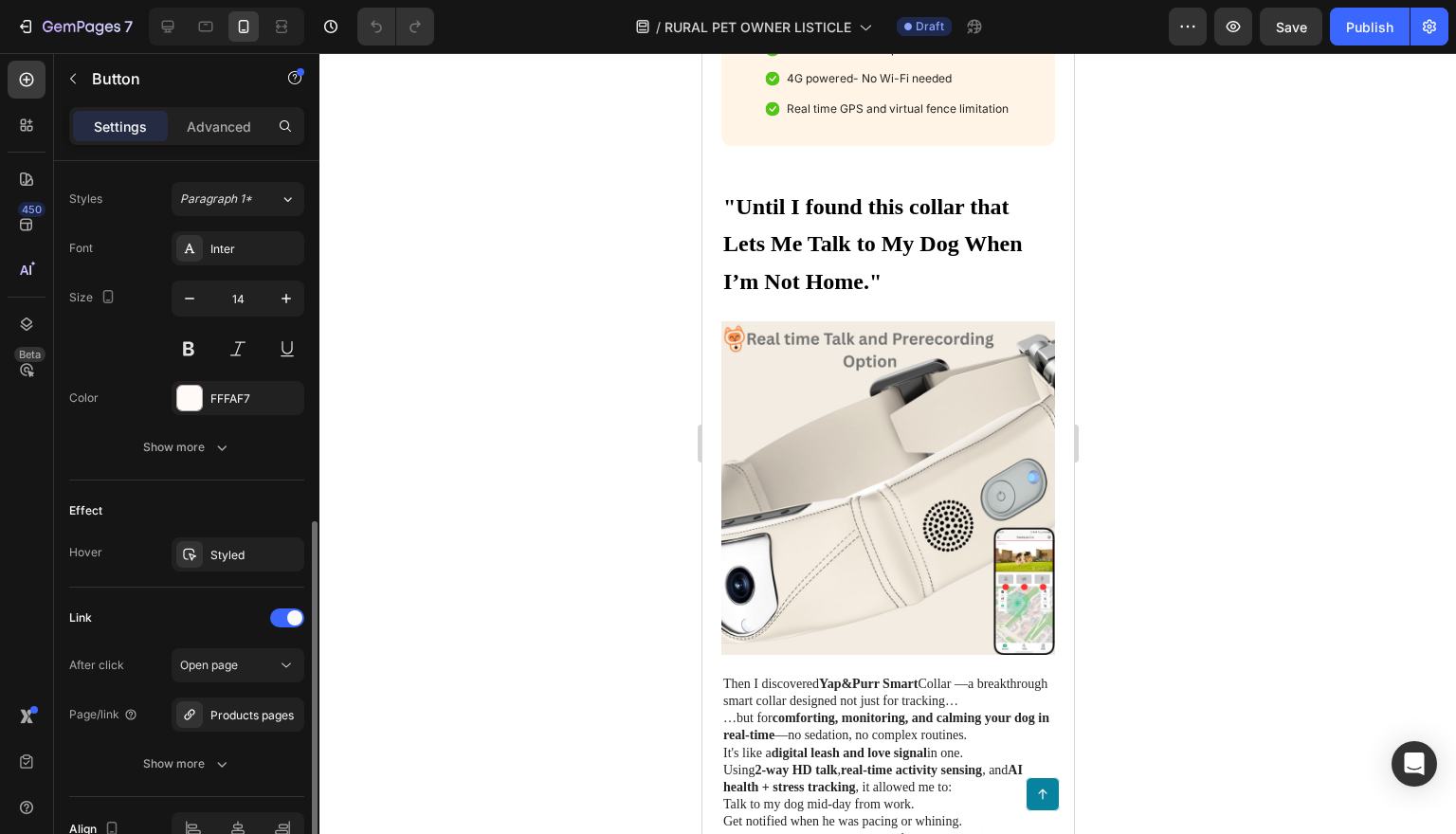
scroll to position [825, 0]
click at [251, 555] on div "Styled" at bounding box center [238, 557] width 55 height 17
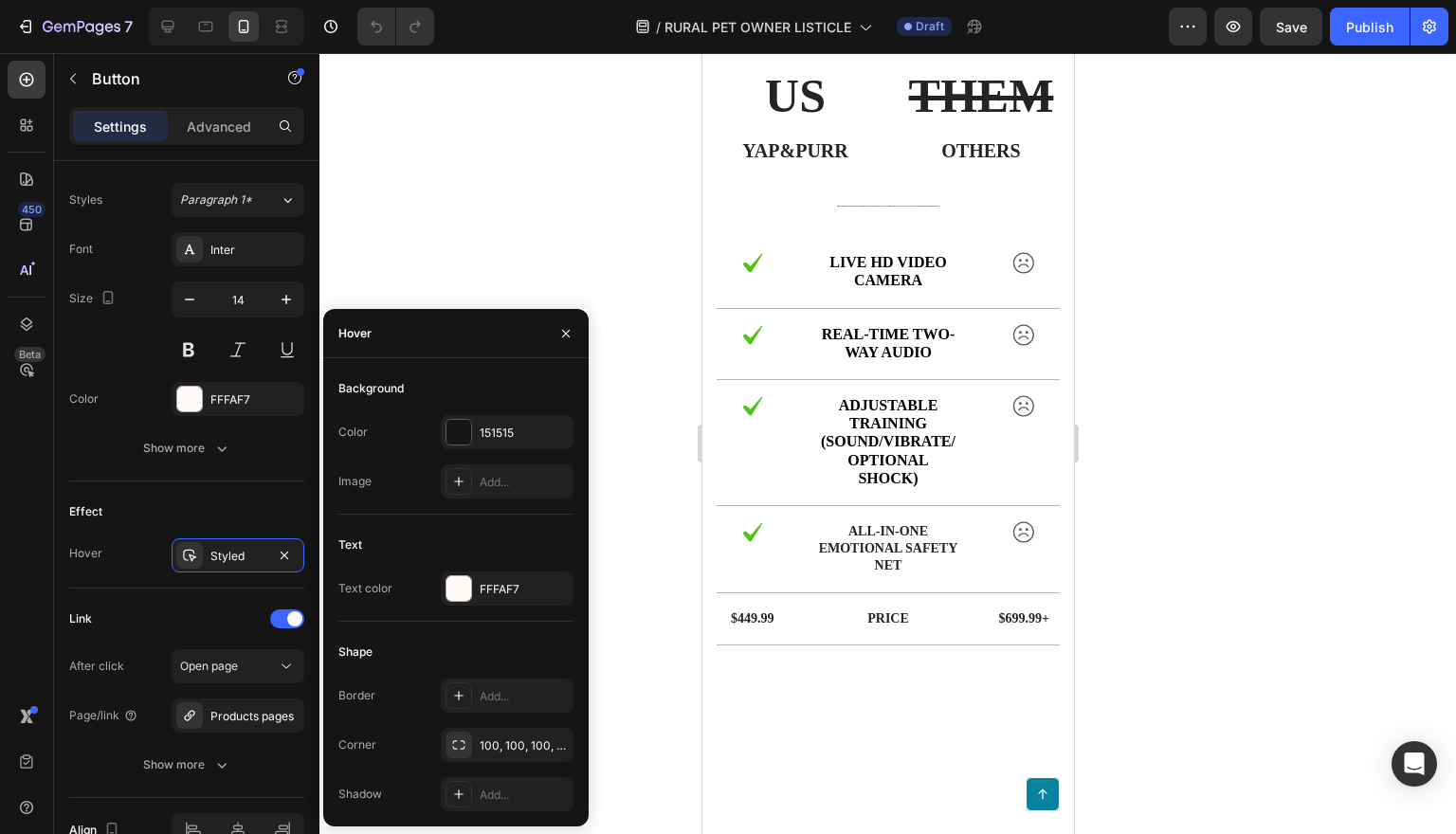
scroll to position [10343, 0]
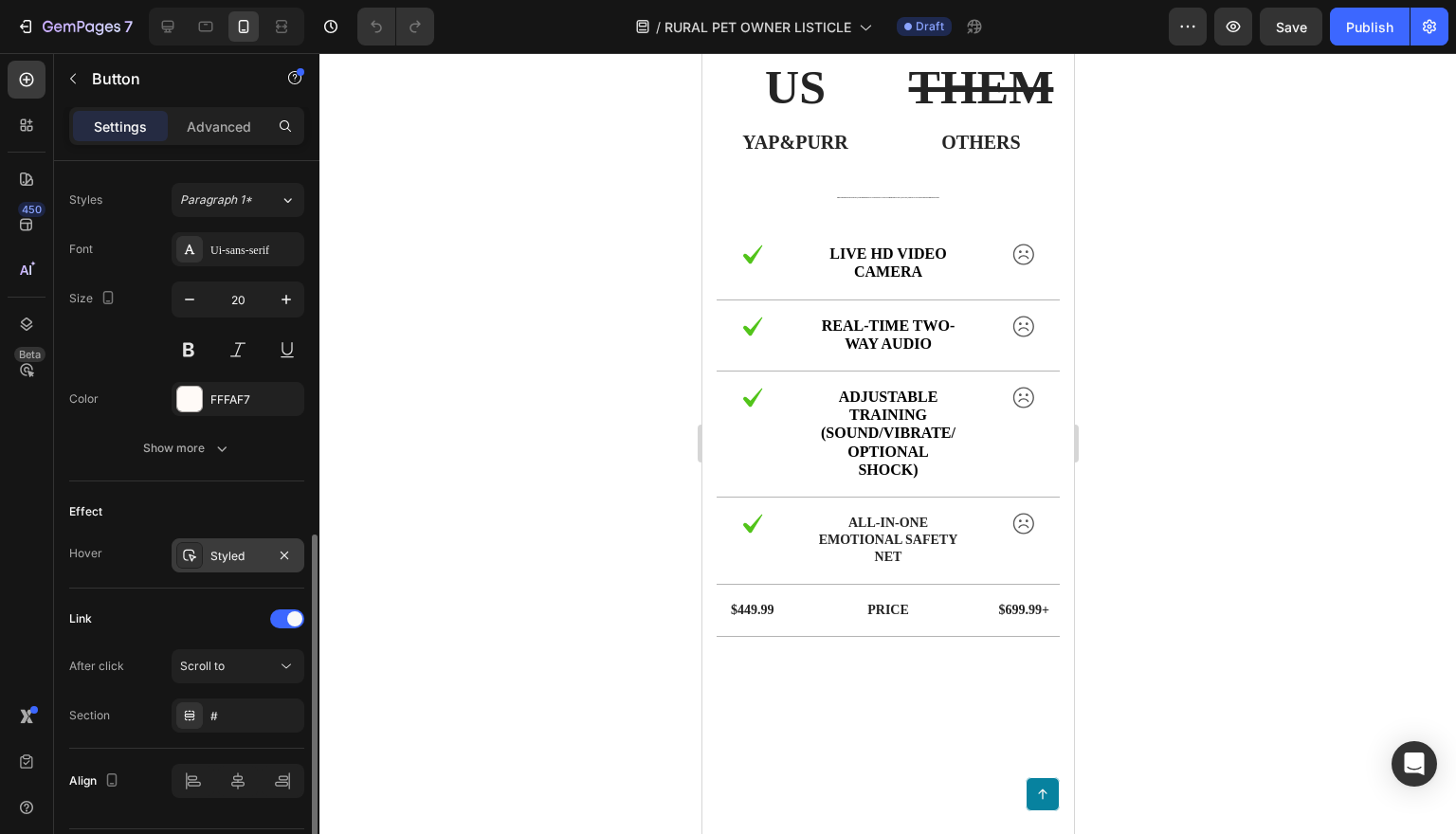
click at [234, 562] on div "Styled" at bounding box center [238, 557] width 55 height 17
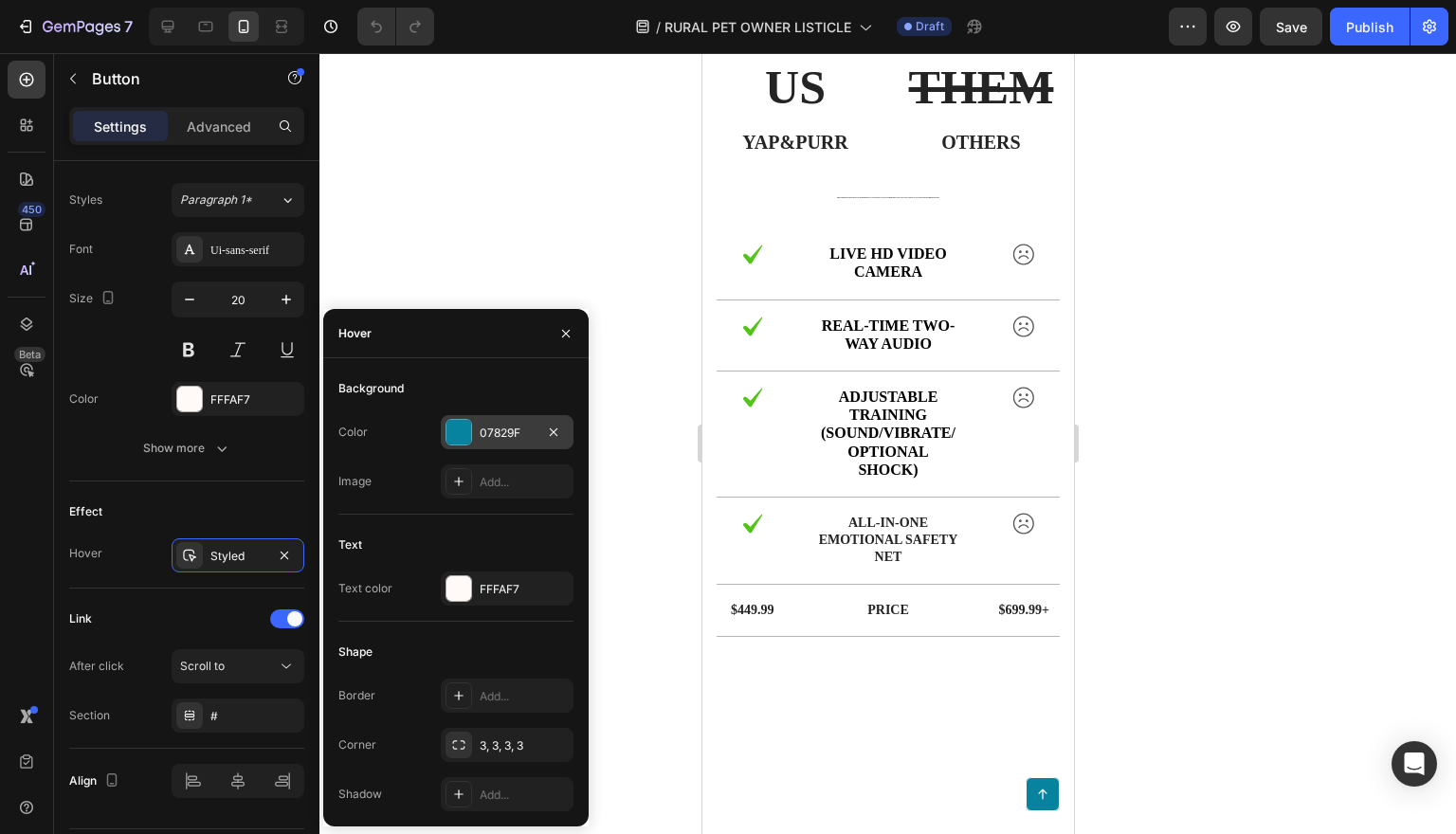
click at [472, 427] on div "07829F" at bounding box center [507, 432] width 132 height 35
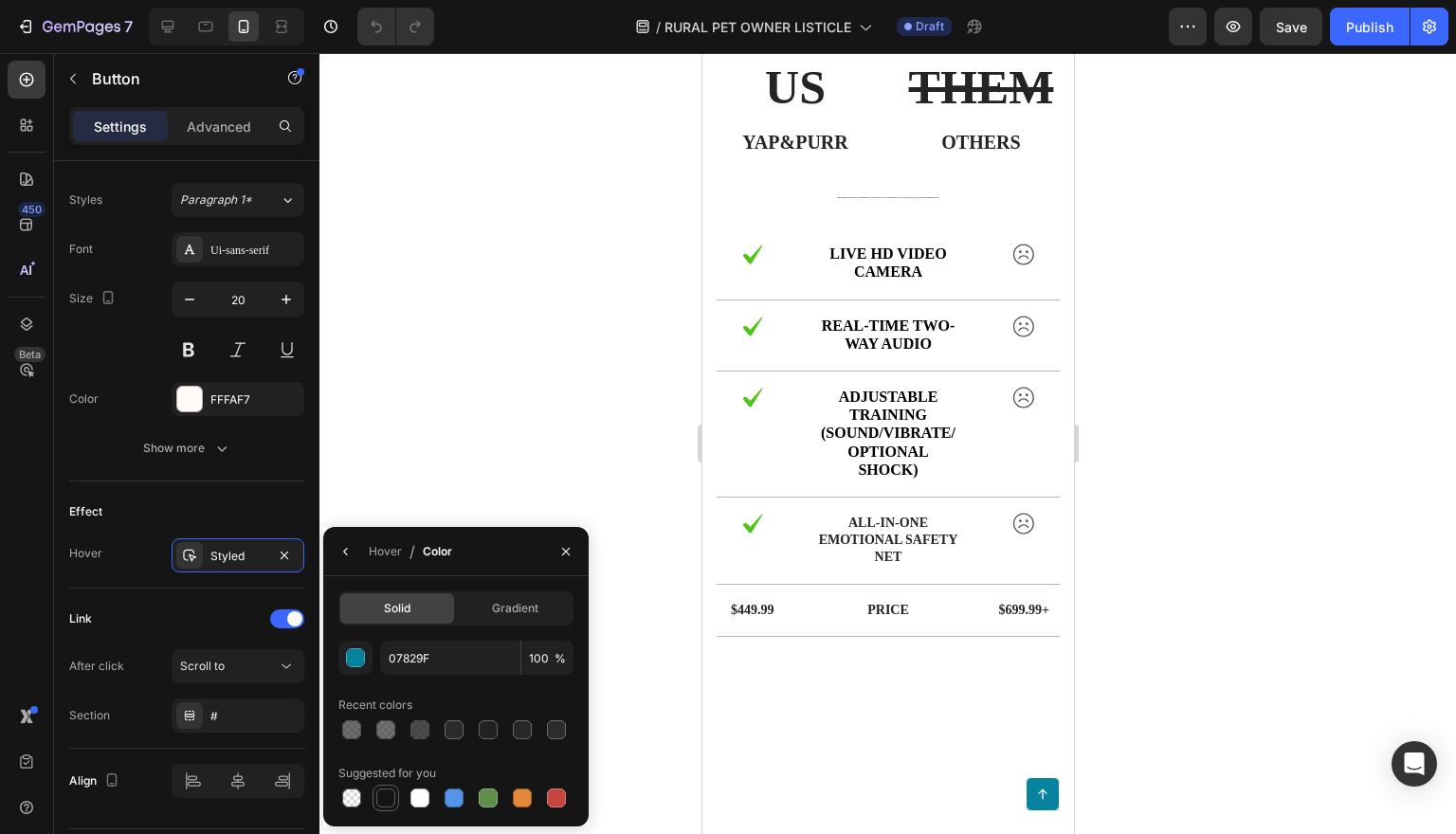
click at [391, 800] on div at bounding box center [386, 799] width 19 height 19
type input "151515"
click at [253, 676] on button "Scroll to" at bounding box center [238, 666] width 132 height 35
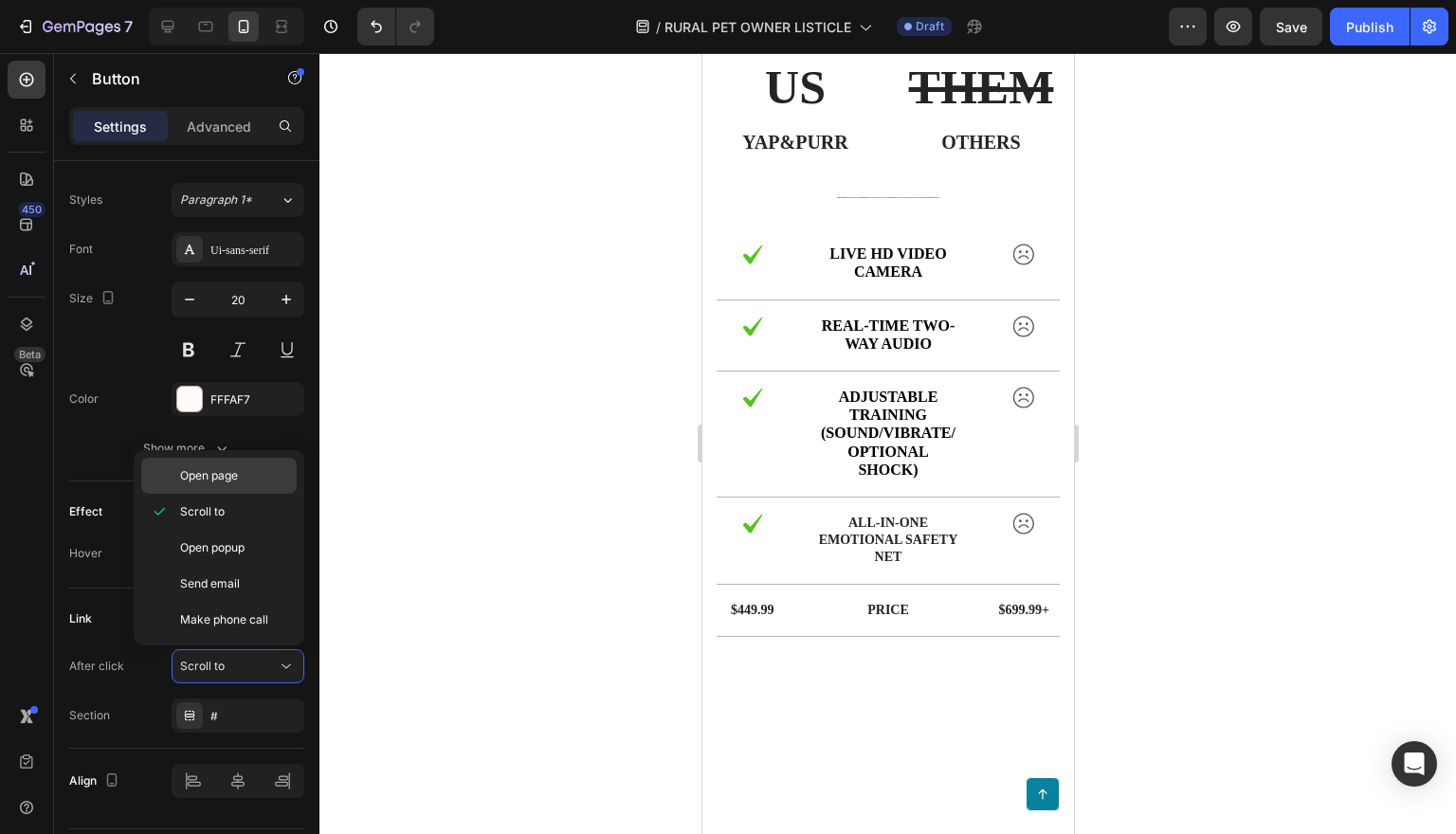
click at [244, 483] on p "Open page" at bounding box center [234, 475] width 108 height 17
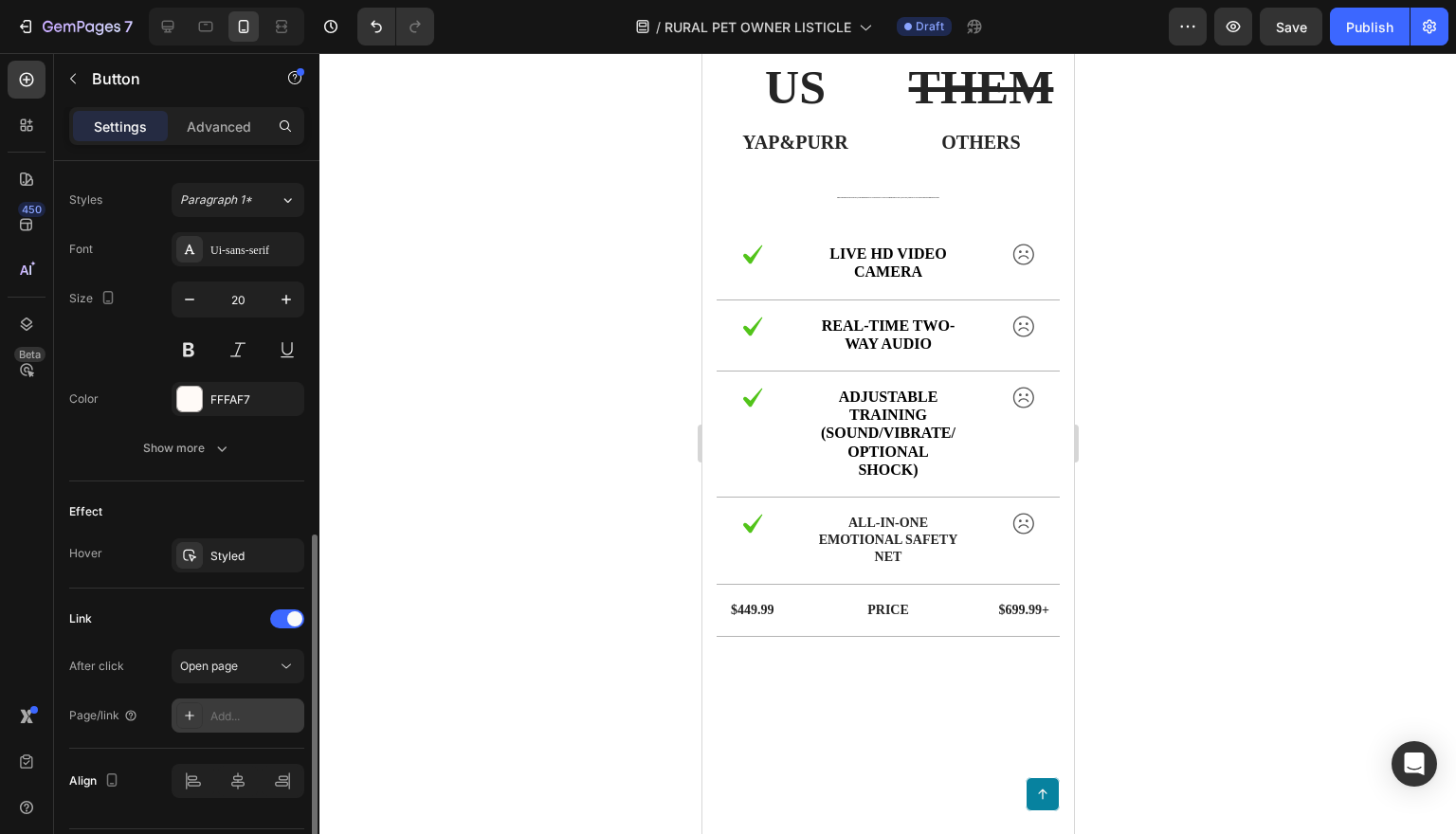
click at [263, 713] on div "Add..." at bounding box center [255, 717] width 89 height 17
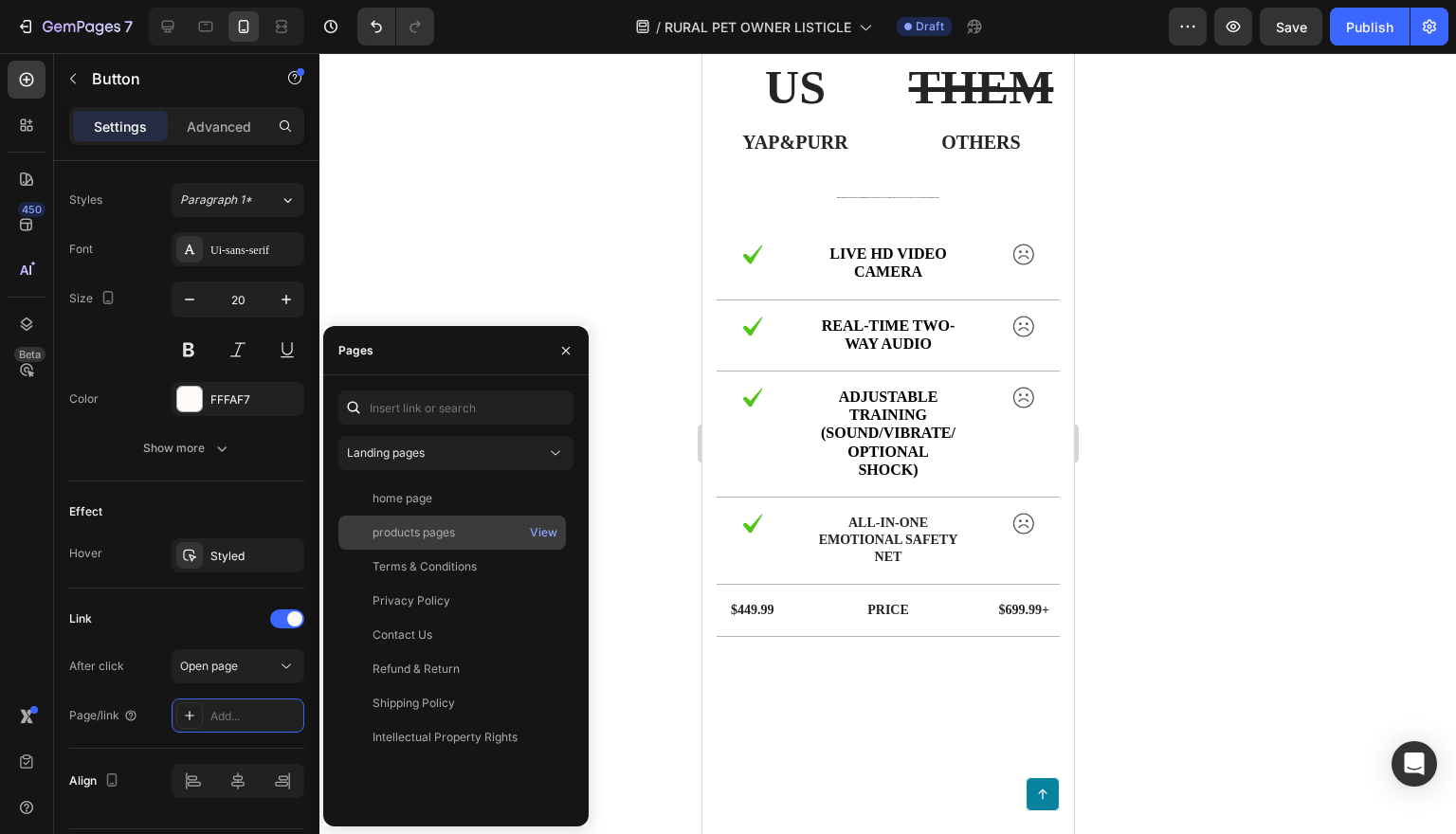
click at [403, 530] on div "products pages" at bounding box center [414, 533] width 82 height 17
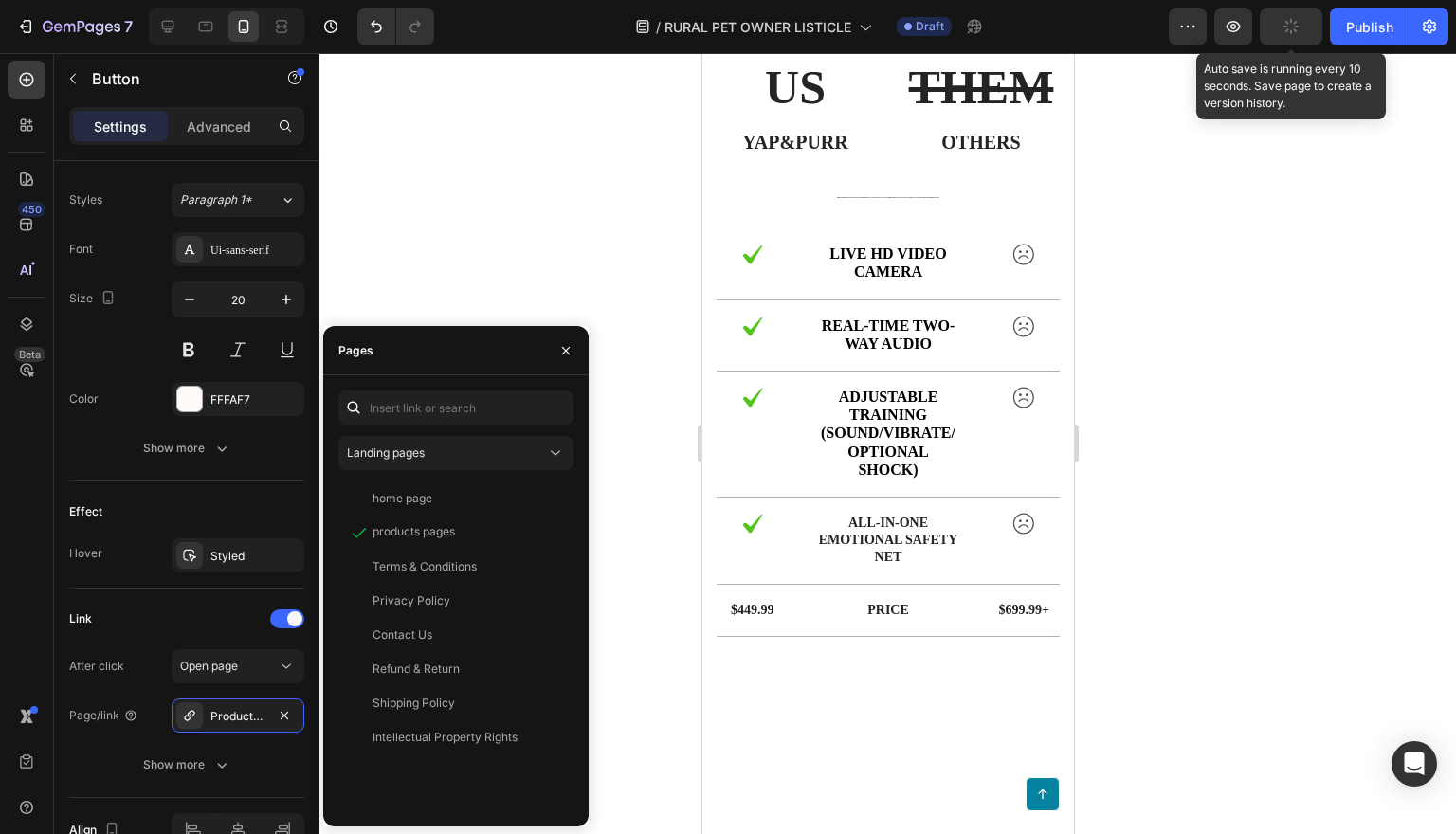
click at [1280, 24] on button "button" at bounding box center [1290, 27] width 62 height 38
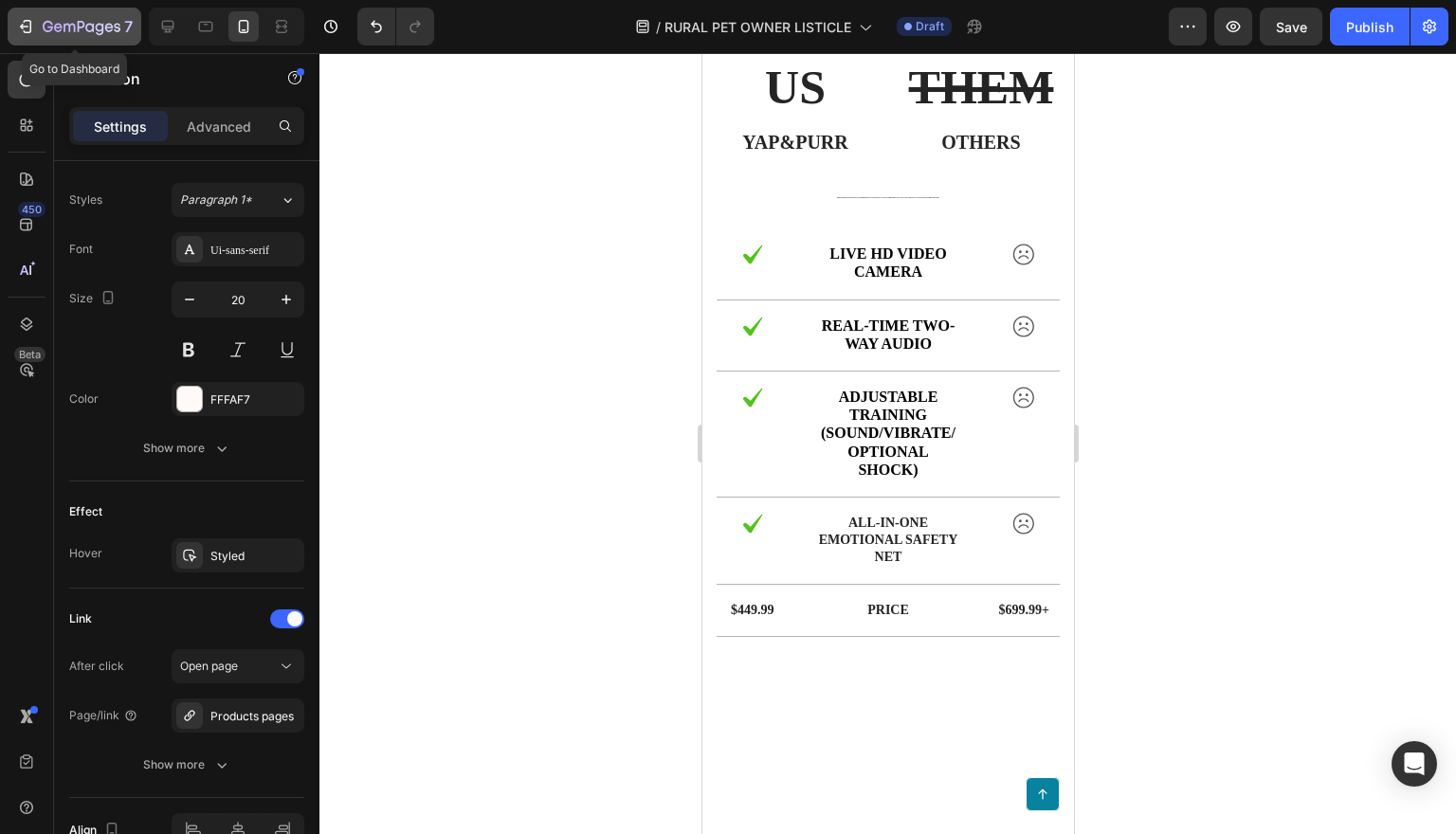
click at [32, 33] on icon "button" at bounding box center [26, 27] width 19 height 19
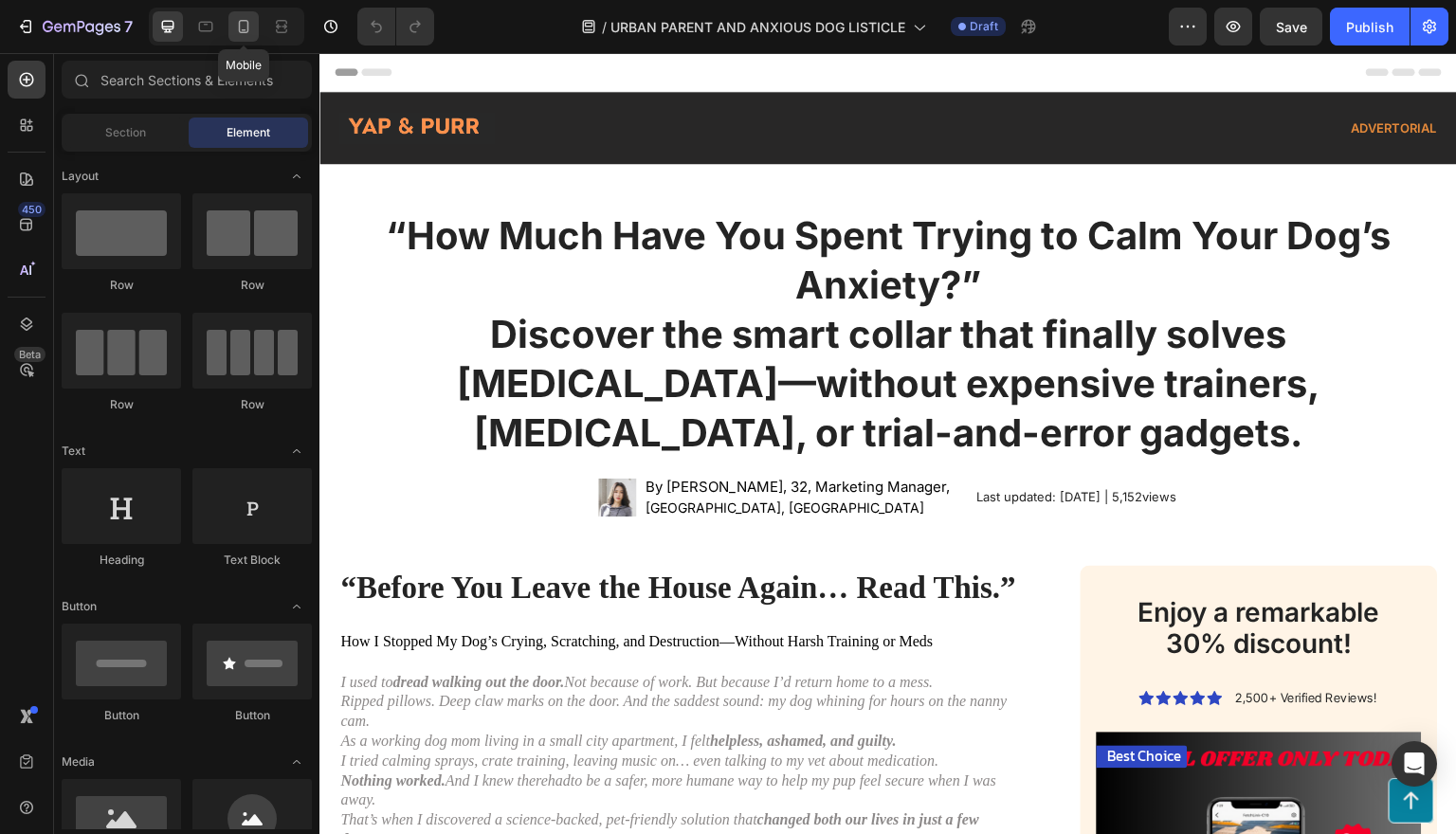
click at [240, 21] on icon at bounding box center [243, 27] width 11 height 13
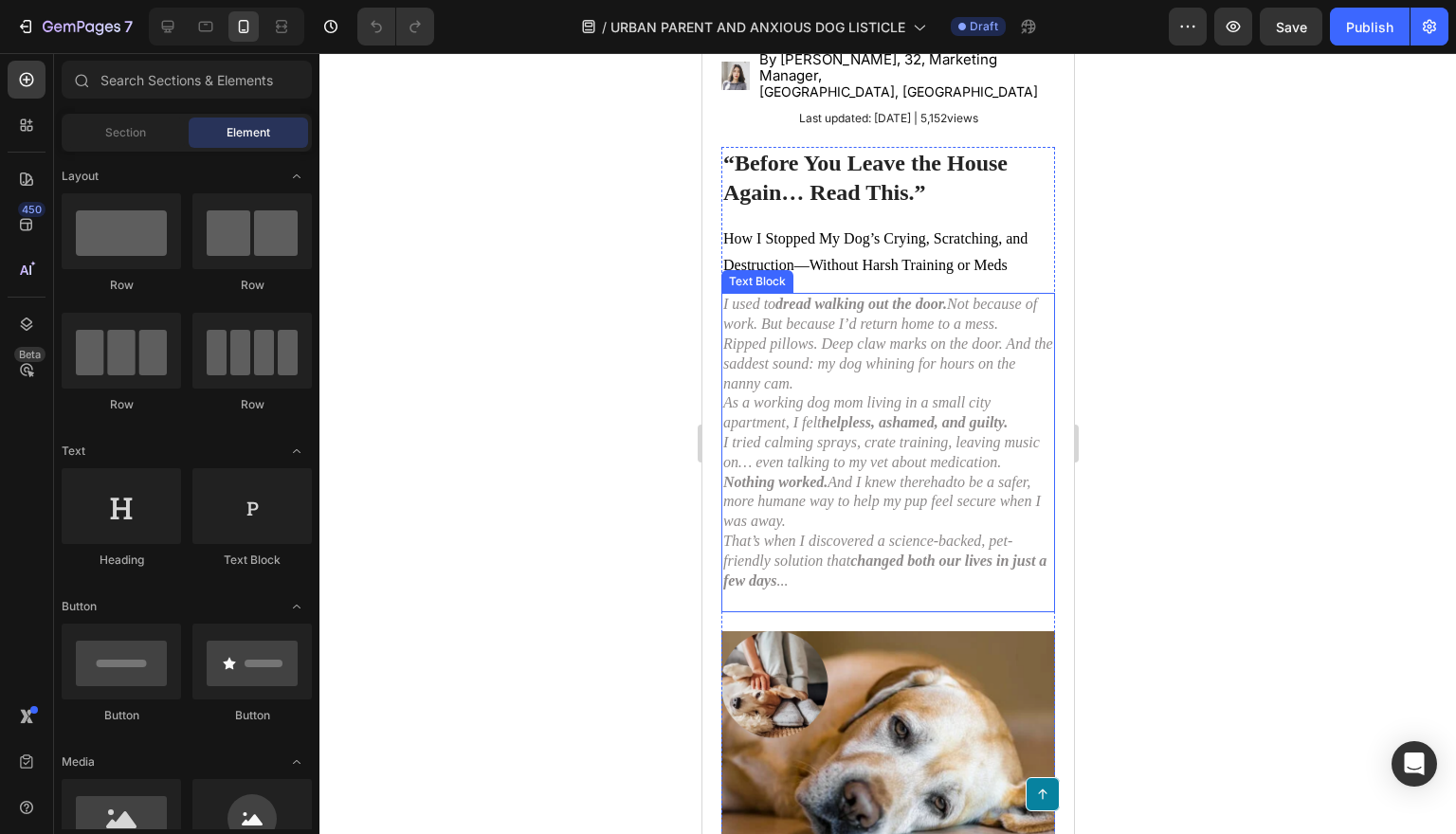
scroll to position [373, 0]
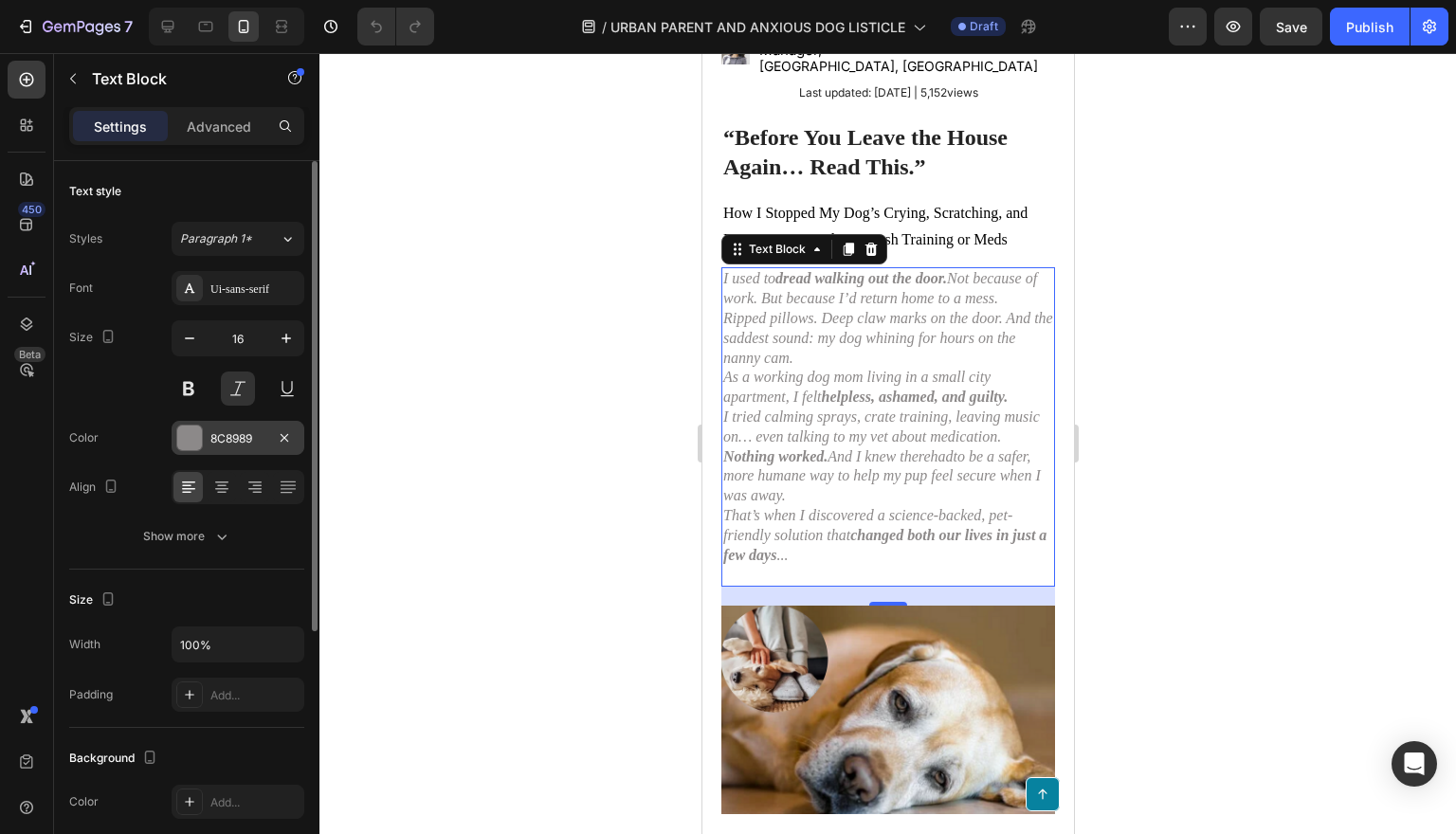
click at [190, 434] on div at bounding box center [190, 438] width 25 height 25
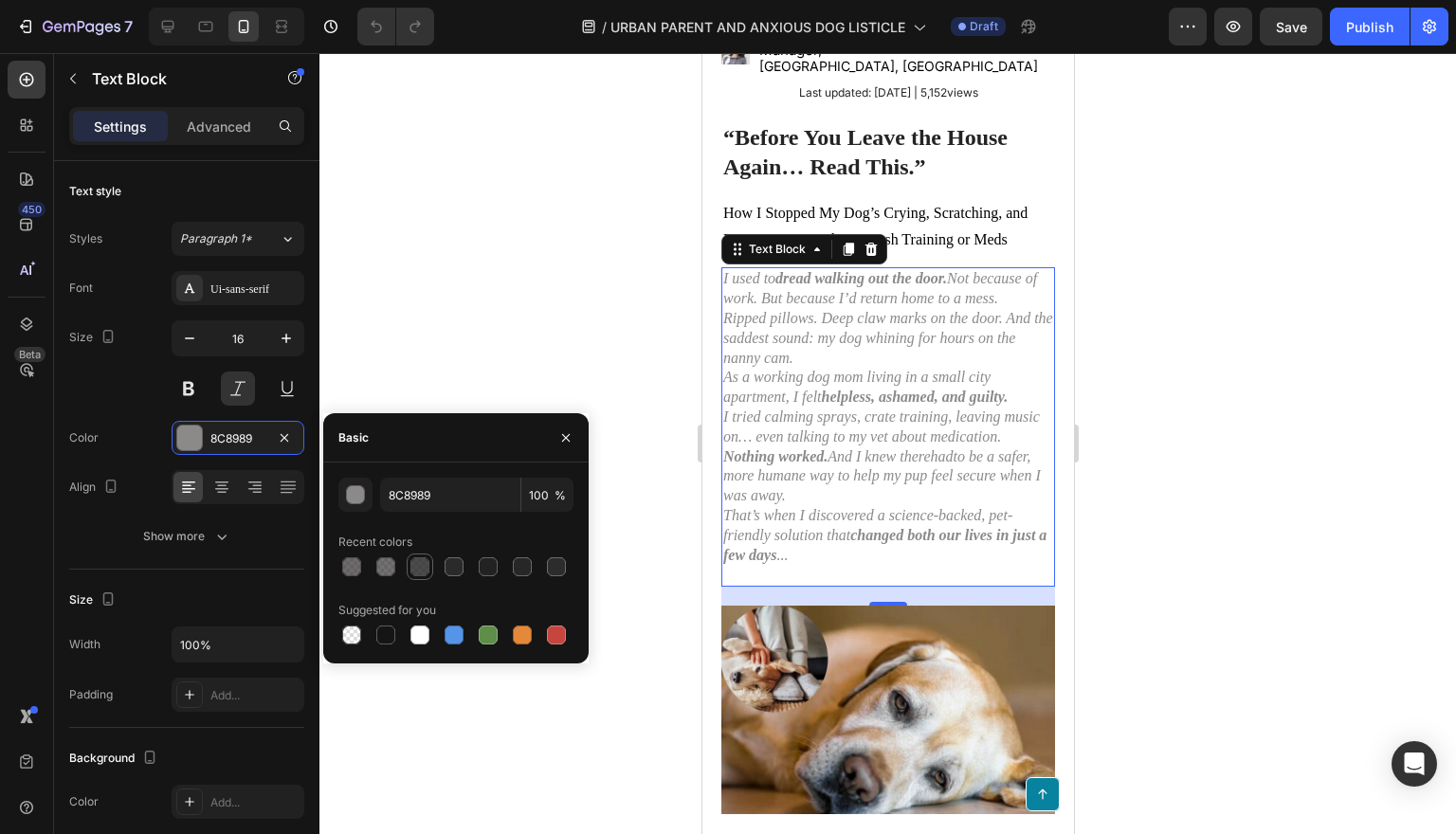
click at [419, 566] on div at bounding box center [420, 567] width 19 height 19
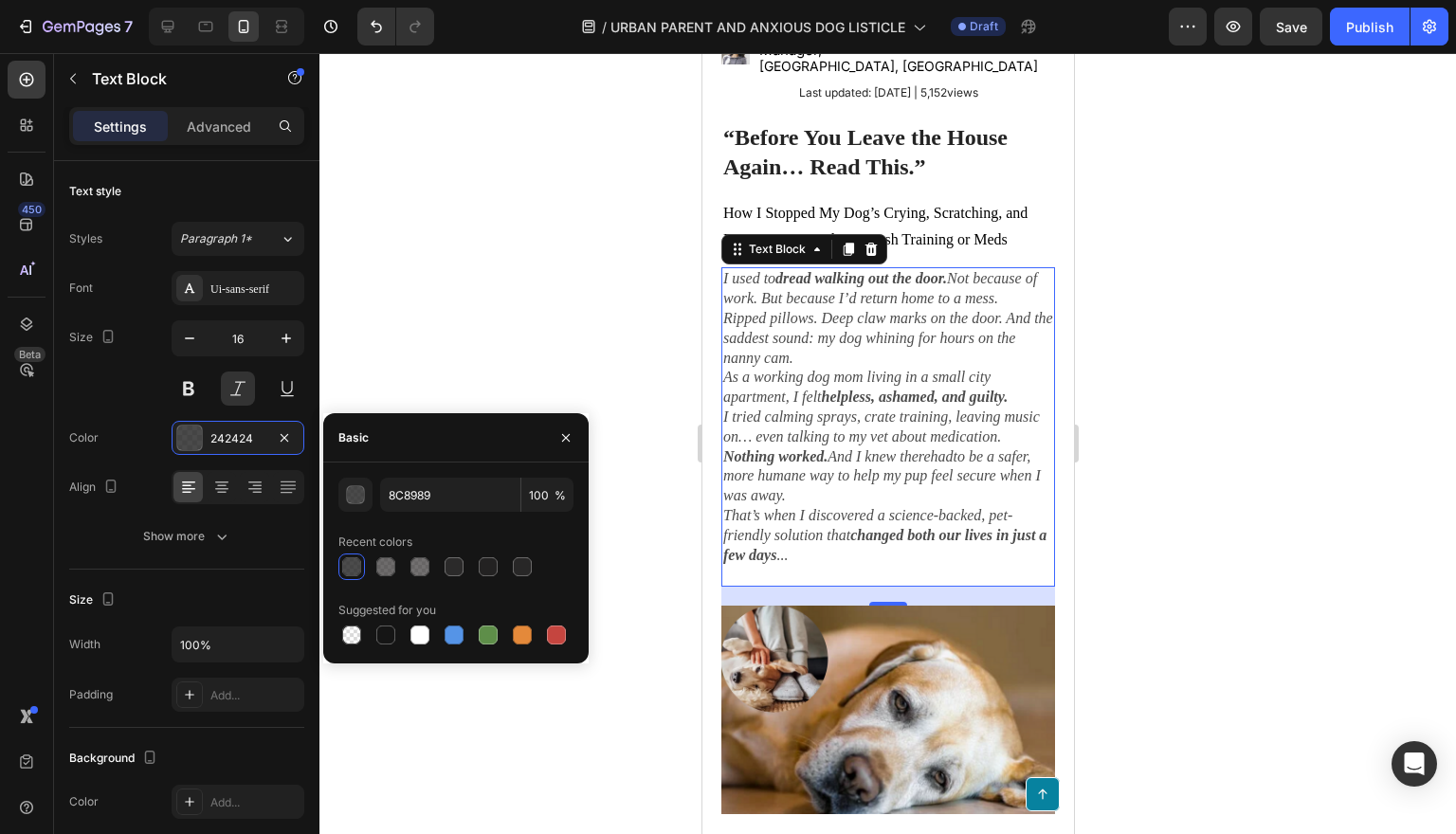
type input "242424"
type input "82"
click at [1228, 486] on div at bounding box center [888, 443] width 1137 height 781
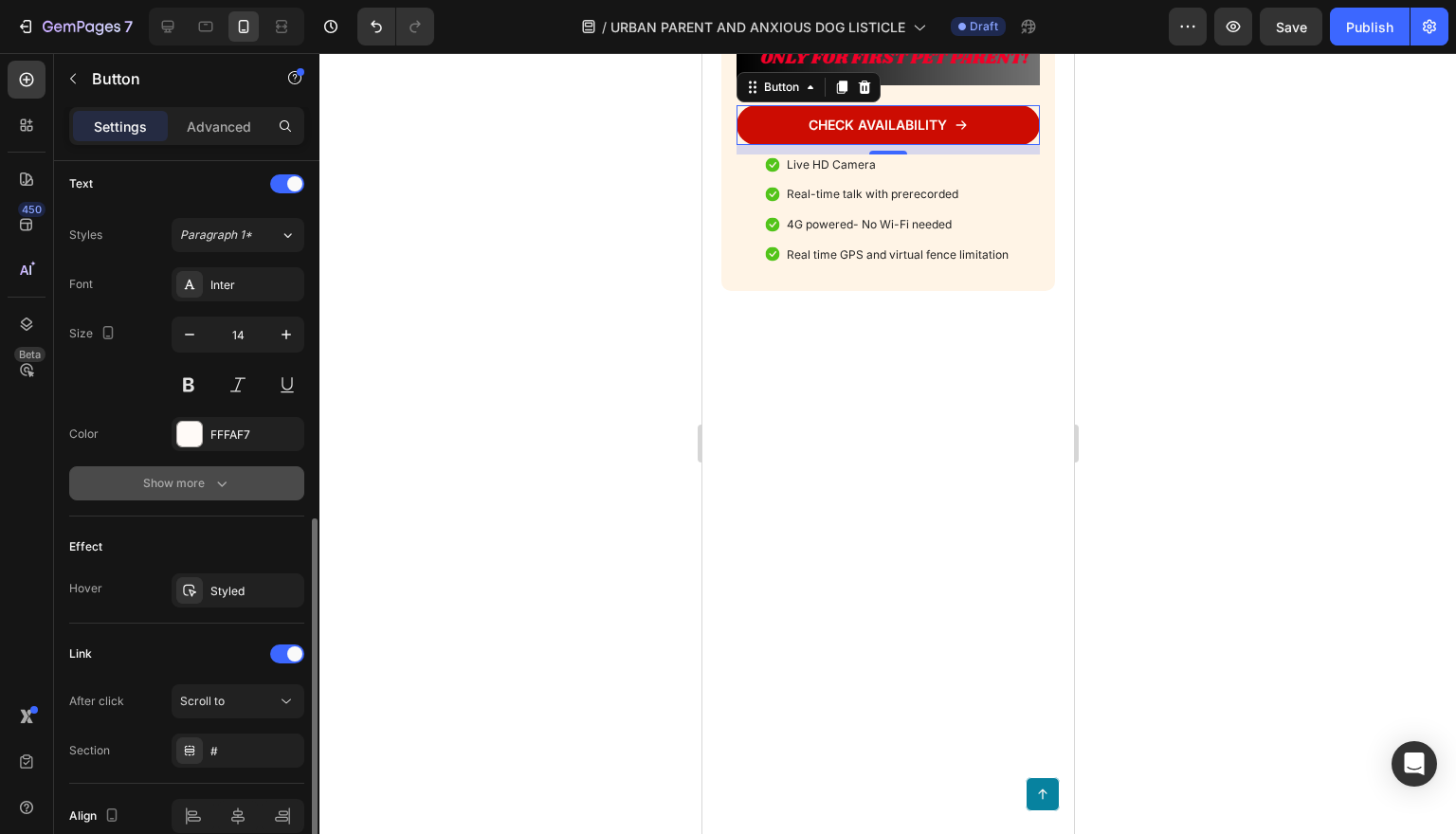
scroll to position [793, 0]
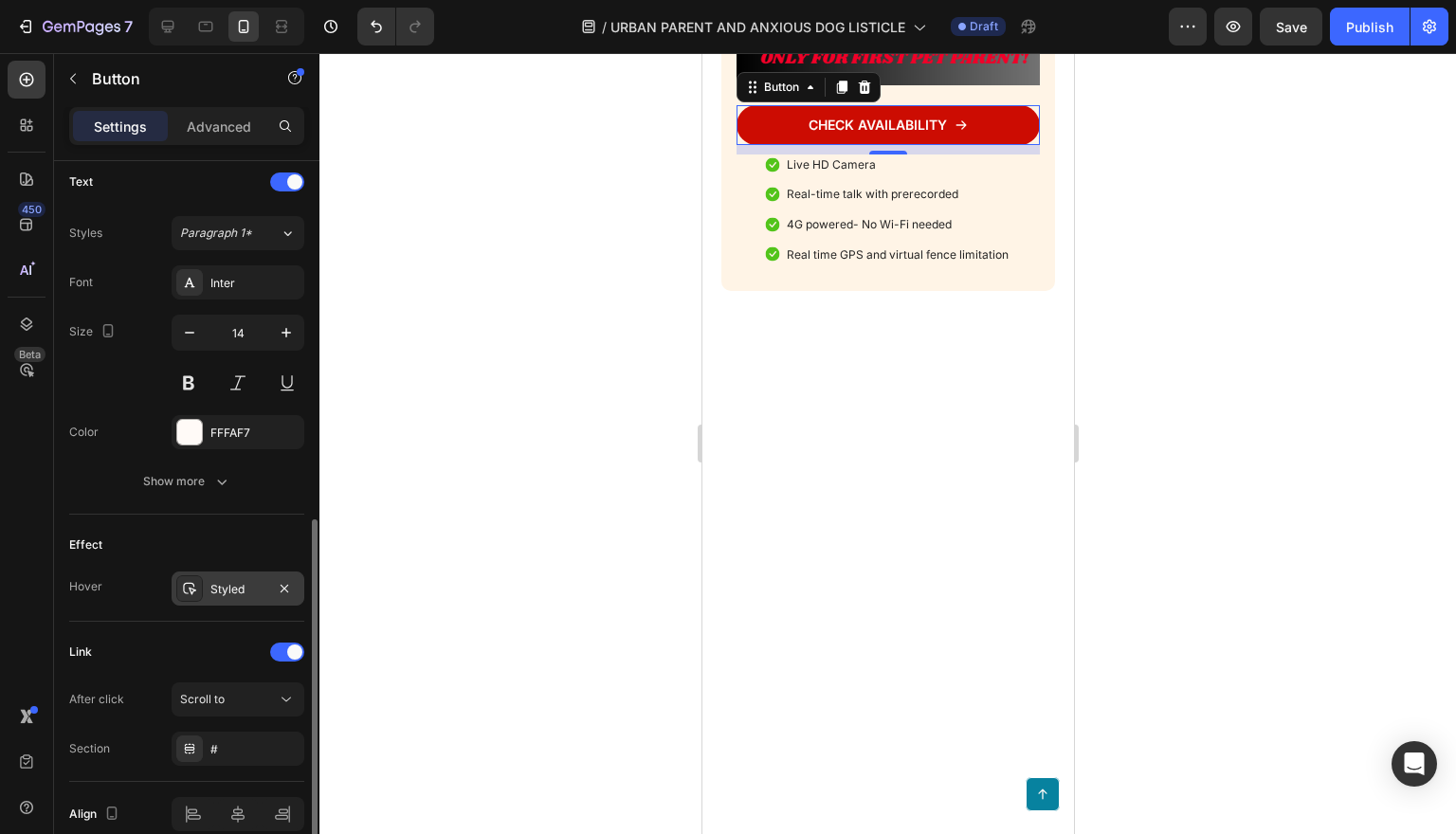
click at [233, 595] on div "Styled" at bounding box center [238, 590] width 55 height 17
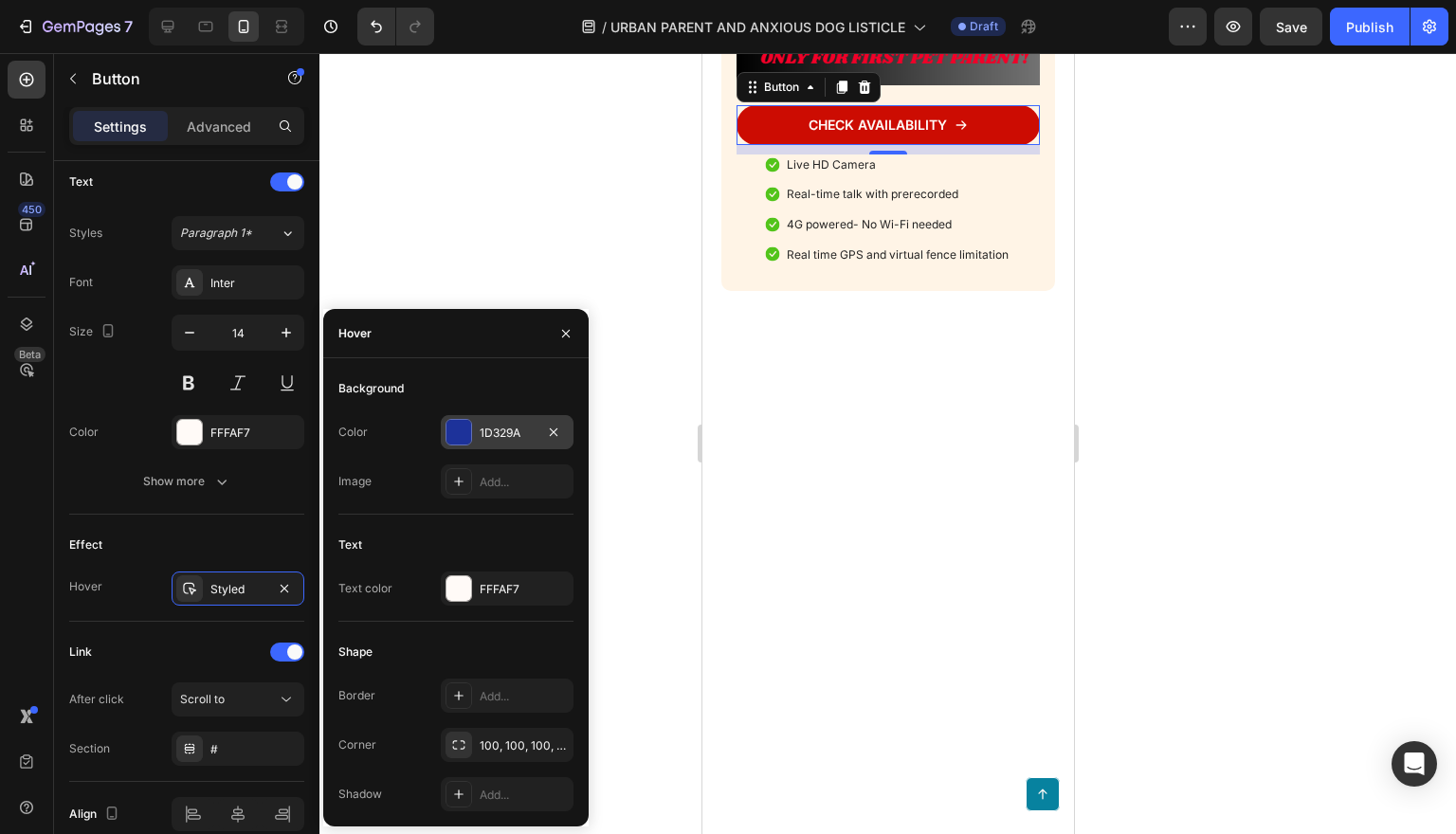
click at [457, 429] on div at bounding box center [459, 432] width 25 height 25
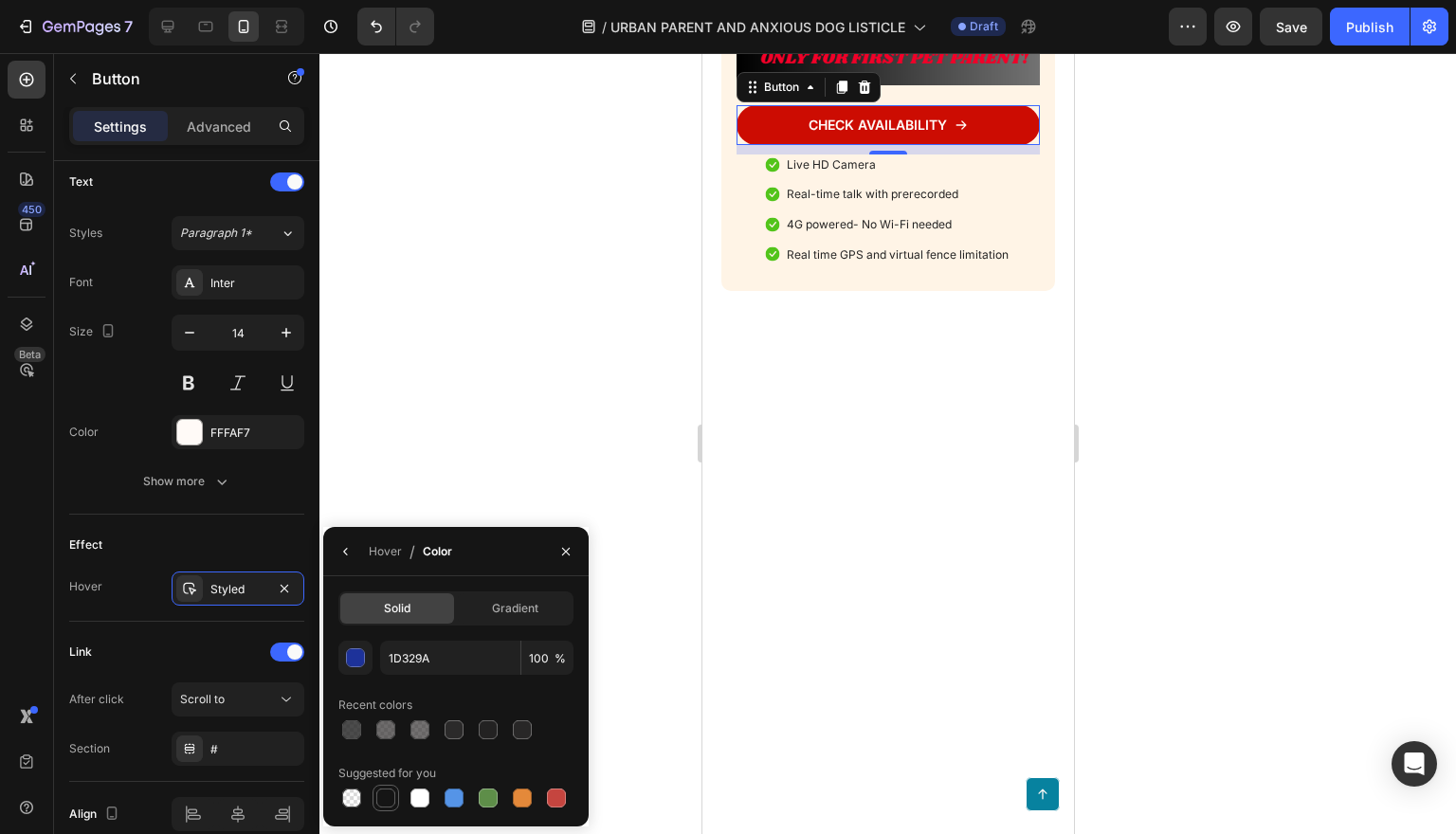
click at [386, 799] on div at bounding box center [386, 799] width 19 height 19
type input "151515"
click at [294, 698] on icon at bounding box center [287, 700] width 19 height 19
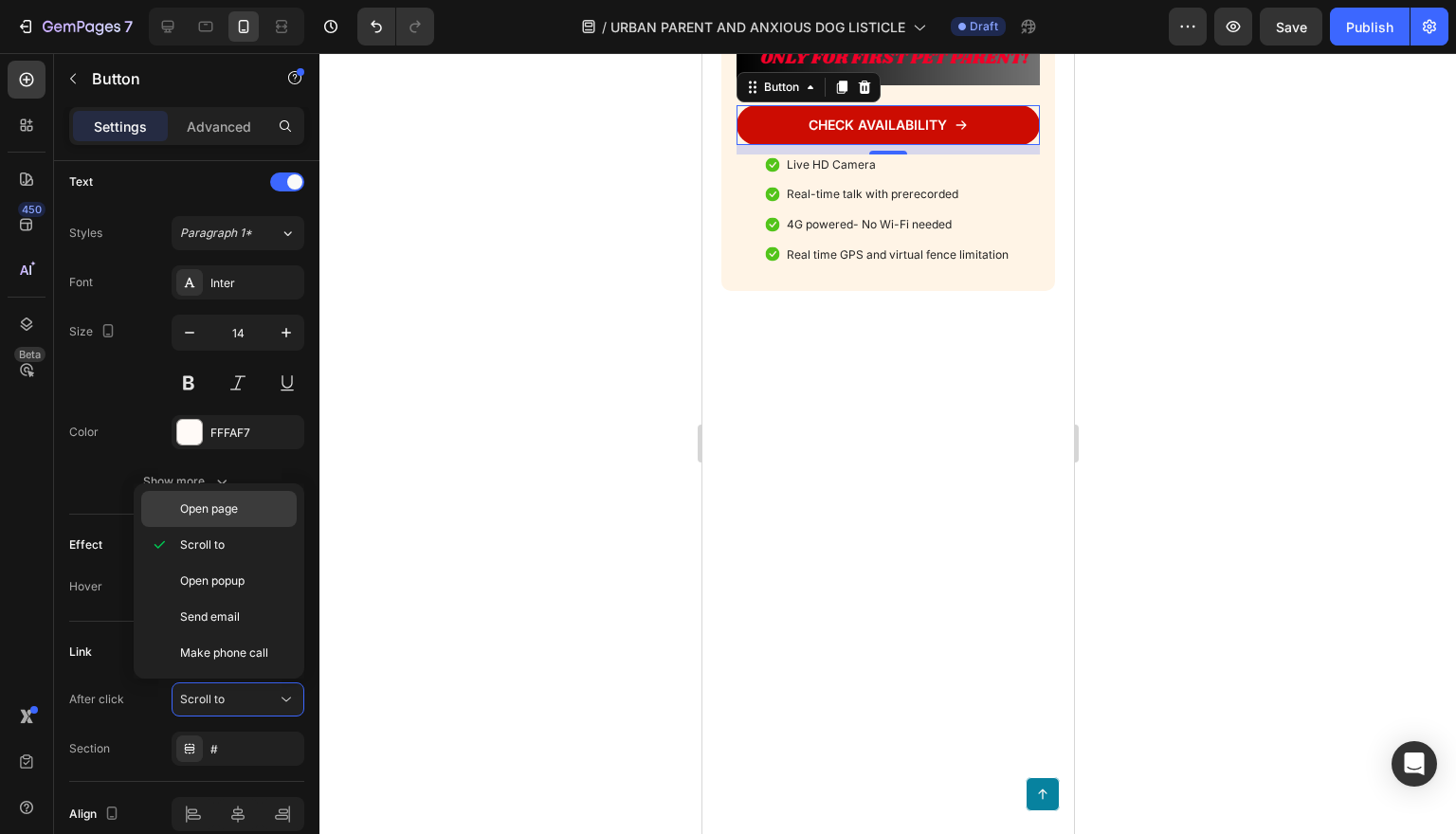
click at [250, 501] on p "Open page" at bounding box center [234, 509] width 108 height 17
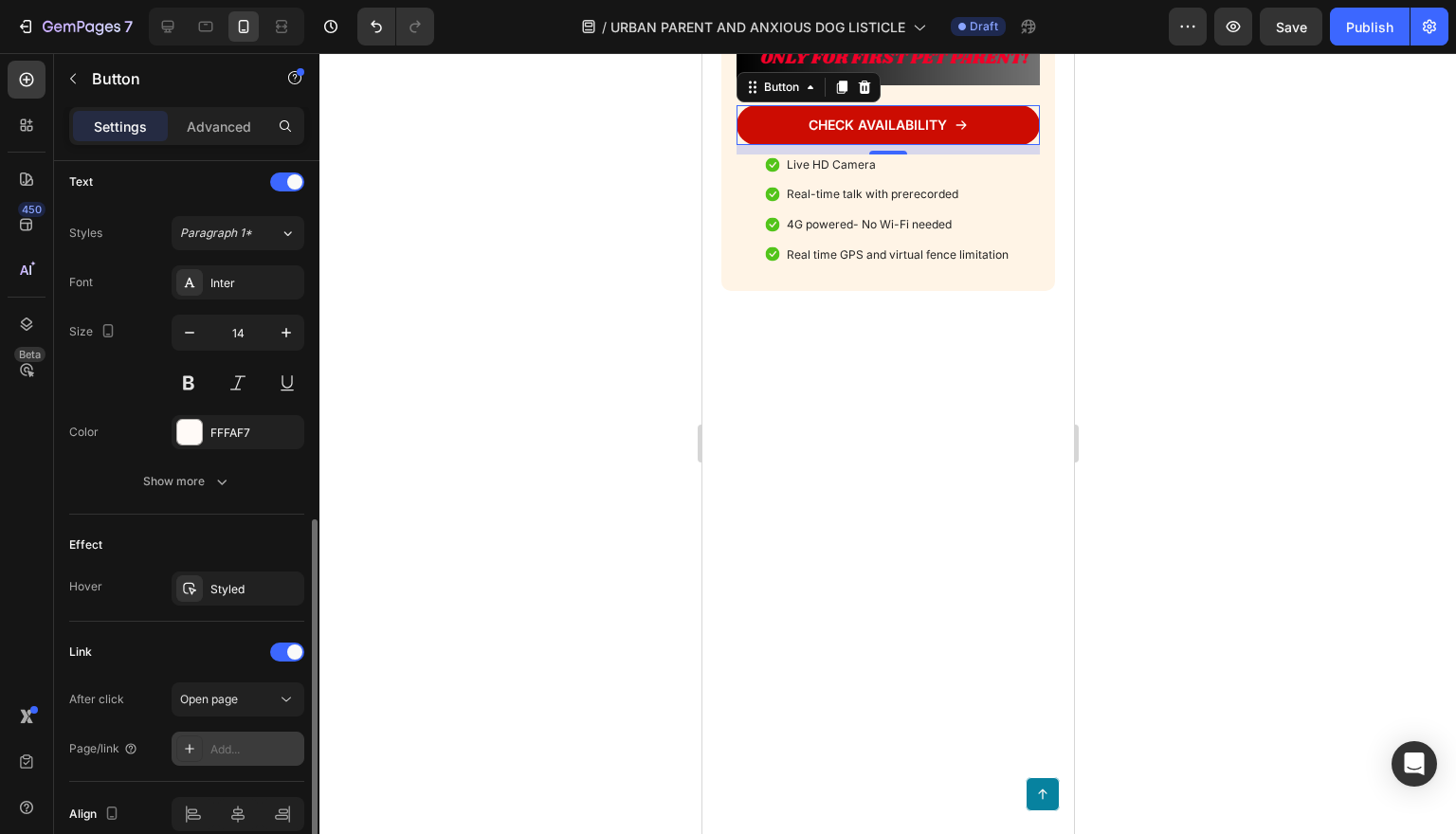
click at [245, 751] on div "Add..." at bounding box center [255, 750] width 89 height 17
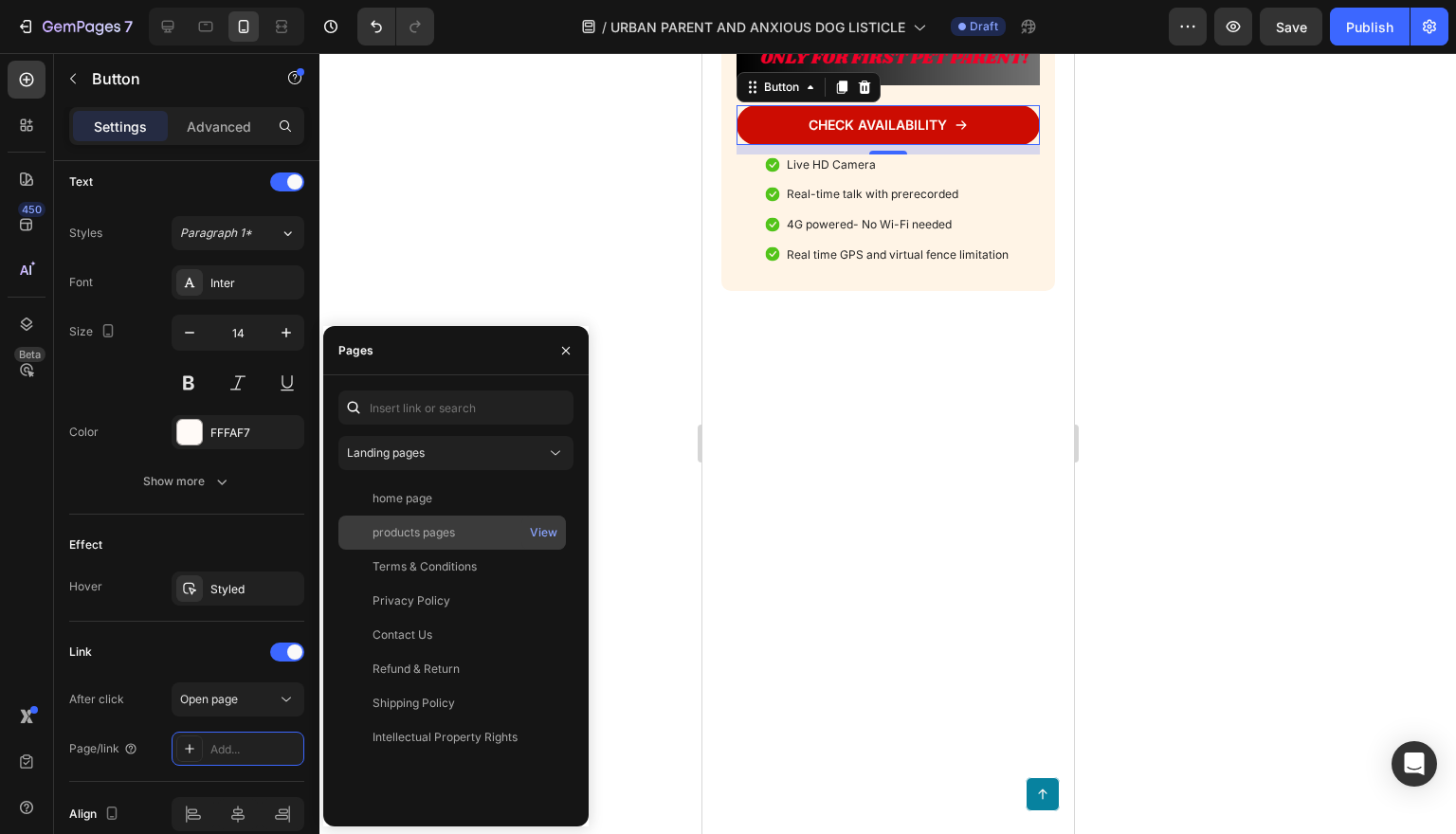
click at [462, 527] on div "products pages" at bounding box center [451, 533] width 212 height 17
click at [638, 541] on div at bounding box center [888, 443] width 1137 height 781
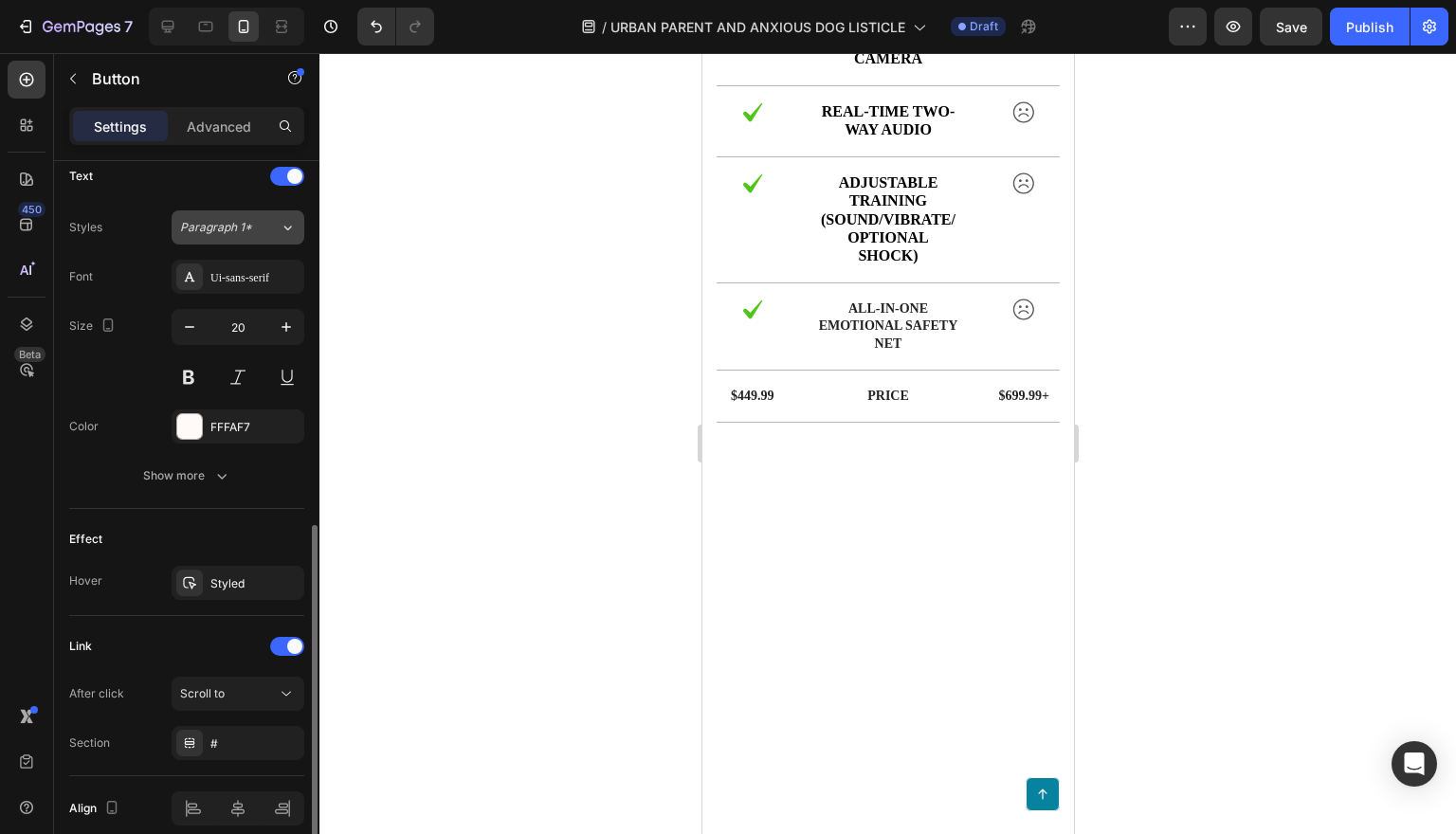
scroll to position [802, 0]
click at [251, 568] on div "Styled" at bounding box center [238, 579] width 132 height 35
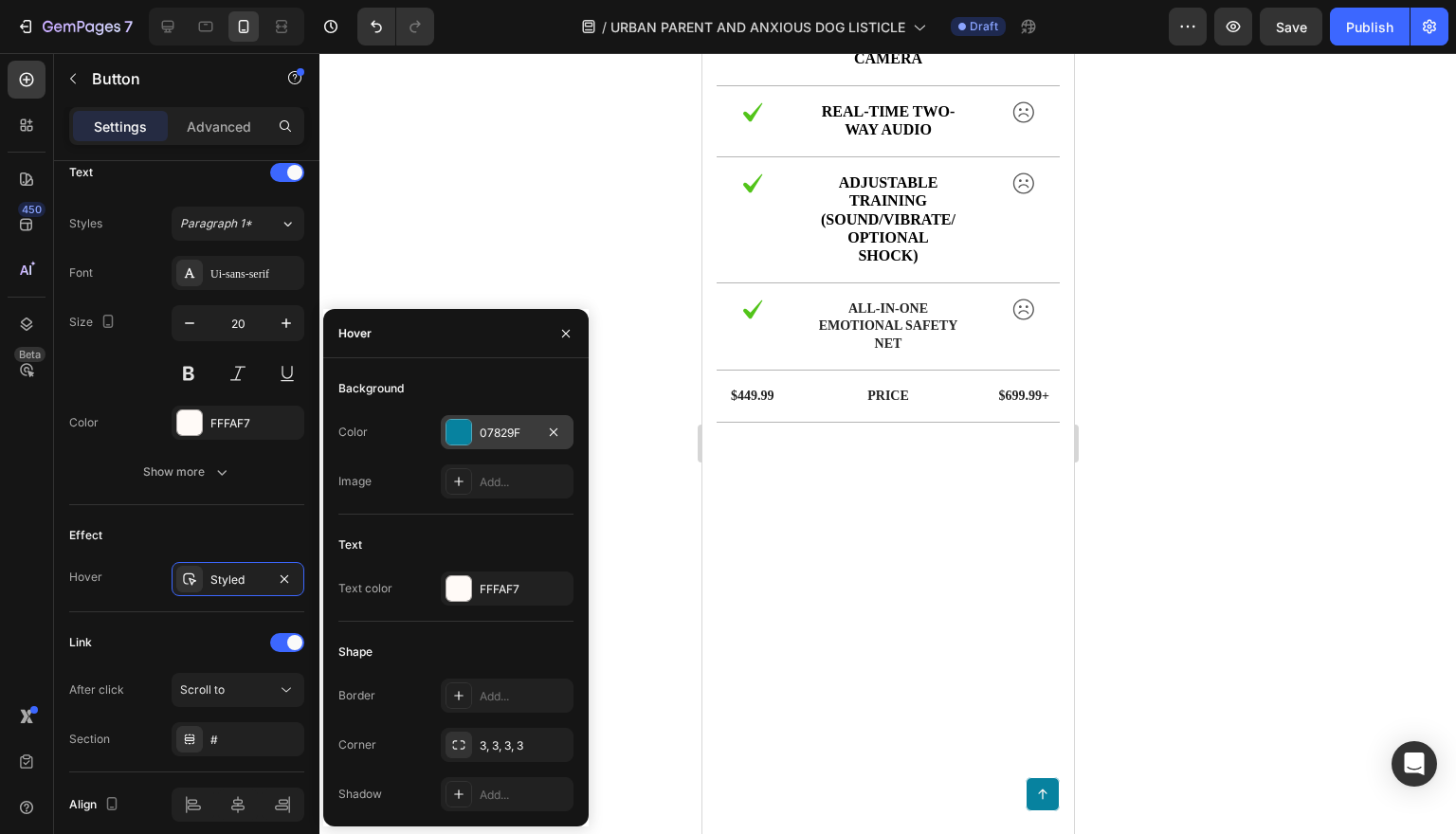
click at [451, 426] on div at bounding box center [459, 432] width 25 height 25
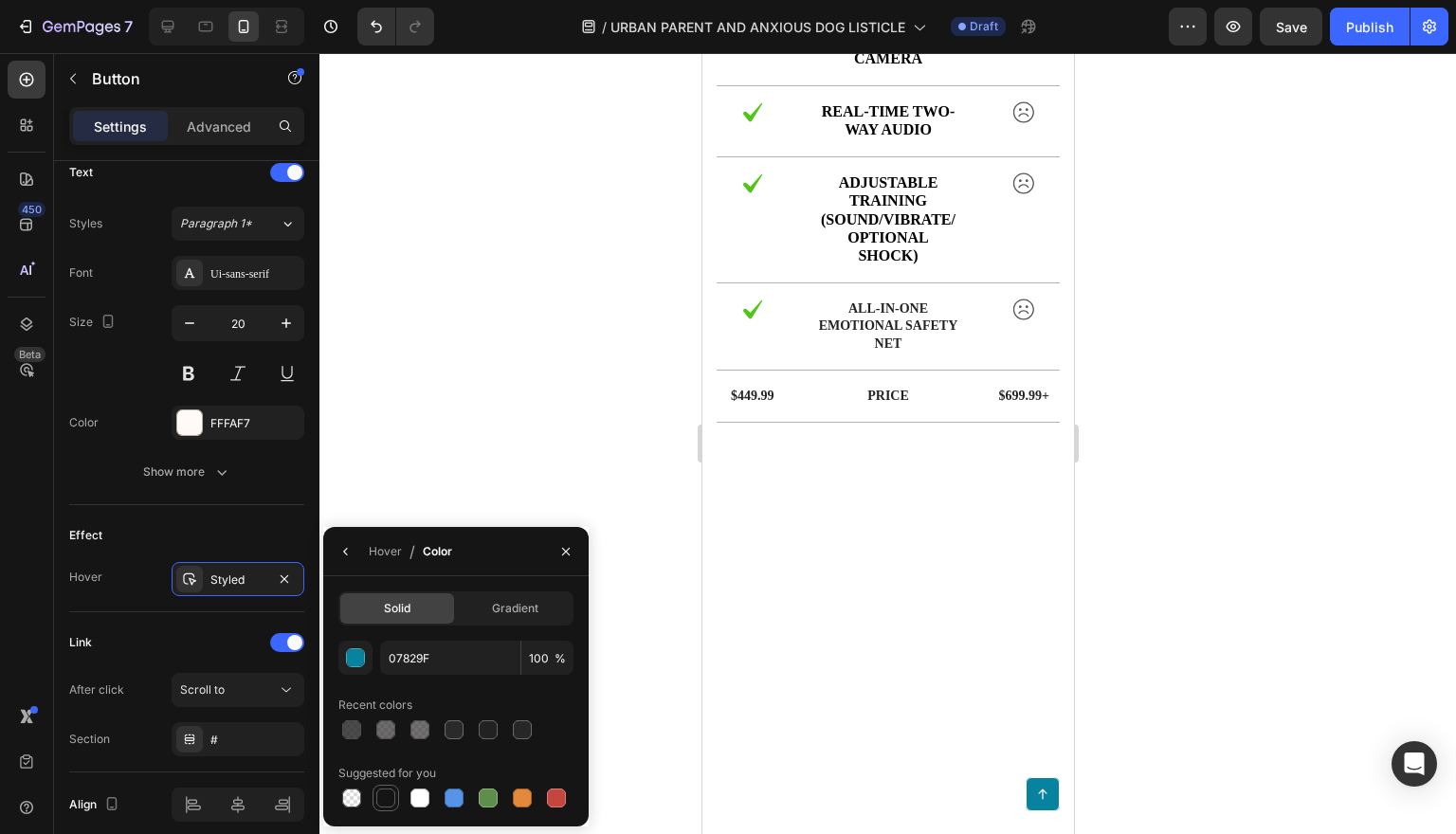
click at [381, 794] on div at bounding box center [386, 799] width 19 height 19
type input "151515"
click at [283, 683] on icon at bounding box center [287, 690] width 19 height 19
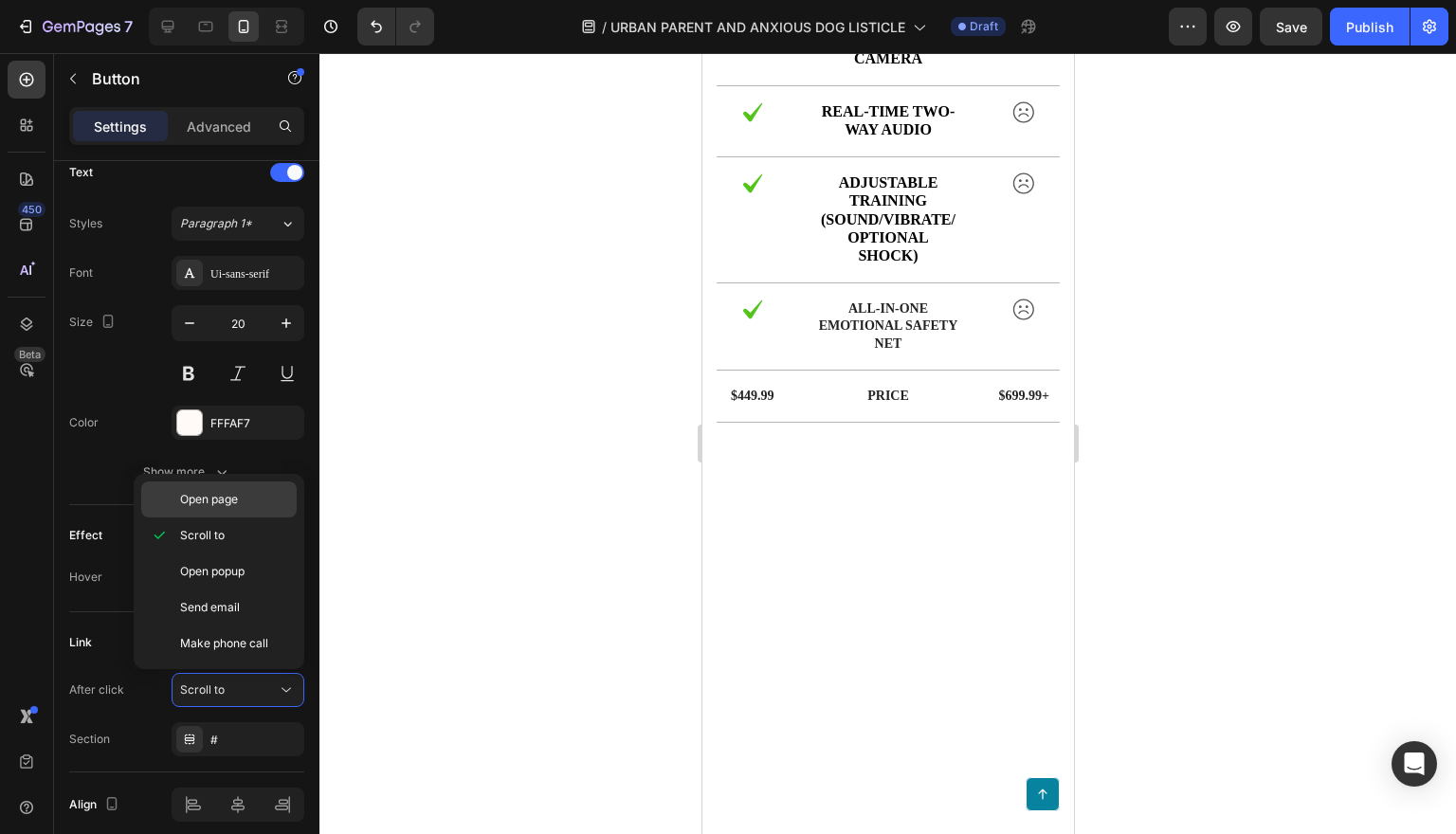
click at [232, 491] on span "Open page" at bounding box center [209, 499] width 58 height 17
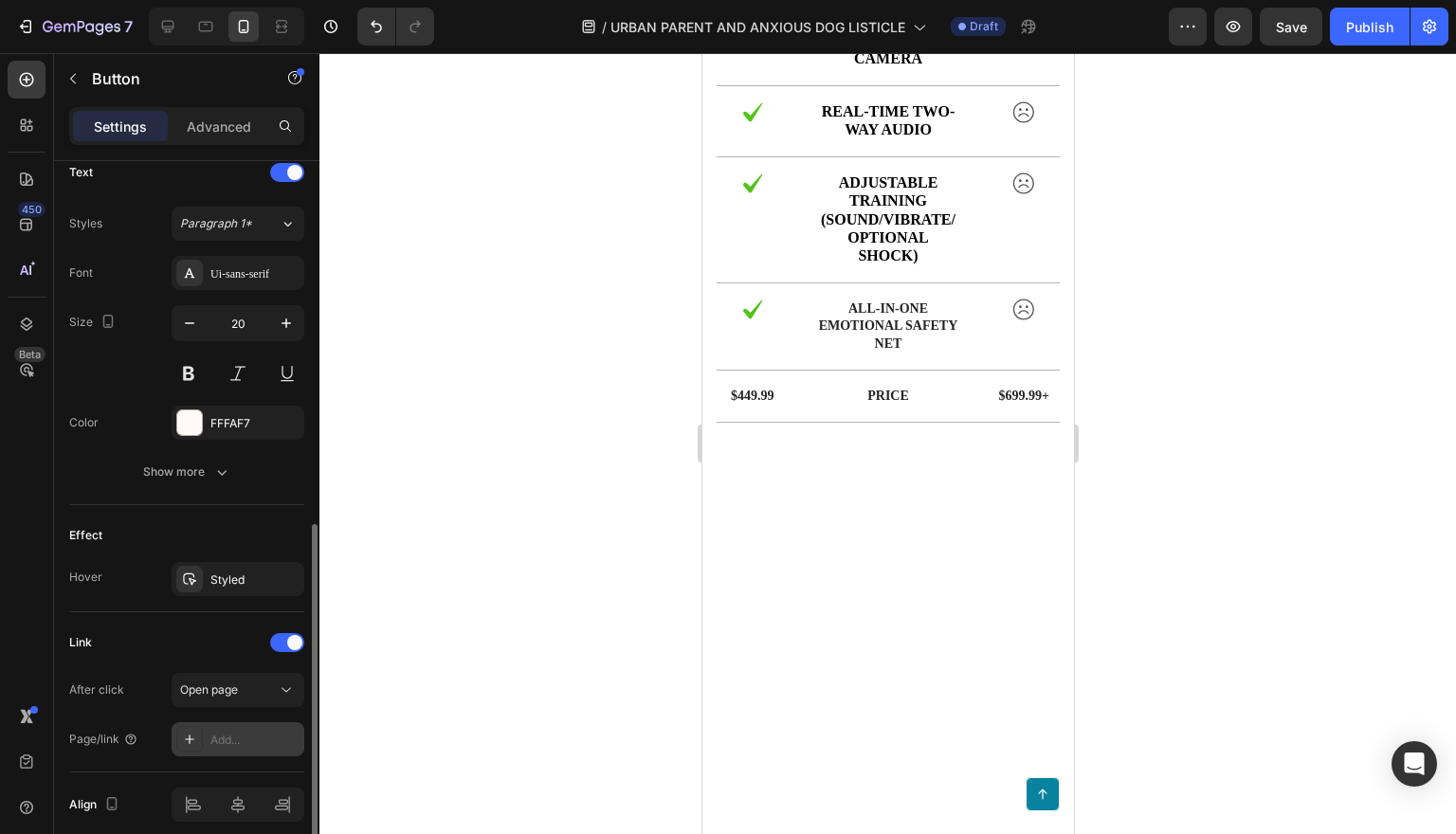
click at [249, 733] on div "Add..." at bounding box center [255, 740] width 89 height 17
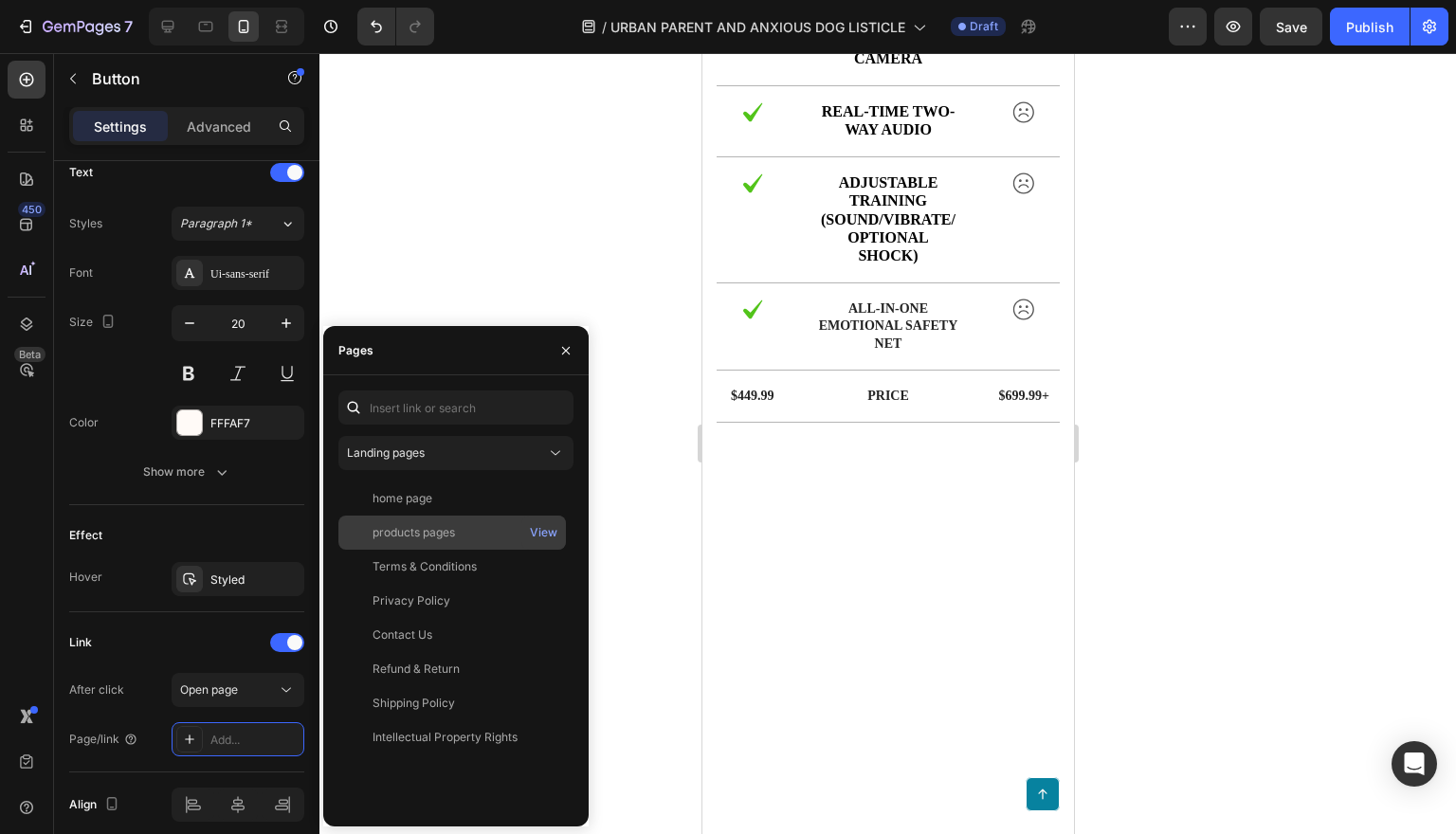
click at [446, 537] on div "products pages" at bounding box center [414, 533] width 82 height 17
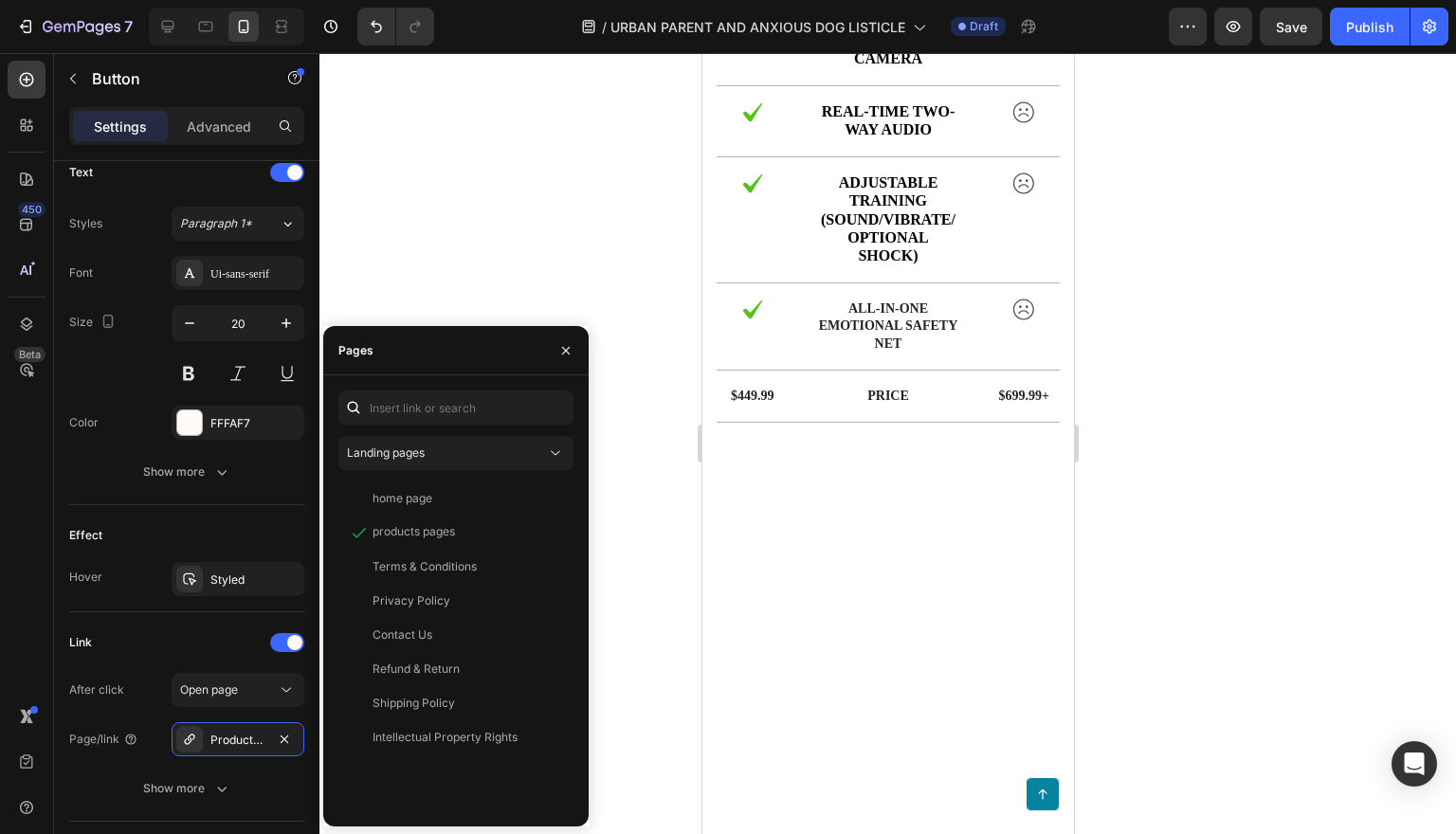
click at [641, 658] on div at bounding box center [888, 443] width 1137 height 781
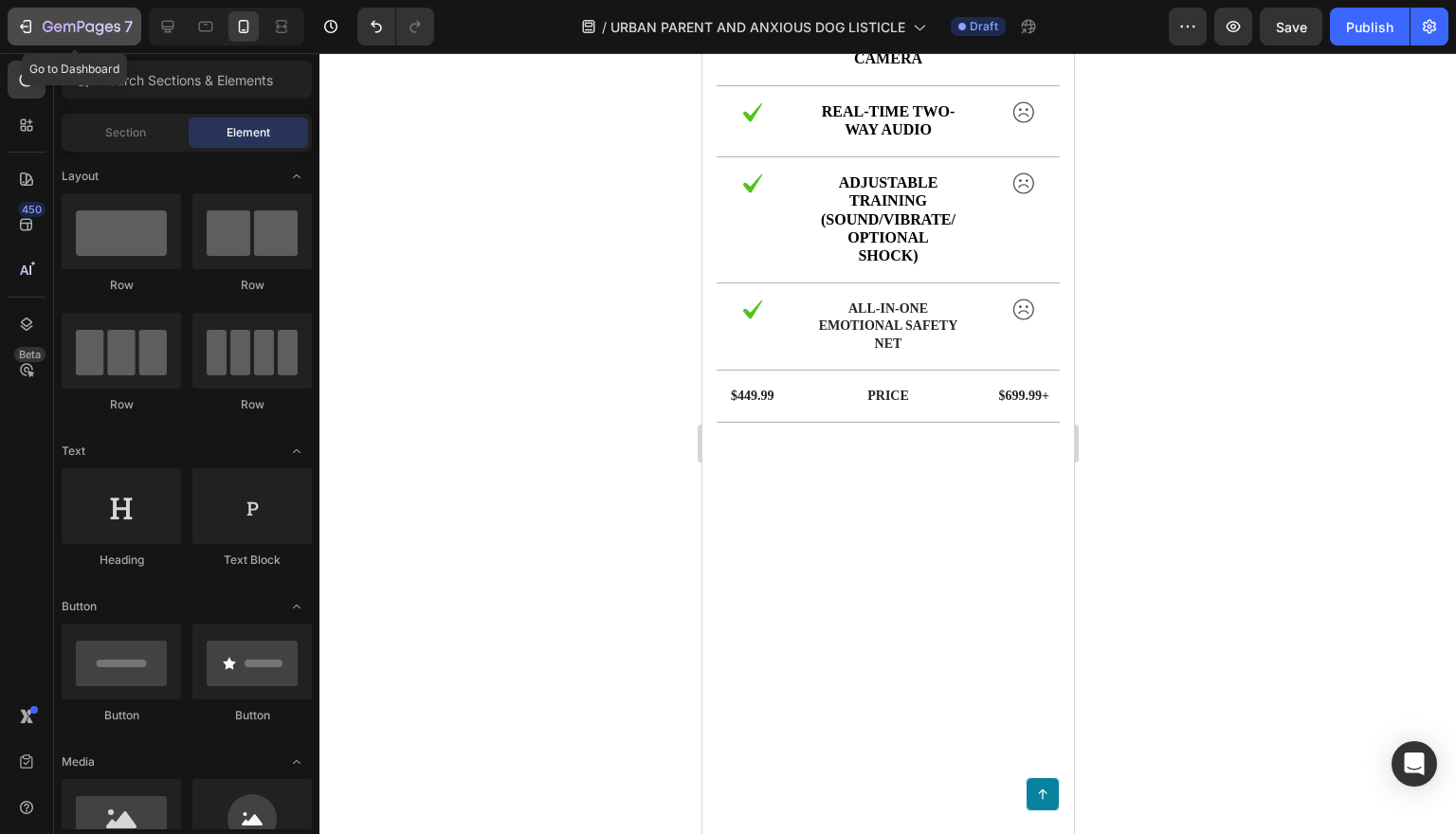
click at [37, 33] on div "7" at bounding box center [75, 27] width 117 height 23
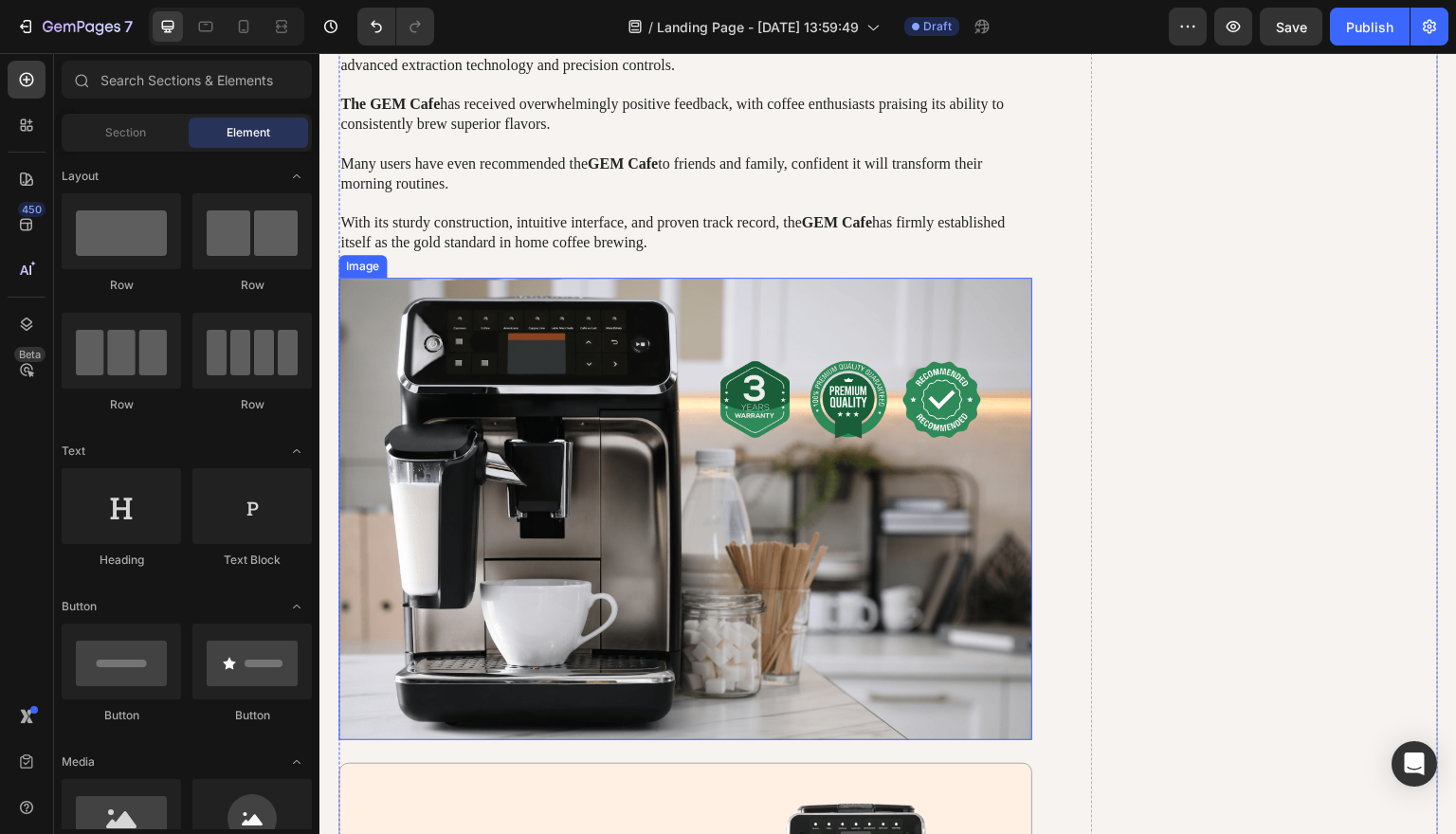
scroll to position [2153, 0]
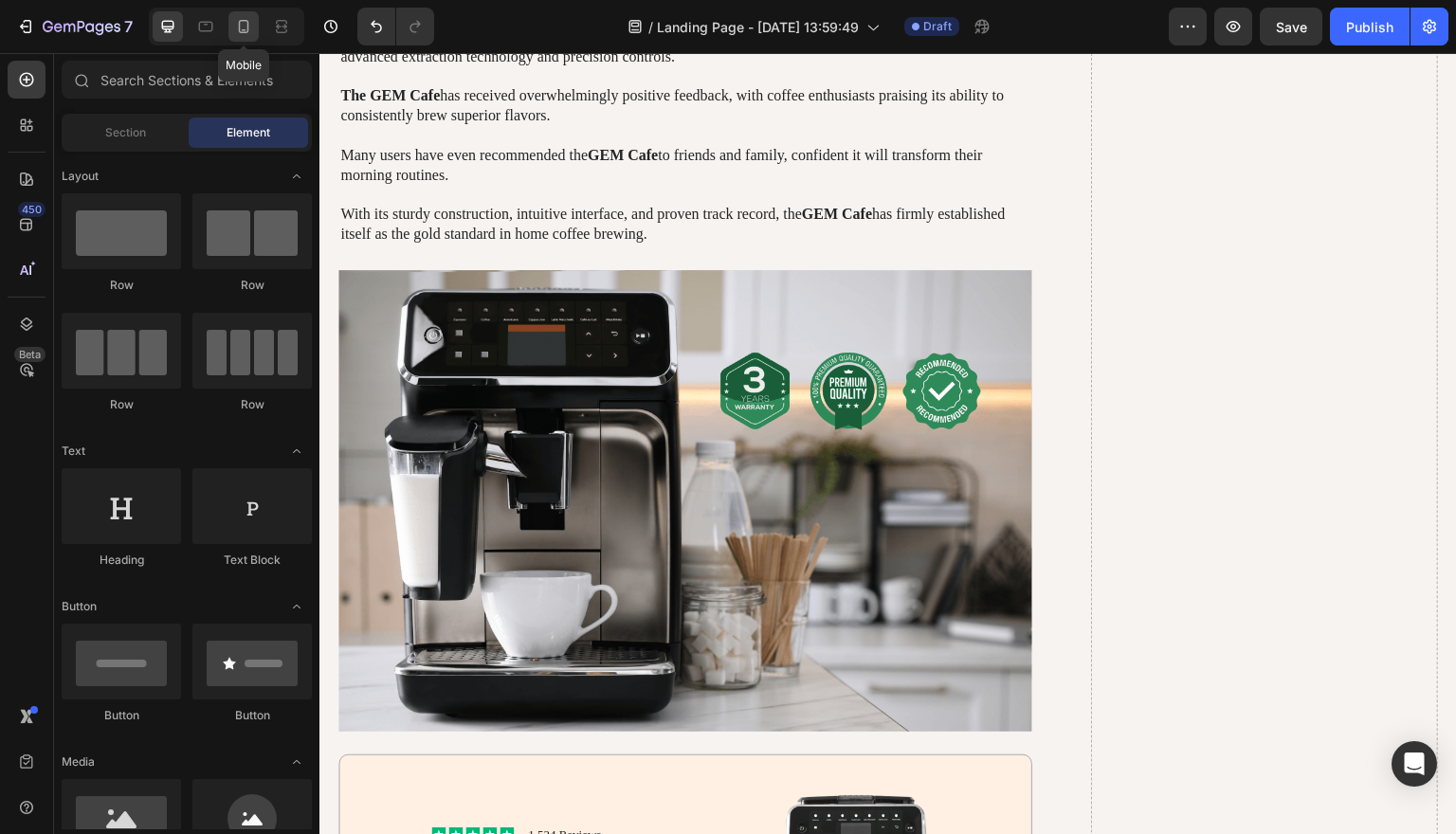
click at [253, 34] on div at bounding box center [243, 27] width 31 height 31
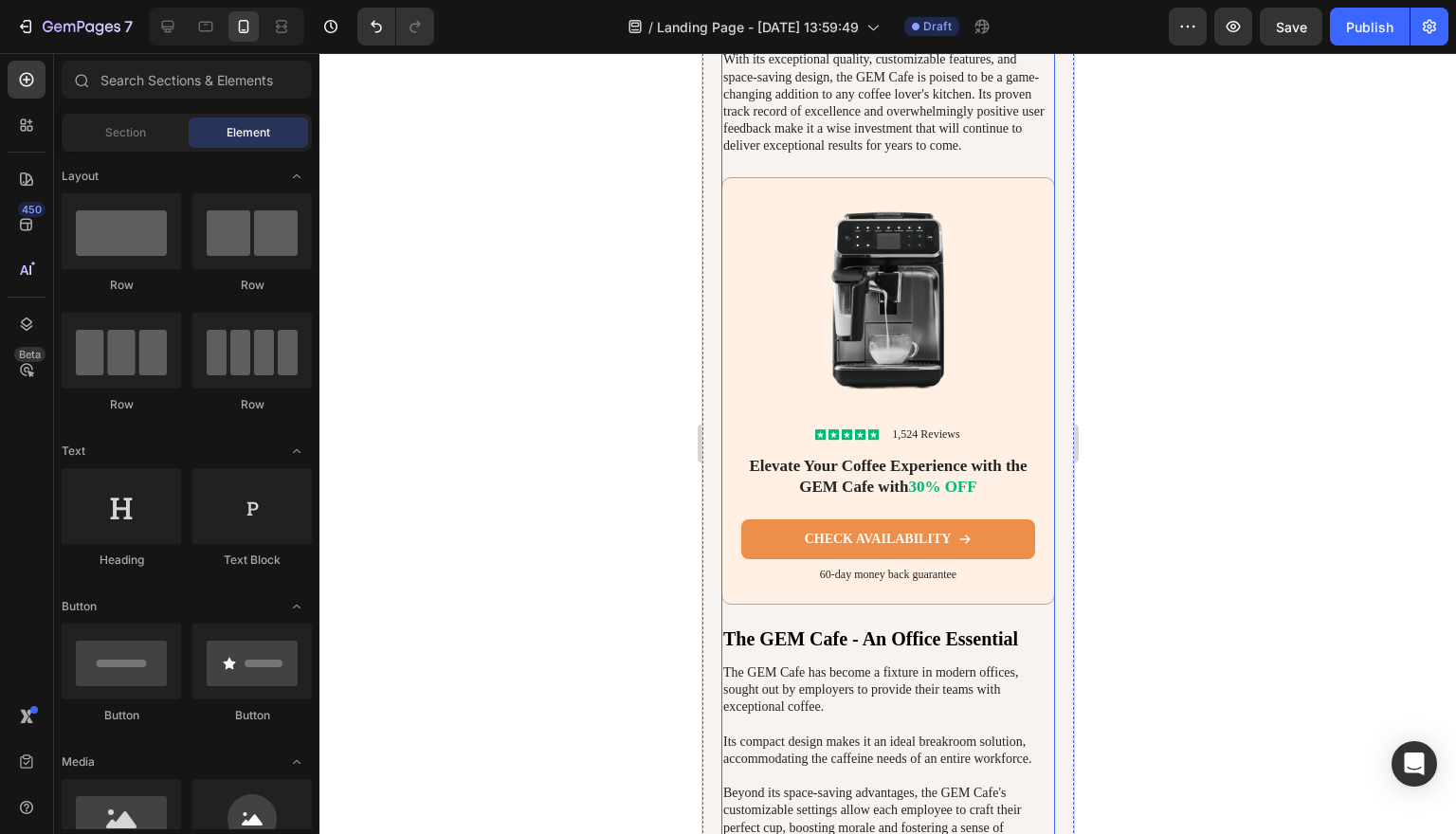
scroll to position [4787, 0]
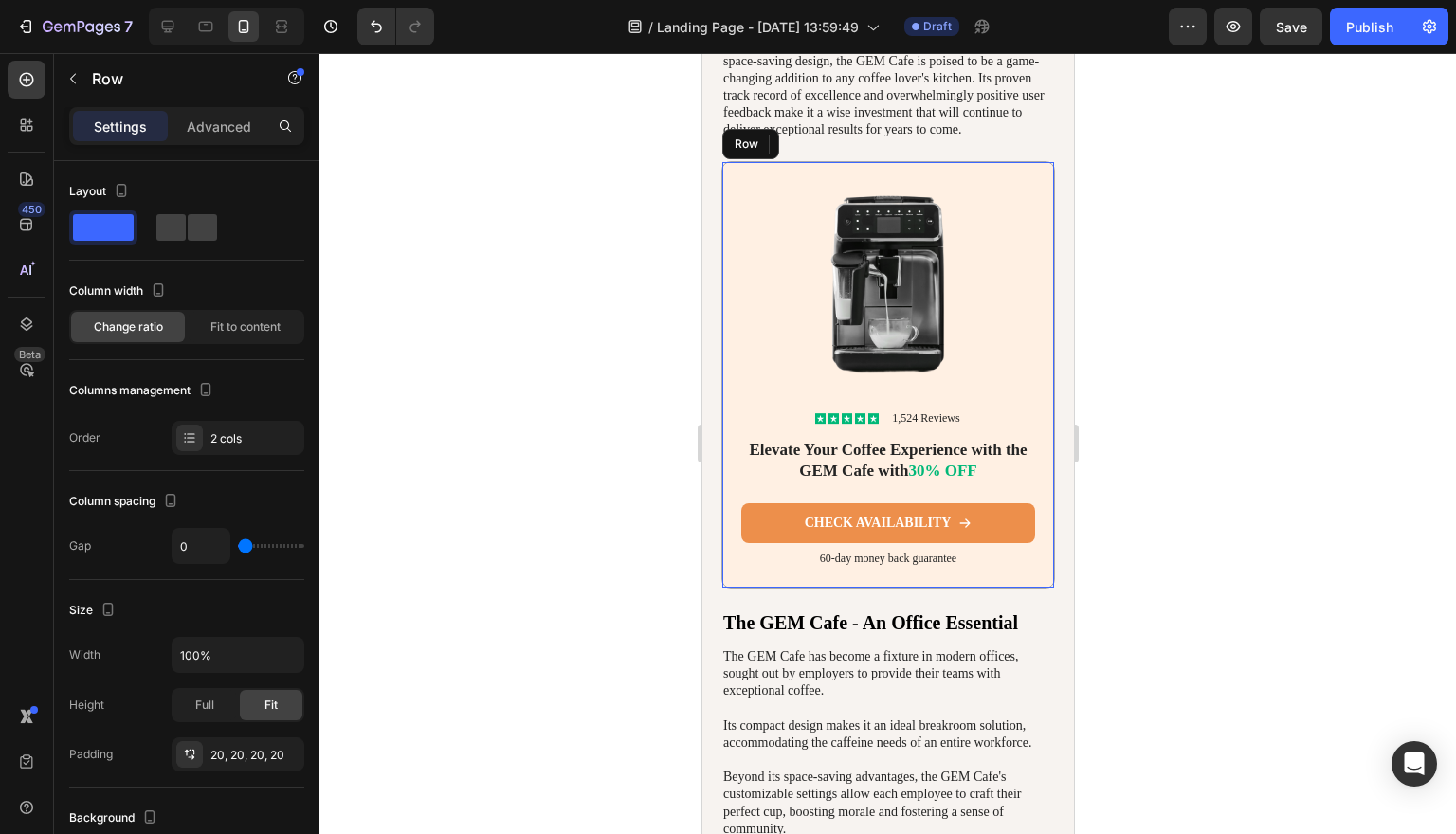
click at [1035, 313] on div "Icon Icon Icon Icon Icon Icon List 1,524 Reviews Text Block Row Elevate Your Co…" at bounding box center [887, 375] width 334 height 428
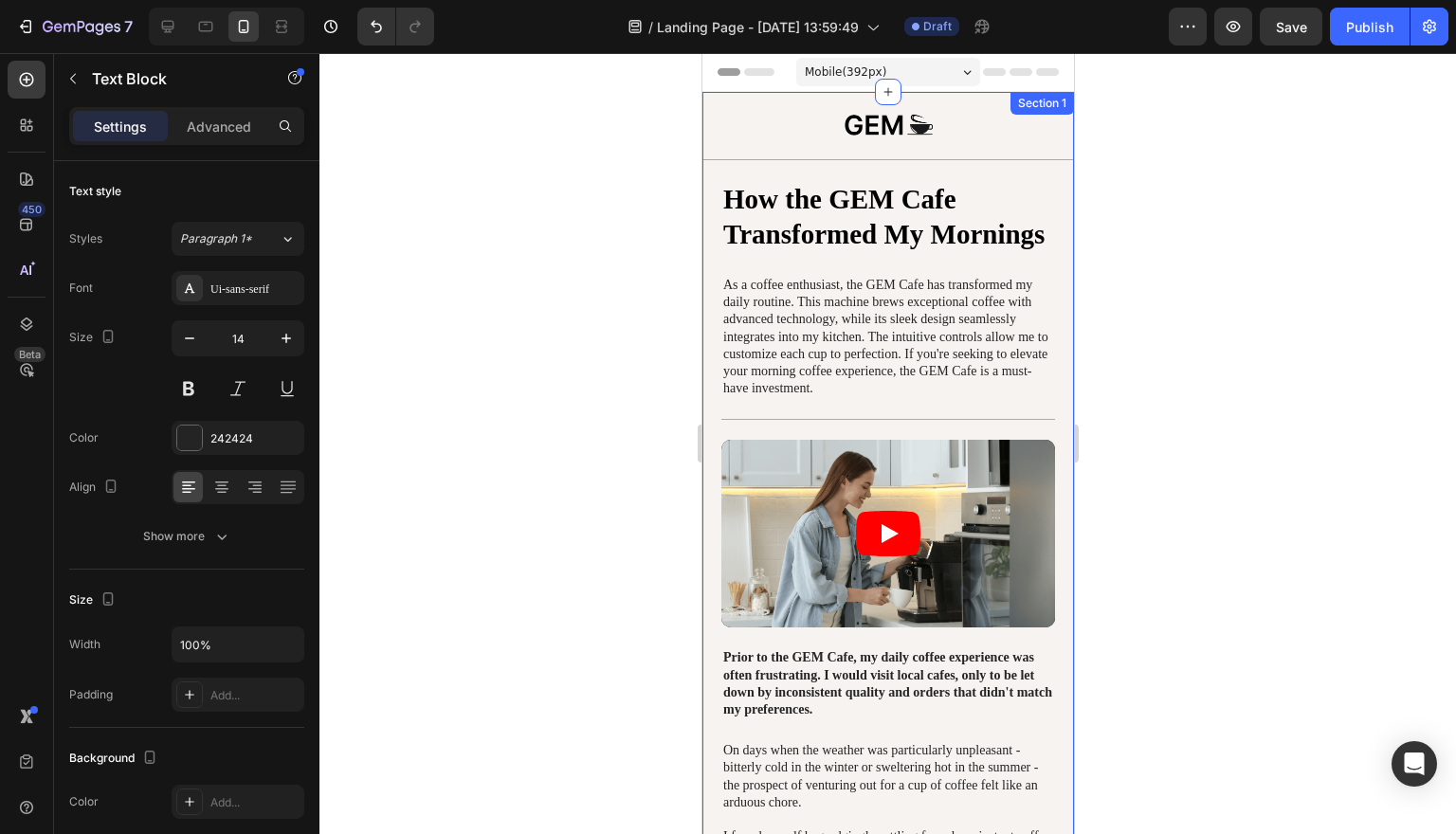
scroll to position [0, 0]
